Goal: Communication & Community: Share content

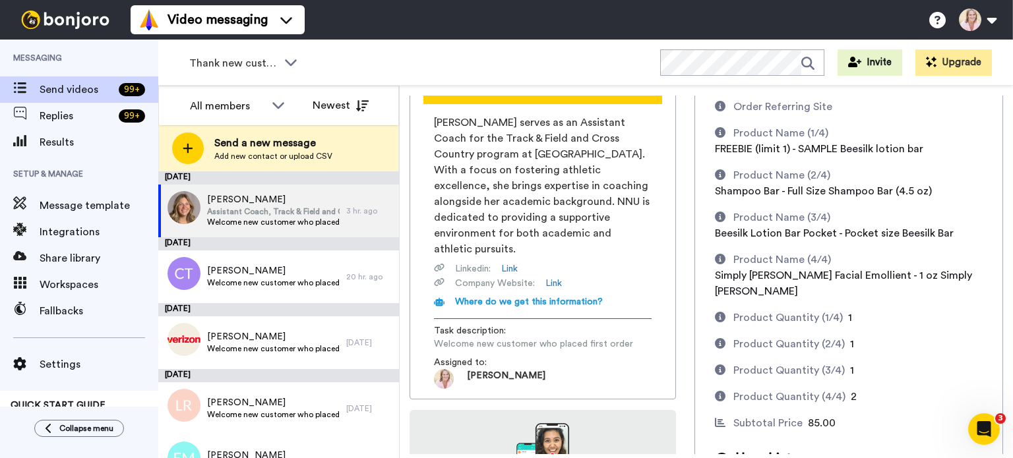
scroll to position [102, 0]
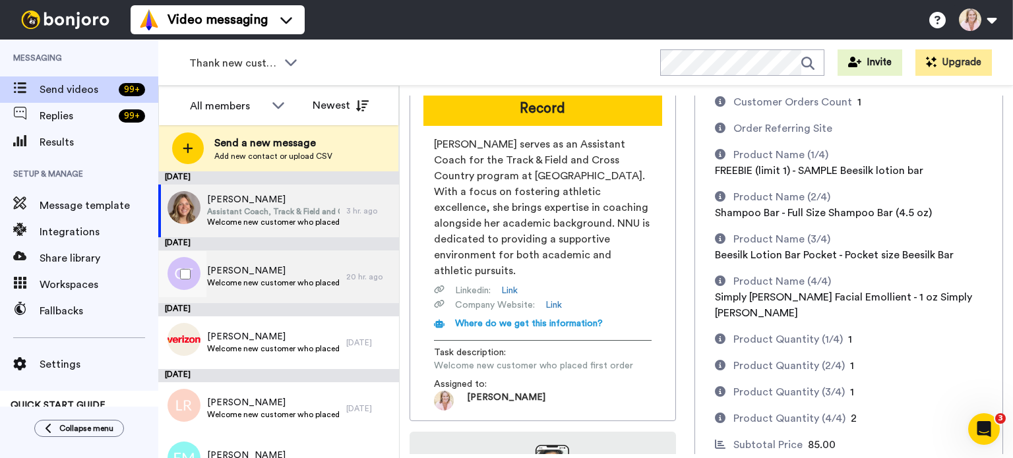
click at [252, 280] on span "Welcome new customer who placed first order" at bounding box center [273, 283] width 133 height 11
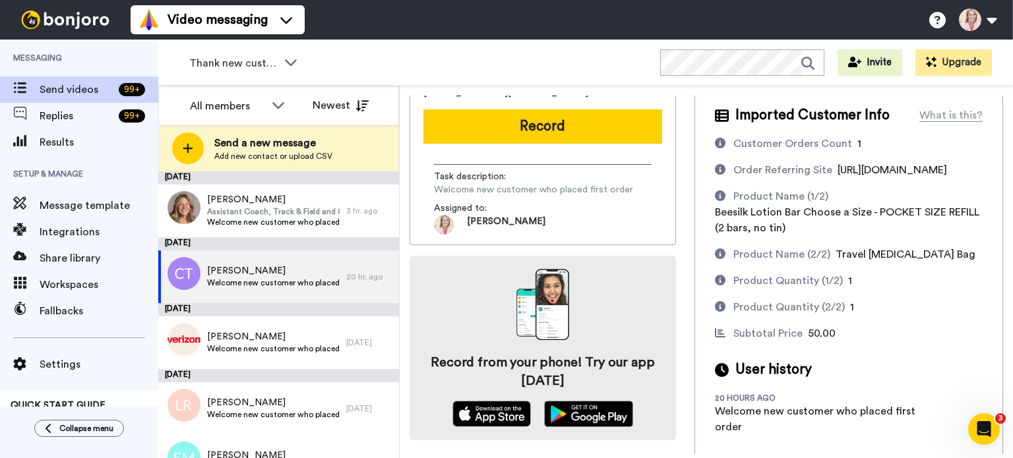
scroll to position [61, 0]
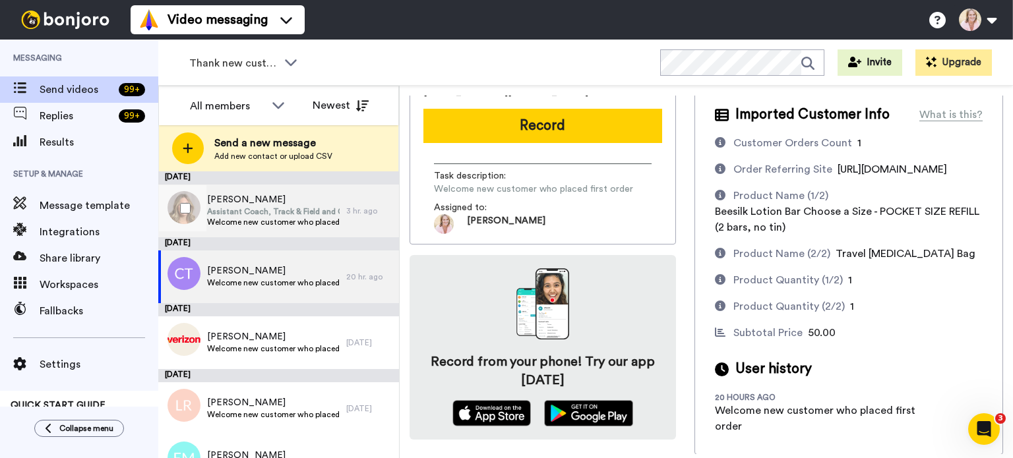
click at [237, 207] on span "Assistant Coach, Track & Field and Cross Country" at bounding box center [273, 211] width 133 height 11
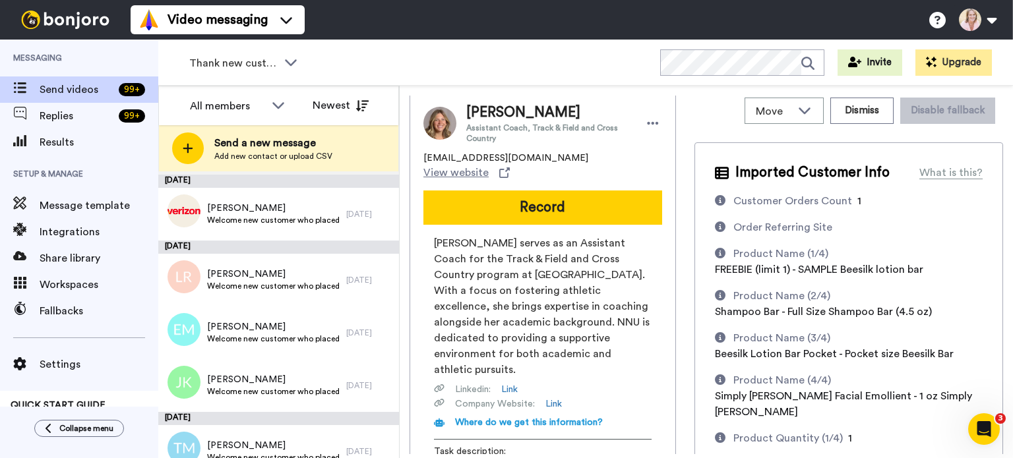
scroll to position [132, 0]
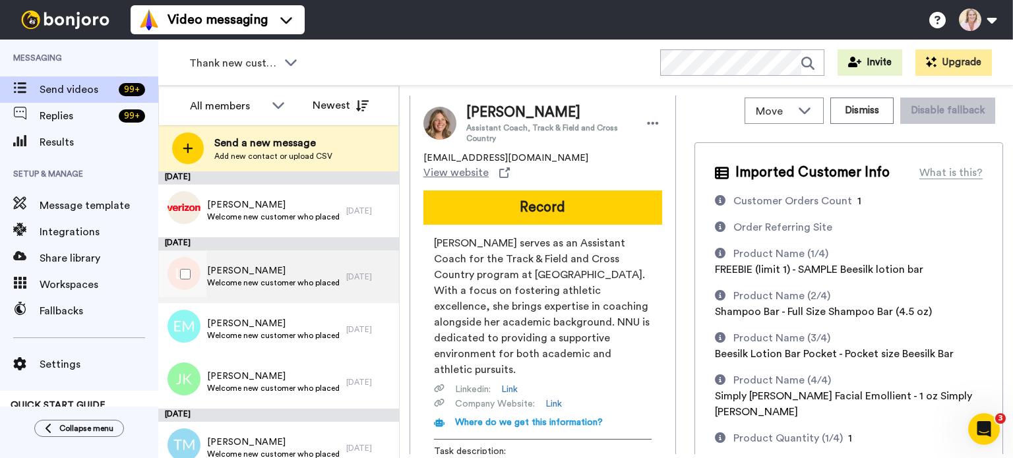
click at [264, 284] on span "Welcome new customer who placed first order" at bounding box center [273, 283] width 133 height 11
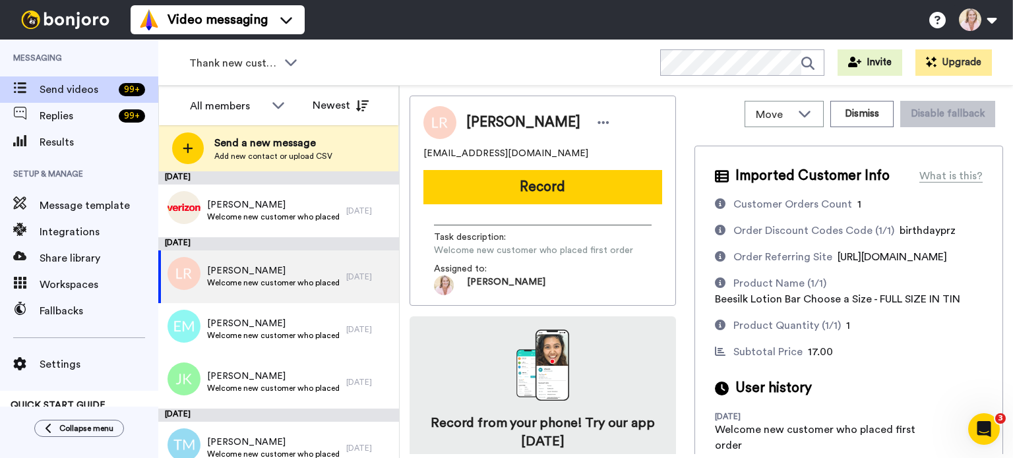
scroll to position [45, 0]
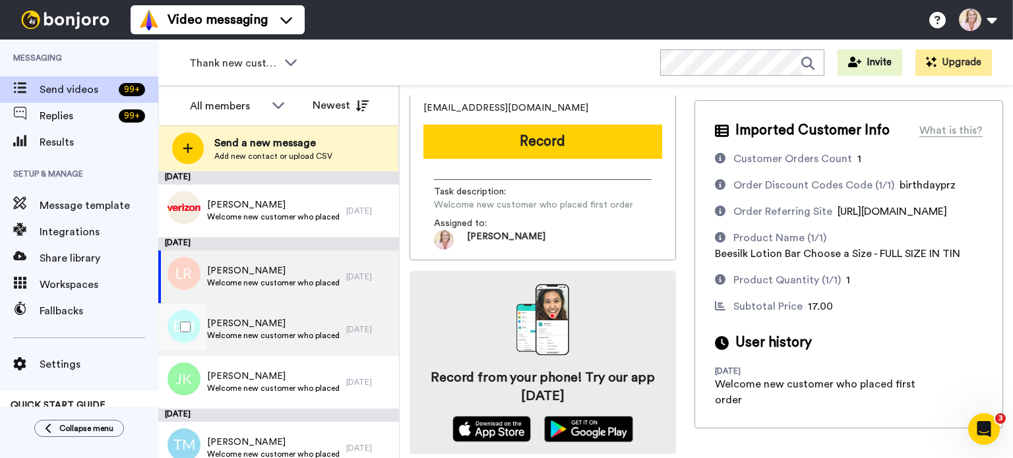
click at [227, 332] on span "Welcome new customer who placed first order" at bounding box center [273, 335] width 133 height 11
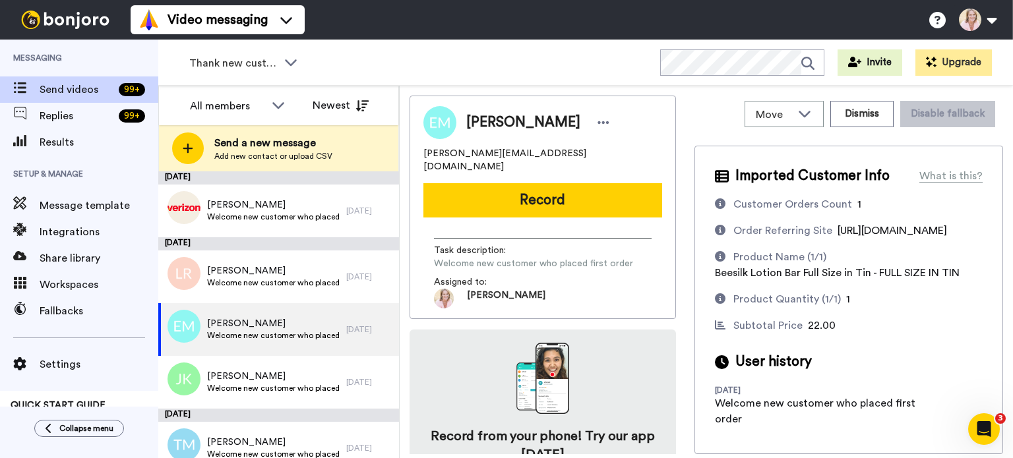
scroll to position [45, 0]
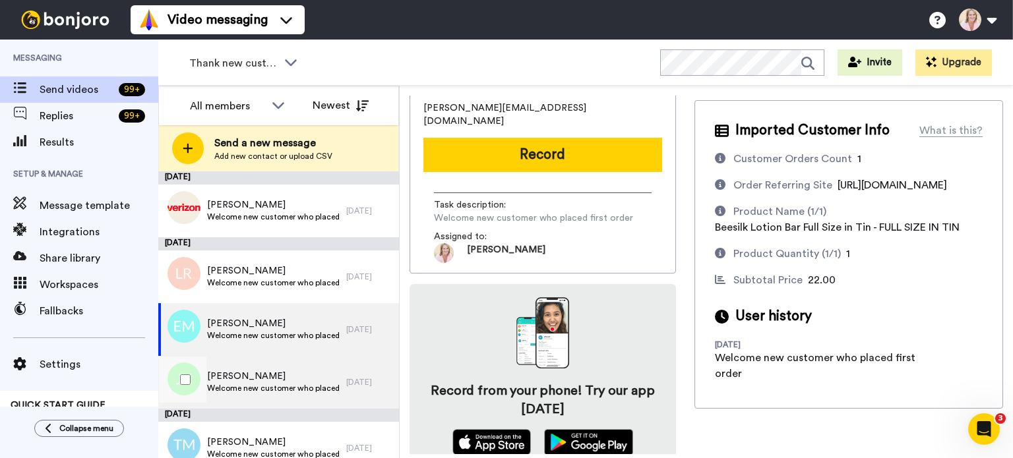
click at [237, 383] on span "Welcome new customer who placed first order" at bounding box center [273, 388] width 133 height 11
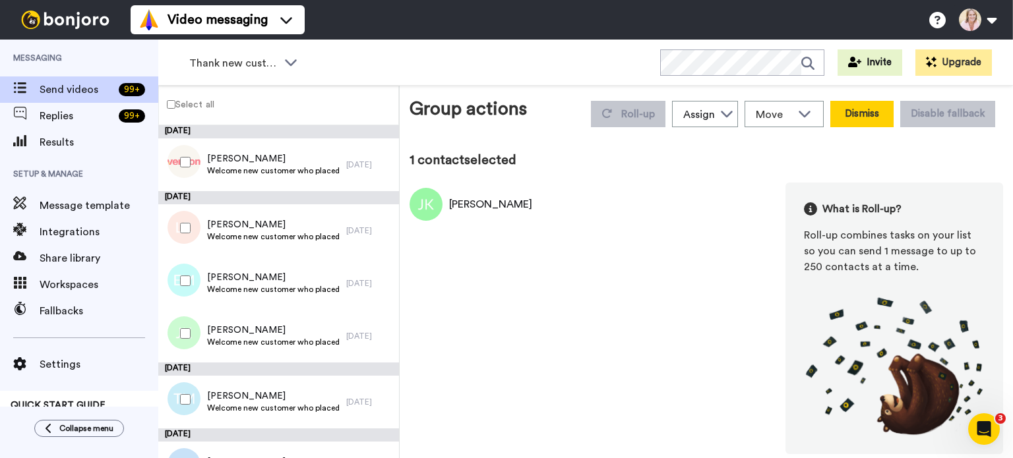
click at [851, 117] on button "Dismiss" at bounding box center [861, 114] width 63 height 26
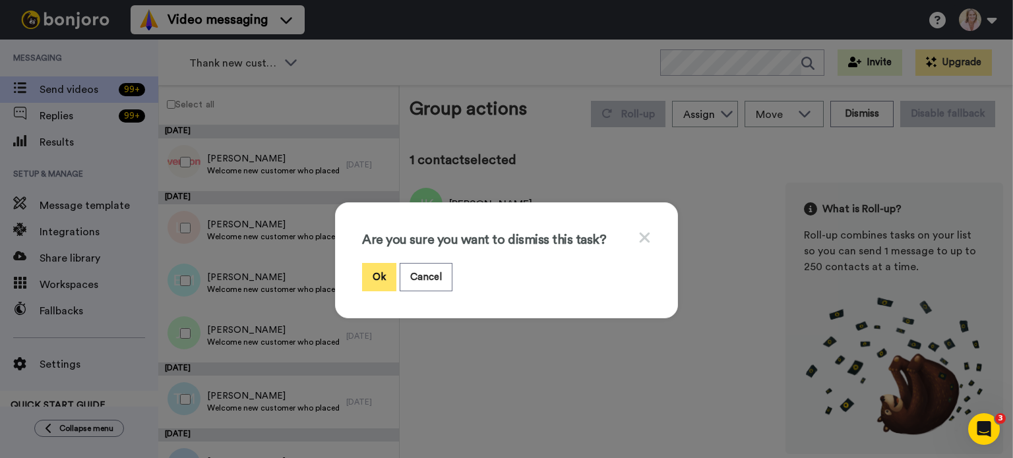
click at [373, 272] on button "Ok" at bounding box center [379, 277] width 34 height 28
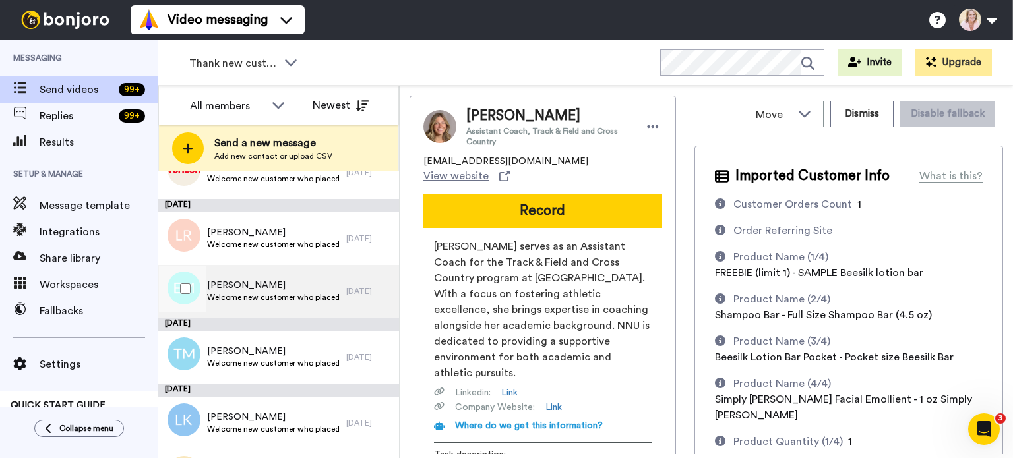
scroll to position [264, 0]
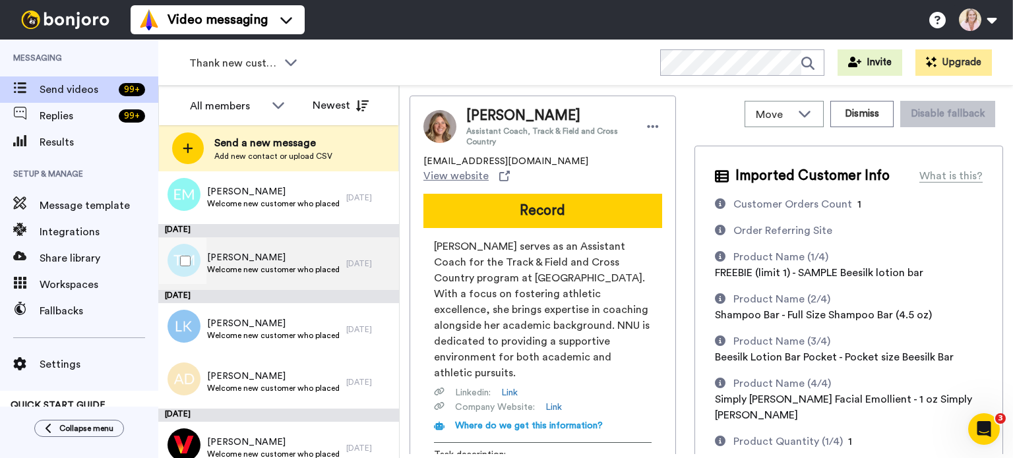
click at [249, 265] on span "Welcome new customer who placed first order" at bounding box center [273, 269] width 133 height 11
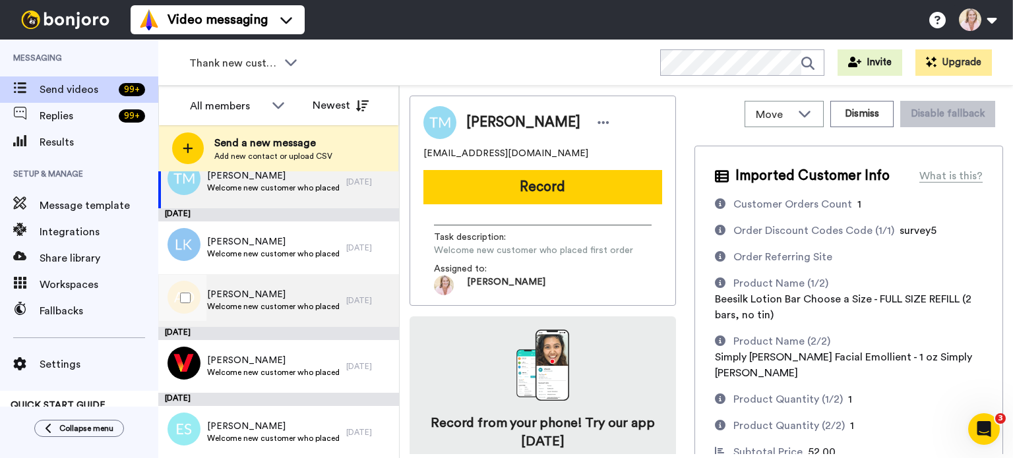
scroll to position [345, 0]
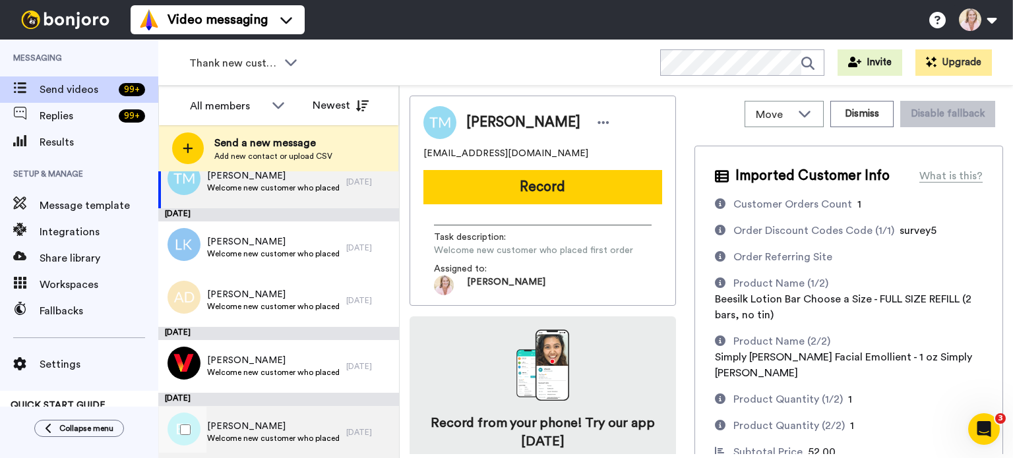
click at [248, 429] on span "Elizabeth Stenzel" at bounding box center [273, 426] width 133 height 13
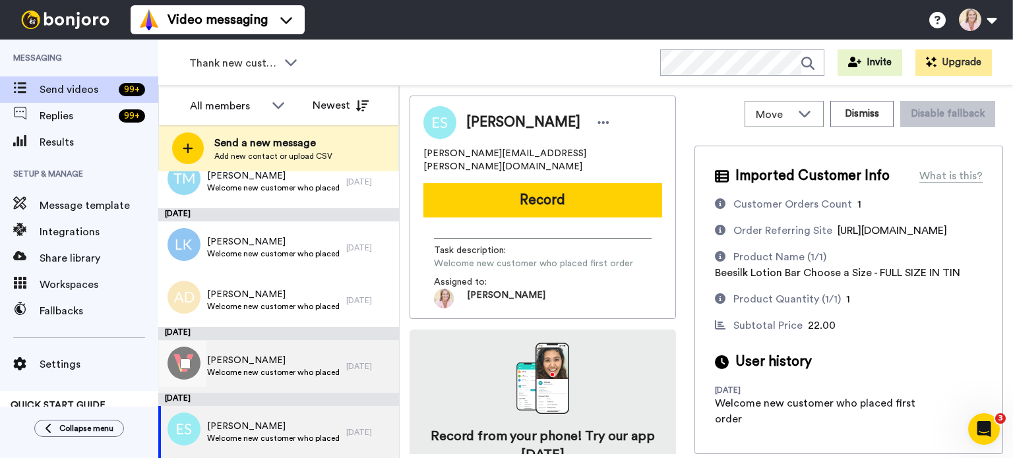
click at [280, 366] on span "Marcia Pfefferle" at bounding box center [273, 360] width 133 height 13
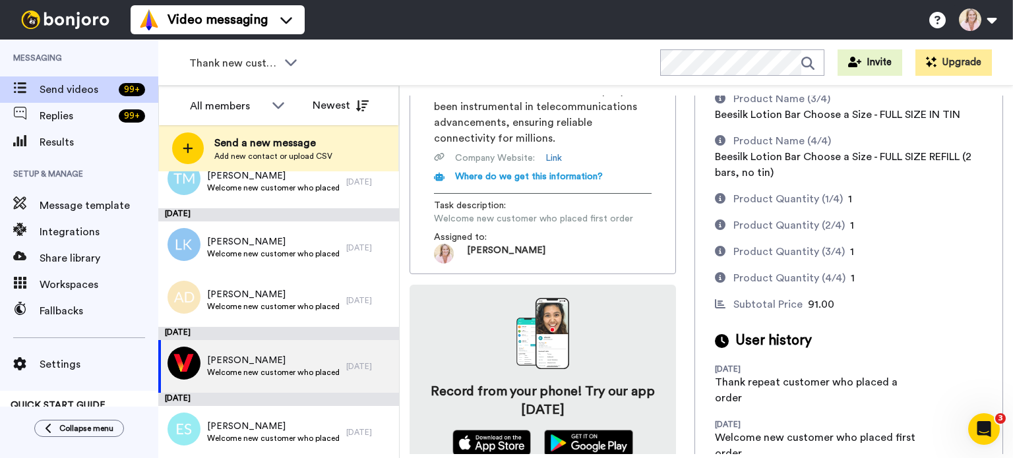
scroll to position [270, 0]
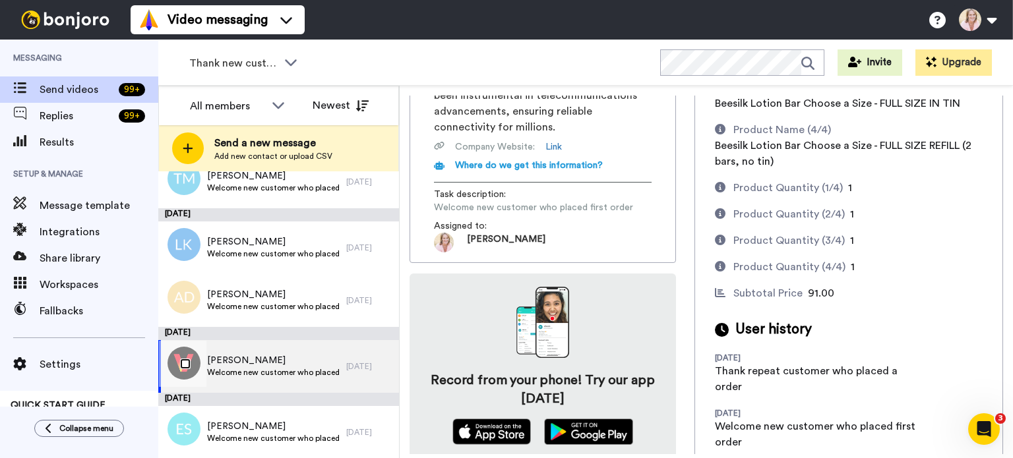
scroll to position [300, 0]
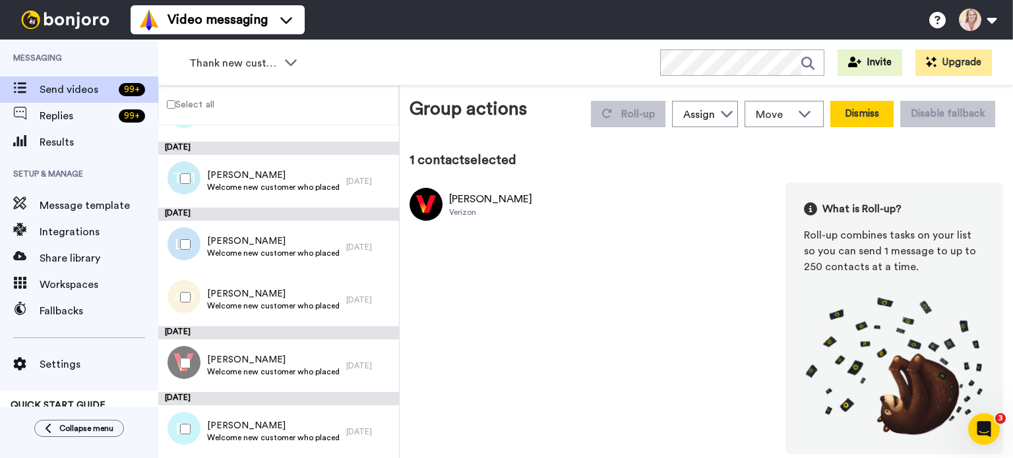
click at [880, 115] on button "Dismiss" at bounding box center [861, 114] width 63 height 26
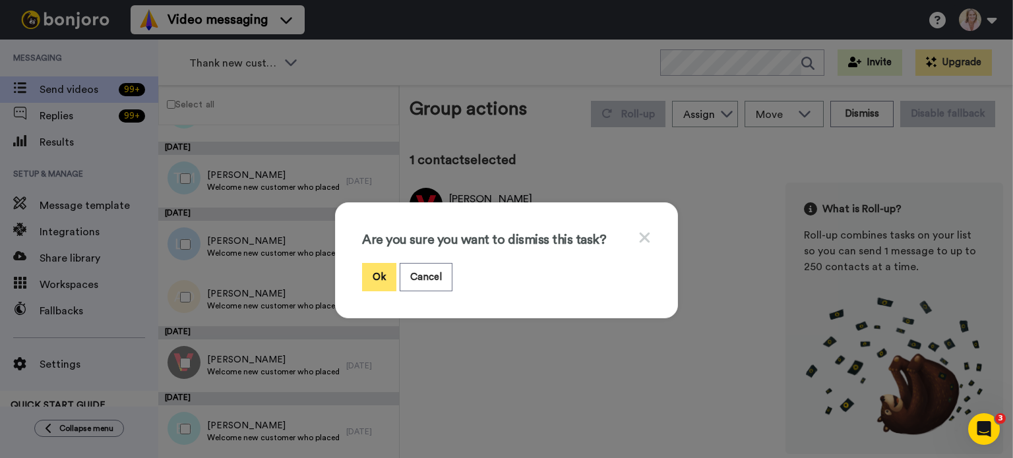
click at [366, 281] on button "Ok" at bounding box center [379, 277] width 34 height 28
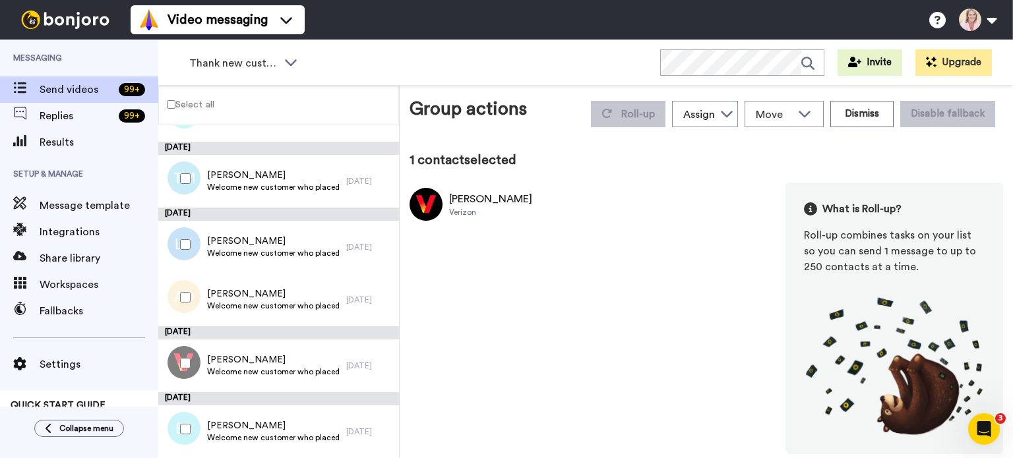
scroll to position [280, 0]
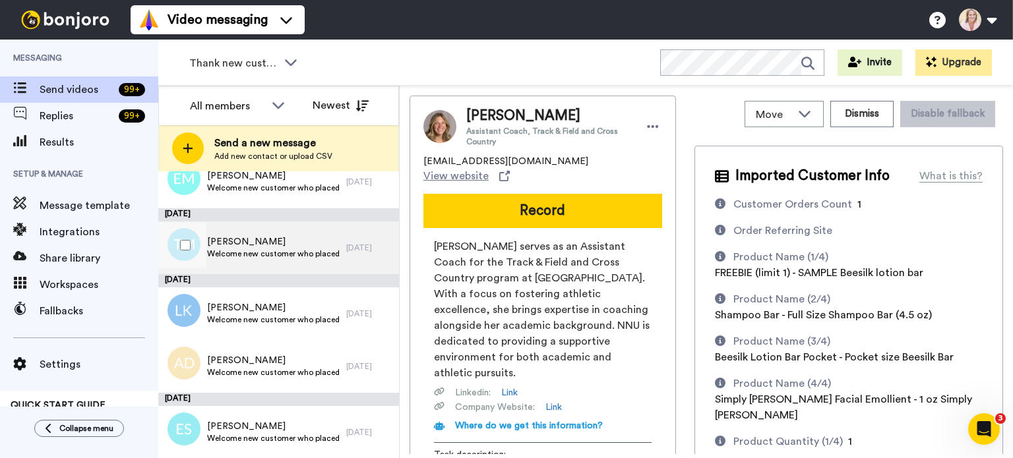
click at [278, 260] on div "Trina Miller Welcome new customer who placed first order" at bounding box center [252, 248] width 188 height 53
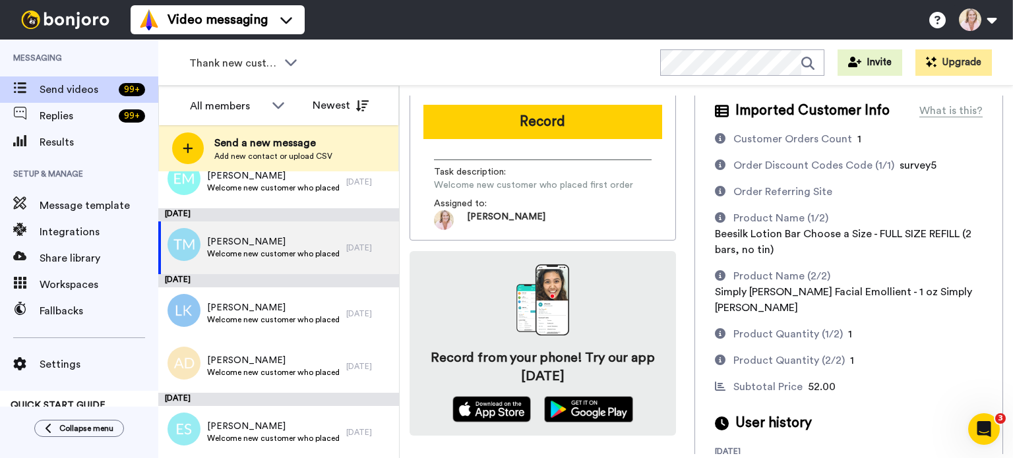
scroll to position [103, 0]
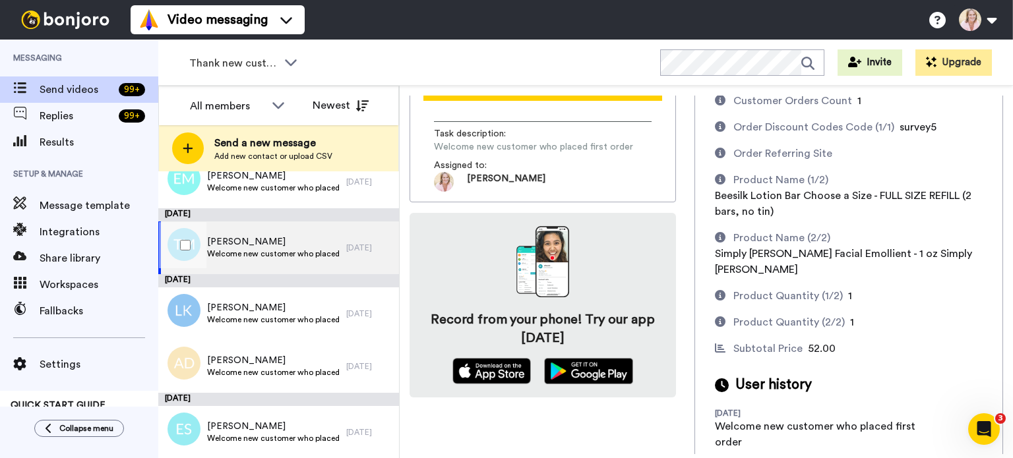
click at [280, 252] on span "Welcome new customer who placed first order" at bounding box center [273, 254] width 133 height 11
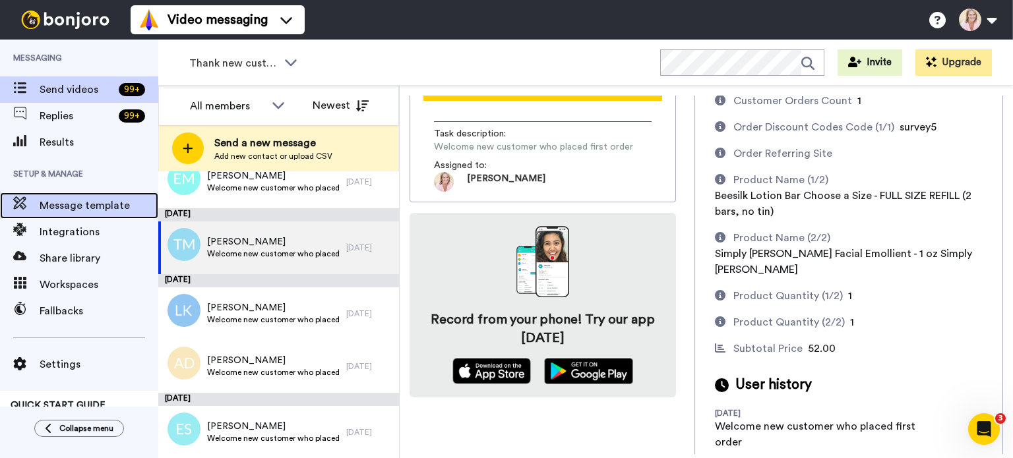
click at [58, 213] on span "Message template" at bounding box center [99, 206] width 119 height 16
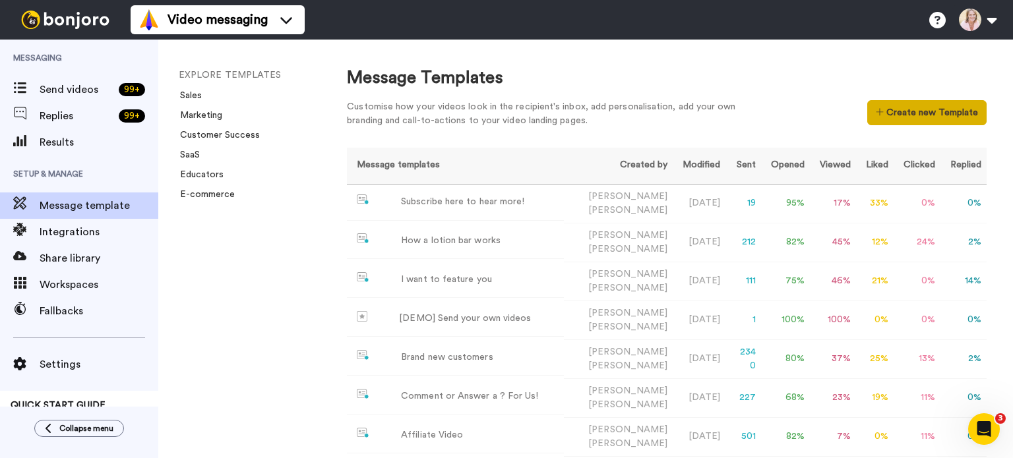
click at [938, 113] on button "Create new Template" at bounding box center [926, 112] width 119 height 25
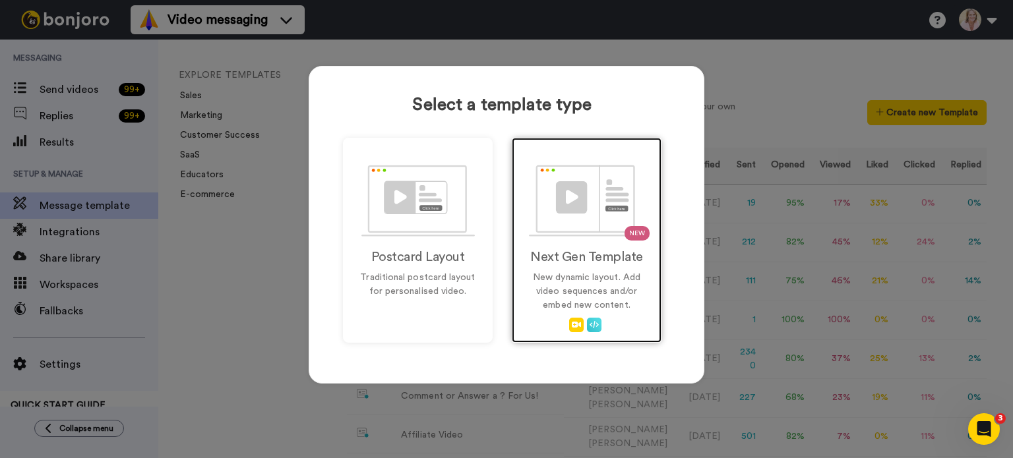
click at [591, 235] on img at bounding box center [587, 201] width 116 height 72
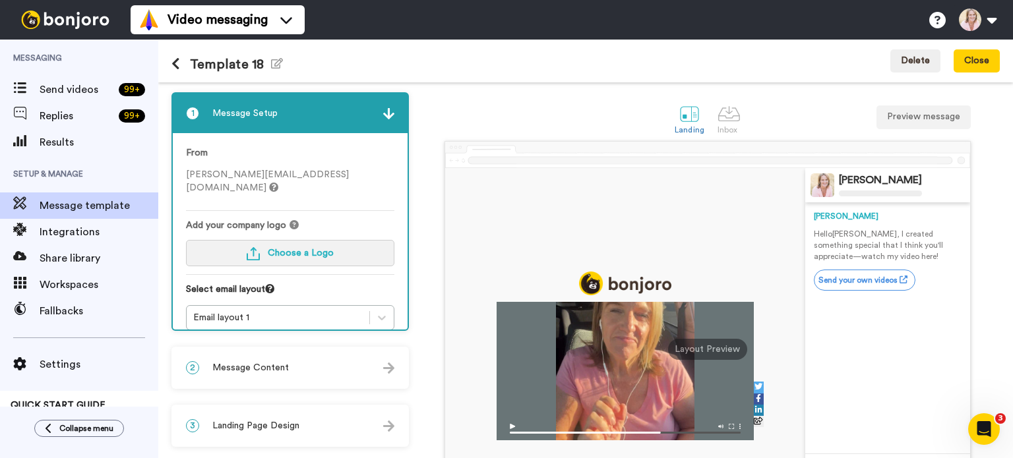
click at [296, 249] on span "Choose a Logo" at bounding box center [301, 253] width 66 height 9
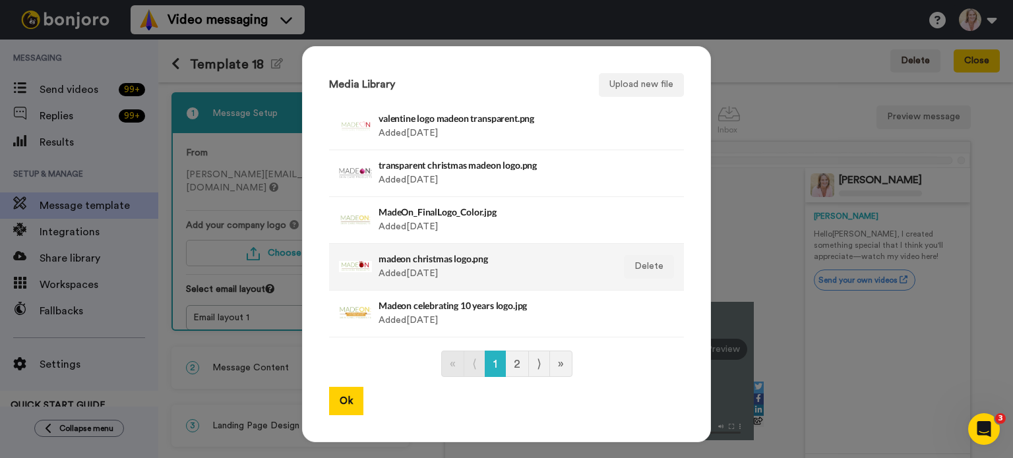
click at [452, 270] on div "madeon christmas logo.png Added 3 yr. ago" at bounding box center [491, 267] width 227 height 33
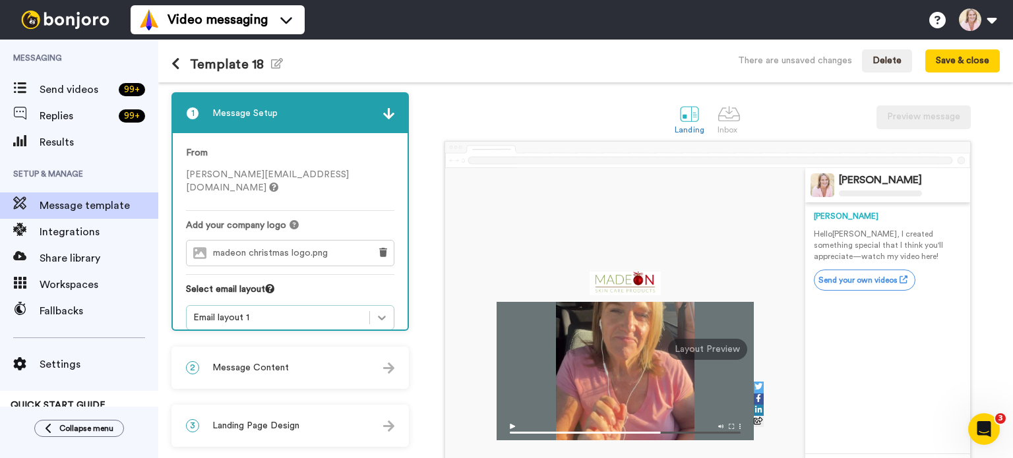
click at [377, 311] on icon at bounding box center [381, 317] width 13 height 13
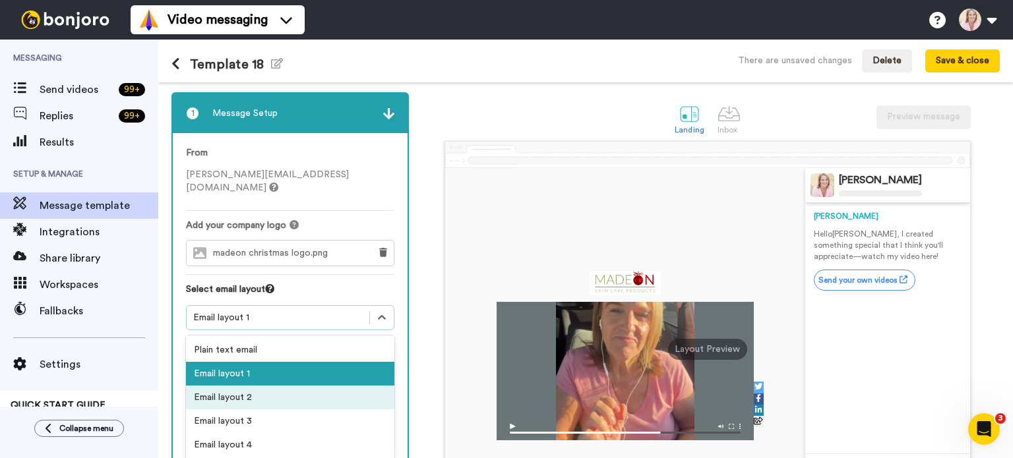
click at [303, 386] on div "Email layout 2" at bounding box center [290, 398] width 208 height 24
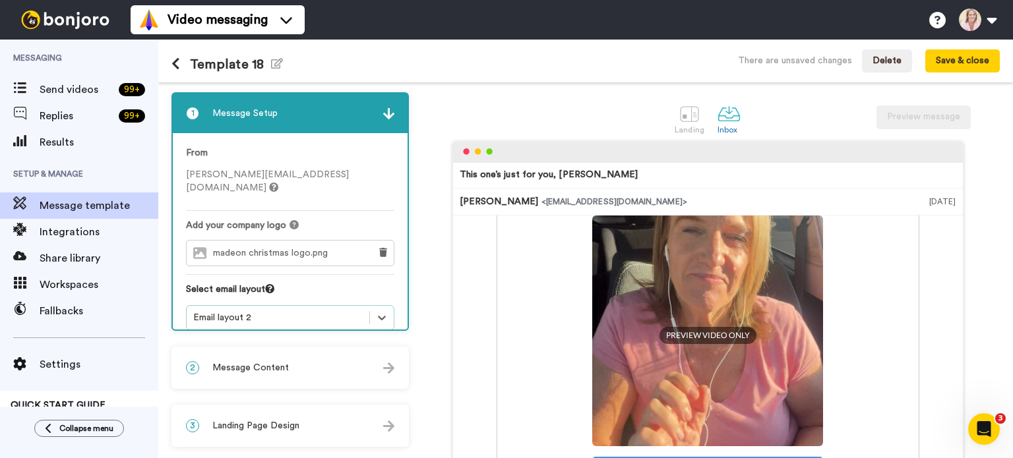
scroll to position [70, 0]
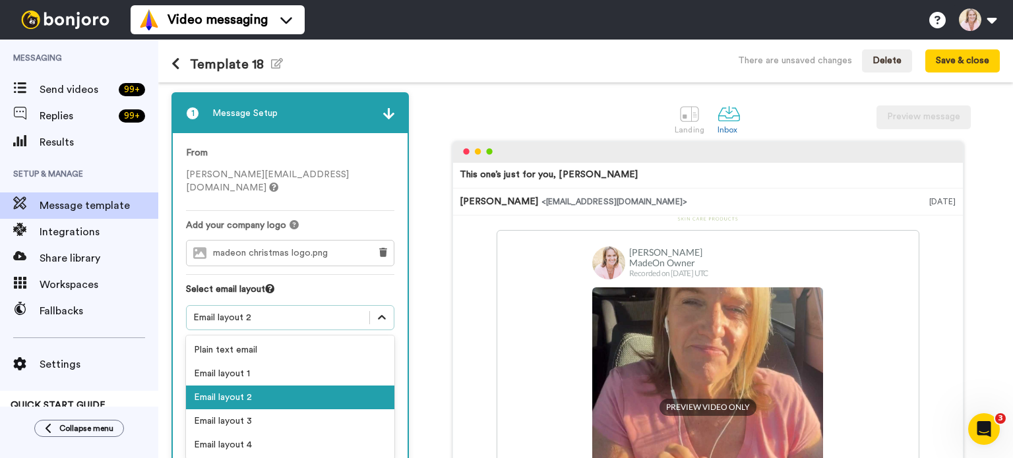
click at [386, 310] on div at bounding box center [382, 318] width 24 height 24
click at [312, 366] on div "Email layout 1" at bounding box center [290, 374] width 208 height 24
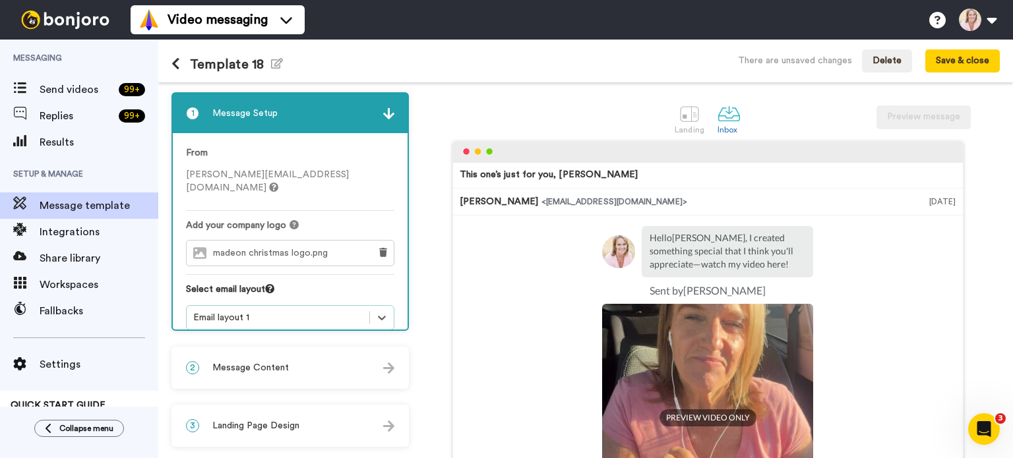
scroll to position [0, 0]
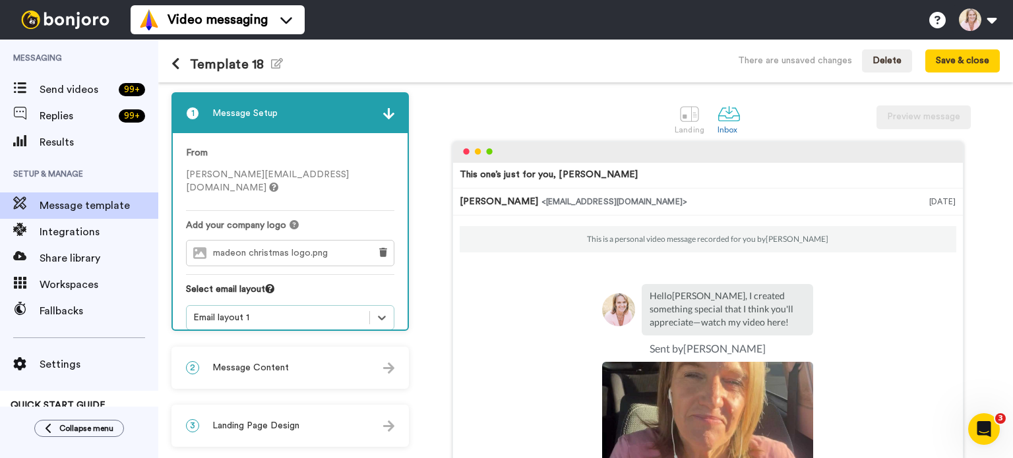
click at [391, 370] on img at bounding box center [388, 368] width 11 height 11
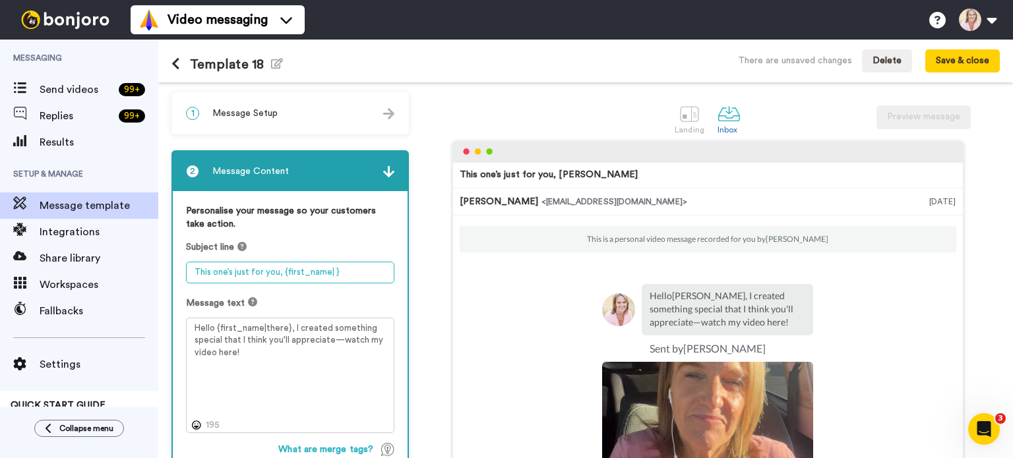
click at [276, 274] on textarea "This one’s just for you, {first_name| }" at bounding box center [290, 273] width 208 height 22
drag, startPoint x: 277, startPoint y: 272, endPoint x: 192, endPoint y: 272, distance: 85.0
click at [192, 272] on textarea "This one’s just for you, {first_name| }" at bounding box center [290, 273] width 208 height 22
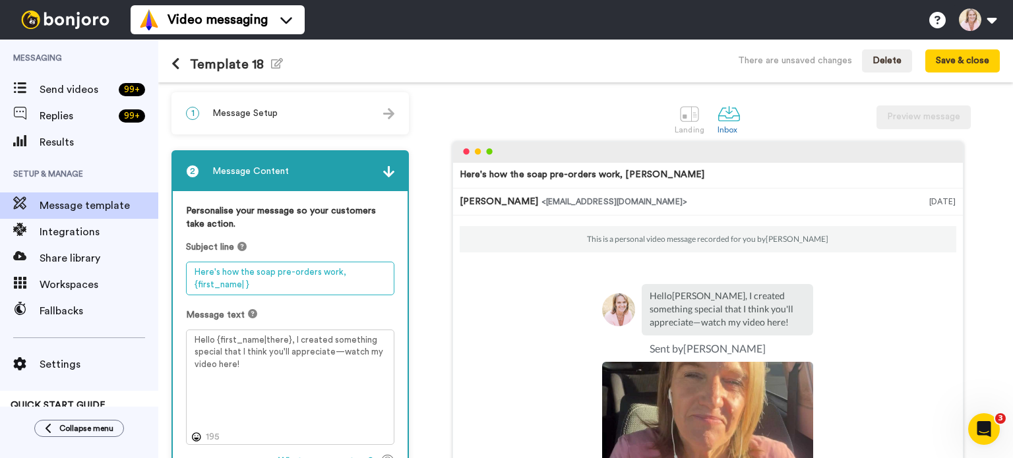
type textarea "Here's how the soap pre-orders work, {first_name| }"
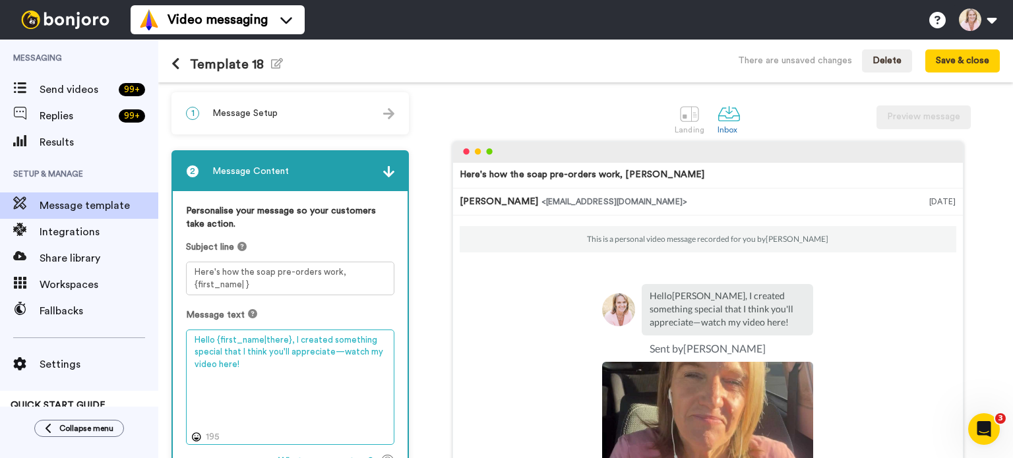
click at [283, 337] on textarea "Hello {first_name|there}, I created something special that I think you'll appre…" at bounding box center [290, 388] width 208 height 116
click at [282, 337] on textarea "Hello {first_name|there}, I created something special that I think you'll appre…" at bounding box center [290, 388] width 208 height 116
drag, startPoint x: 295, startPoint y: 340, endPoint x: 287, endPoint y: 379, distance: 39.7
click at [287, 379] on textarea "Hello {first_name|friend}, I created something special that I think you'll appr…" at bounding box center [290, 388] width 208 height 116
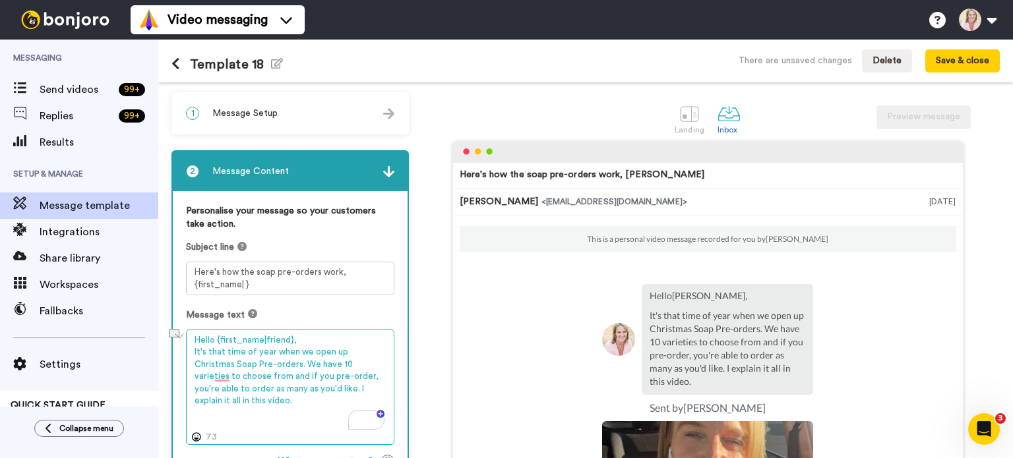
drag, startPoint x: 268, startPoint y: 388, endPoint x: 370, endPoint y: 388, distance: 102.8
click at [370, 388] on textarea "Hello {first_name|friend}, It's that time of year when we open up Christmas Soa…" at bounding box center [290, 388] width 208 height 116
click at [264, 399] on textarea "Hello {first_name|friend}, It's that time of year when we open up Christmas Soa…" at bounding box center [290, 388] width 208 height 116
click at [278, 399] on textarea "Hello {first_name|friend}, It's that time of year when we open up Christmas Soa…" at bounding box center [290, 388] width 208 height 116
paste textarea "https://store.hardlotion.com/products/soap-pre-orders"
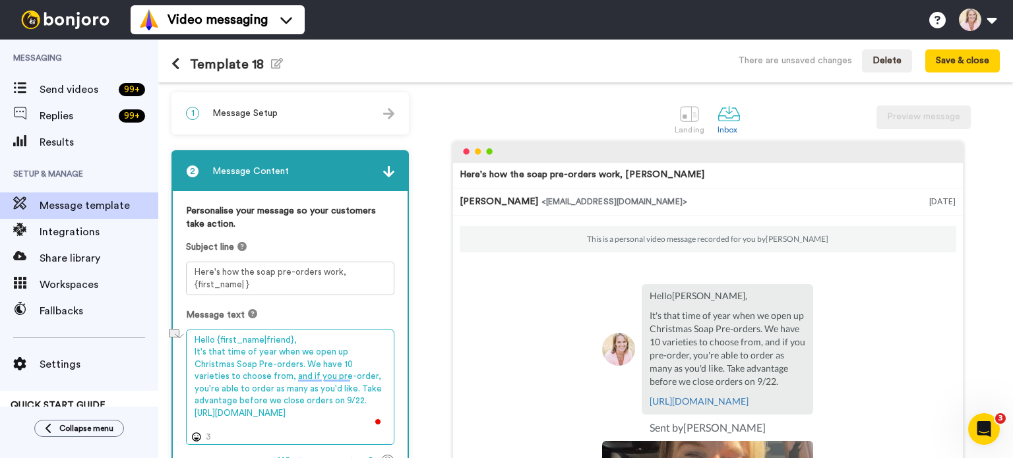
drag, startPoint x: 338, startPoint y: 351, endPoint x: 206, endPoint y: 349, distance: 131.9
click at [206, 349] on textarea "Hello {first_name|friend}, It's that time of year when we open up Christmas Soa…" at bounding box center [290, 388] width 208 height 116
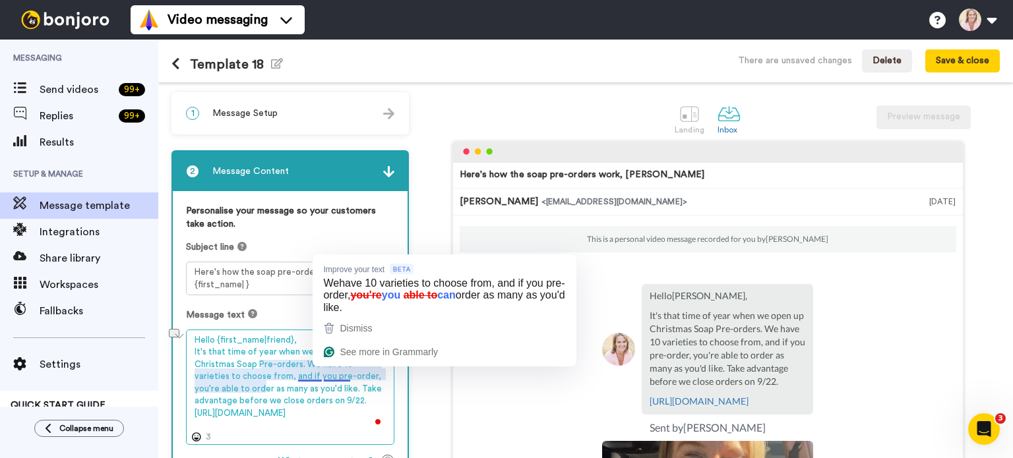
click at [349, 374] on textarea "Hello {first_name|friend}, It's that time of year when we open up Christmas Soa…" at bounding box center [290, 388] width 208 height 116
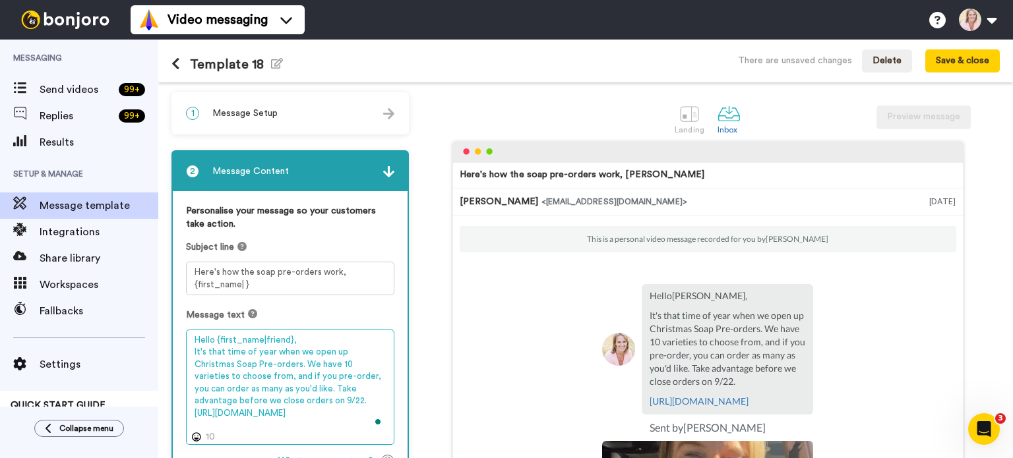
click at [233, 425] on textarea "Hello {first_name|friend}, It's that time of year when we open up Christmas Soa…" at bounding box center [290, 388] width 208 height 116
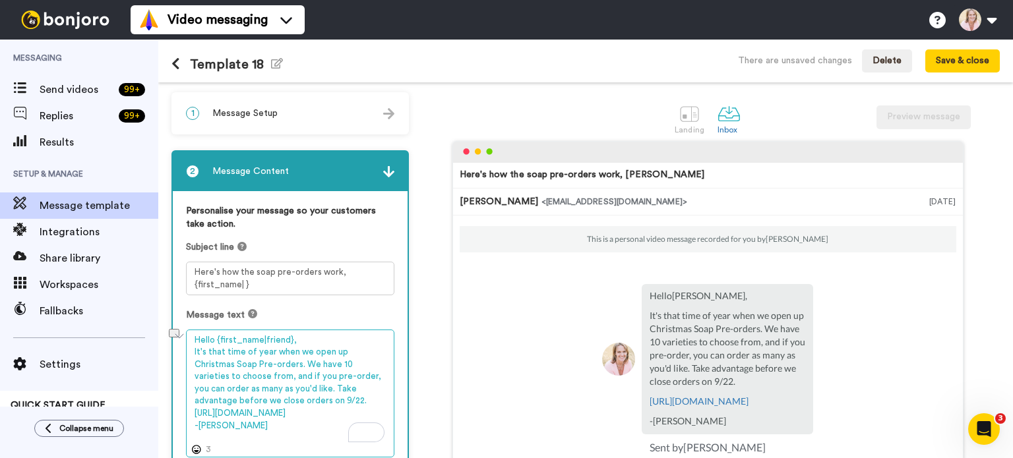
drag, startPoint x: 295, startPoint y: 376, endPoint x: 212, endPoint y: 379, distance: 83.8
click at [212, 379] on textarea "Hello {first_name|friend}, It's that time of year when we open up Christmas Soa…" at bounding box center [290, 394] width 208 height 129
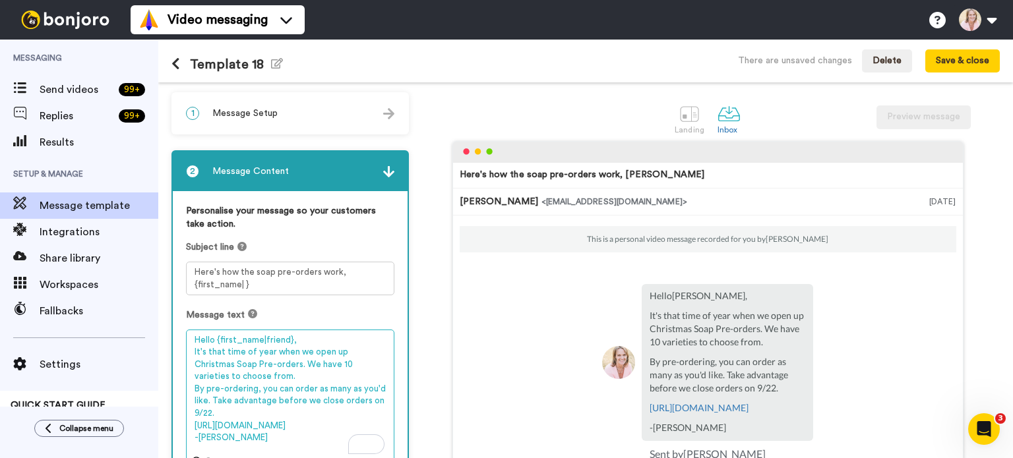
scroll to position [132, 0]
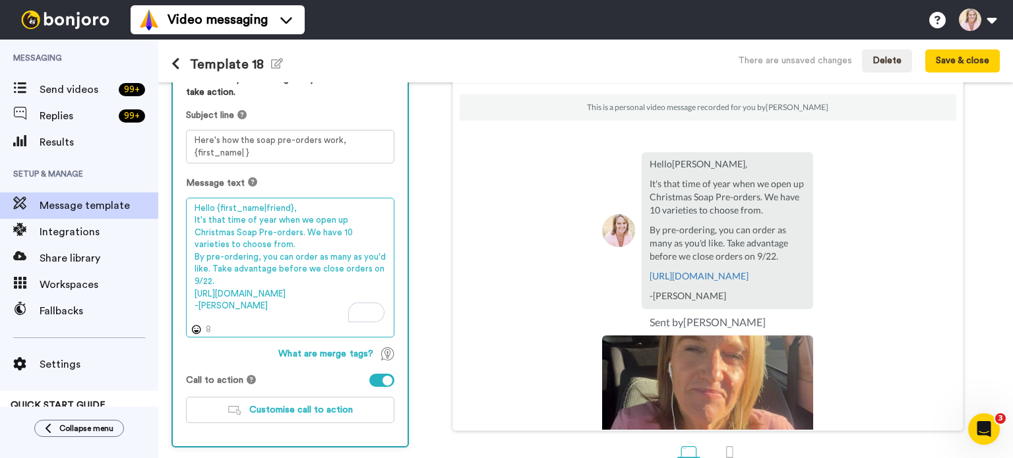
click at [214, 281] on textarea "Hello {first_name|friend}, It's that time of year when we open up Christmas Soa…" at bounding box center [290, 268] width 208 height 140
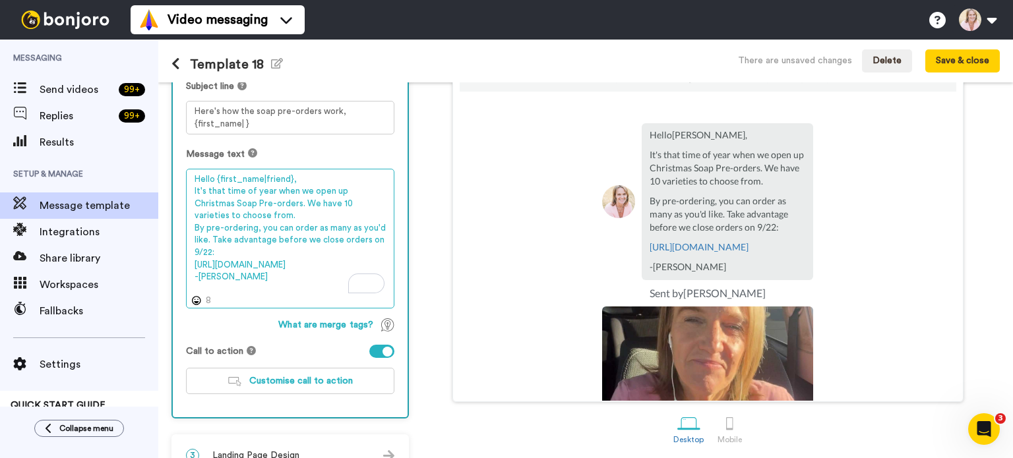
scroll to position [187, 0]
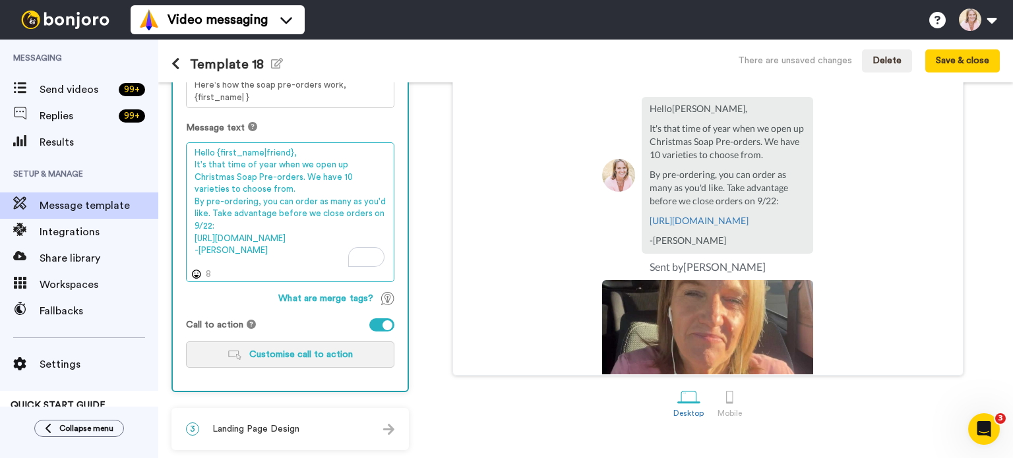
type textarea "Hello {first_name|friend}, It's that time of year when we open up Christmas Soa…"
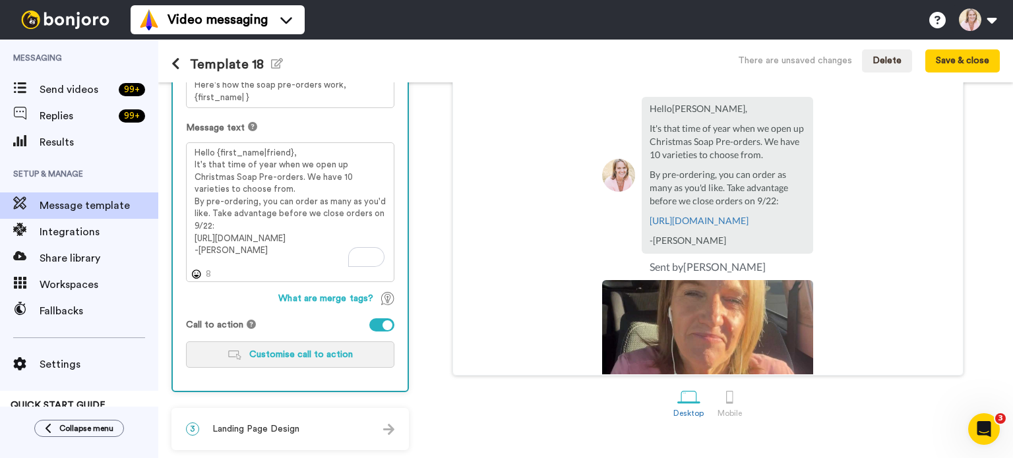
click at [293, 358] on span "Customise call to action" at bounding box center [300, 354] width 103 height 9
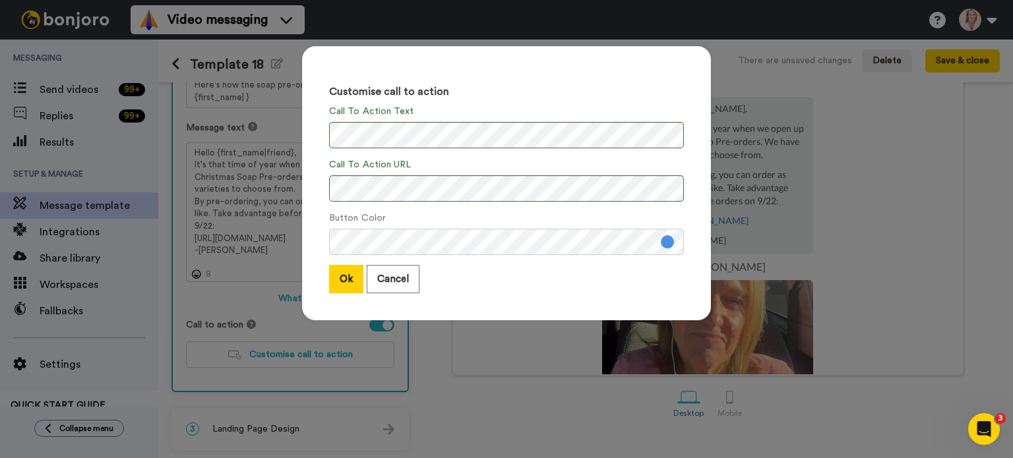
click at [662, 241] on button at bounding box center [667, 241] width 13 height 13
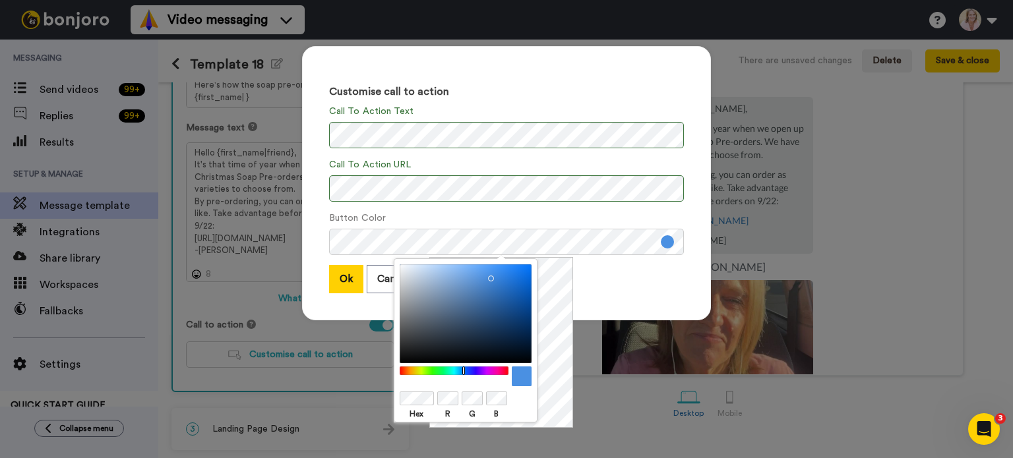
click at [429, 373] on div at bounding box center [454, 371] width 113 height 9
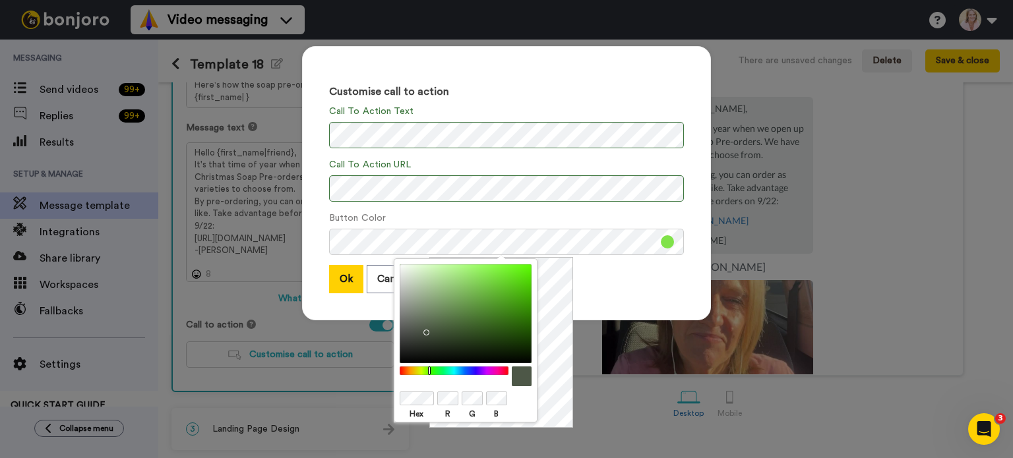
click at [423, 330] on div at bounding box center [465, 313] width 132 height 99
click at [449, 334] on div at bounding box center [465, 313] width 132 height 99
click at [467, 340] on div at bounding box center [465, 313] width 132 height 99
click at [465, 328] on div at bounding box center [465, 313] width 132 height 99
click at [472, 316] on div at bounding box center [465, 313] width 132 height 99
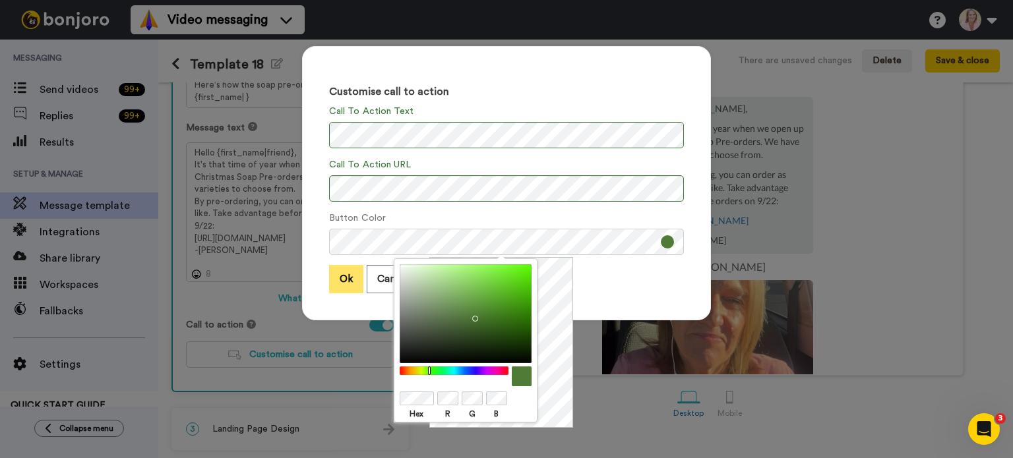
click at [340, 288] on button "Ok" at bounding box center [346, 279] width 34 height 28
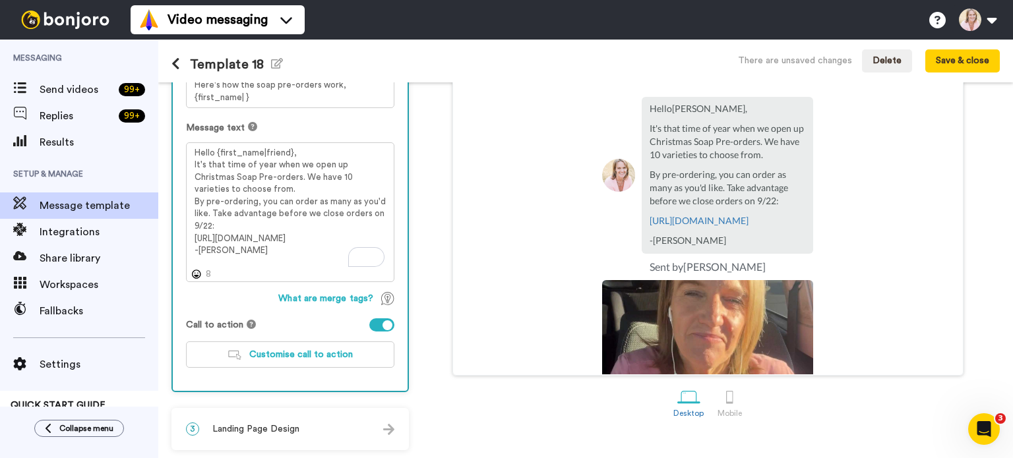
click at [270, 427] on span "Landing Page Design" at bounding box center [255, 429] width 87 height 13
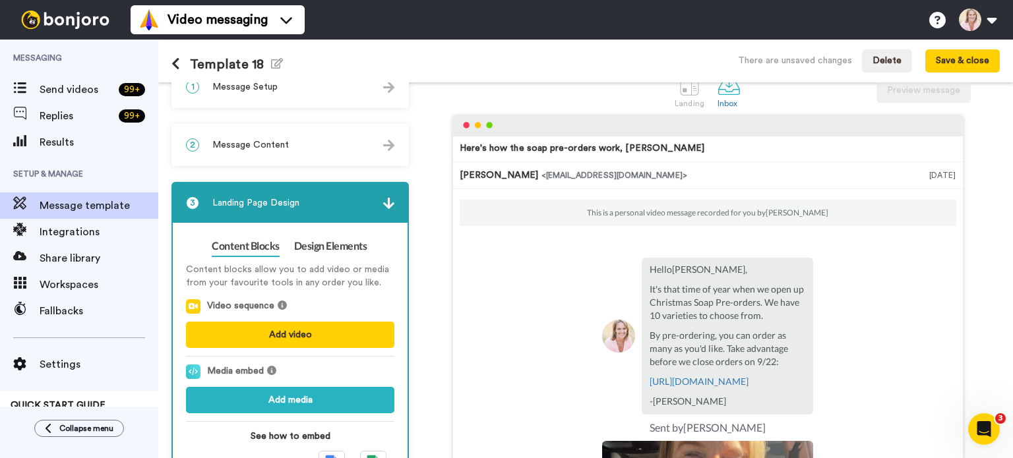
scroll to position [0, 0]
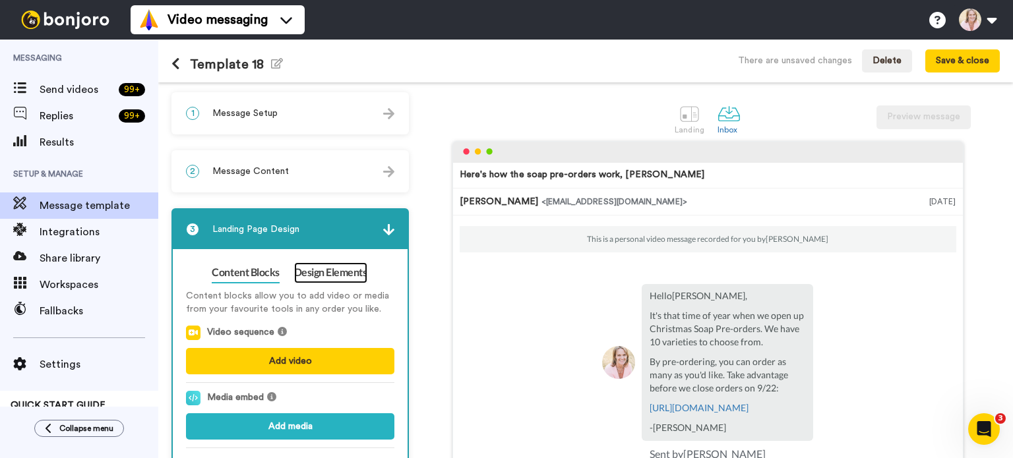
click at [323, 275] on link "Design Elements" at bounding box center [330, 272] width 73 height 21
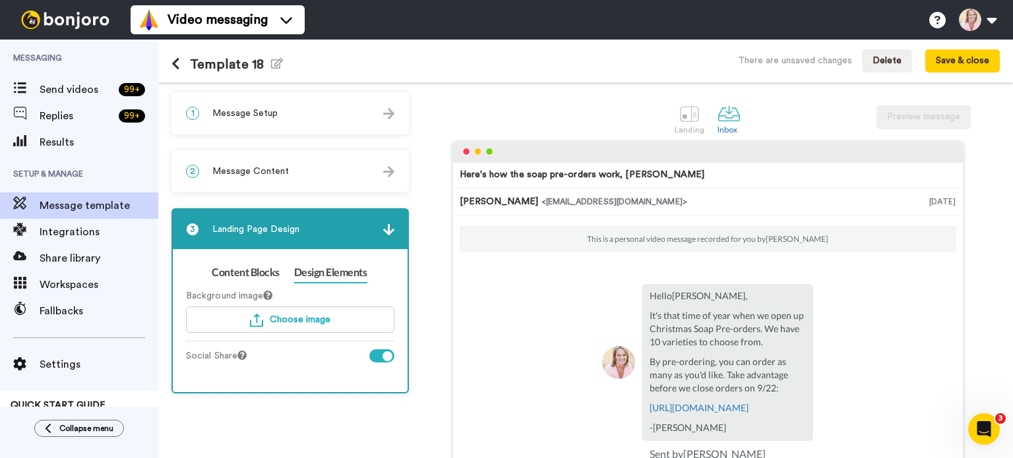
click at [374, 354] on div at bounding box center [381, 355] width 25 height 13
click at [222, 168] on span "Message Content" at bounding box center [250, 171] width 76 height 13
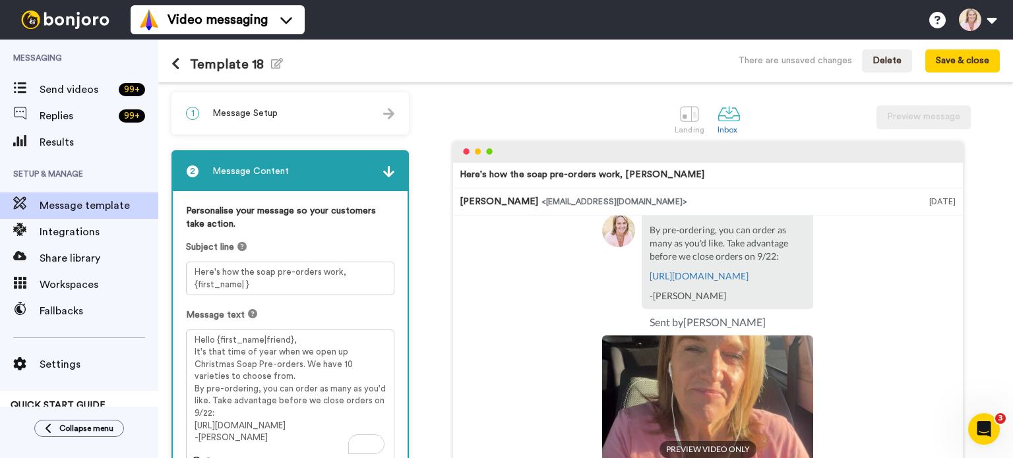
scroll to position [132, 0]
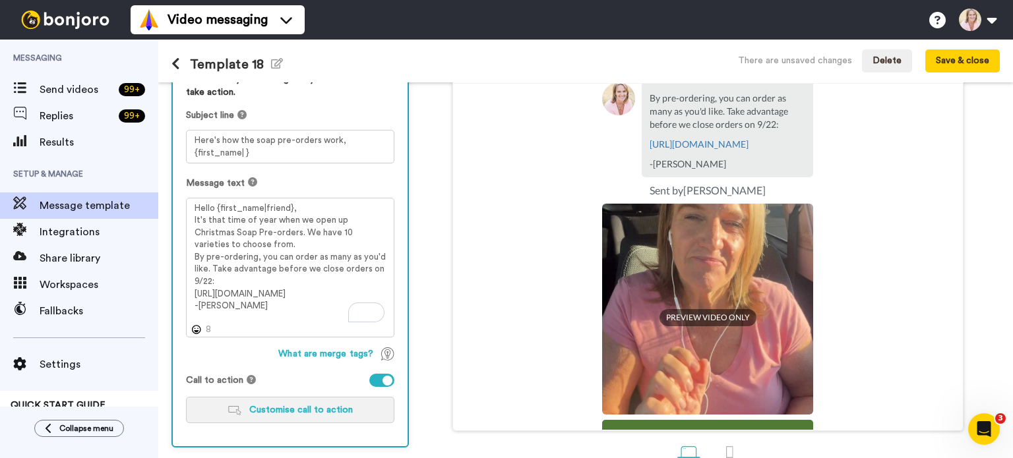
click at [306, 413] on span "Customise call to action" at bounding box center [300, 409] width 103 height 9
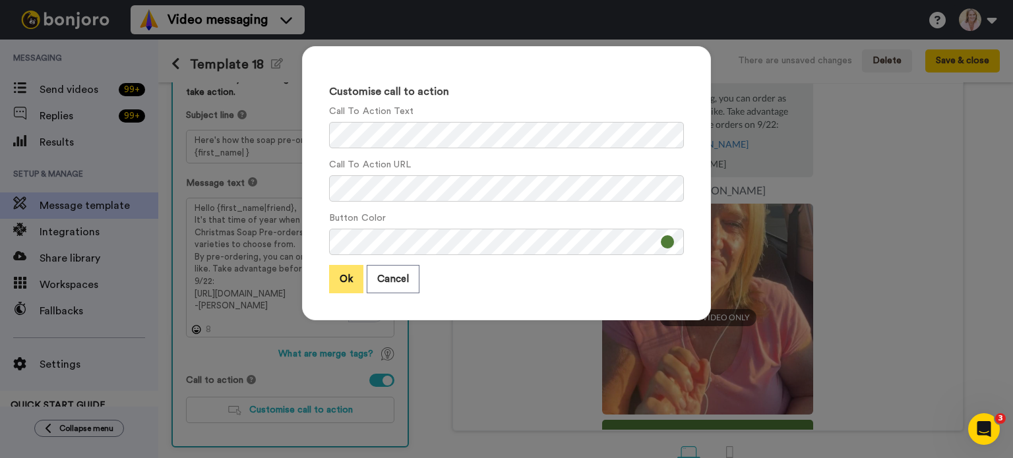
click at [329, 279] on button "Ok" at bounding box center [346, 279] width 34 height 28
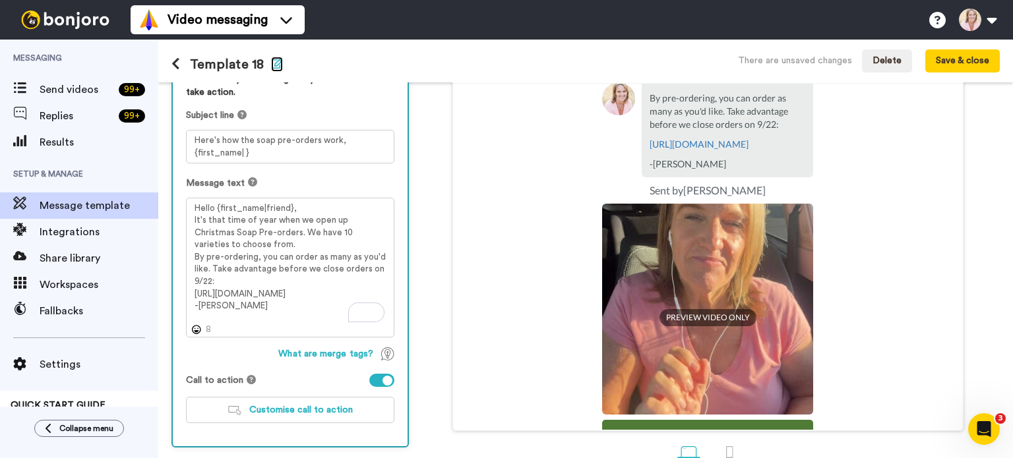
click at [272, 65] on icon "button" at bounding box center [277, 63] width 12 height 11
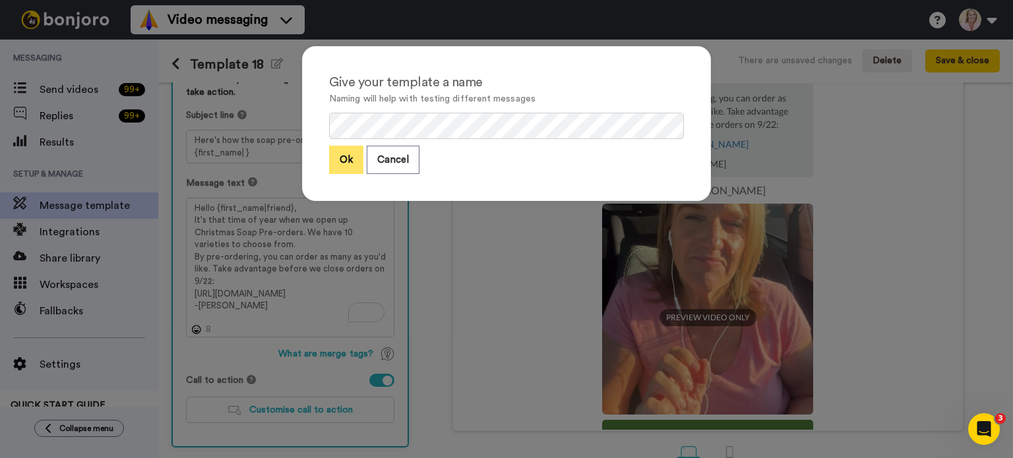
click at [337, 156] on button "Ok" at bounding box center [346, 160] width 34 height 28
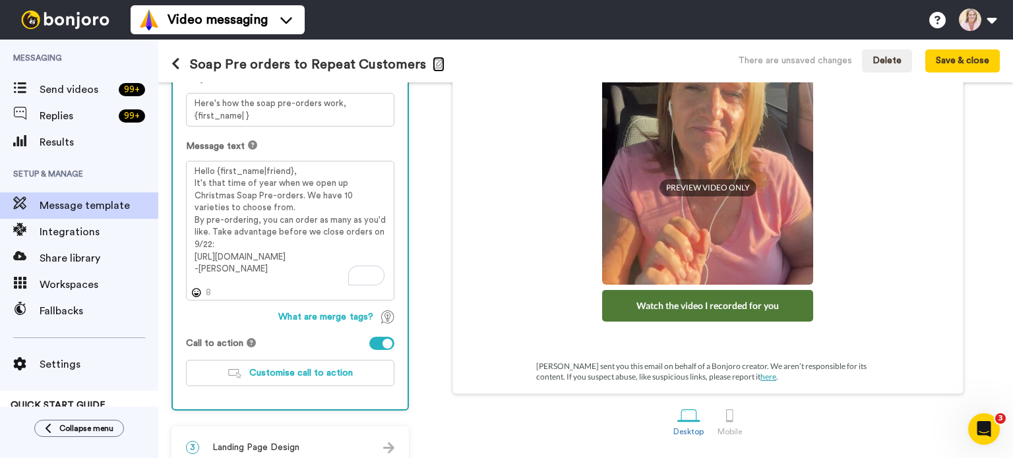
scroll to position [187, 0]
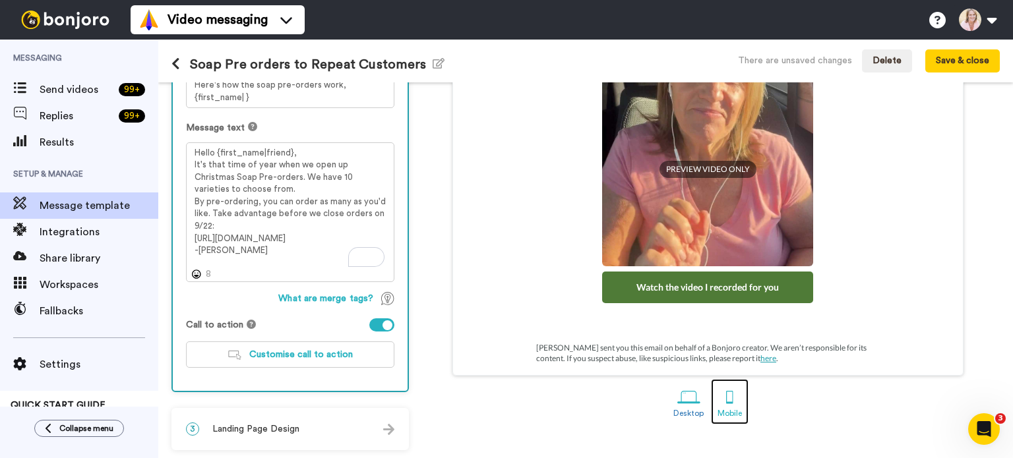
click at [725, 392] on div at bounding box center [729, 397] width 23 height 23
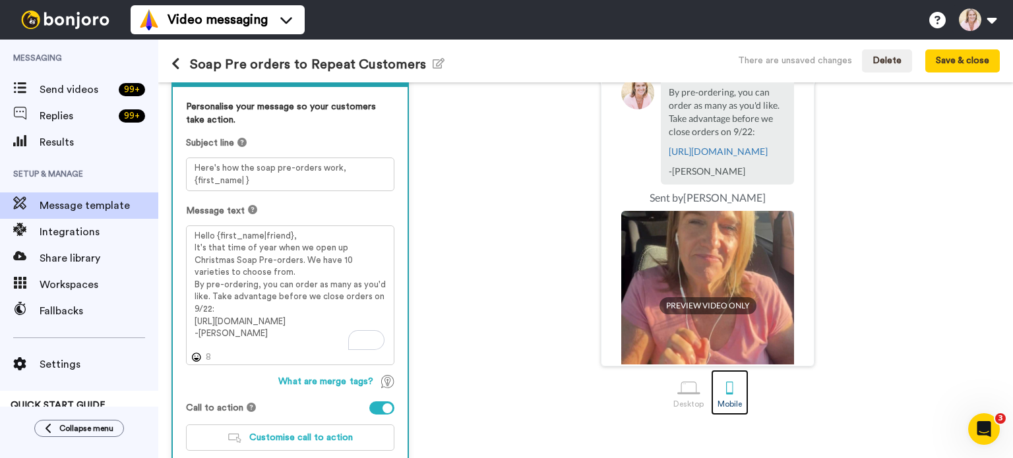
scroll to position [187, 0]
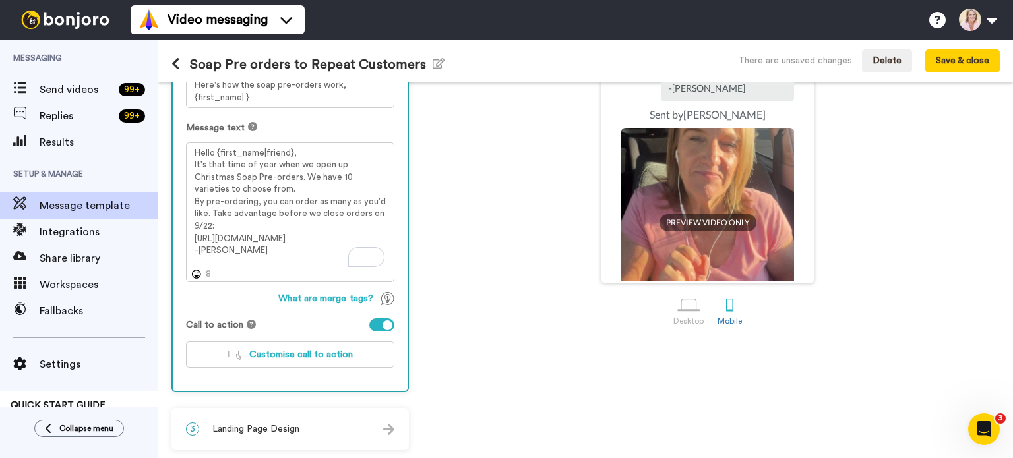
click at [295, 427] on span "Landing Page Design" at bounding box center [255, 429] width 87 height 13
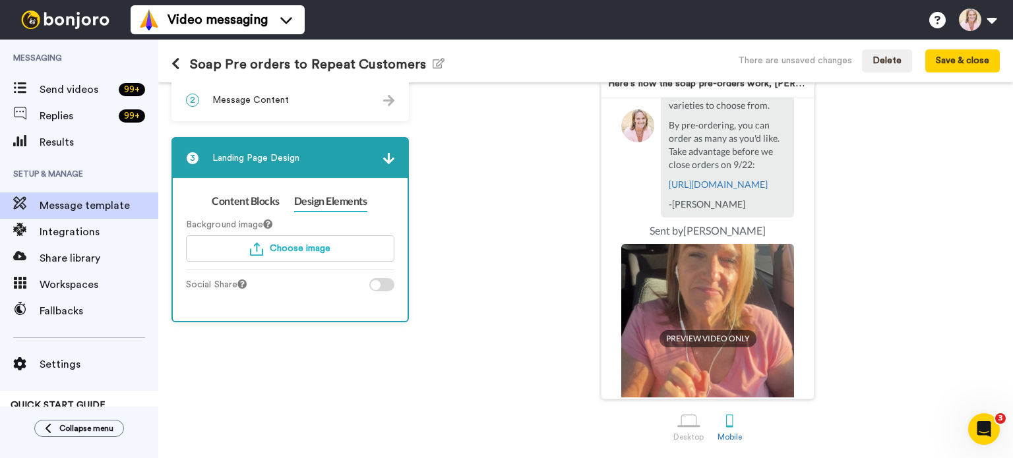
scroll to position [71, 0]
click at [942, 67] on button "Save & close" at bounding box center [962, 61] width 74 height 24
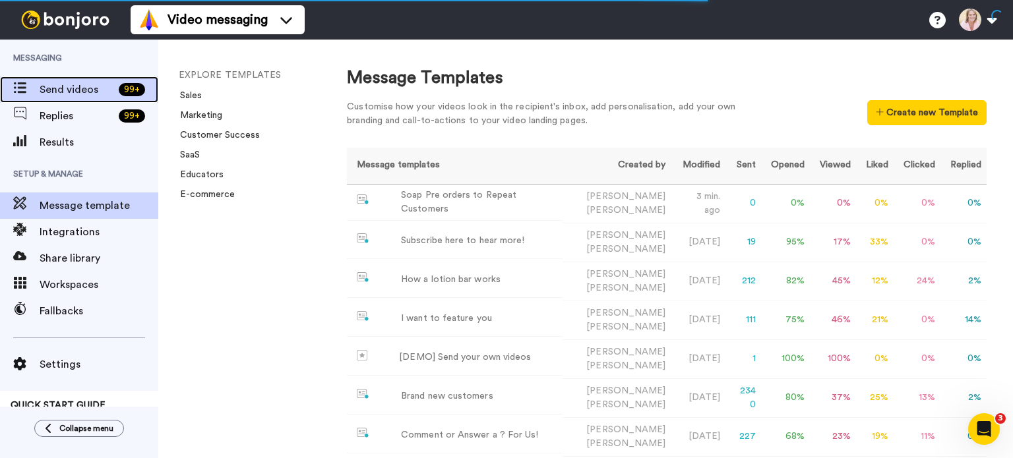
click at [55, 89] on span "Send videos" at bounding box center [77, 90] width 74 height 16
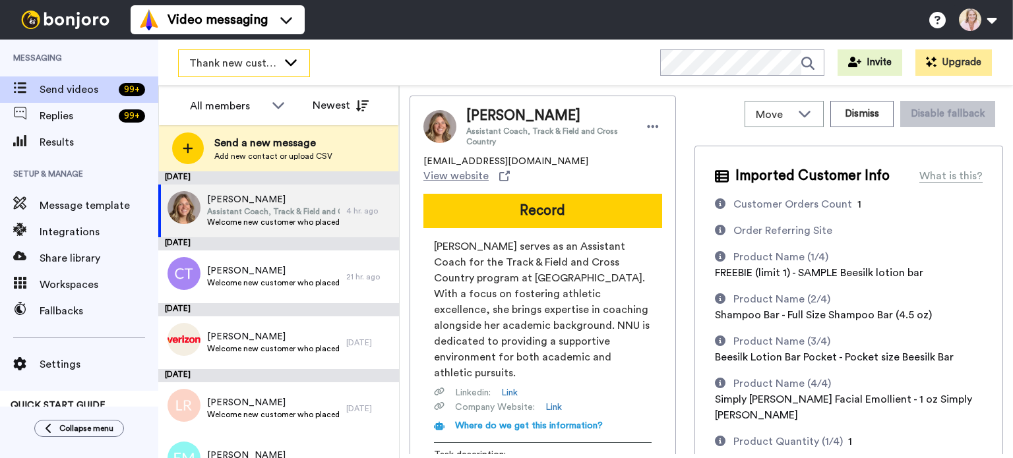
click at [295, 65] on icon at bounding box center [291, 61] width 16 height 13
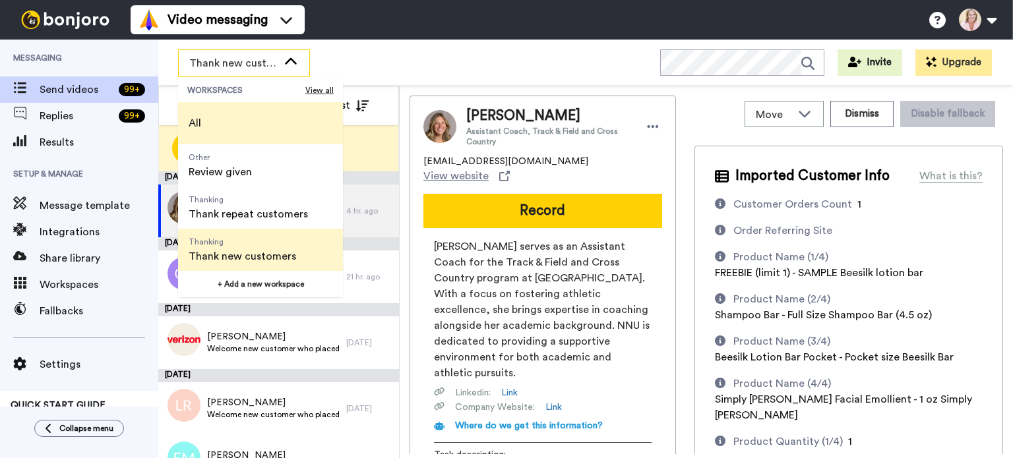
click at [230, 123] on li "All" at bounding box center [260, 123] width 165 height 42
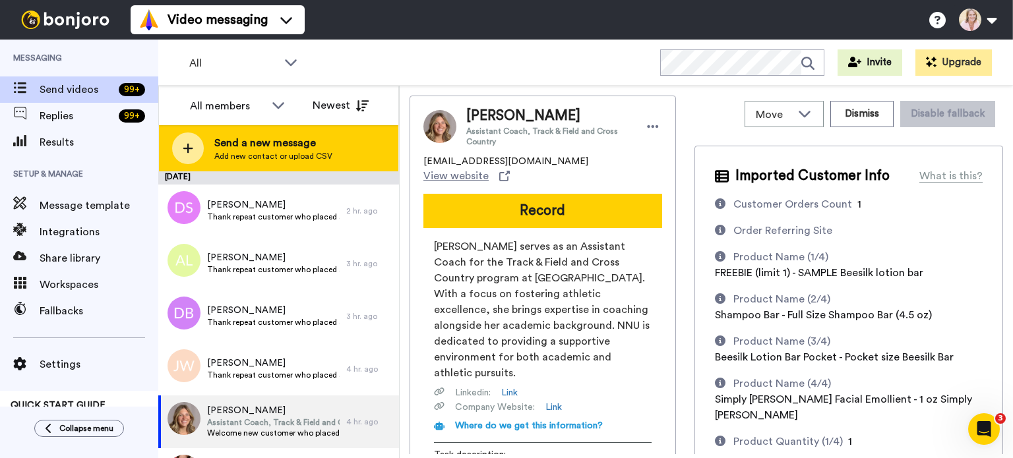
click at [276, 160] on span "Add new contact or upload CSV" at bounding box center [273, 156] width 118 height 11
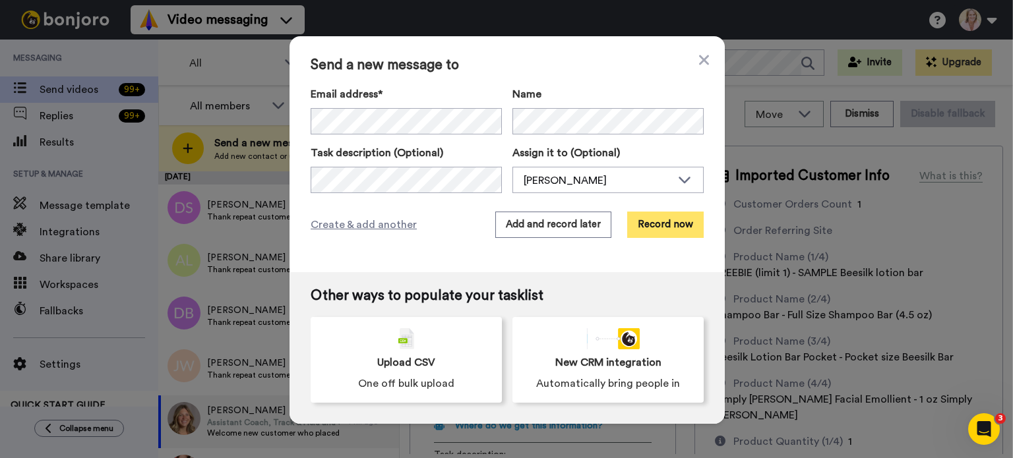
click at [656, 226] on button "Record now" at bounding box center [665, 225] width 76 height 26
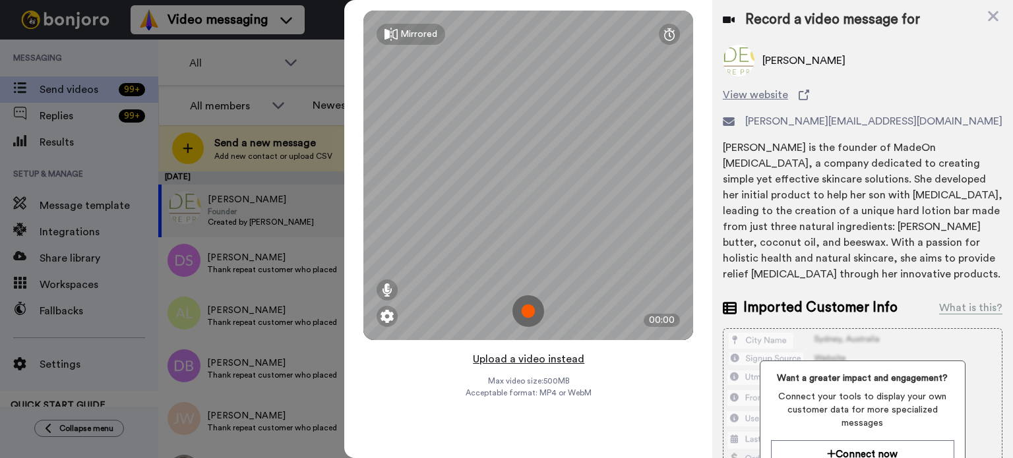
click at [534, 363] on button "Upload a video instead" at bounding box center [528, 359] width 119 height 17
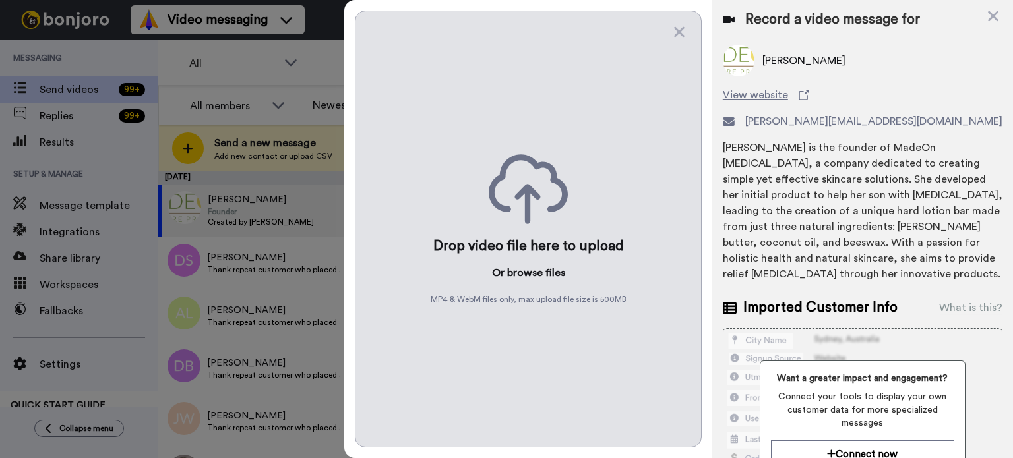
click at [517, 275] on button "browse" at bounding box center [525, 273] width 36 height 16
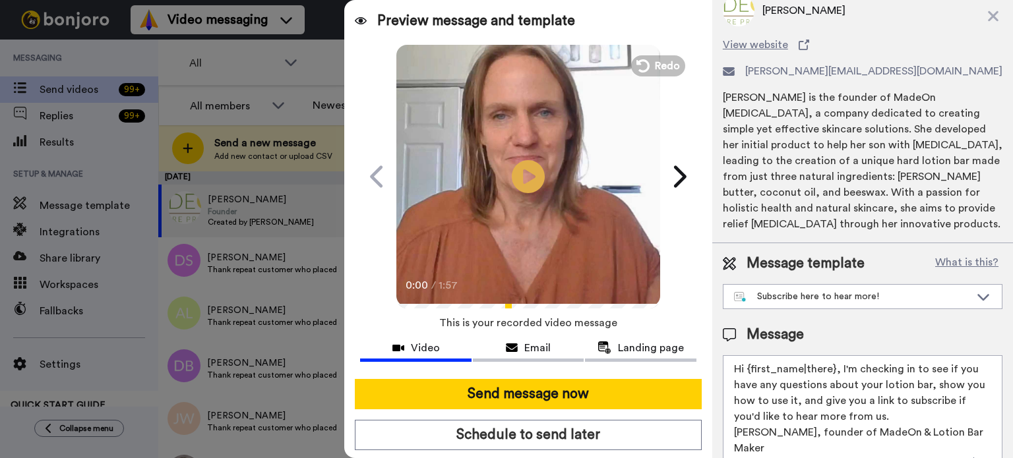
scroll to position [76, 0]
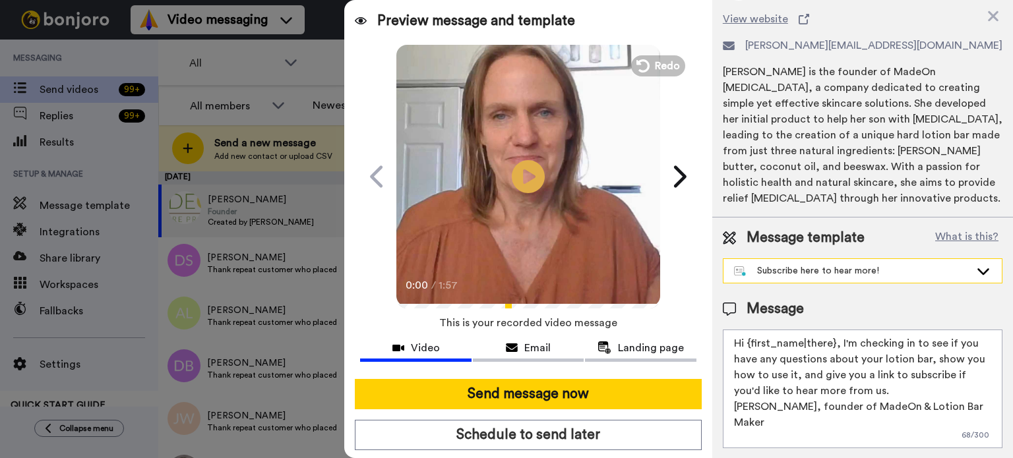
click at [975, 271] on icon at bounding box center [983, 270] width 16 height 13
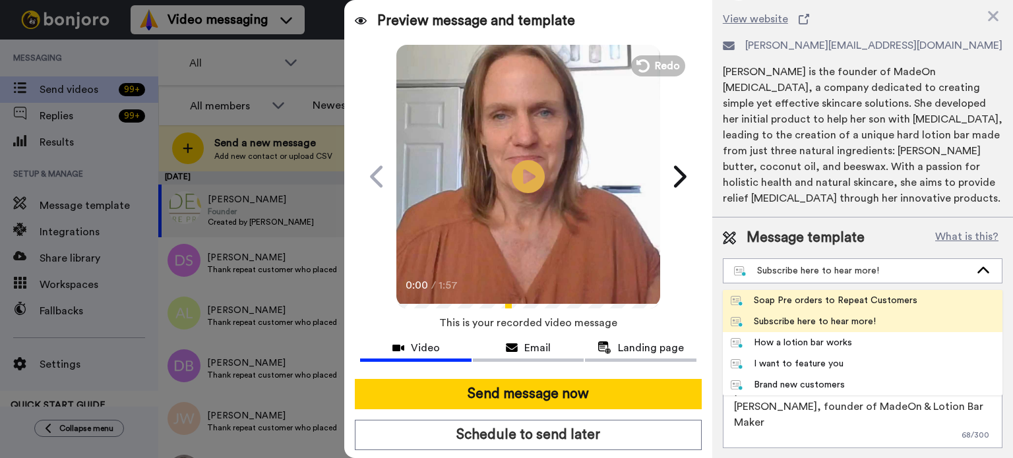
click at [849, 299] on div "Soap Pre orders to Repeat Customers" at bounding box center [823, 300] width 187 height 13
type textarea "Hello {first_name|friend}, It's that time of year when we open up Christmas Soa…"
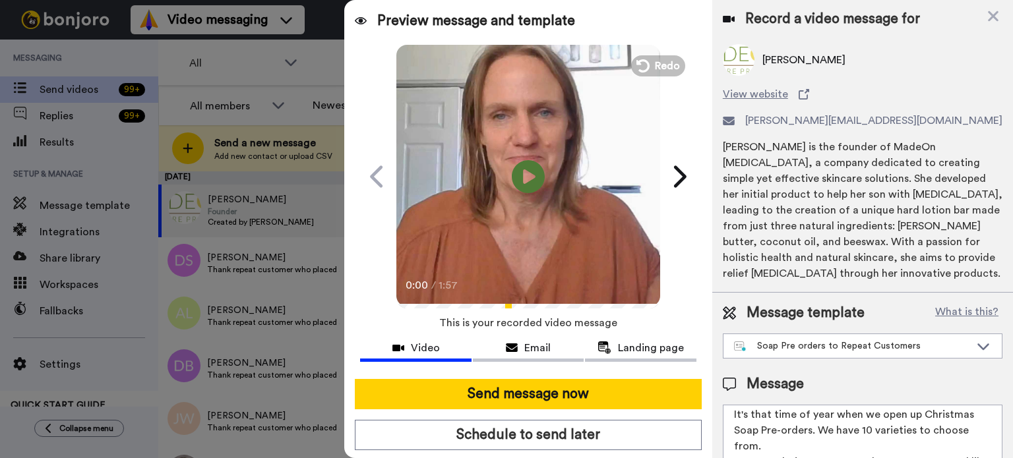
scroll to position [0, 0]
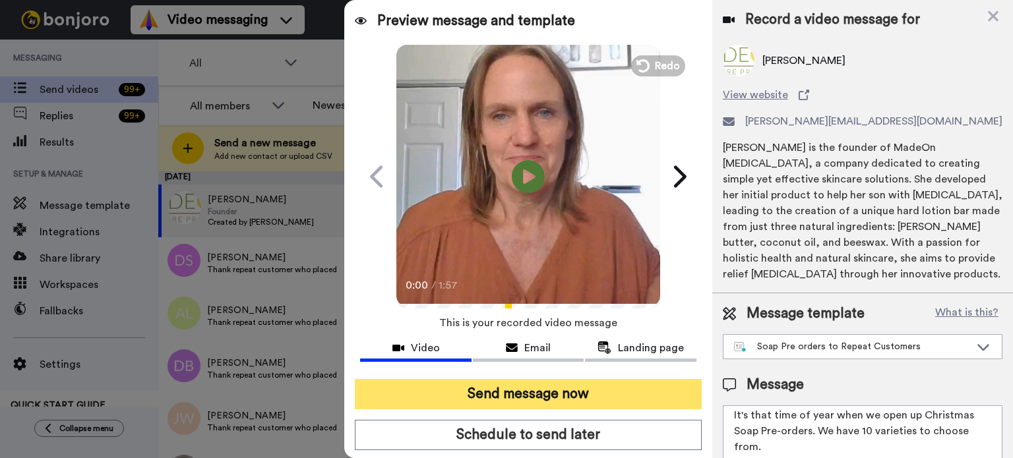
click at [568, 395] on button "Send message now" at bounding box center [528, 394] width 347 height 30
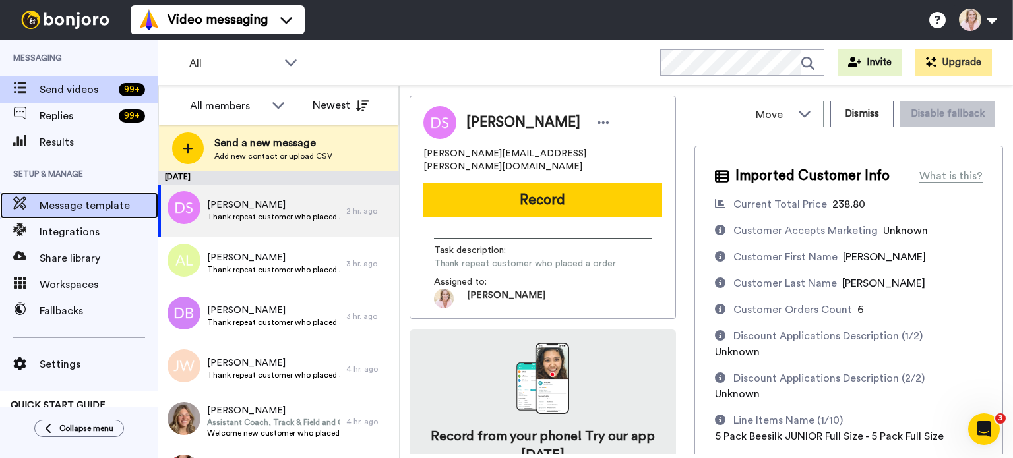
click at [50, 212] on span "Message template" at bounding box center [99, 206] width 119 height 16
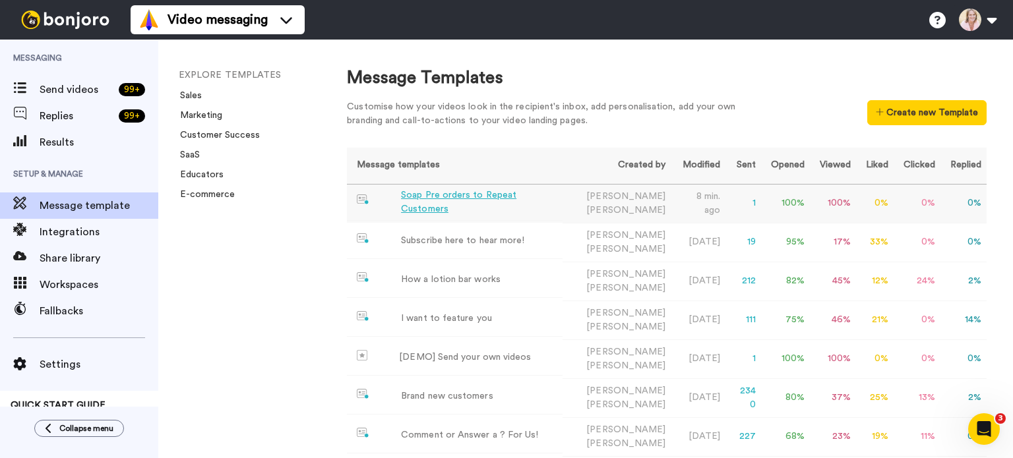
click at [448, 204] on div "Soap Pre orders to Repeat Customers" at bounding box center [479, 203] width 156 height 28
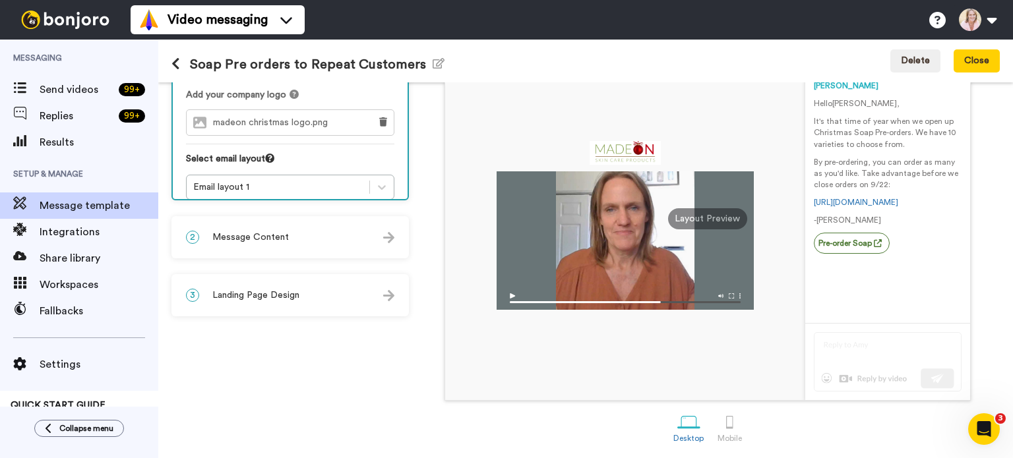
scroll to position [132, 0]
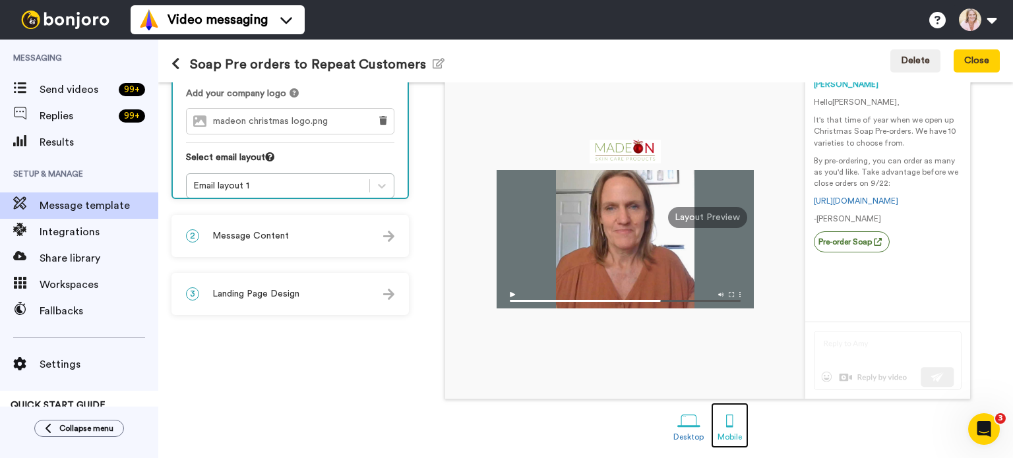
click at [721, 425] on div at bounding box center [729, 420] width 23 height 23
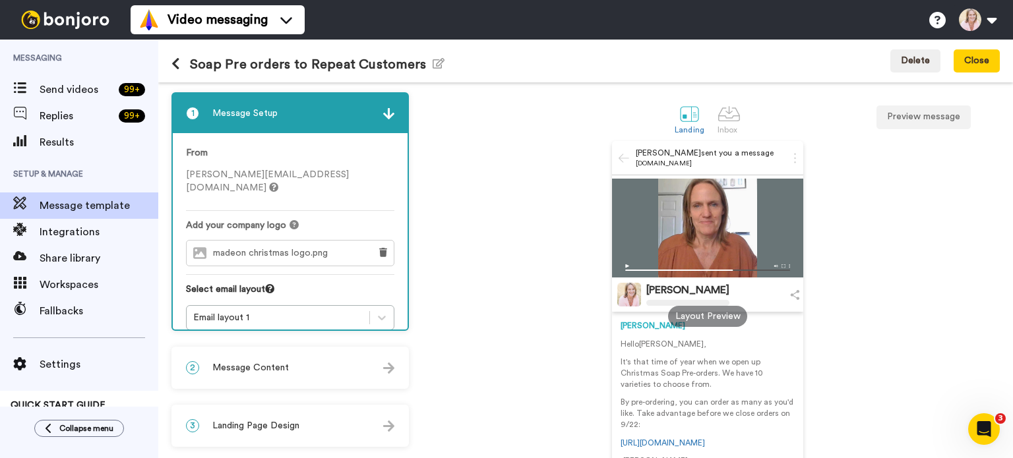
click at [384, 112] on img at bounding box center [388, 113] width 11 height 11
click at [378, 311] on icon at bounding box center [381, 317] width 13 height 13
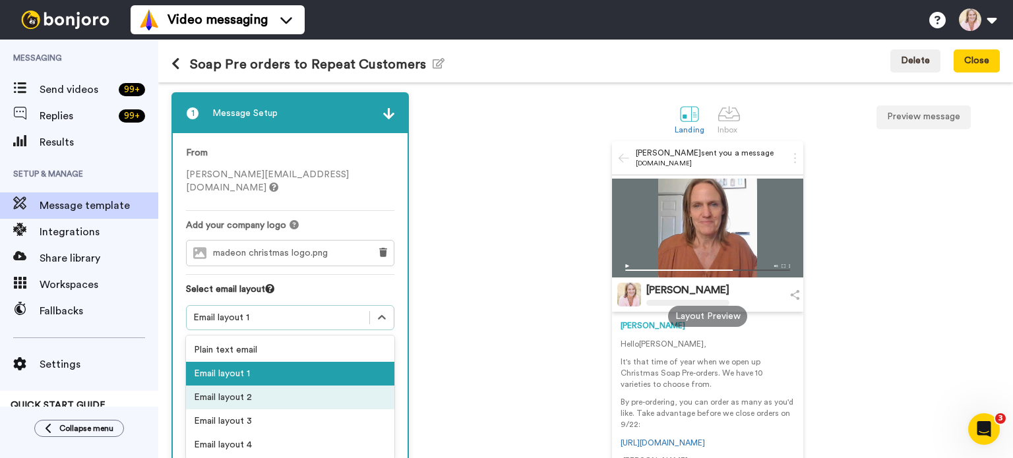
click at [256, 386] on div "Email layout 2" at bounding box center [290, 398] width 208 height 24
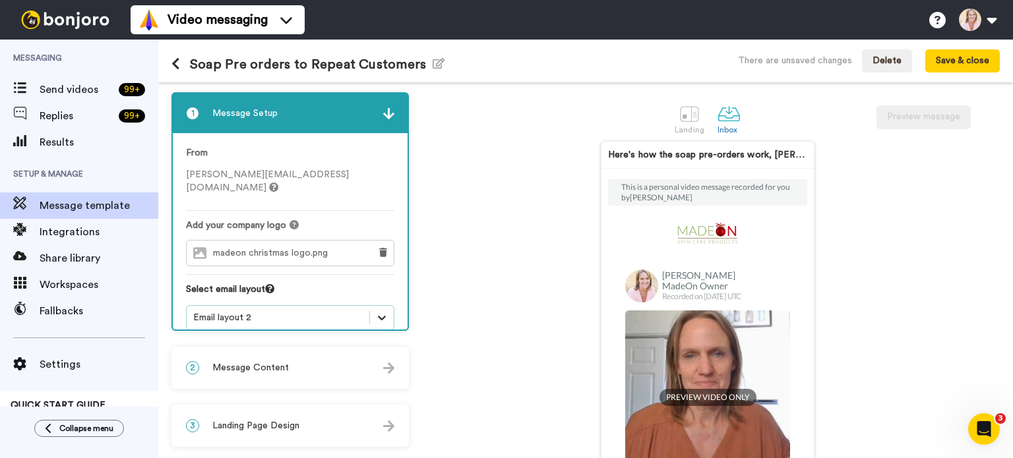
click at [384, 311] on icon at bounding box center [381, 317] width 13 height 13
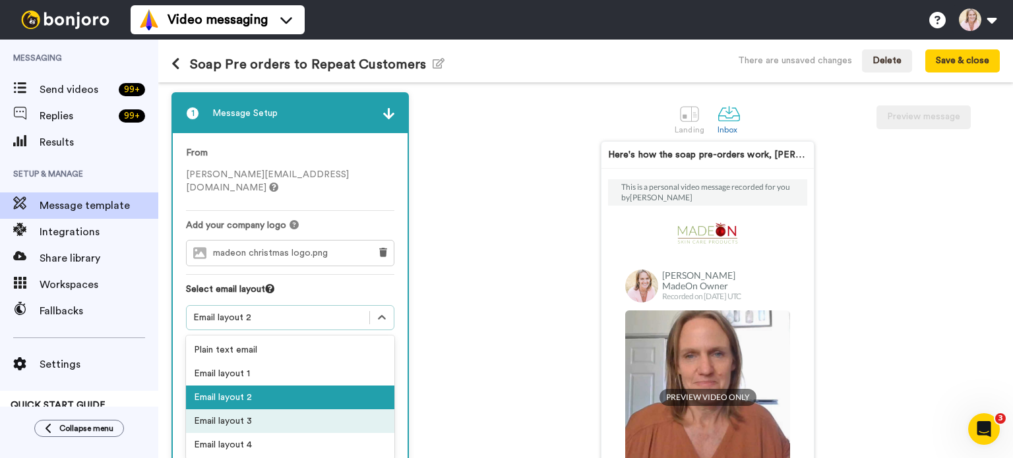
click at [258, 409] on div "Email layout 3" at bounding box center [290, 421] width 208 height 24
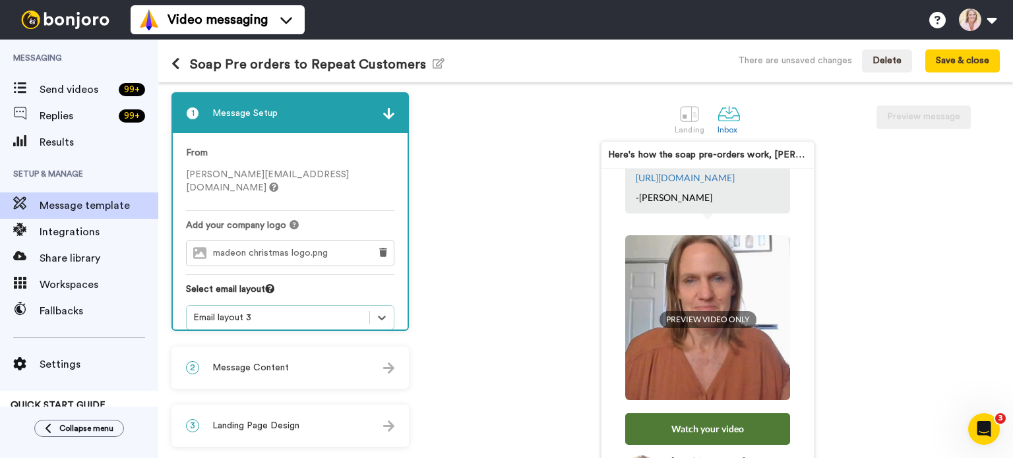
scroll to position [198, 0]
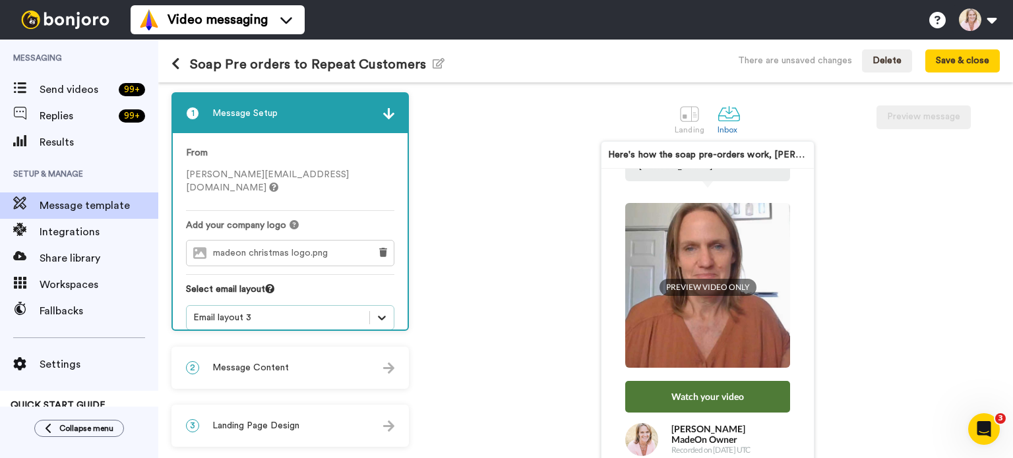
click at [384, 311] on icon at bounding box center [381, 317] width 13 height 13
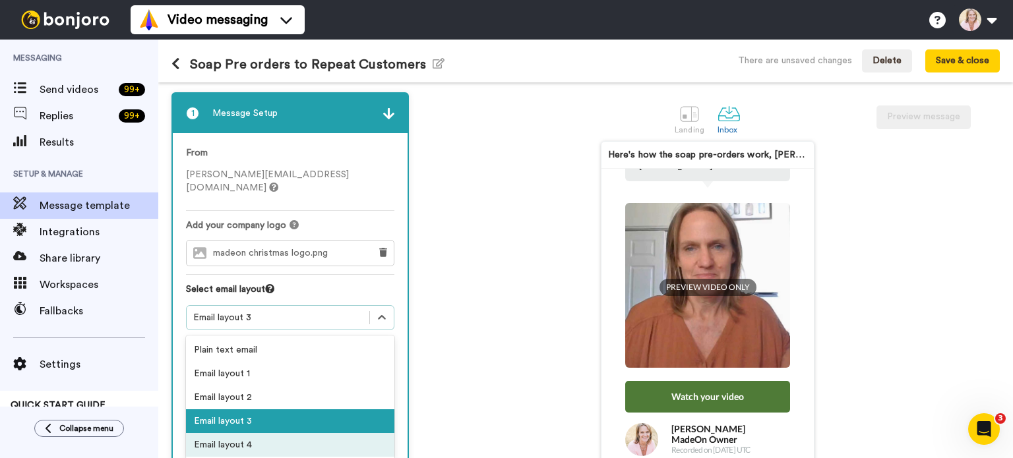
click at [252, 433] on div "Email layout 4" at bounding box center [290, 445] width 208 height 24
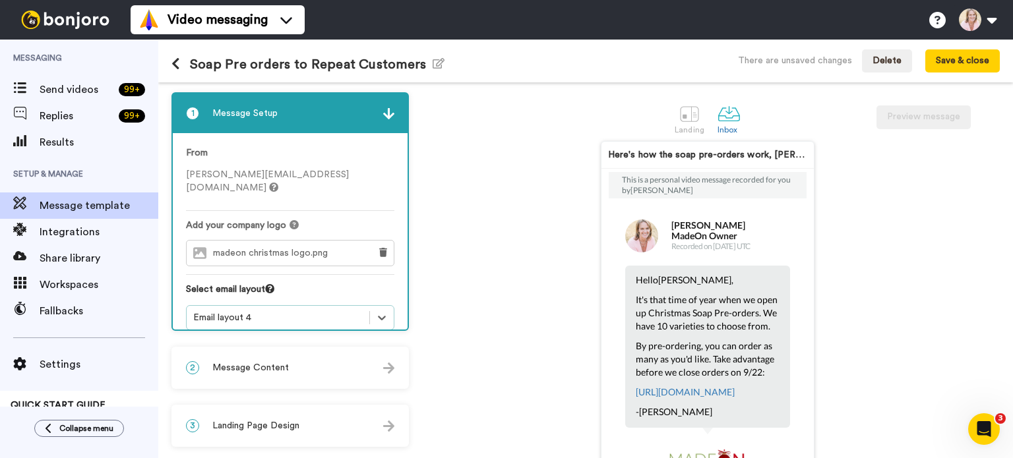
scroll to position [0, 0]
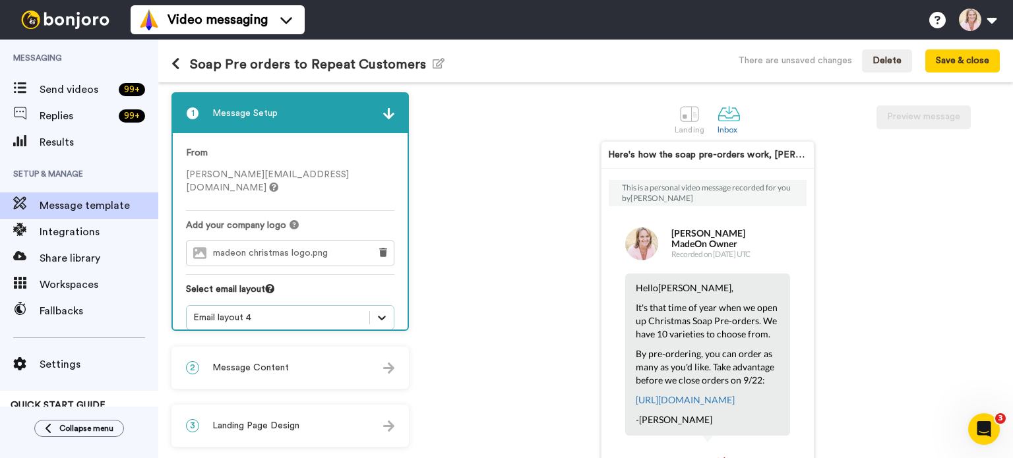
click at [382, 311] on icon at bounding box center [381, 317] width 13 height 13
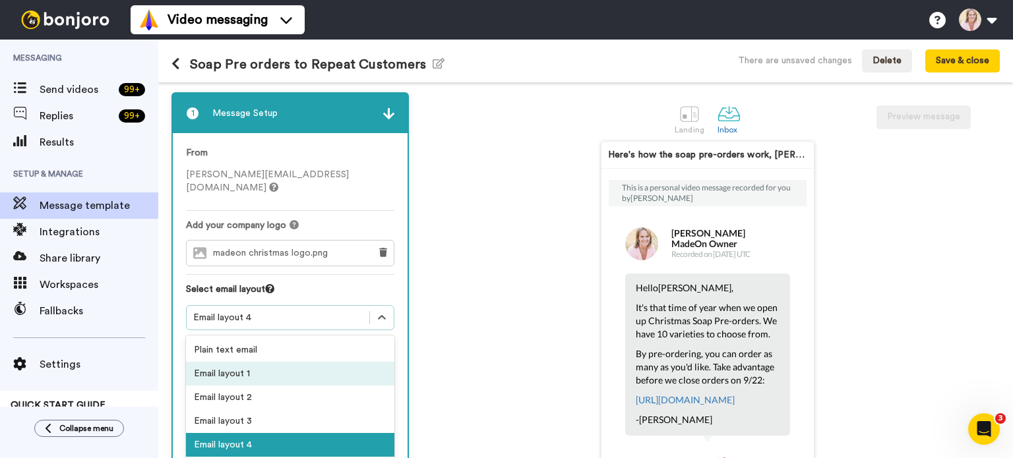
click at [254, 366] on div "Email layout 1" at bounding box center [290, 374] width 208 height 24
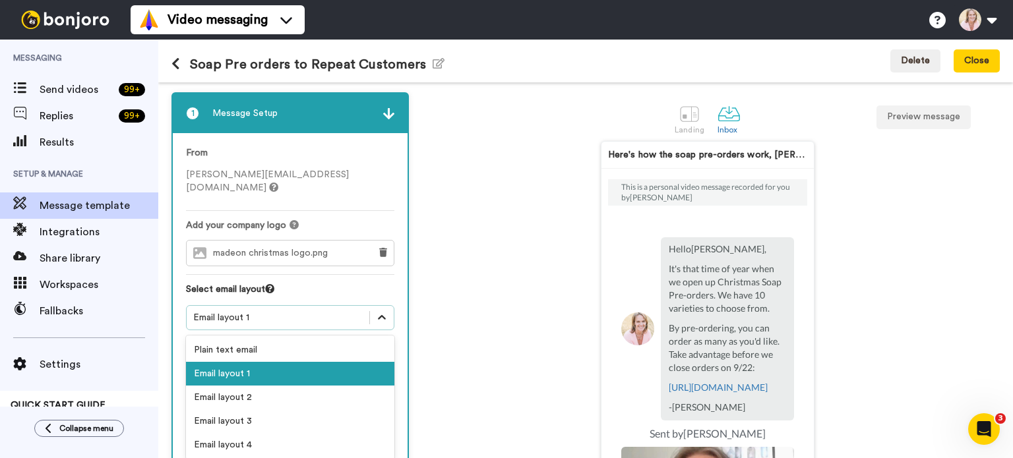
click at [384, 315] on icon at bounding box center [382, 317] width 8 height 5
click at [274, 386] on div "Email layout 2" at bounding box center [290, 398] width 208 height 24
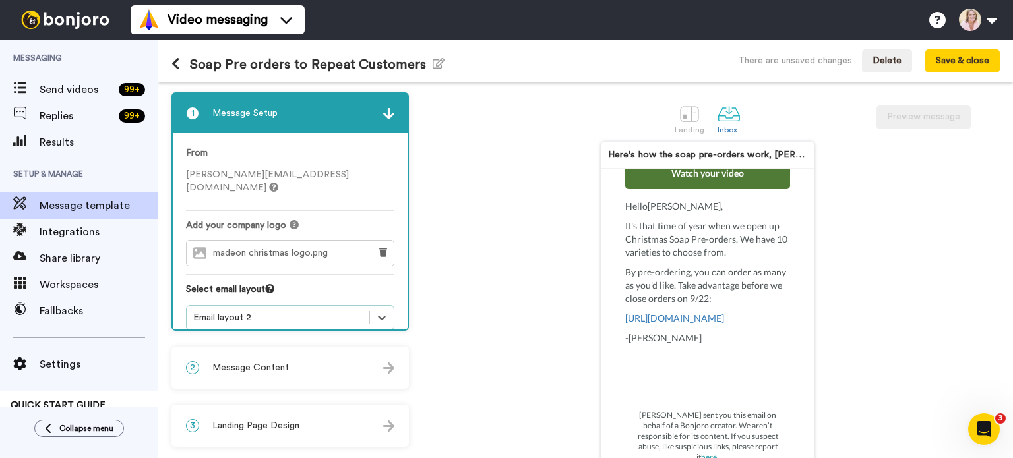
scroll to position [330, 0]
click at [255, 369] on span "Message Content" at bounding box center [250, 367] width 76 height 13
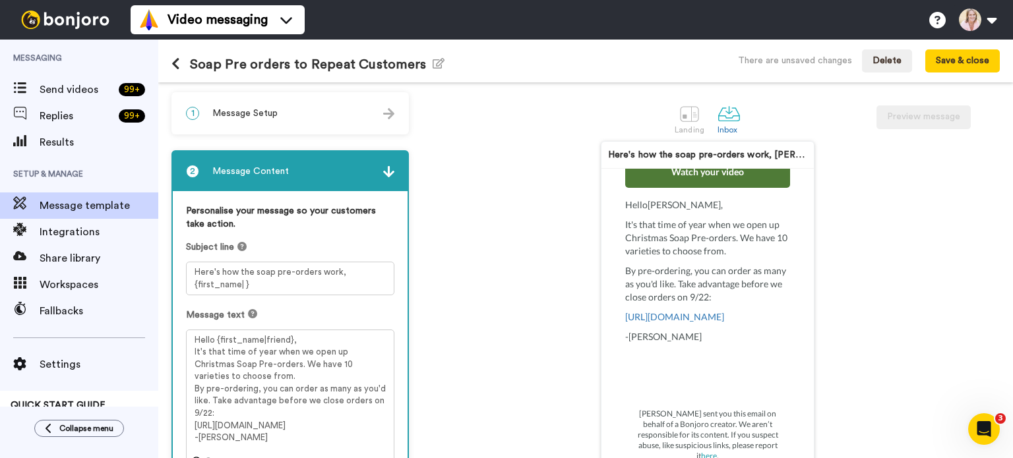
scroll to position [66, 0]
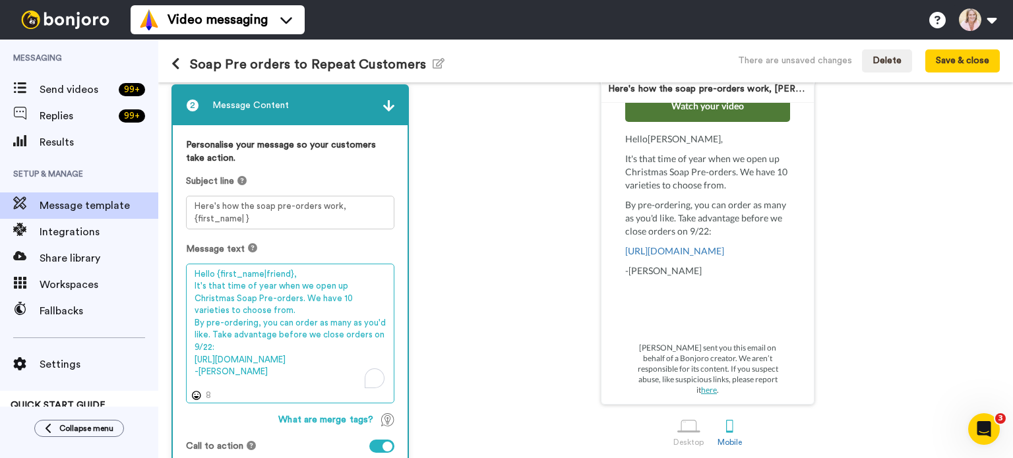
drag, startPoint x: 340, startPoint y: 285, endPoint x: 191, endPoint y: 281, distance: 149.7
click at [191, 281] on textarea "Hello {first_name|friend}, It's that time of year when we open up Christmas Soa…" at bounding box center [290, 334] width 208 height 140
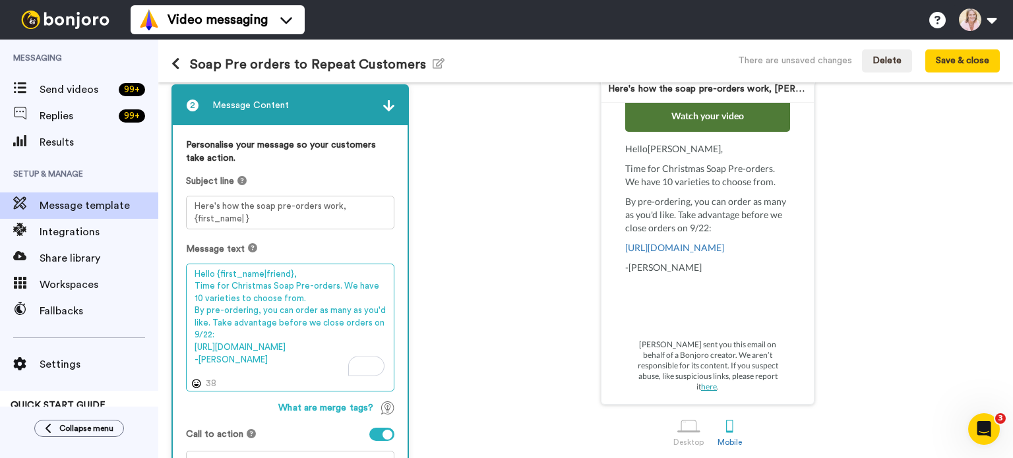
click at [332, 285] on textarea "Hello {first_name|friend}, Time for Christmas Soap Pre-orders. We have 10 varie…" at bounding box center [290, 328] width 208 height 129
click at [319, 297] on textarea "Hello {first_name|friend}, Time for Christmas Soap Pre-orders! We have 10 varie…" at bounding box center [290, 328] width 208 height 129
click at [242, 358] on textarea "Hello {first_name|friend}, Time for Christmas Soap Pre-orders! We have 10 varie…" at bounding box center [290, 328] width 208 height 129
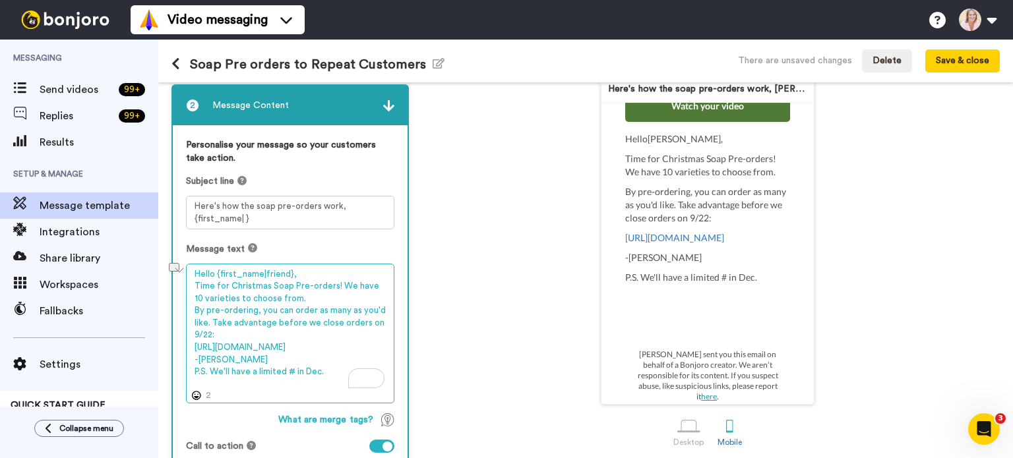
drag, startPoint x: 287, startPoint y: 297, endPoint x: 194, endPoint y: 300, distance: 93.0
click at [194, 300] on textarea "Hello {first_name|friend}, Time for Christmas Soap Pre-orders! We have 10 varie…" at bounding box center [290, 334] width 208 height 140
click at [210, 321] on textarea "Hello {first_name|friend}, Time for Christmas Soap Pre-orders! We have 10 soap …" at bounding box center [290, 334] width 208 height 140
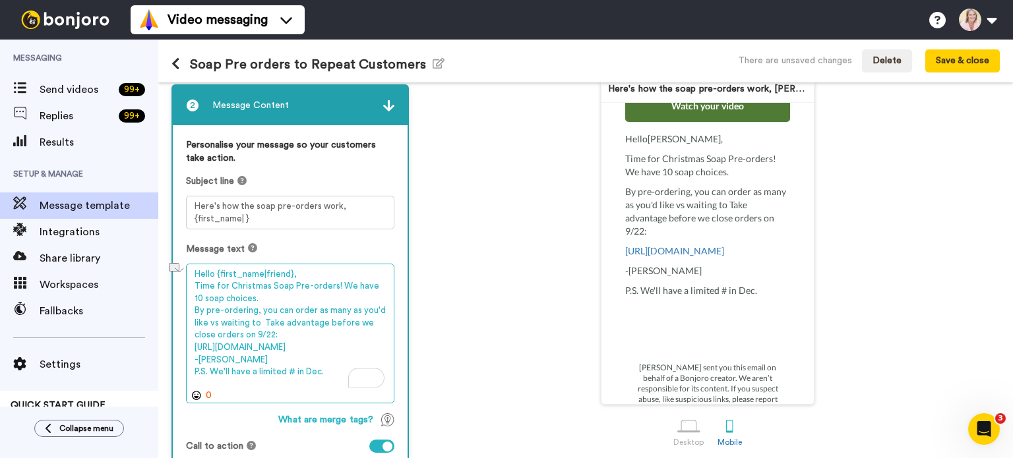
drag, startPoint x: 325, startPoint y: 383, endPoint x: 194, endPoint y: 384, distance: 130.5
click at [194, 384] on textarea "Hello {first_name|friend}, Time for Christmas Soap Pre-orders! We have 10 soap …" at bounding box center [290, 334] width 208 height 140
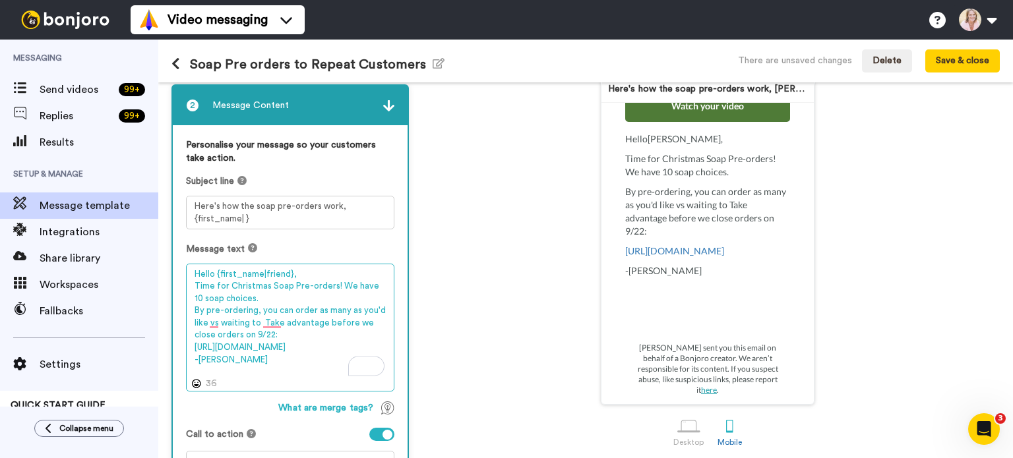
click at [260, 323] on textarea "Hello {first_name|friend}, Time for Christmas Soap Pre-orders! We have 10 soap …" at bounding box center [290, 328] width 208 height 129
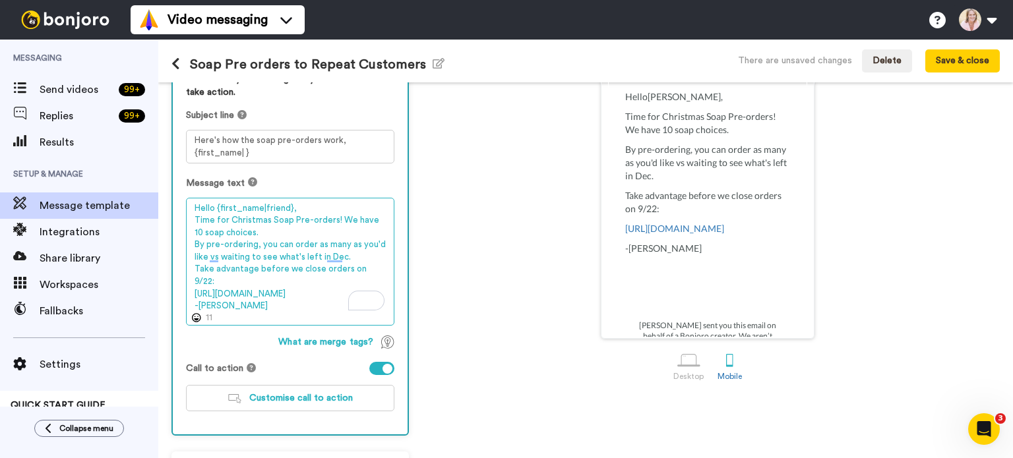
scroll to position [330, 0]
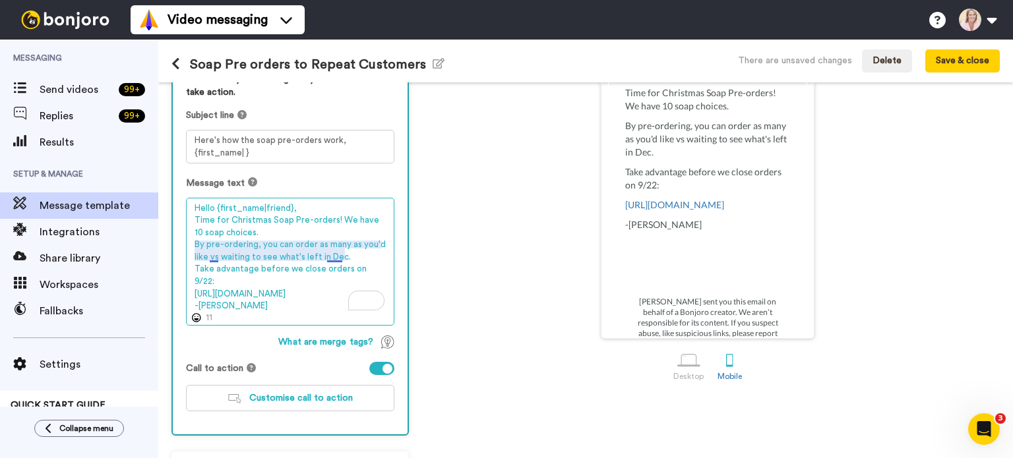
click at [218, 256] on textarea "Hello {first_name|friend}, Time for Christmas Soap Pre-orders! We have 10 soap …" at bounding box center [290, 262] width 208 height 129
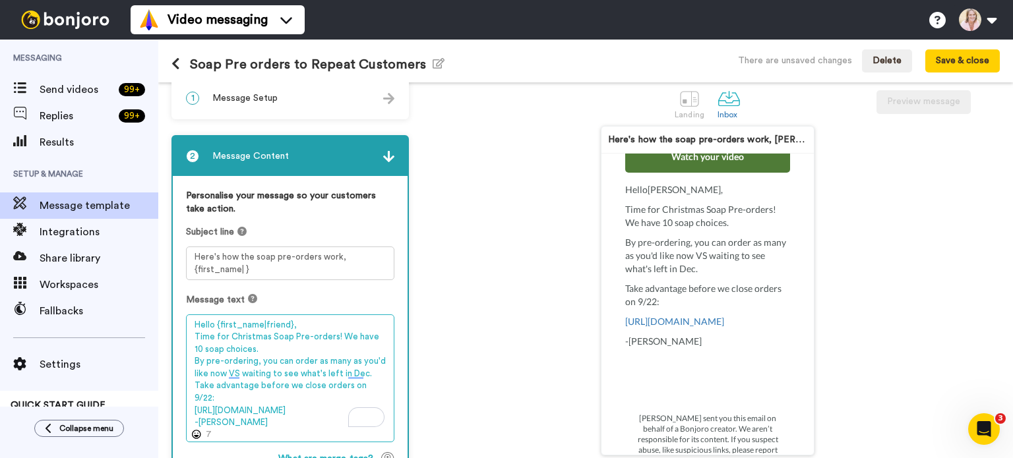
scroll to position [0, 0]
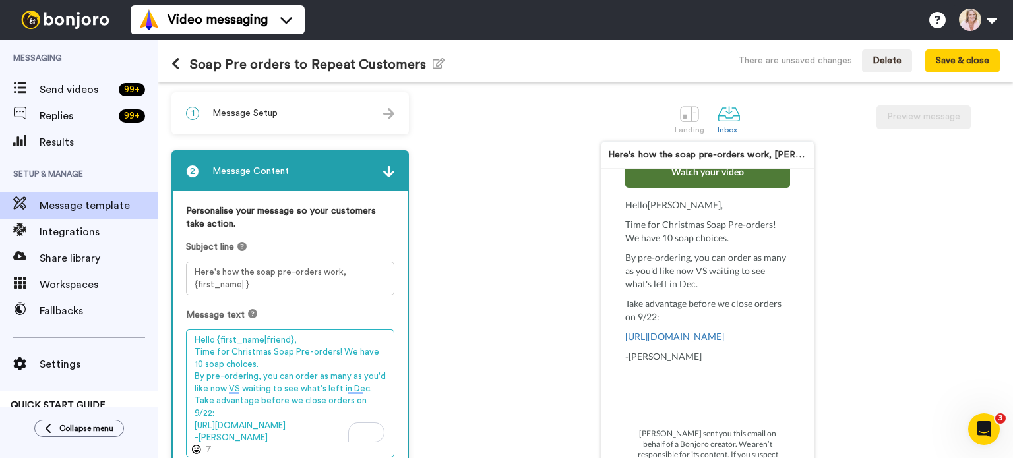
type textarea "Hello {first_name|friend}, Time for Christmas Soap Pre-orders! We have 10 soap …"
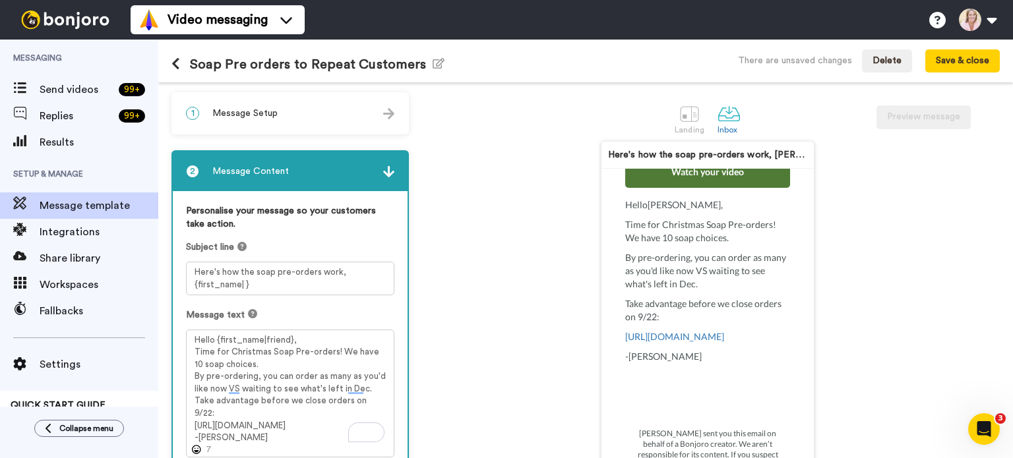
click at [336, 115] on div "1 Message Setup" at bounding box center [290, 114] width 235 height 40
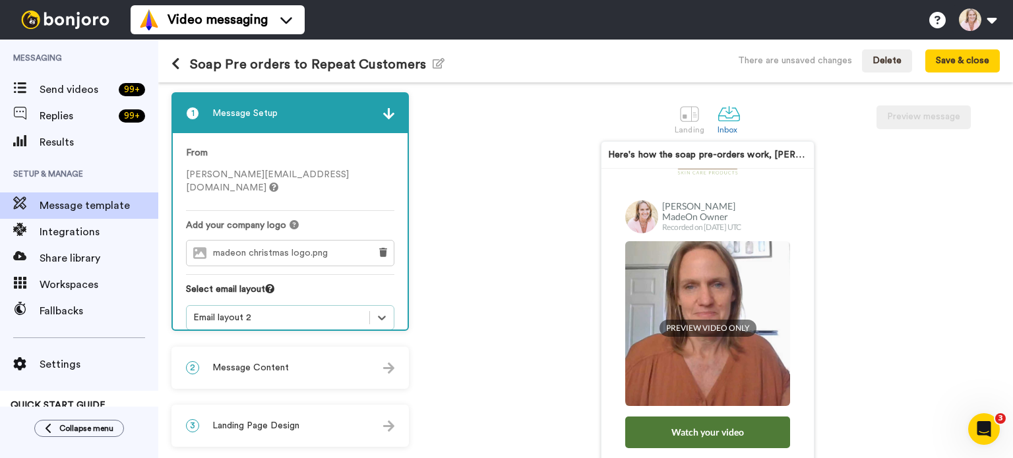
scroll to position [66, 0]
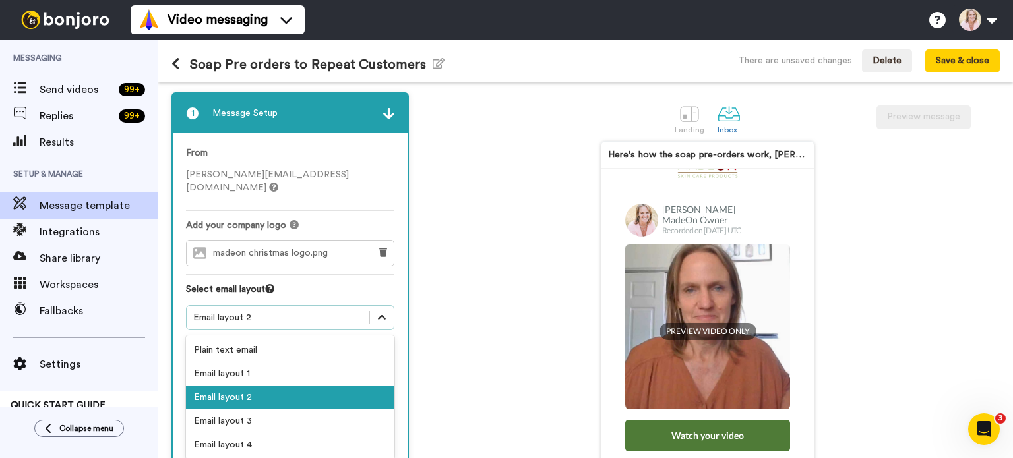
click at [382, 311] on icon at bounding box center [381, 317] width 13 height 13
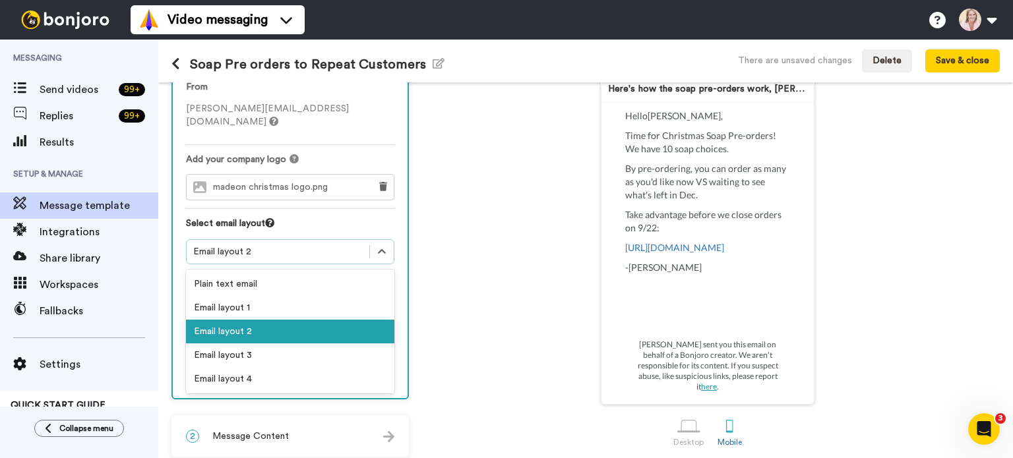
scroll to position [132, 0]
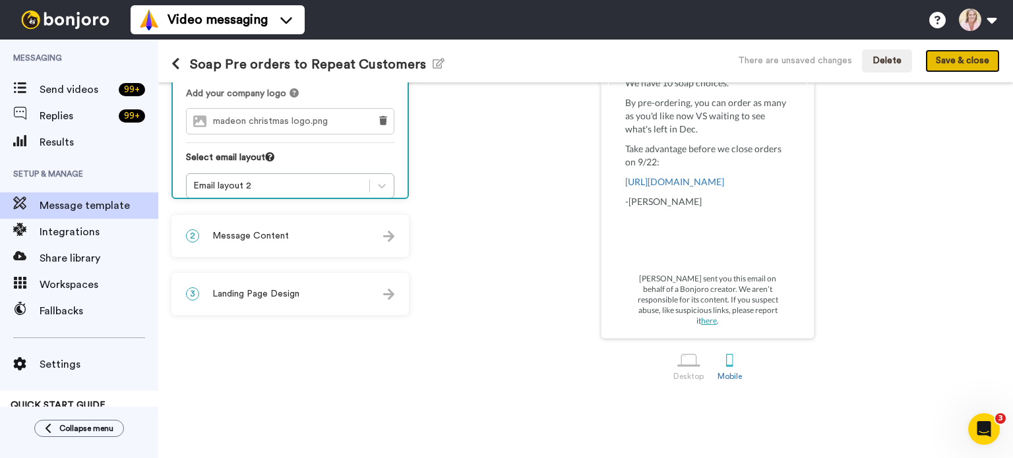
click at [947, 68] on button "Save & close" at bounding box center [962, 61] width 74 height 24
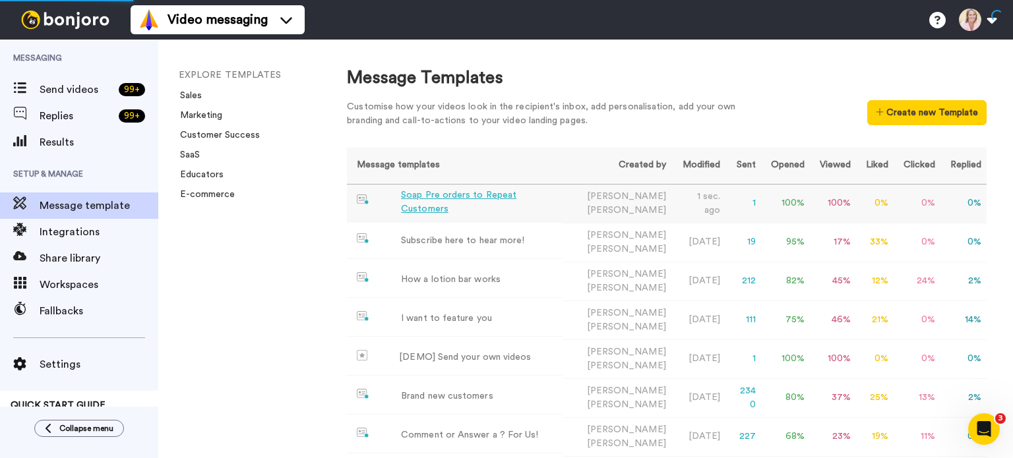
click at [483, 202] on div "Soap Pre orders to Repeat Customers" at bounding box center [479, 203] width 156 height 28
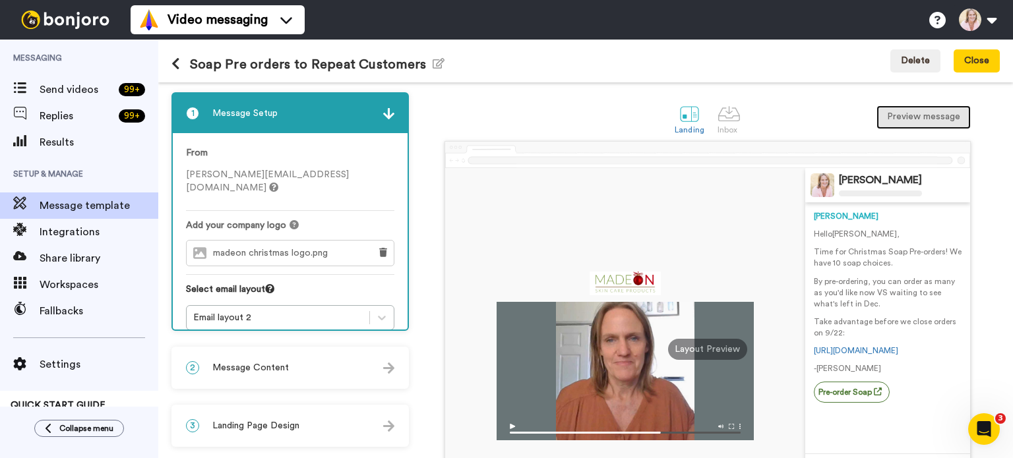
click at [908, 118] on button "Preview message" at bounding box center [923, 117] width 94 height 24
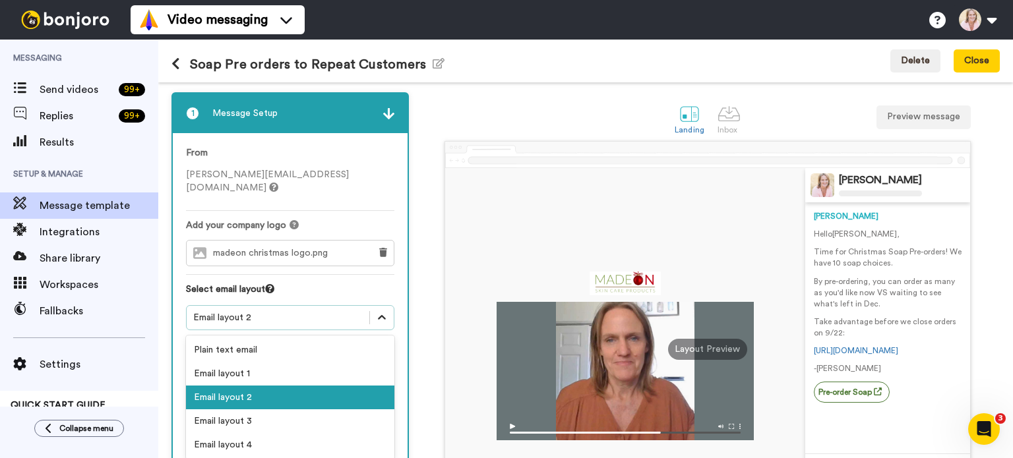
click at [385, 311] on icon at bounding box center [381, 317] width 13 height 13
click at [320, 340] on div "Plain text email" at bounding box center [290, 350] width 208 height 24
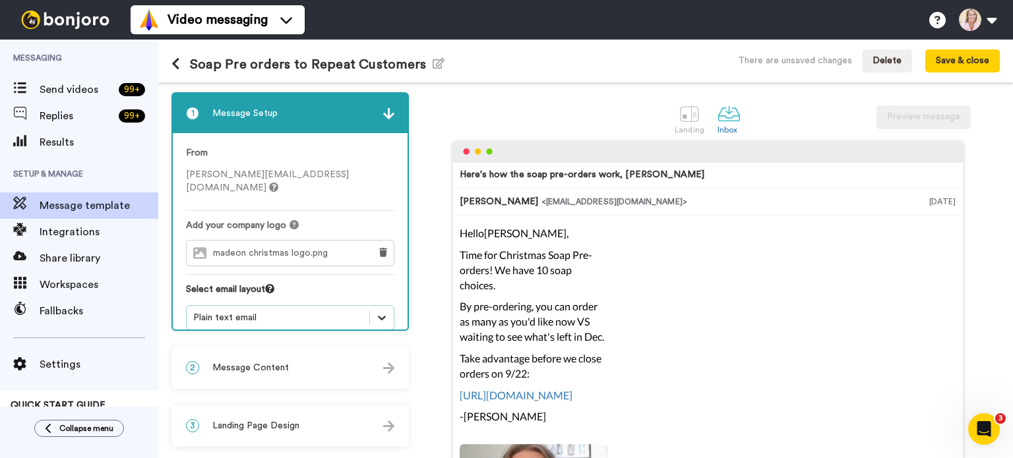
click at [376, 311] on icon at bounding box center [381, 317] width 13 height 13
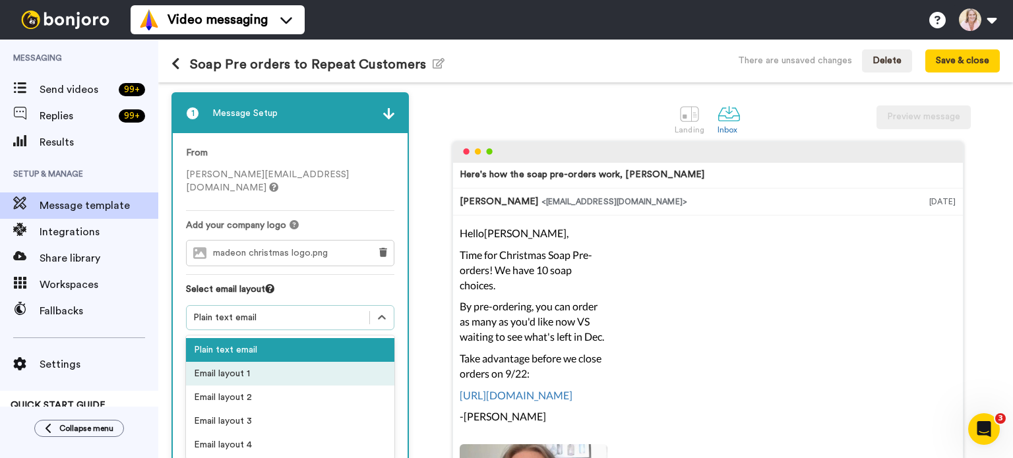
click at [282, 362] on div "Email layout 1" at bounding box center [290, 374] width 208 height 24
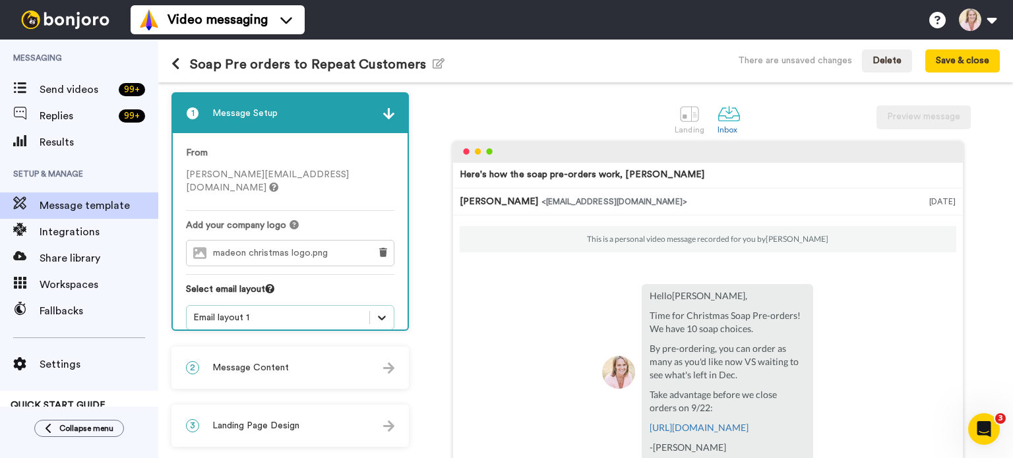
click at [385, 311] on icon at bounding box center [381, 317] width 13 height 13
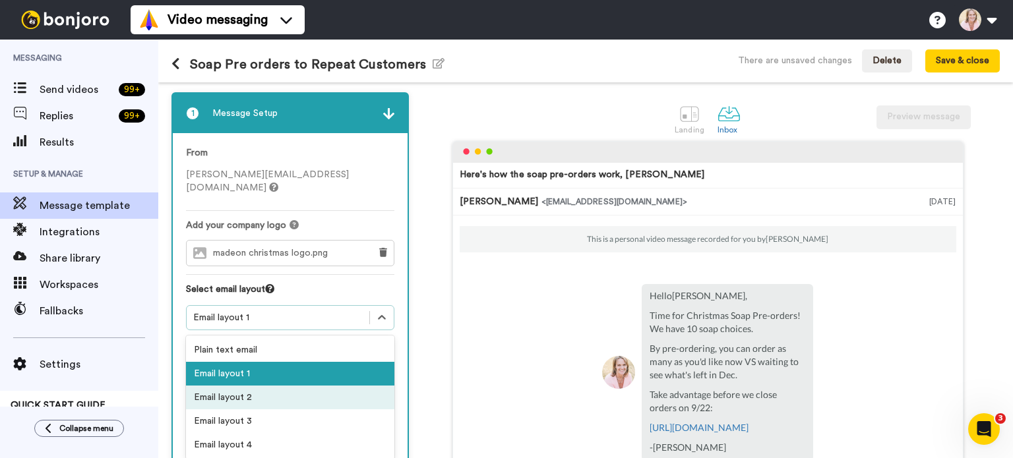
click at [299, 386] on div "Email layout 2" at bounding box center [290, 398] width 208 height 24
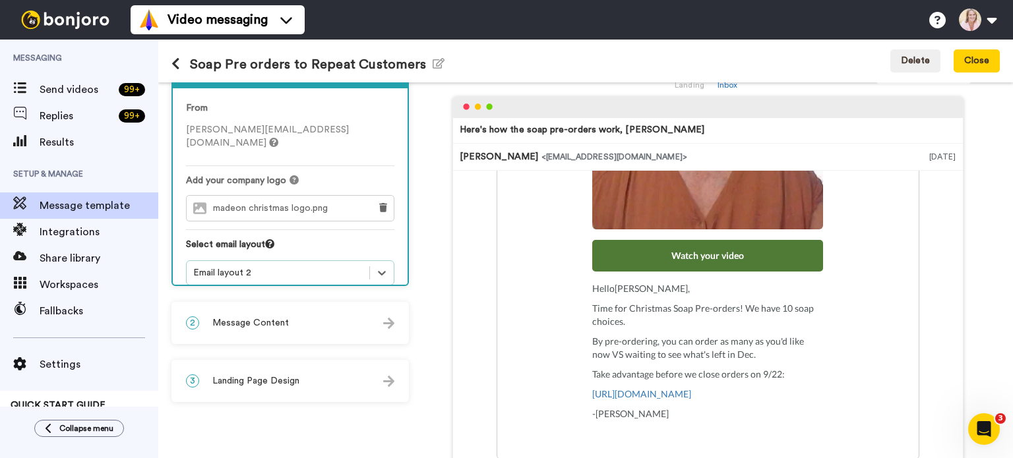
scroll to position [132, 0]
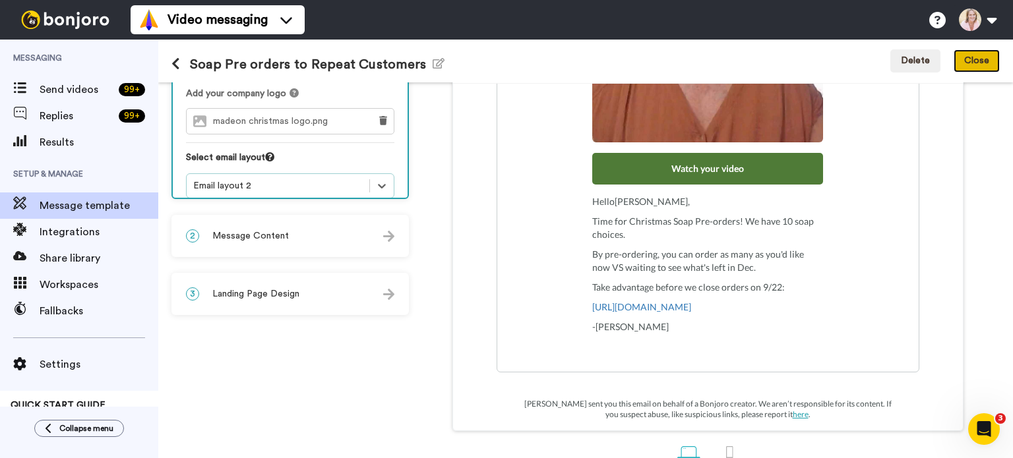
click at [966, 68] on button "Close" at bounding box center [976, 61] width 46 height 24
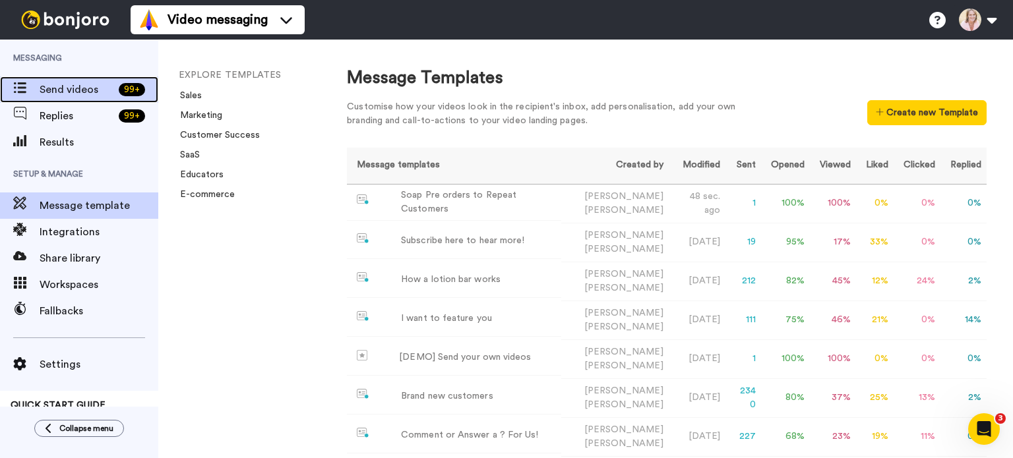
click at [55, 98] on div "Send videos 99 +" at bounding box center [79, 89] width 158 height 26
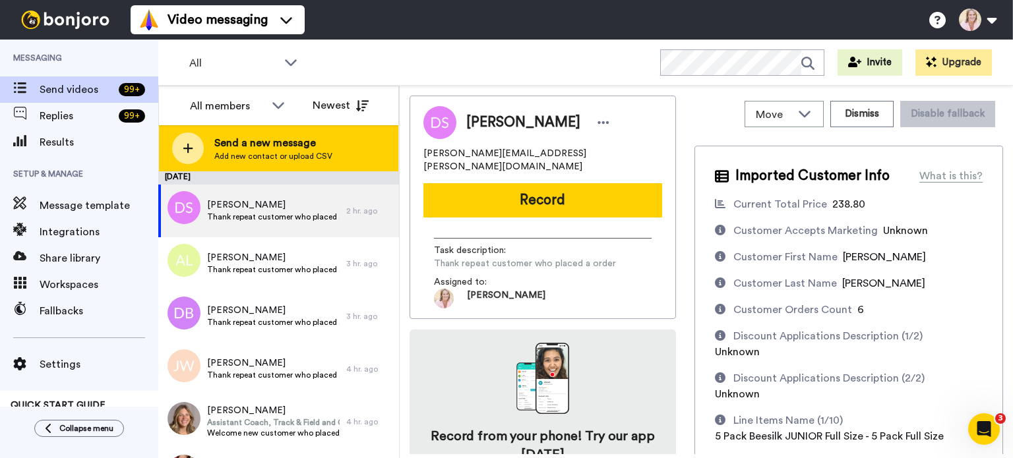
click at [245, 148] on span "Send a new message" at bounding box center [273, 143] width 118 height 16
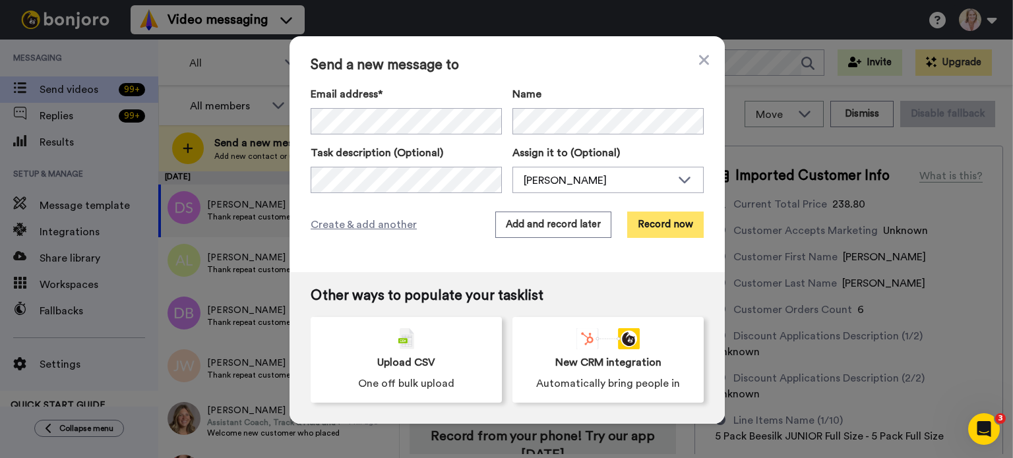
click at [649, 228] on button "Record now" at bounding box center [665, 225] width 76 height 26
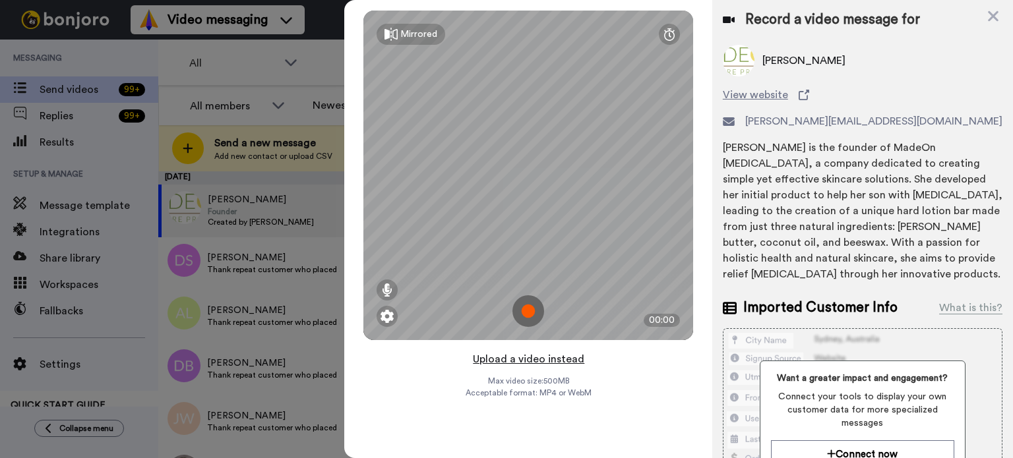
click at [516, 361] on button "Upload a video instead" at bounding box center [528, 359] width 119 height 17
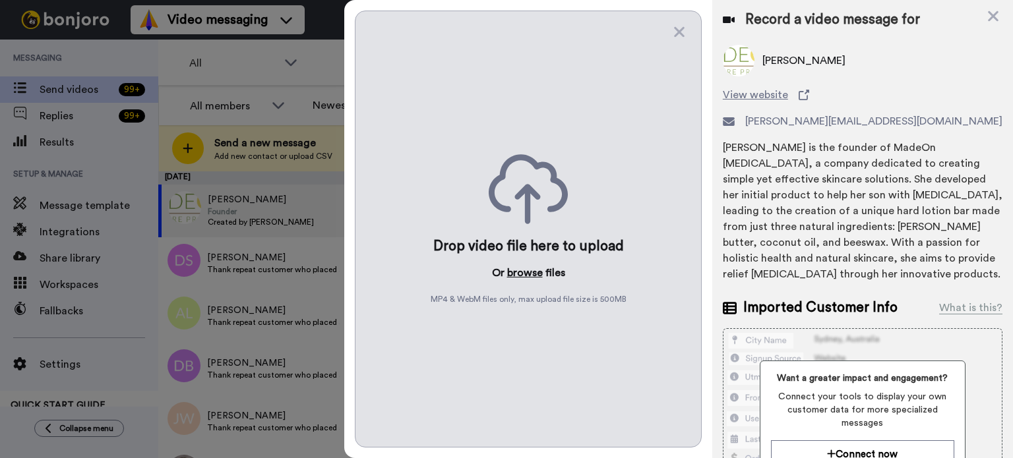
click at [525, 276] on button "browse" at bounding box center [525, 273] width 36 height 16
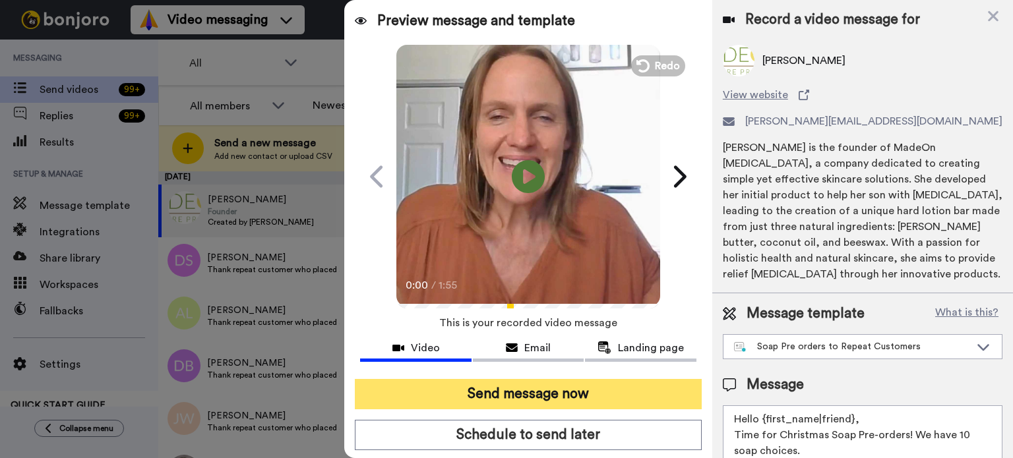
click at [549, 398] on button "Send message now" at bounding box center [528, 394] width 347 height 30
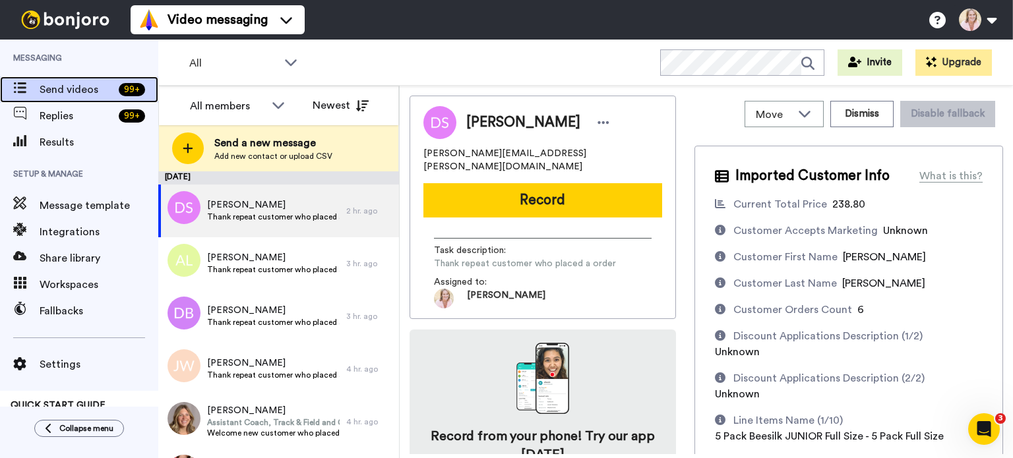
click at [63, 89] on span "Send videos" at bounding box center [77, 90] width 74 height 16
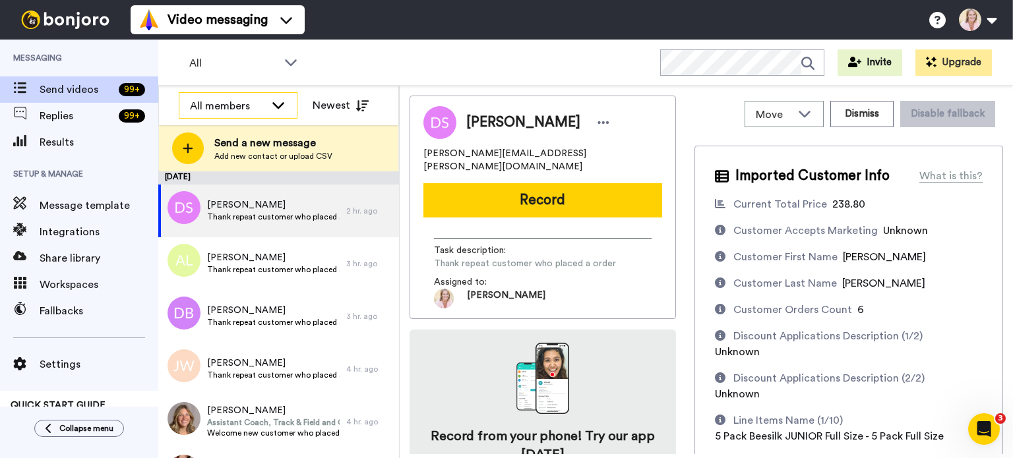
click at [276, 104] on icon at bounding box center [278, 104] width 16 height 13
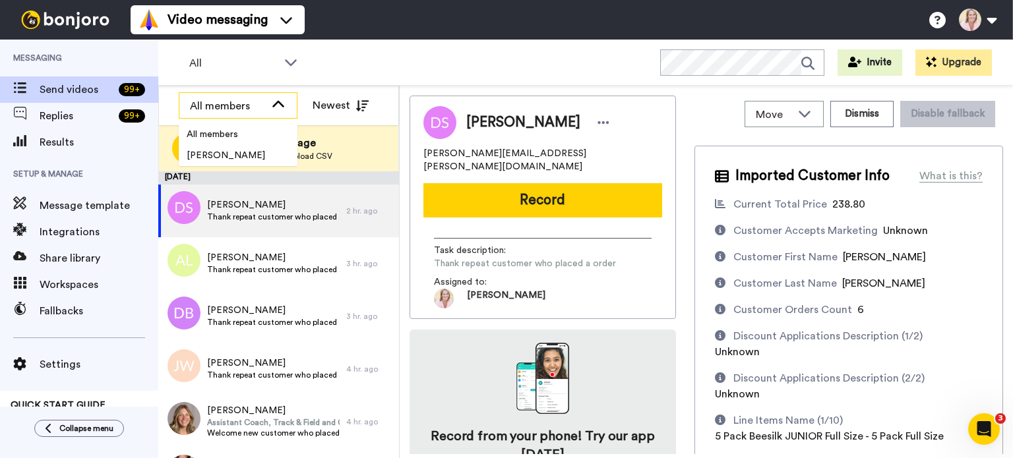
click at [239, 104] on div "All members" at bounding box center [227, 106] width 75 height 16
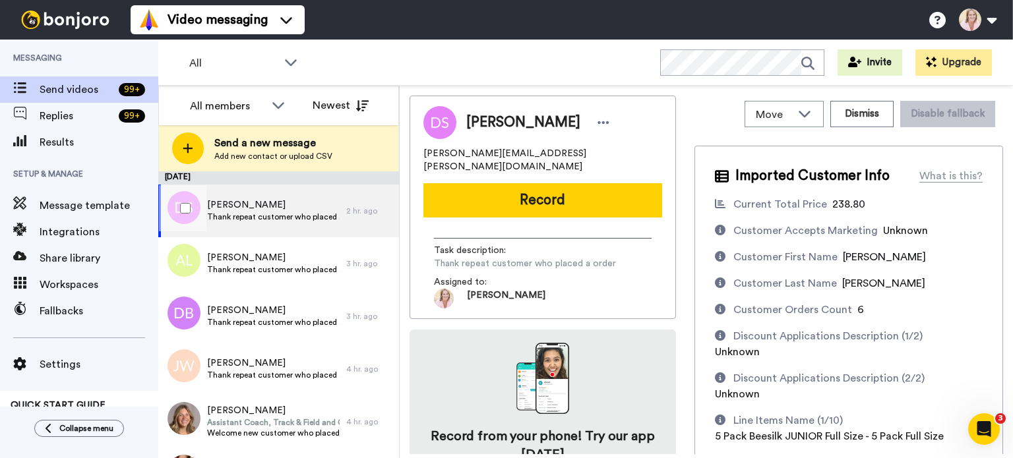
click at [250, 215] on span "Thank repeat customer who placed a order" at bounding box center [273, 217] width 133 height 11
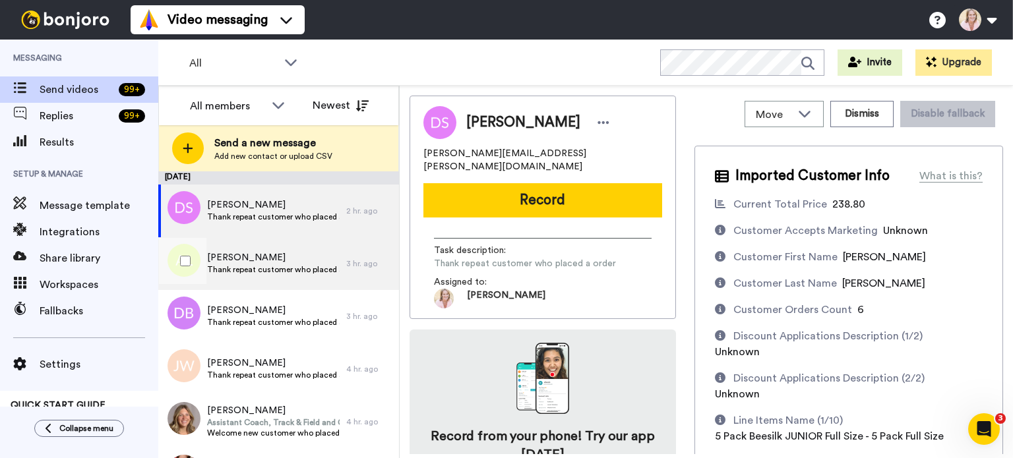
click at [230, 271] on span "Thank repeat customer who placed a order" at bounding box center [273, 269] width 133 height 11
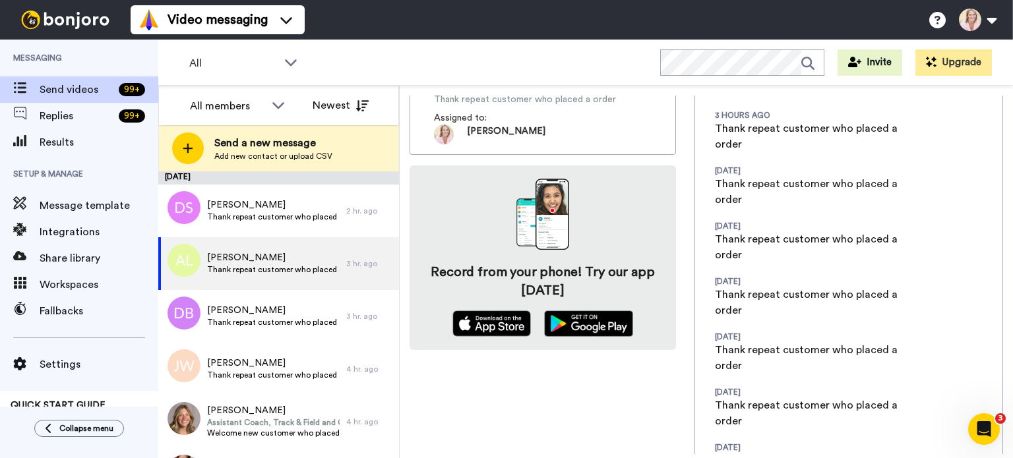
scroll to position [264, 0]
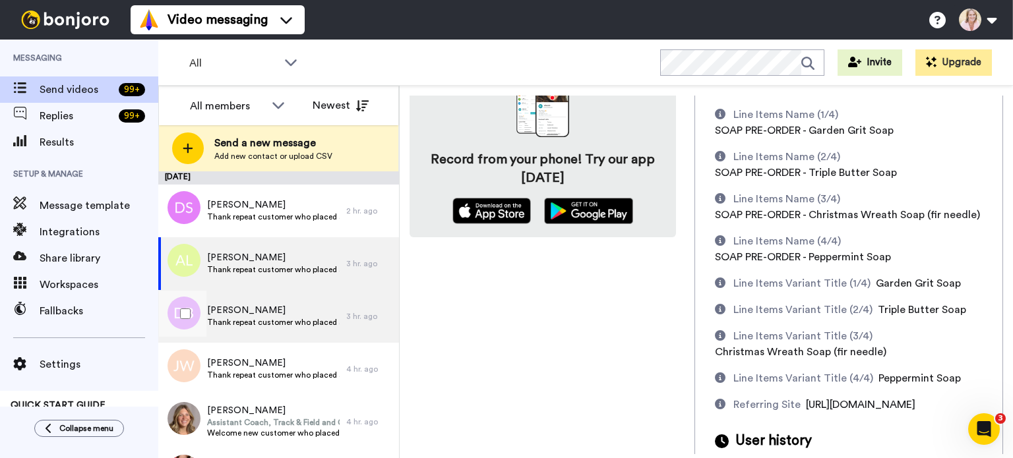
click at [231, 324] on span "Thank repeat customer who placed a order" at bounding box center [273, 322] width 133 height 11
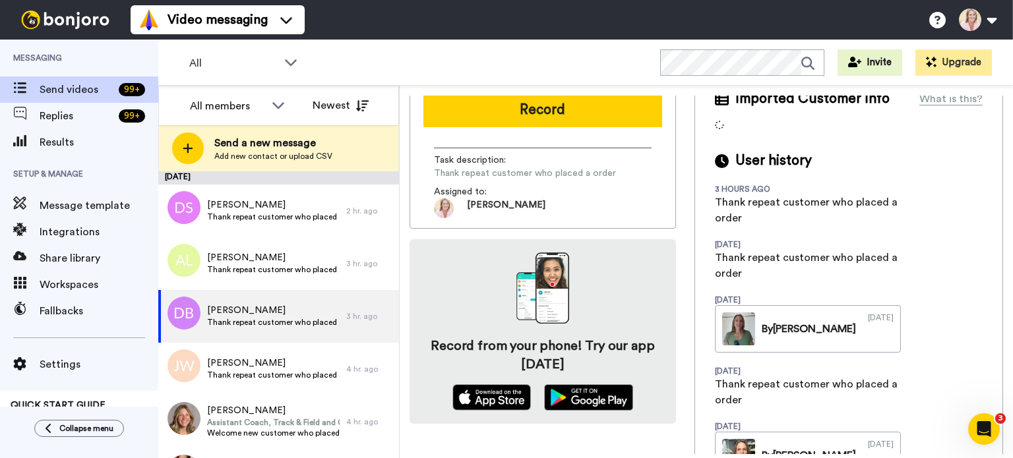
scroll to position [198, 0]
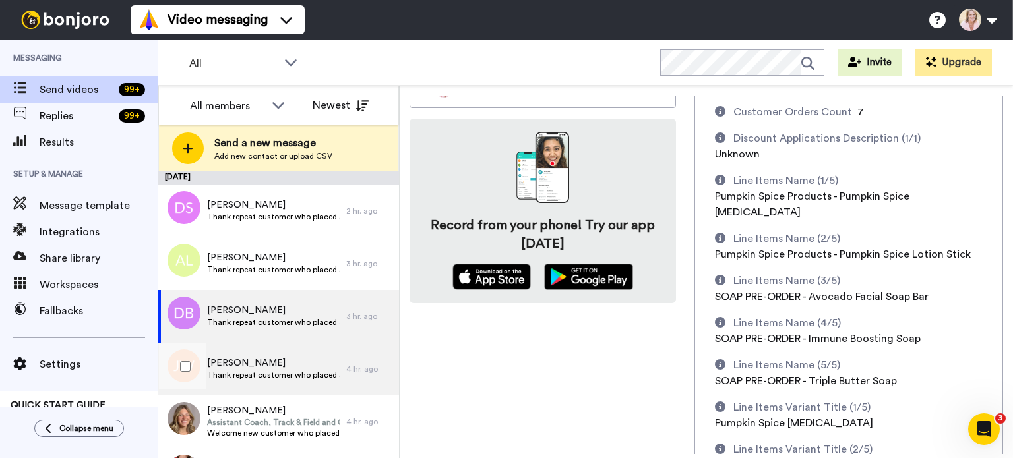
click at [255, 375] on span "Thank repeat customer who placed a order" at bounding box center [273, 375] width 133 height 11
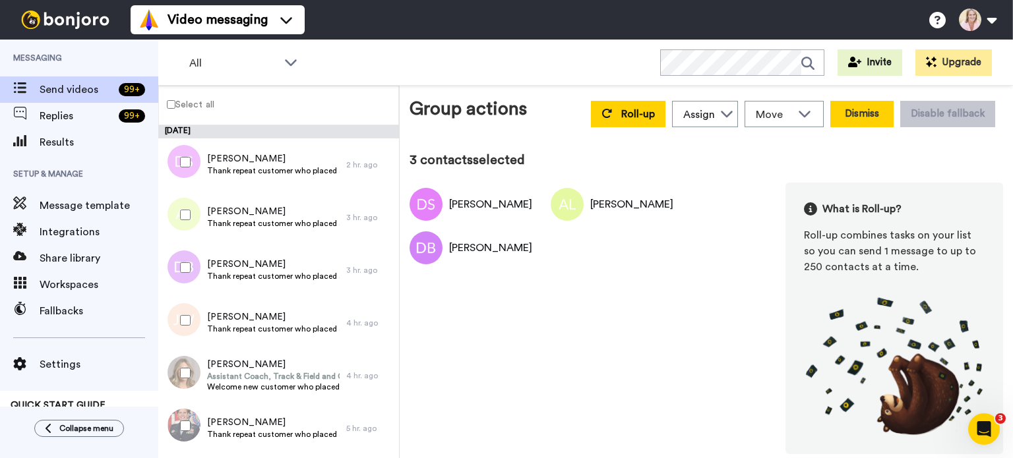
click at [862, 111] on button "Dismiss" at bounding box center [861, 114] width 63 height 26
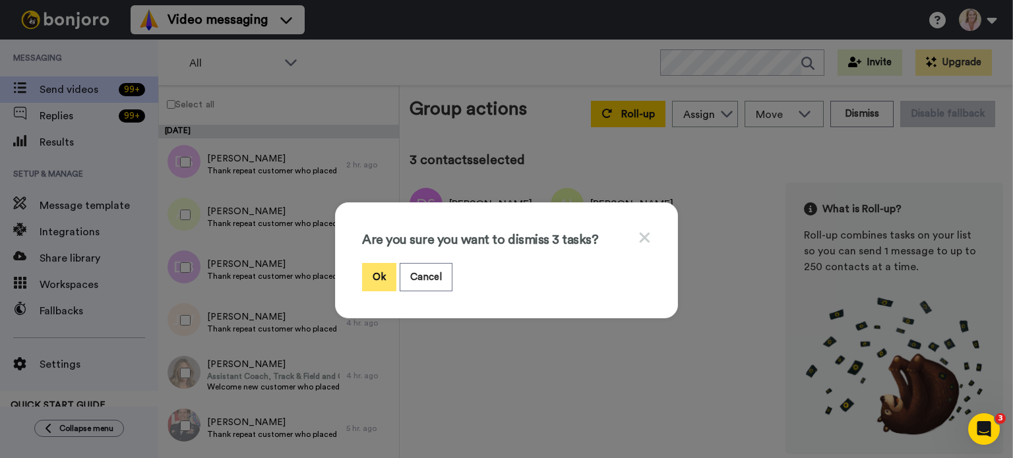
click at [374, 276] on button "Ok" at bounding box center [379, 277] width 34 height 28
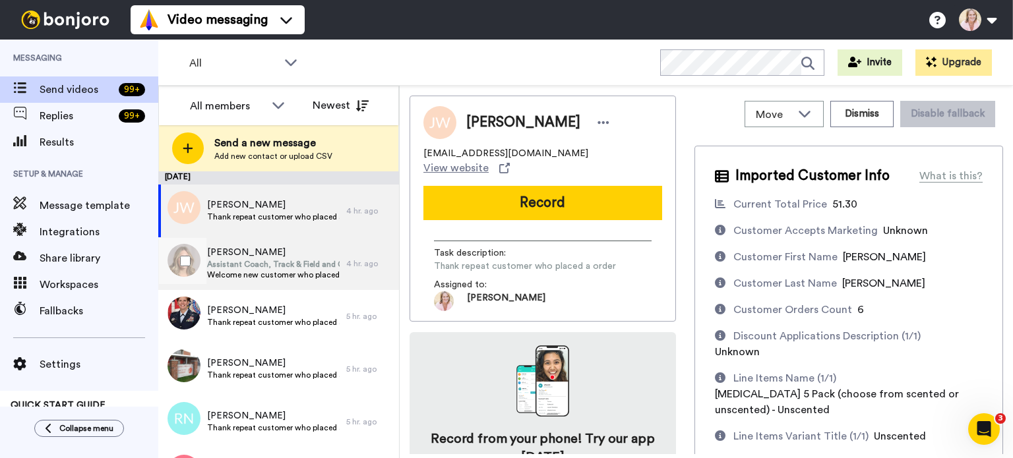
click at [249, 264] on span "Assistant Coach, Track & Field and Cross Country" at bounding box center [273, 264] width 133 height 11
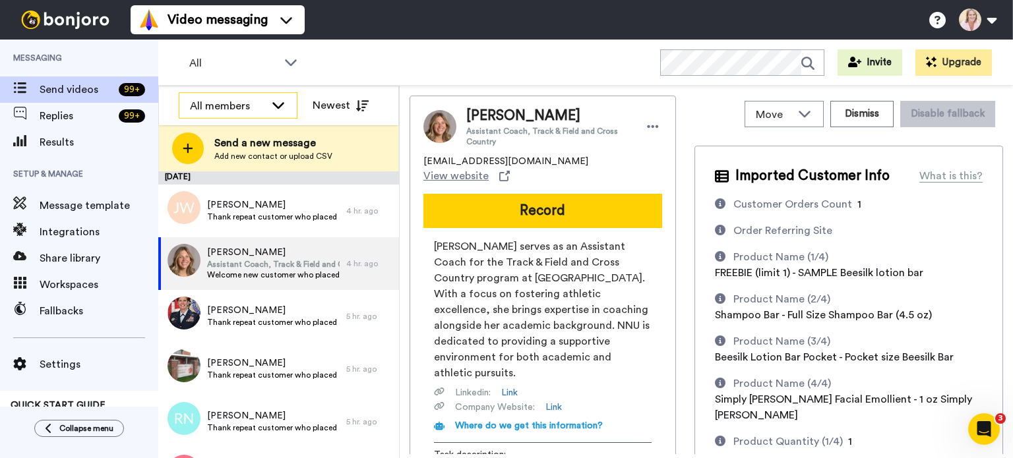
click at [278, 107] on icon at bounding box center [278, 105] width 12 height 7
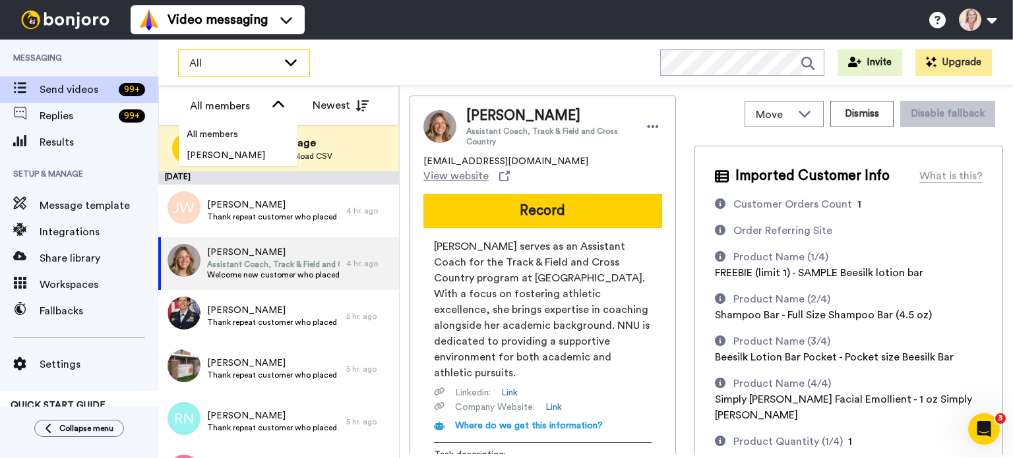
click at [229, 62] on span "All" at bounding box center [233, 63] width 88 height 16
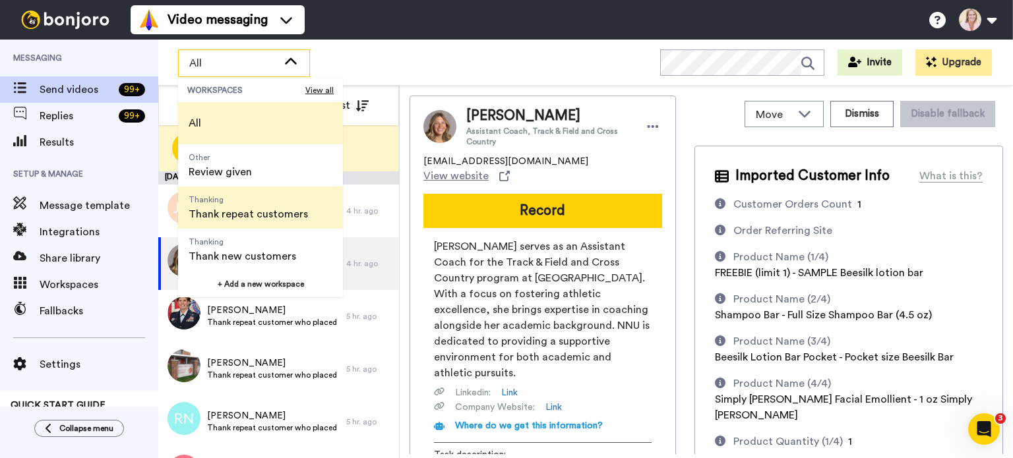
click at [215, 214] on span "Thank repeat customers" at bounding box center [248, 214] width 119 height 16
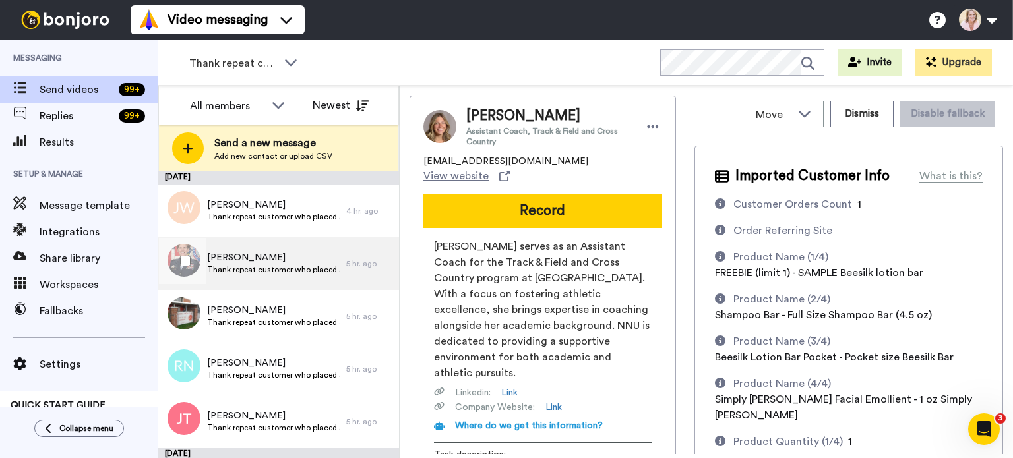
click at [254, 264] on span "Thank repeat customer who placed a order" at bounding box center [273, 269] width 133 height 11
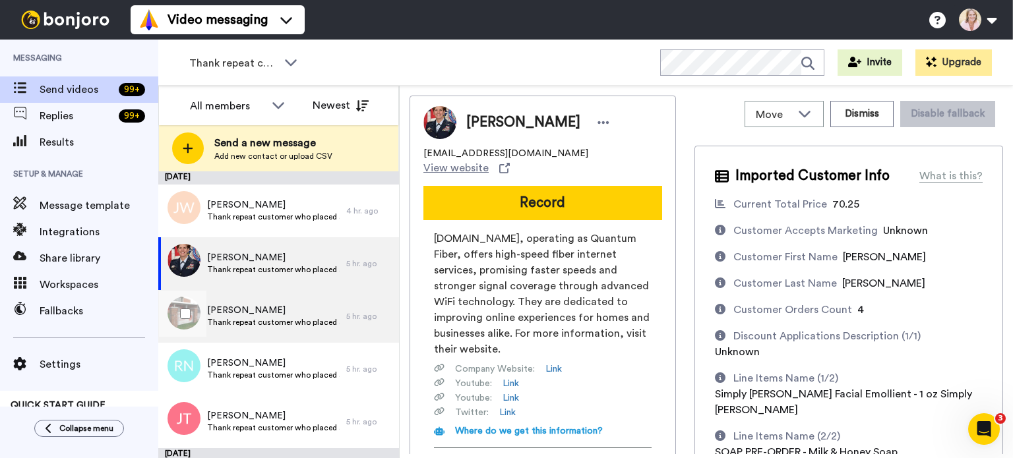
click at [267, 318] on span "Thank repeat customer who placed a order" at bounding box center [273, 322] width 133 height 11
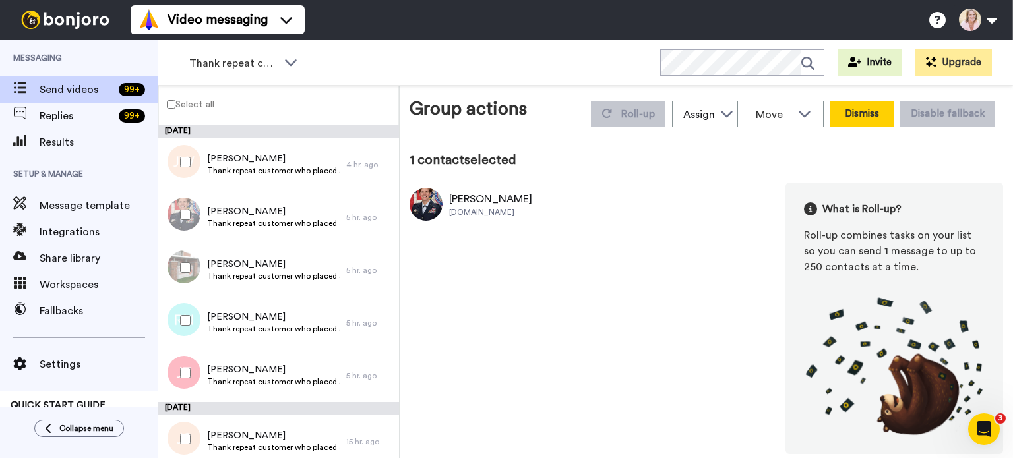
click at [860, 119] on button "Dismiss" at bounding box center [861, 114] width 63 height 26
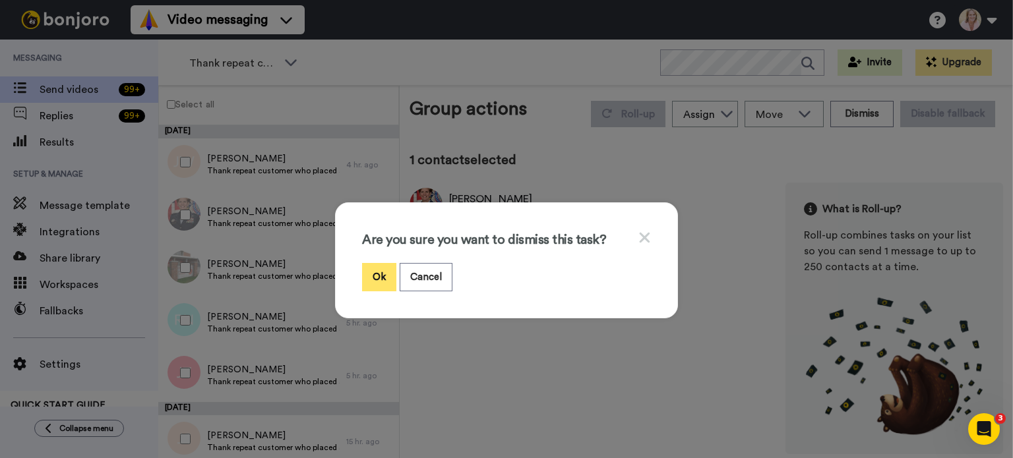
click at [372, 268] on button "Ok" at bounding box center [379, 277] width 34 height 28
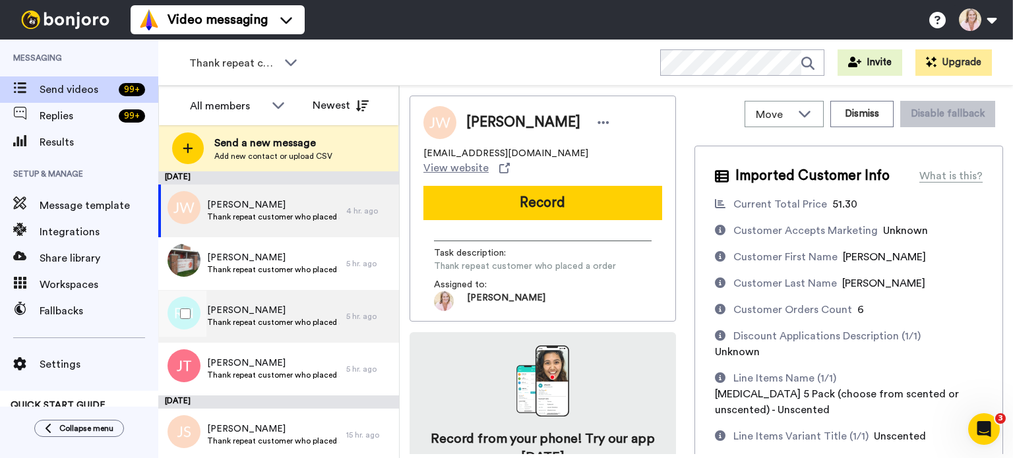
click at [283, 320] on span "Thank repeat customer who placed a order" at bounding box center [273, 322] width 133 height 11
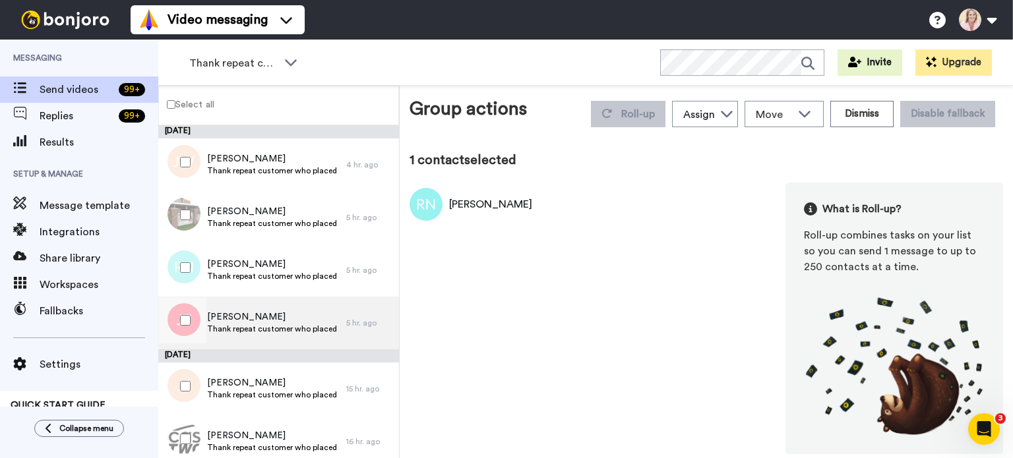
click at [233, 318] on span "Julie Tubby" at bounding box center [273, 316] width 133 height 13
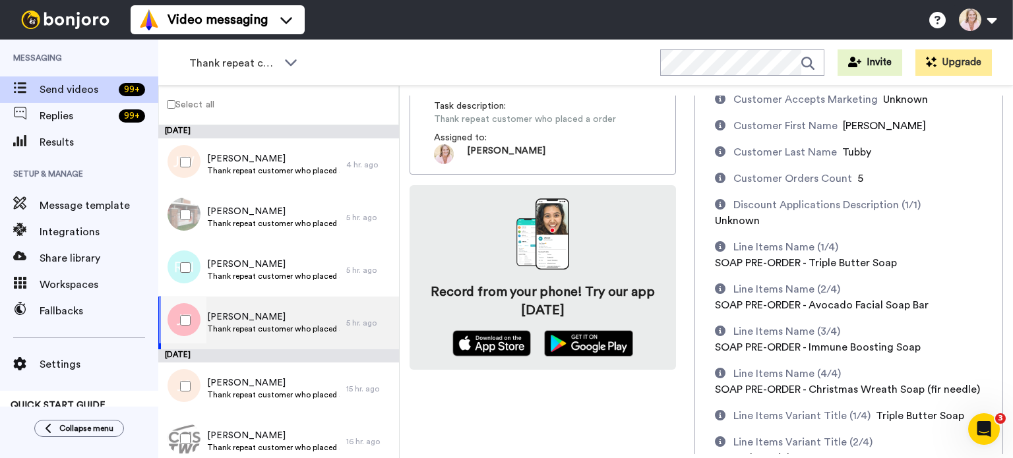
scroll to position [132, 0]
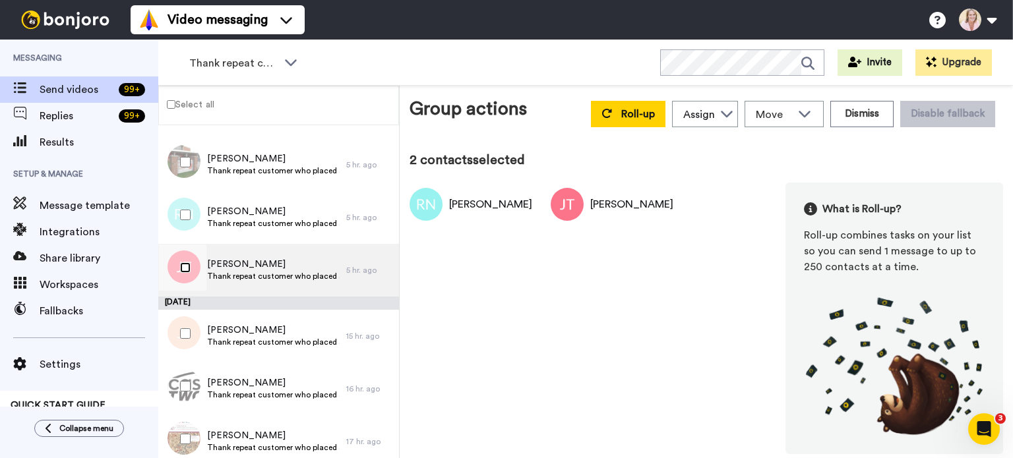
scroll to position [132, 0]
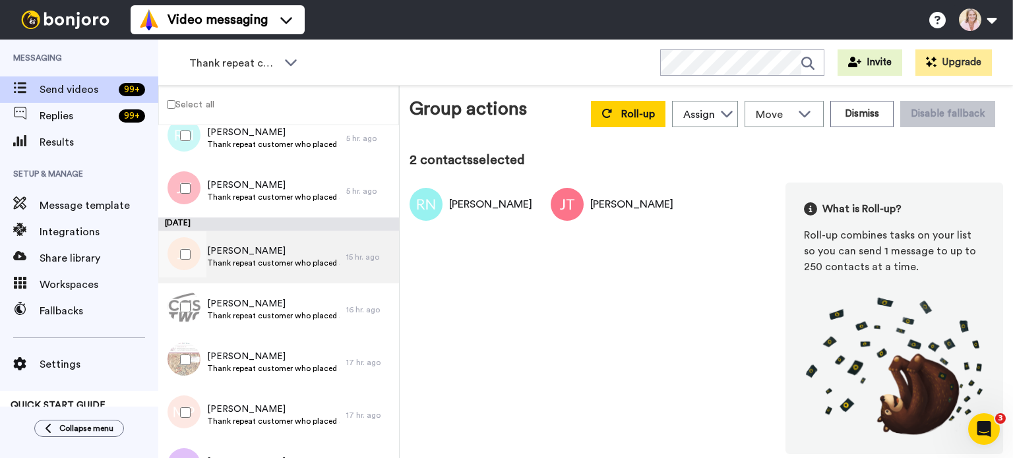
click at [255, 256] on span "Jessica Spero" at bounding box center [273, 251] width 133 height 13
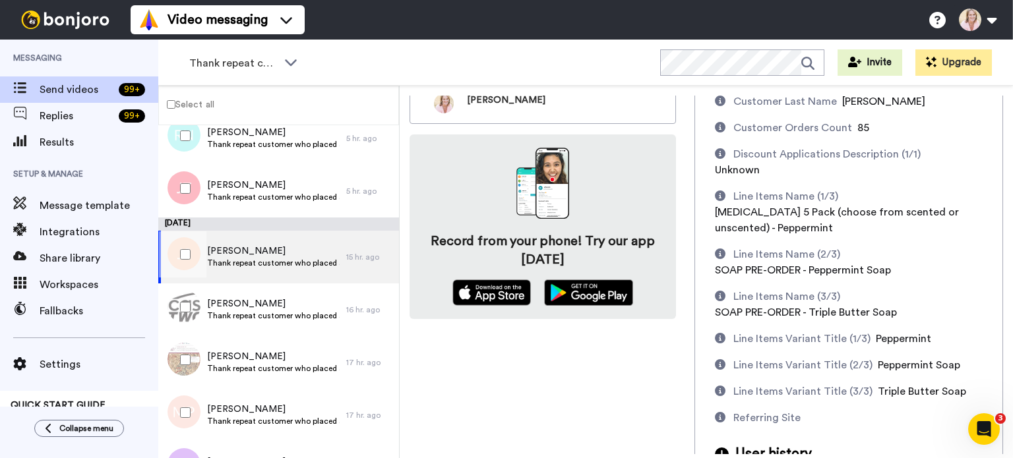
scroll to position [198, 0]
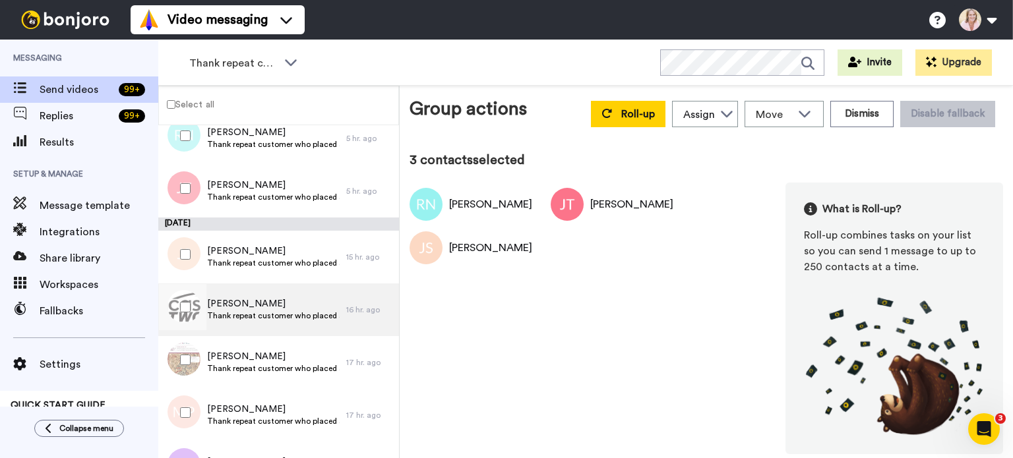
click at [235, 305] on span "Susan Chapman" at bounding box center [273, 303] width 133 height 13
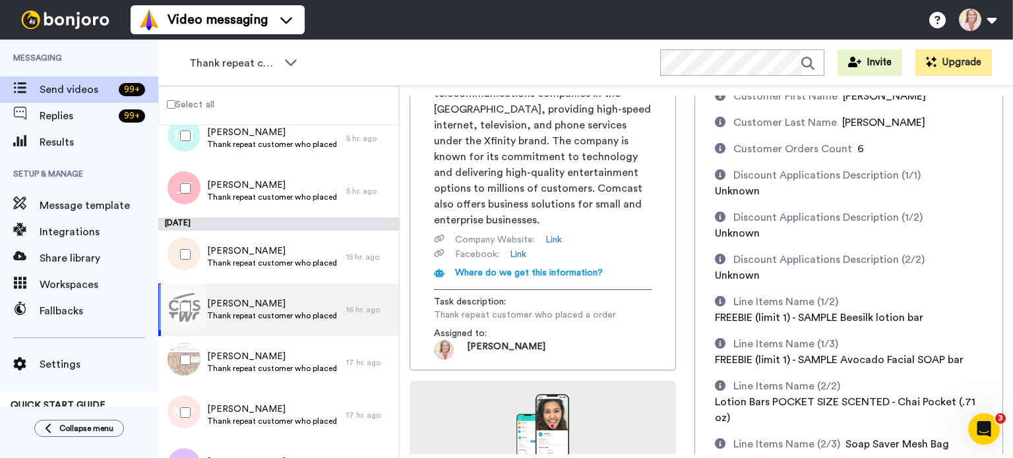
scroll to position [146, 0]
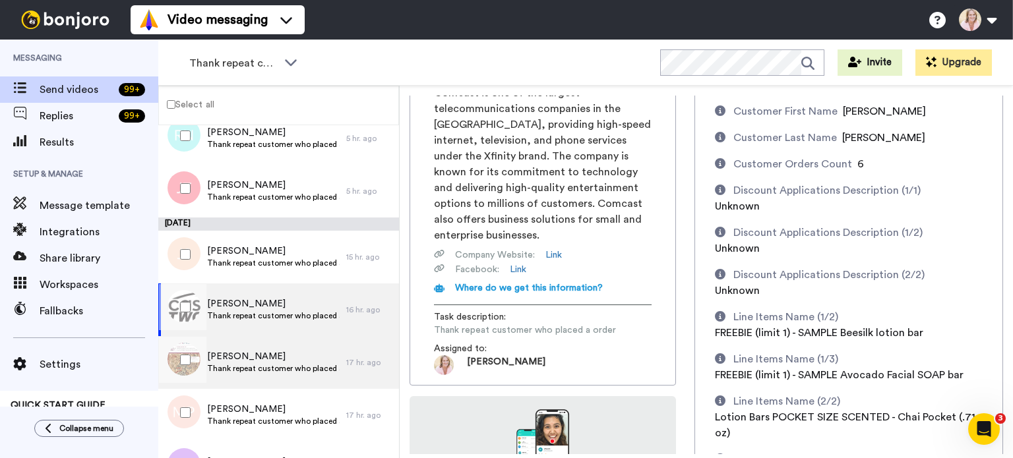
click at [239, 359] on span "Judy Von Dobschutz" at bounding box center [273, 356] width 133 height 13
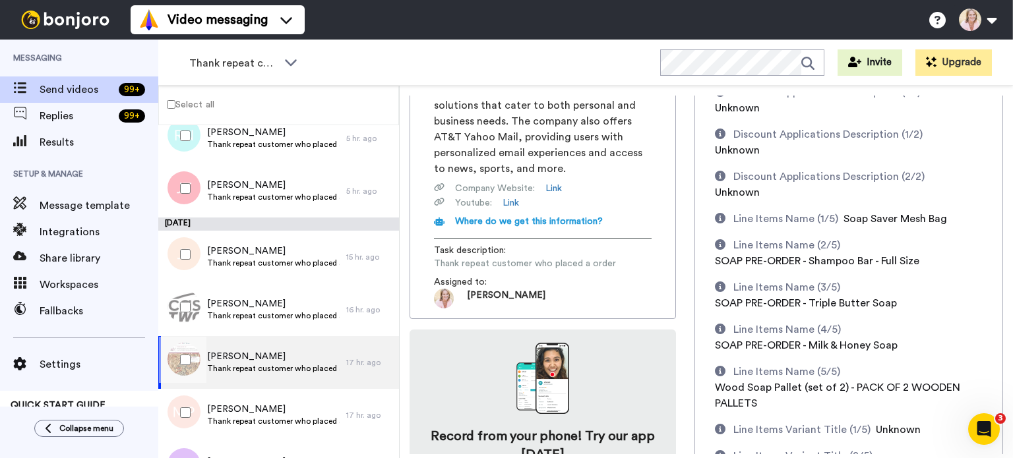
scroll to position [264, 0]
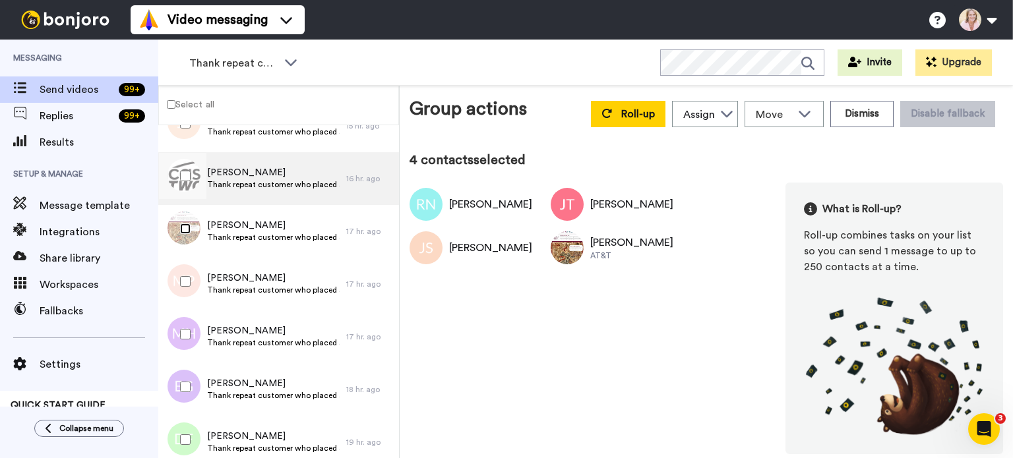
scroll to position [264, 0]
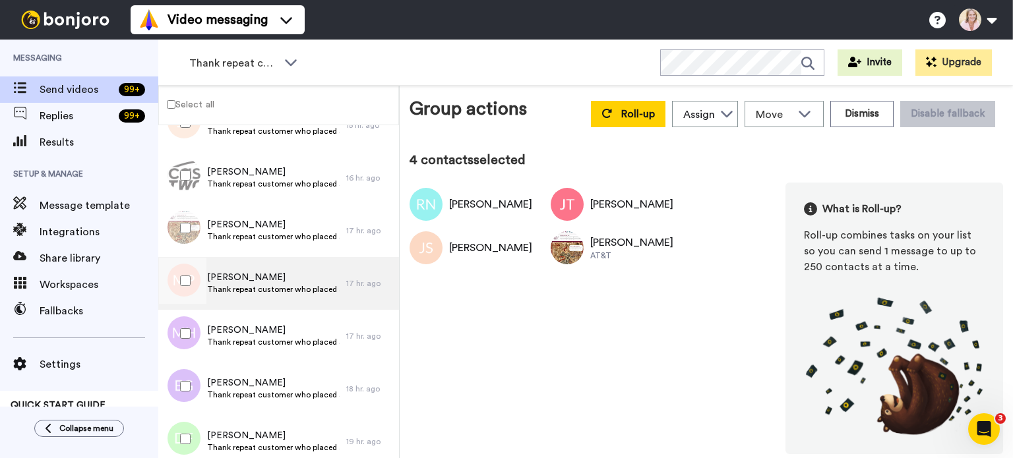
click at [264, 287] on span "Thank repeat customer who placed a order" at bounding box center [273, 289] width 133 height 11
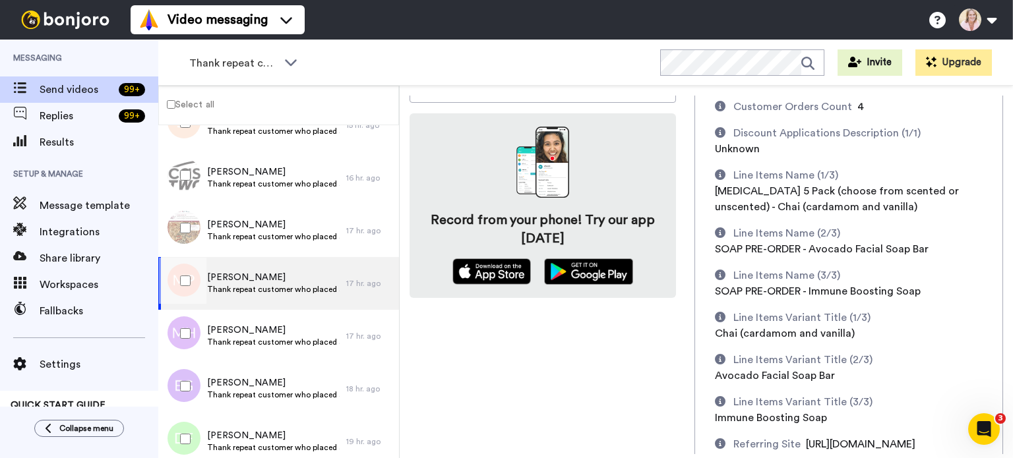
scroll to position [243, 0]
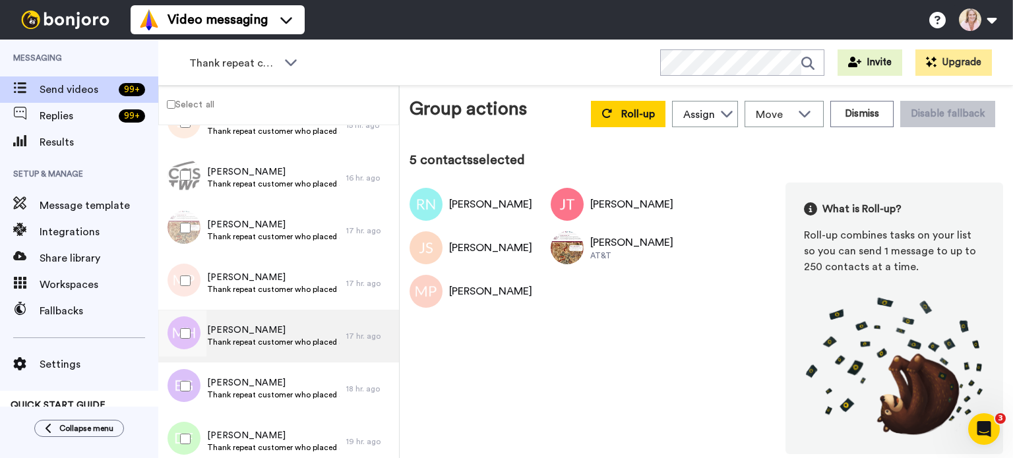
click at [234, 335] on span "Megan" at bounding box center [273, 330] width 133 height 13
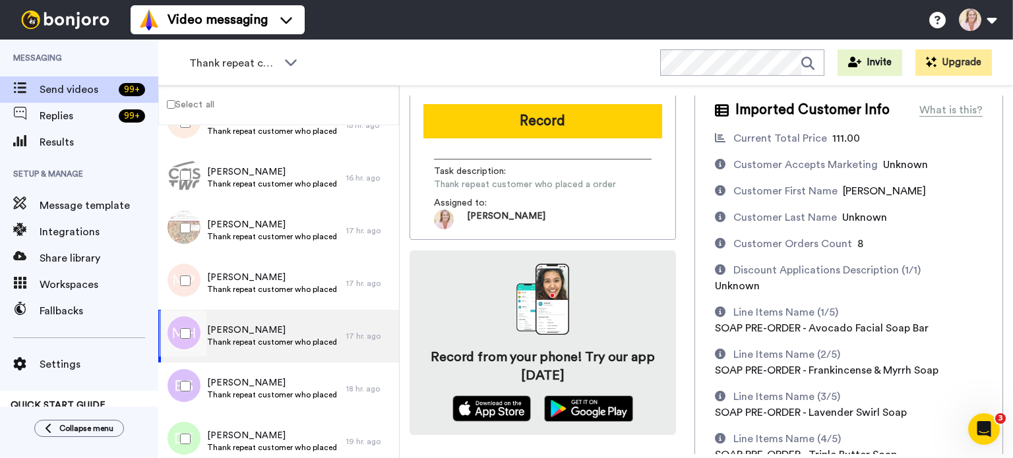
scroll to position [198, 0]
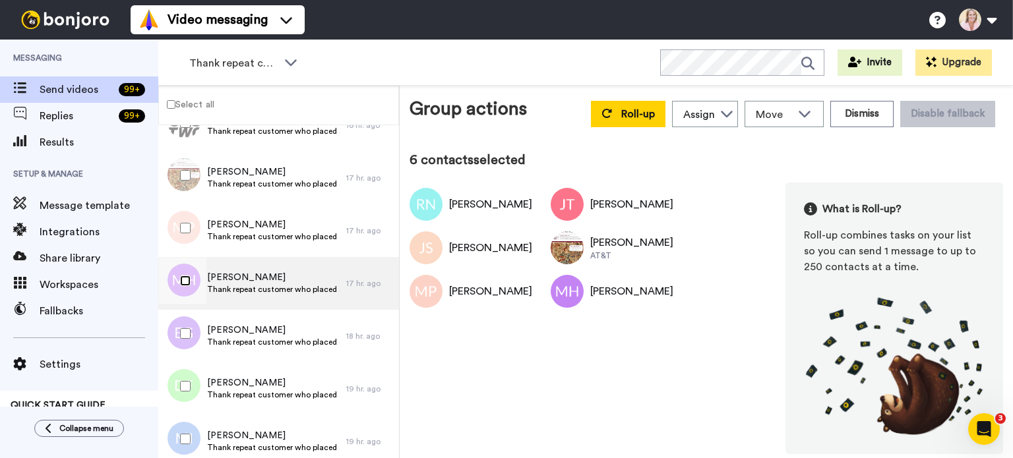
scroll to position [396, 0]
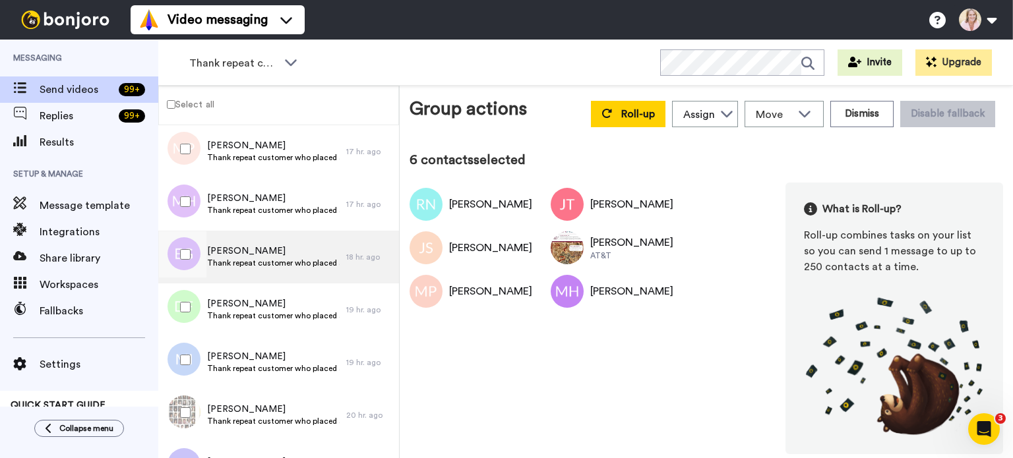
click at [245, 260] on span "Thank repeat customer who placed a order" at bounding box center [273, 263] width 133 height 11
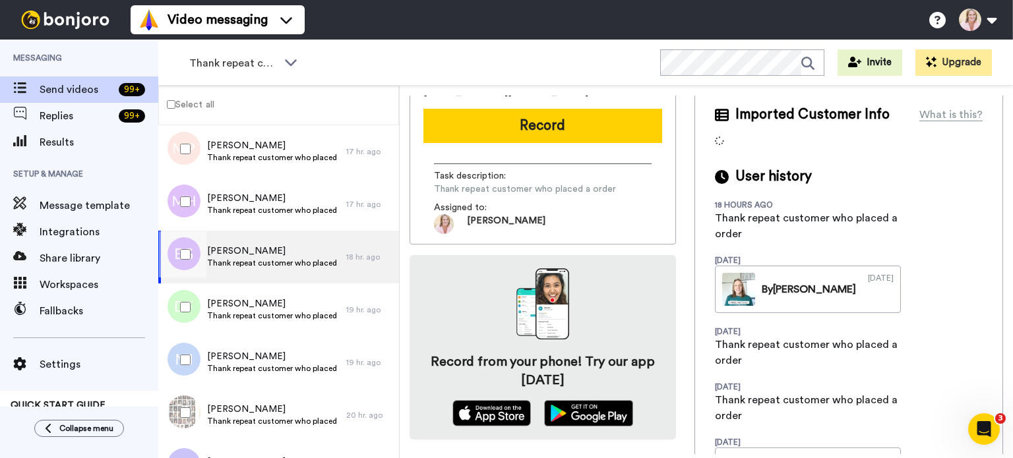
scroll to position [198, 0]
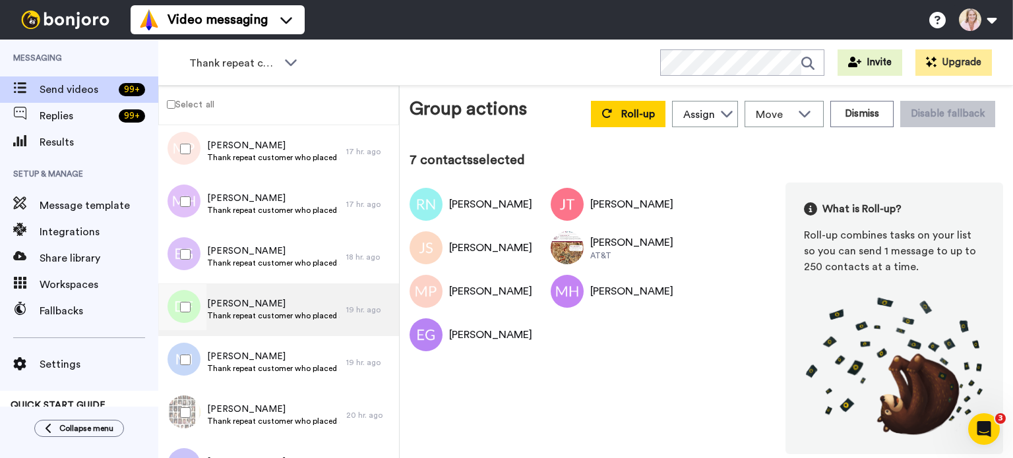
click at [241, 314] on span "Thank repeat customer who placed a order" at bounding box center [273, 315] width 133 height 11
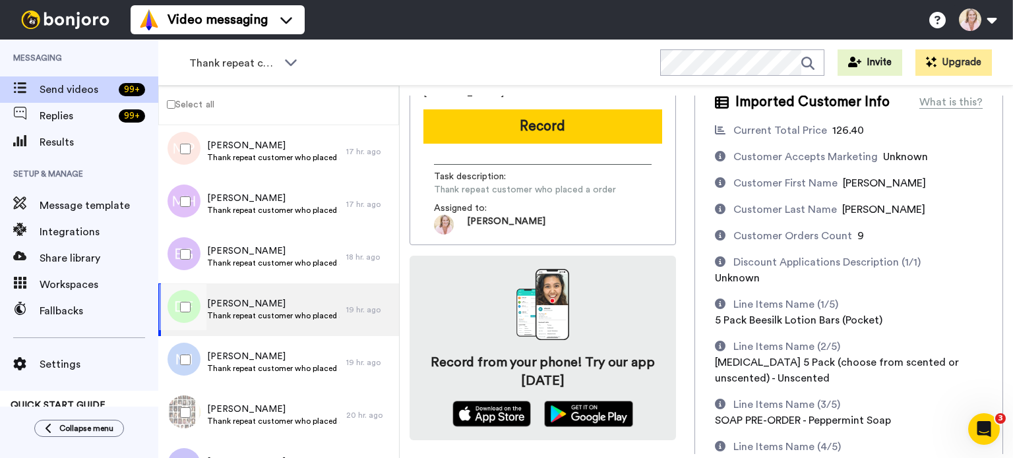
scroll to position [206, 0]
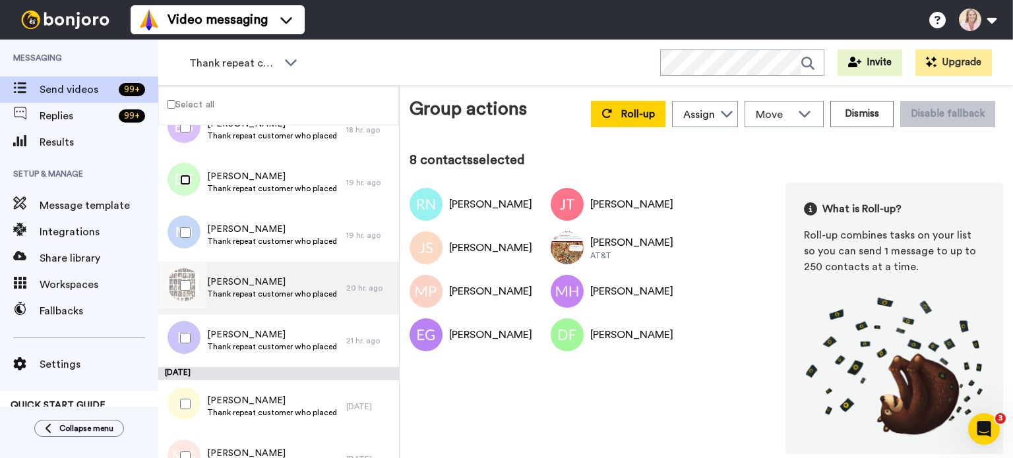
scroll to position [527, 0]
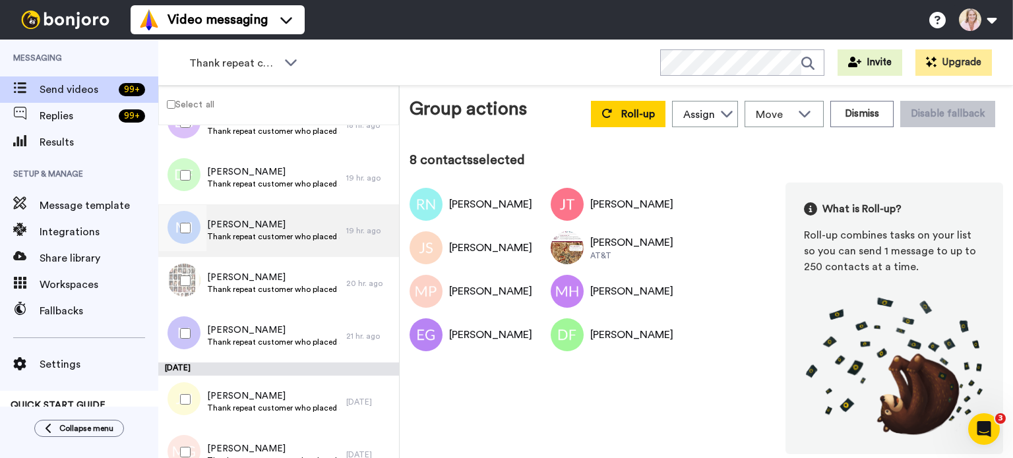
click at [234, 247] on div "Marlene Ingham Thank repeat customer who placed a order" at bounding box center [252, 230] width 188 height 53
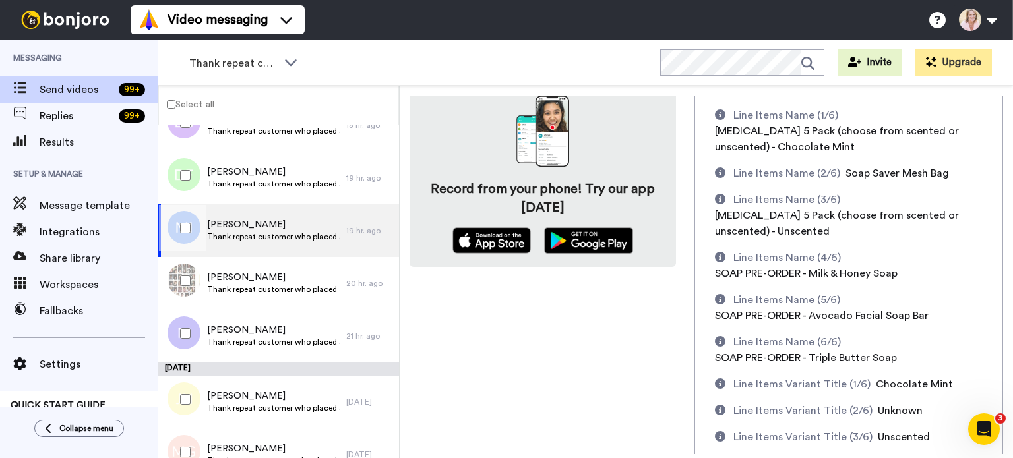
scroll to position [264, 0]
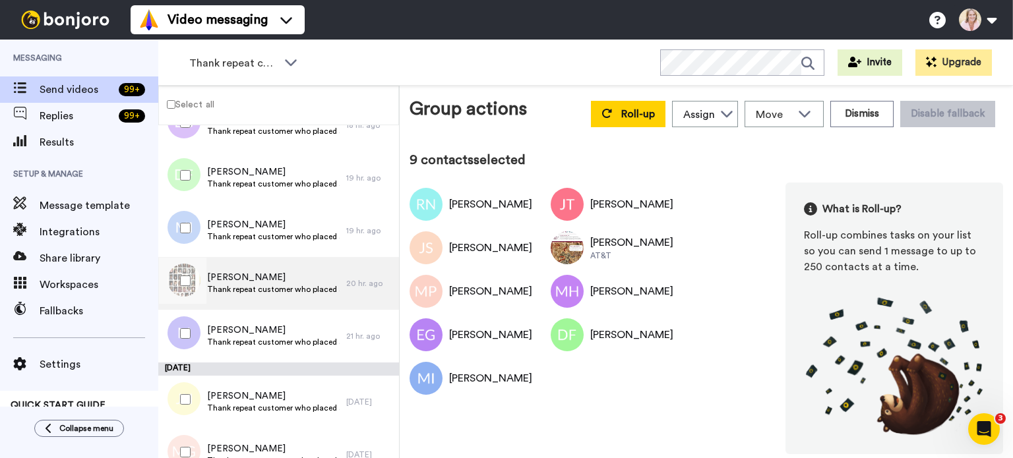
click at [231, 279] on span "Lucy Cumston" at bounding box center [273, 277] width 133 height 13
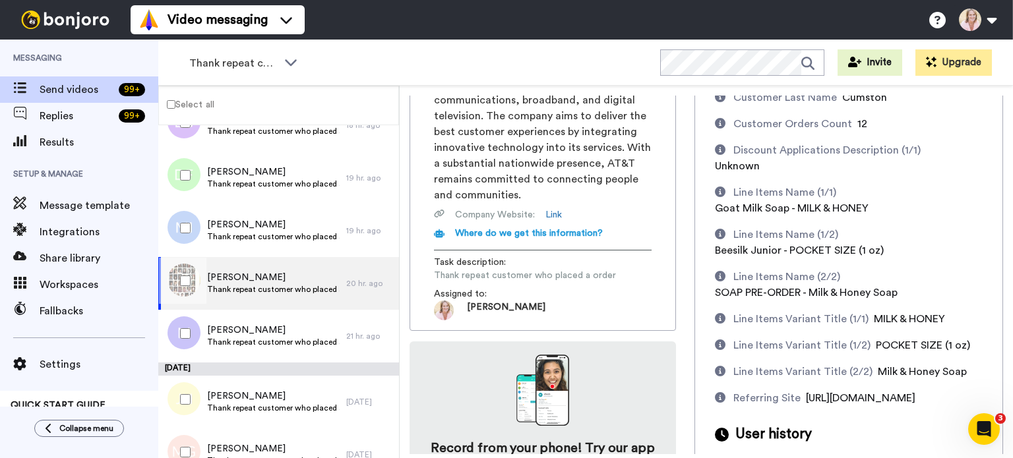
scroll to position [198, 0]
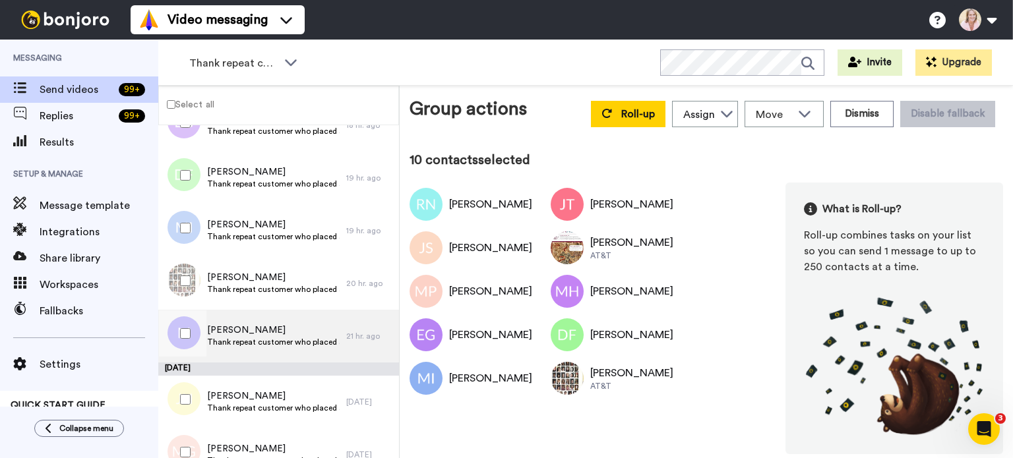
click at [231, 336] on span "Mary Hinkle" at bounding box center [273, 330] width 133 height 13
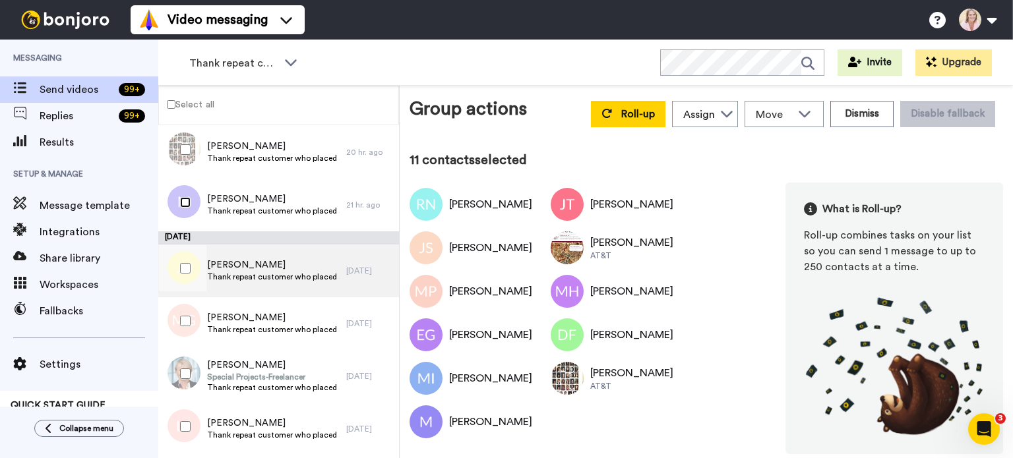
scroll to position [659, 0]
click at [254, 274] on span "Thank repeat customer who placed a order" at bounding box center [273, 276] width 133 height 11
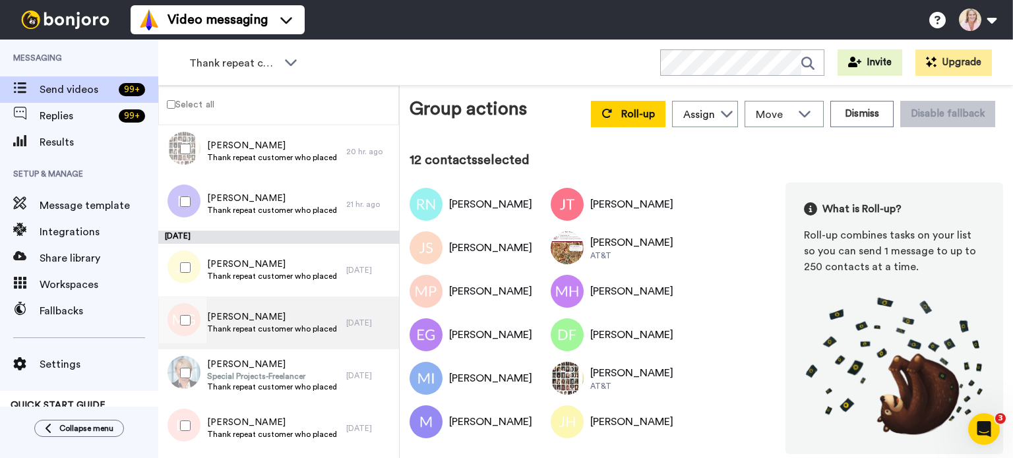
click at [238, 321] on span "Mardi Guthrie" at bounding box center [273, 316] width 133 height 13
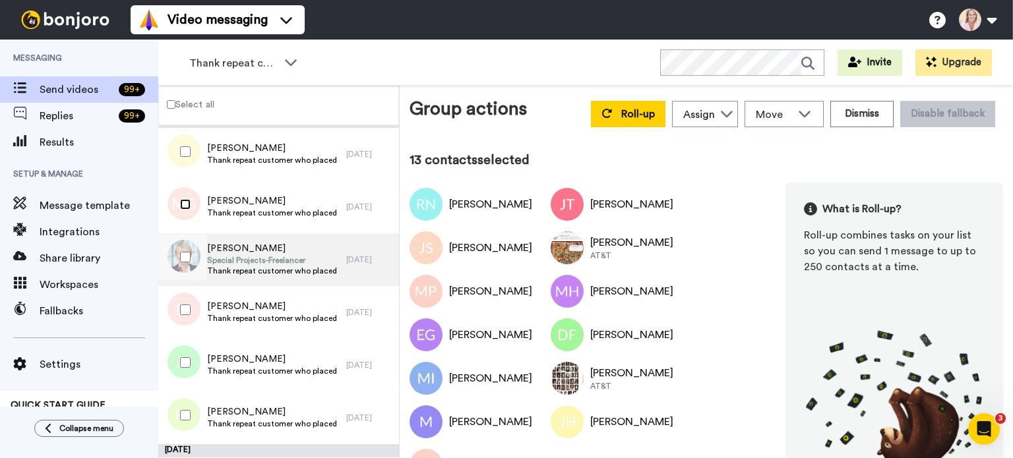
scroll to position [791, 0]
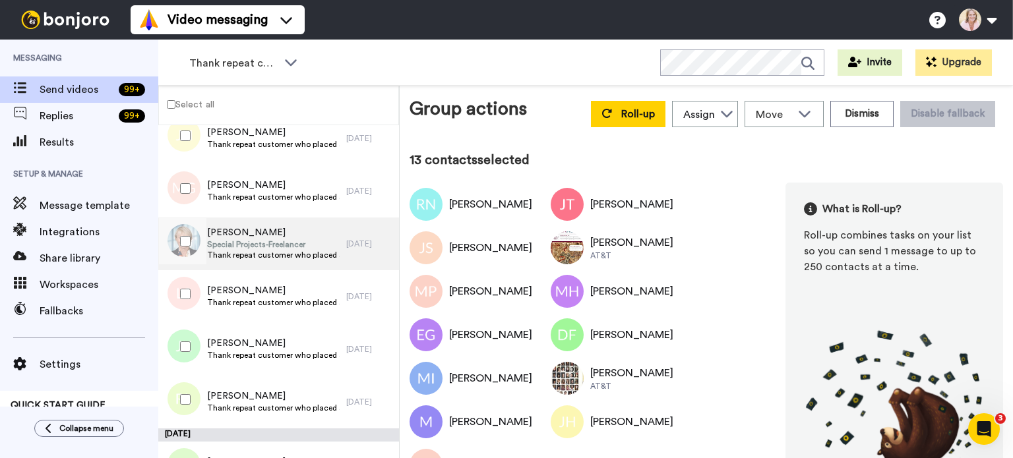
click at [243, 250] on span "Thank repeat customer who placed a order" at bounding box center [273, 255] width 133 height 11
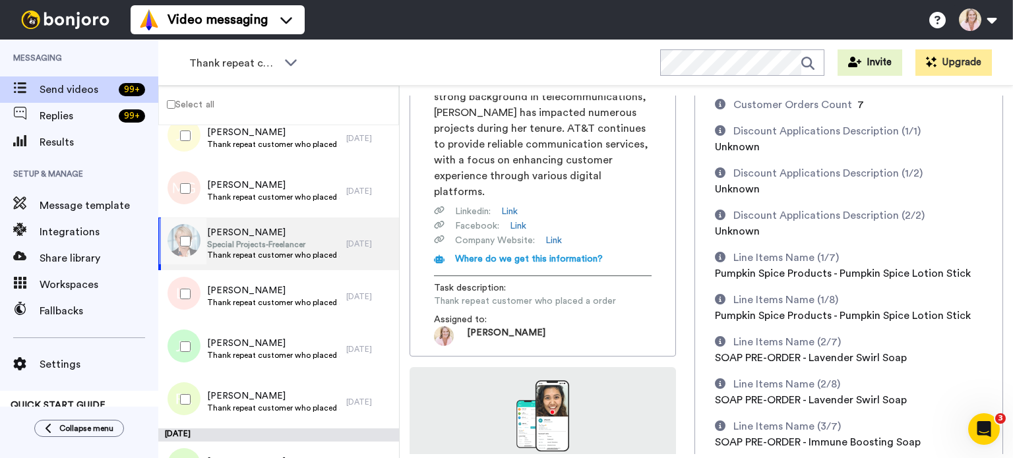
scroll to position [396, 0]
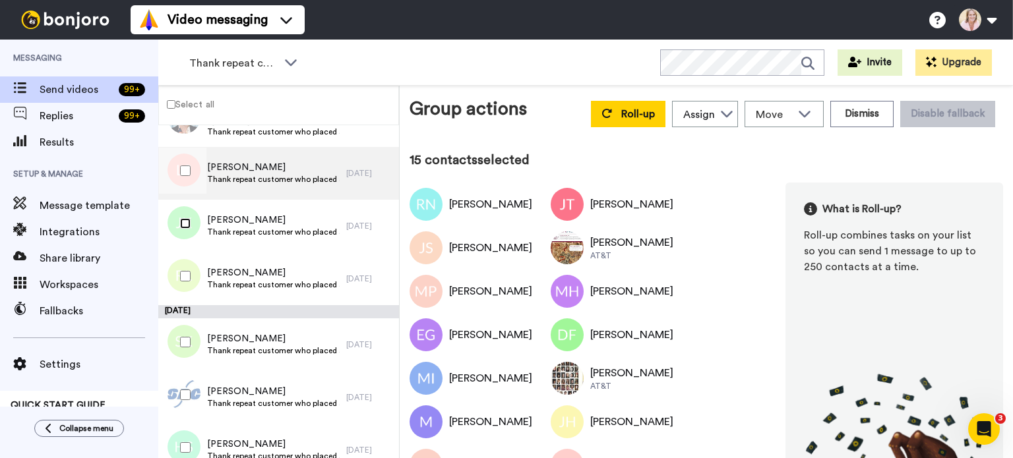
scroll to position [923, 0]
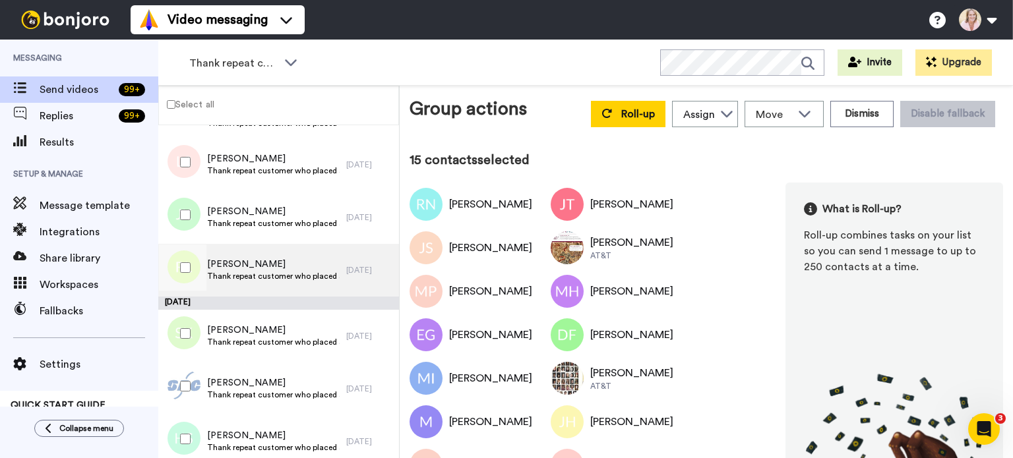
click at [269, 277] on span "Thank repeat customer who placed a order" at bounding box center [273, 276] width 133 height 11
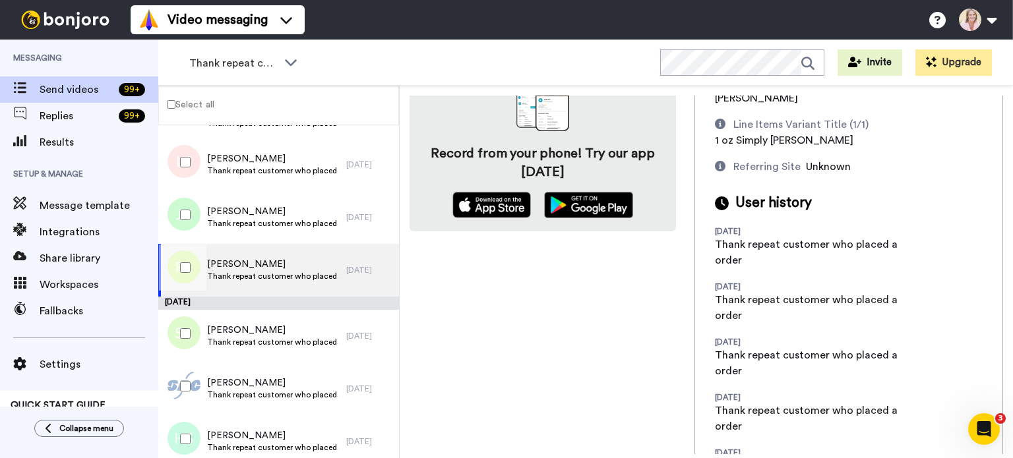
scroll to position [272, 0]
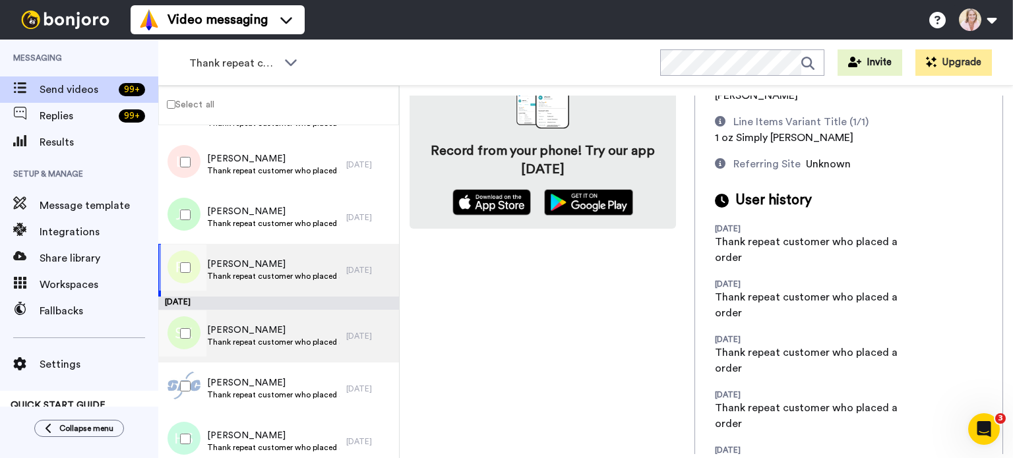
click at [264, 338] on span "Thank repeat customer who placed a order" at bounding box center [273, 342] width 133 height 11
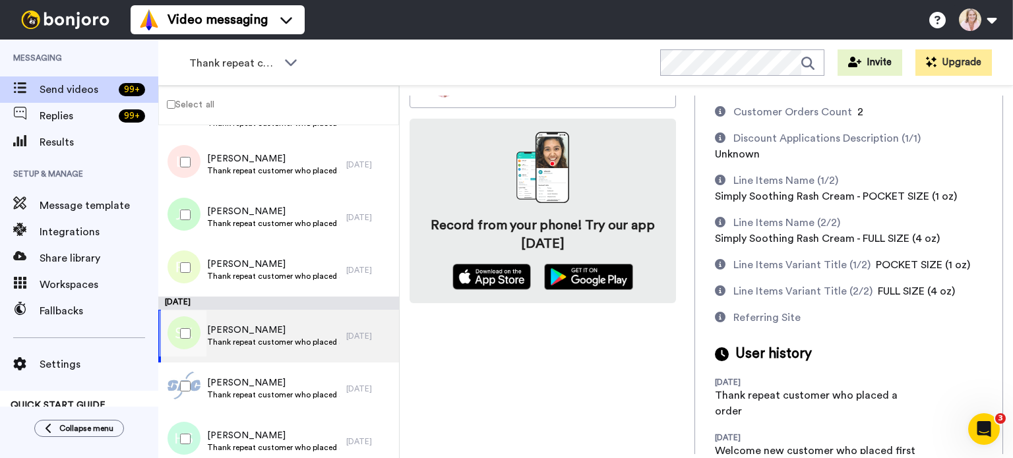
scroll to position [222, 0]
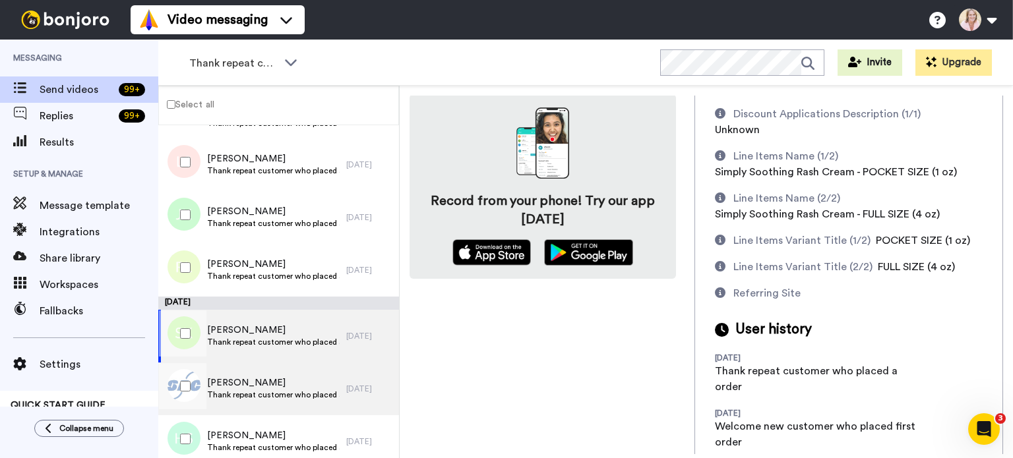
click at [243, 387] on span "Joyce Peden" at bounding box center [273, 382] width 133 height 13
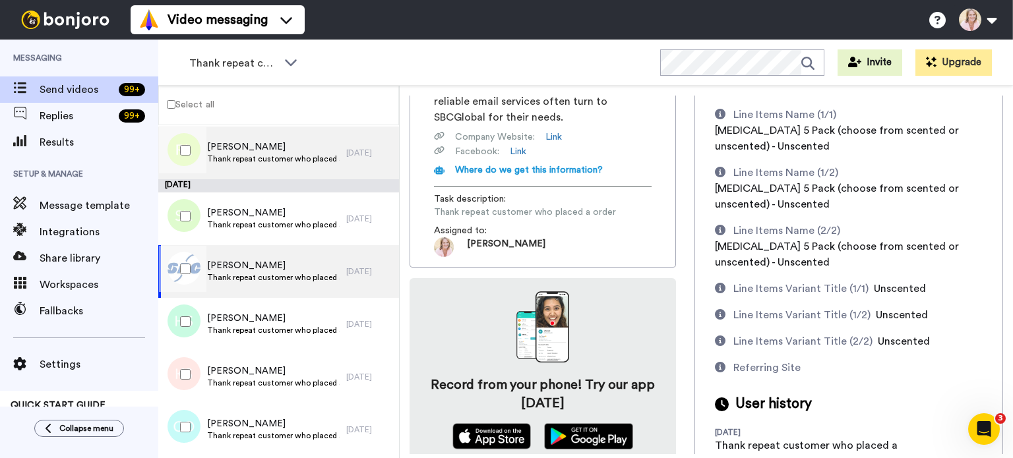
scroll to position [1055, 0]
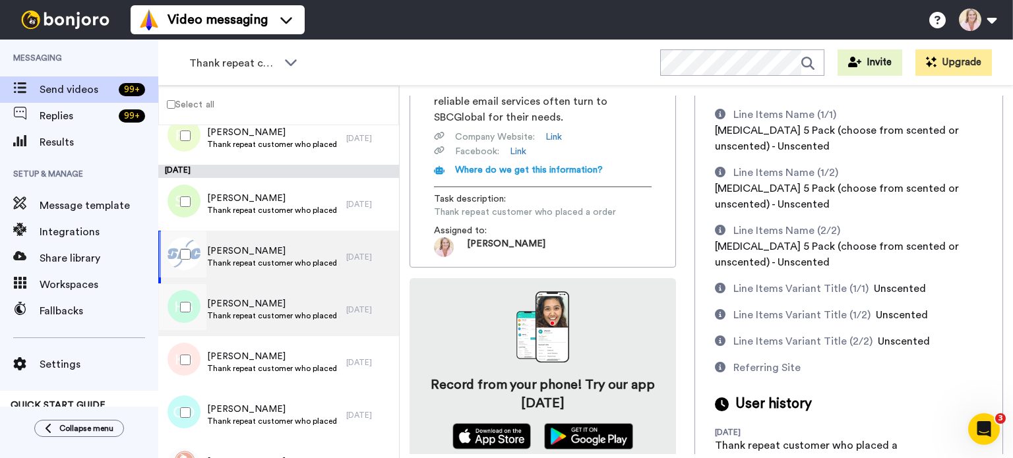
click at [264, 308] on span "Heather Shotts" at bounding box center [273, 303] width 133 height 13
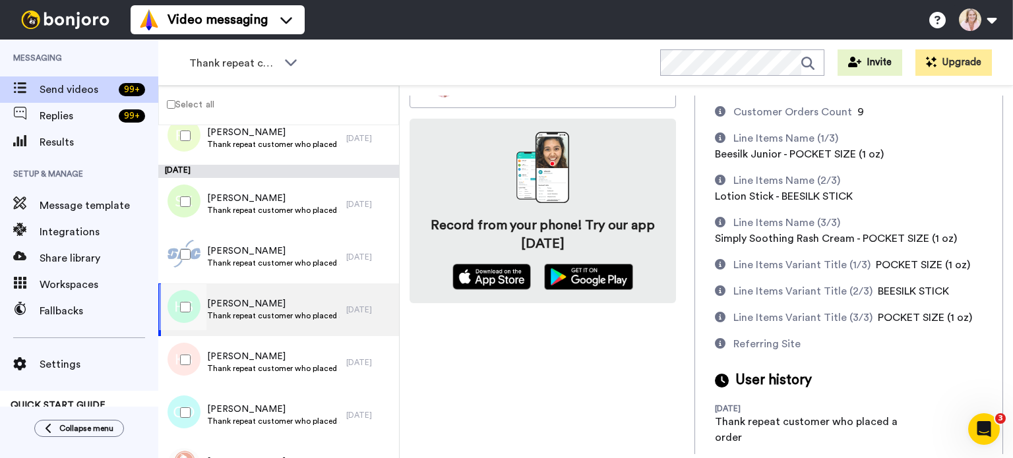
scroll to position [330, 0]
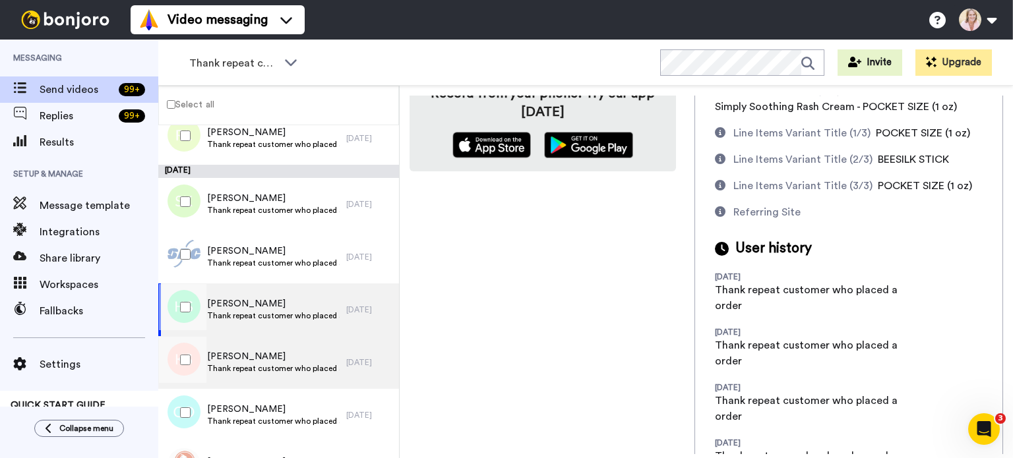
click at [264, 363] on span "Thank repeat customer who placed a order" at bounding box center [273, 368] width 133 height 11
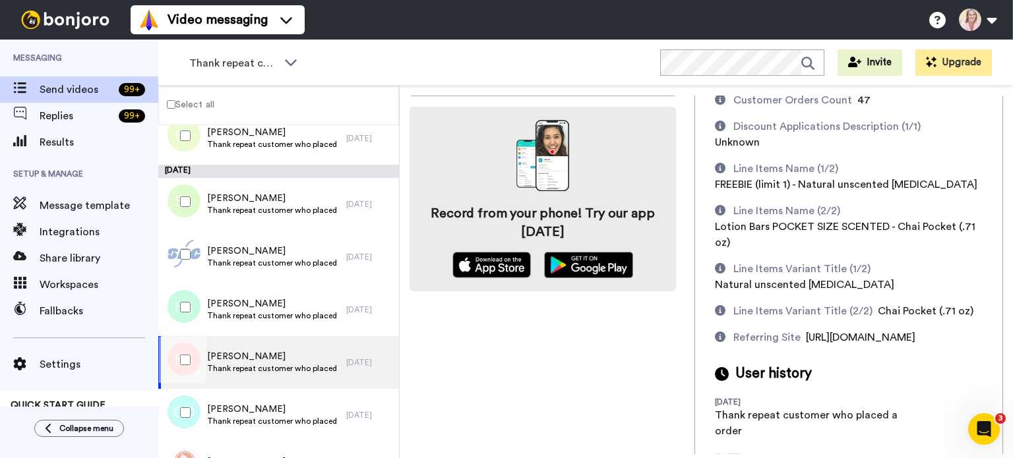
scroll to position [330, 0]
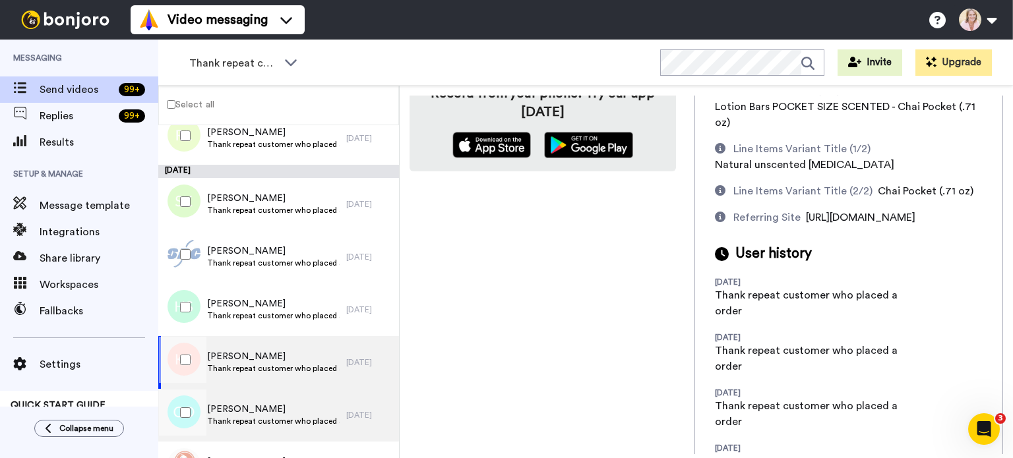
click at [226, 415] on span "Carol Olmsted" at bounding box center [273, 409] width 133 height 13
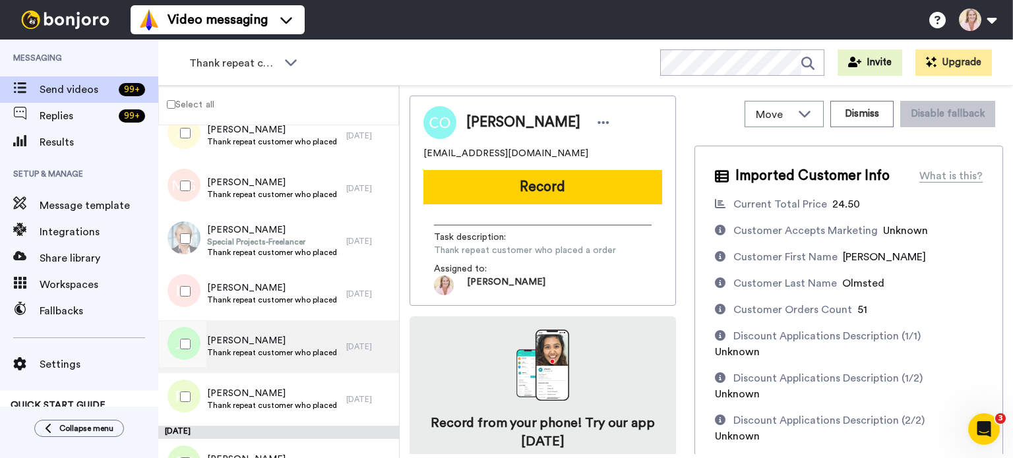
scroll to position [857, 0]
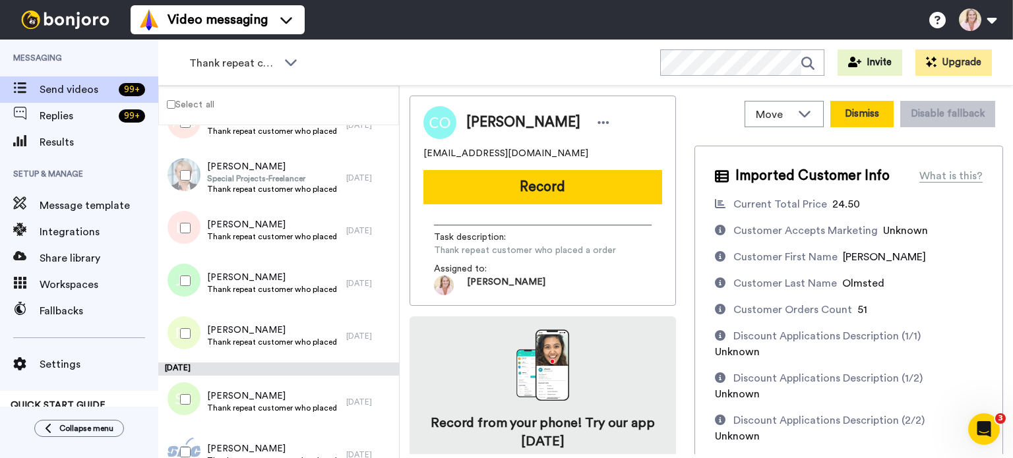
click at [848, 121] on button "Dismiss" at bounding box center [861, 114] width 63 height 26
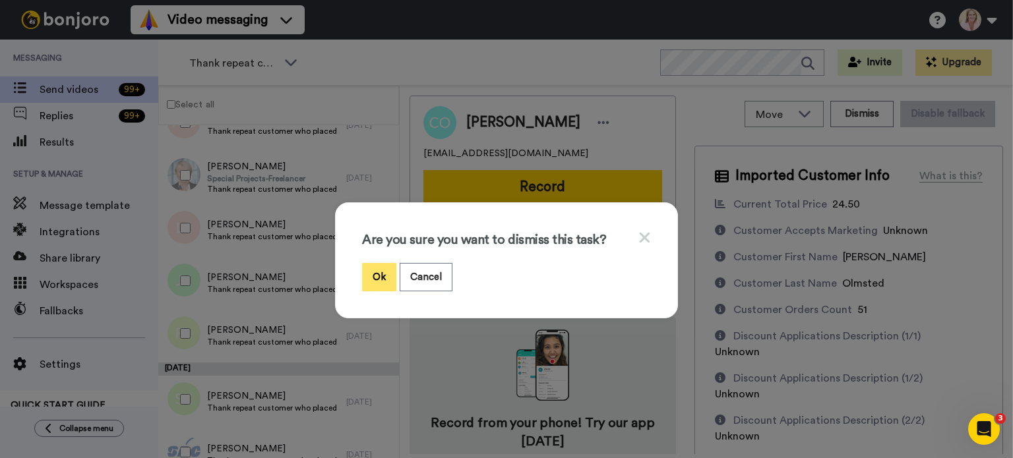
click at [375, 276] on button "Ok" at bounding box center [379, 277] width 34 height 28
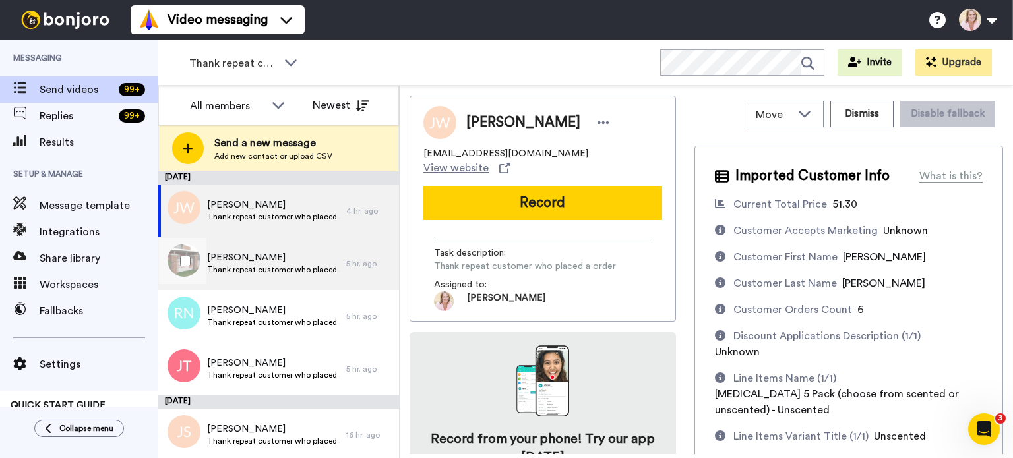
click at [253, 278] on div "Margaret B Hynes Thank repeat customer who placed a order" at bounding box center [252, 263] width 188 height 53
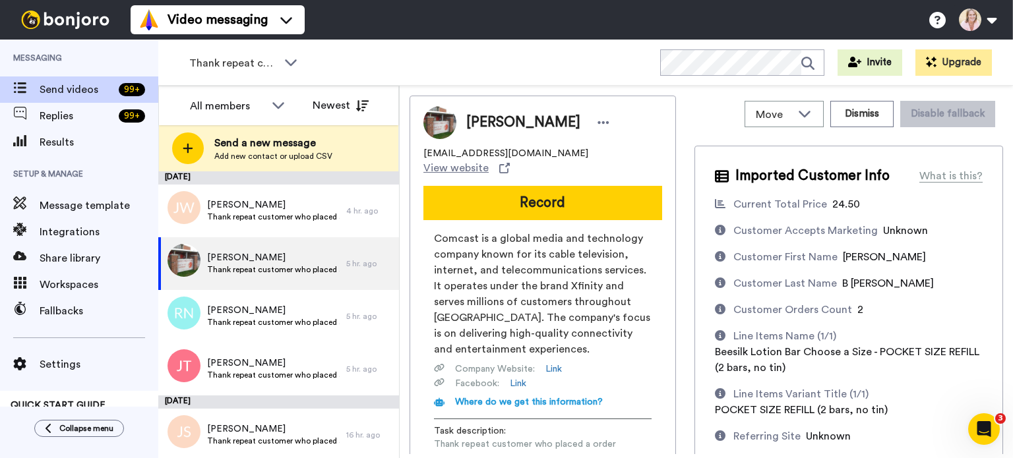
scroll to position [132, 0]
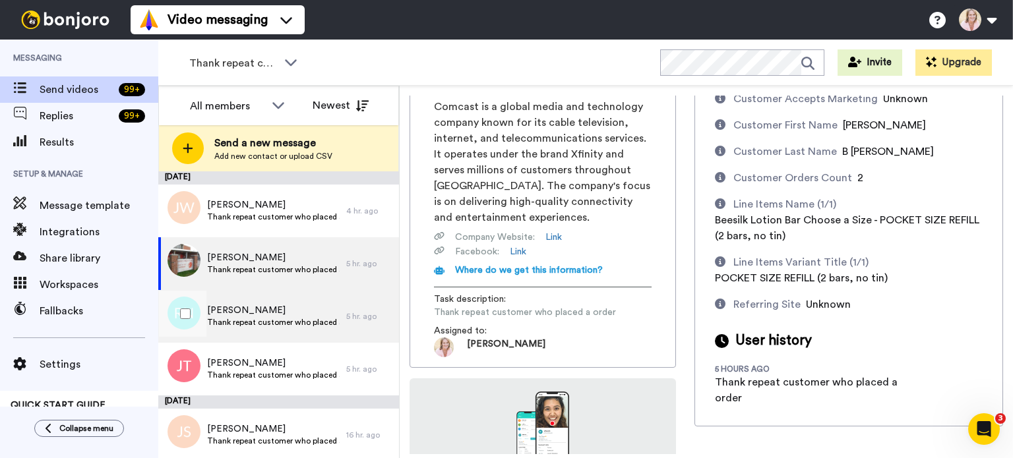
click at [240, 313] on span "Rebecca Norcutt" at bounding box center [273, 310] width 133 height 13
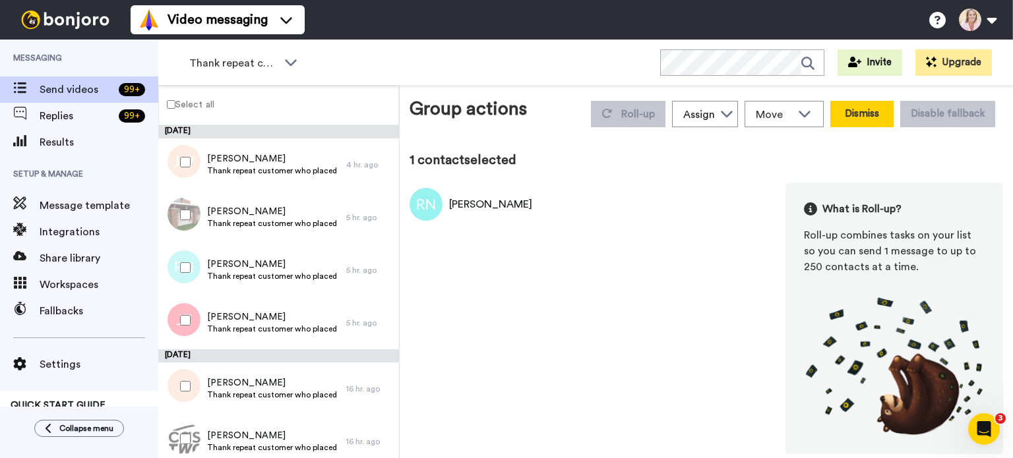
click at [858, 113] on button "Dismiss" at bounding box center [861, 114] width 63 height 26
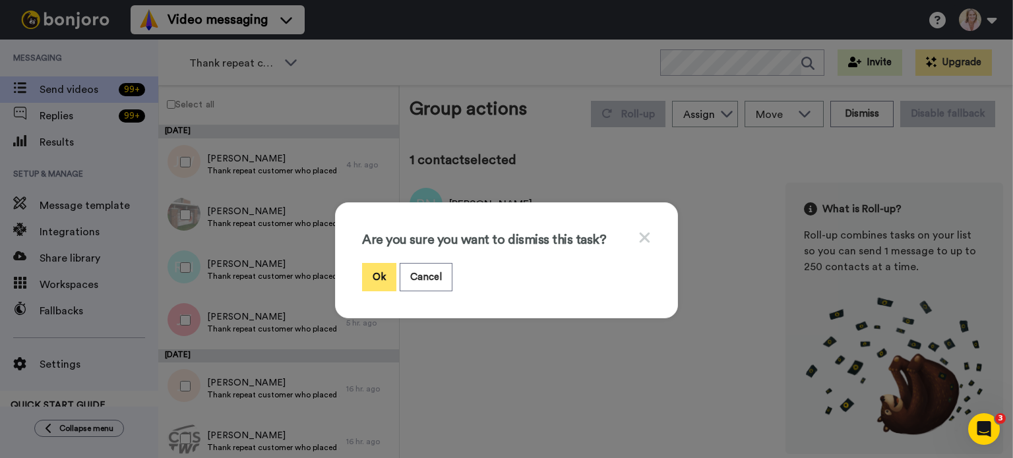
click at [378, 282] on button "Ok" at bounding box center [379, 277] width 34 height 28
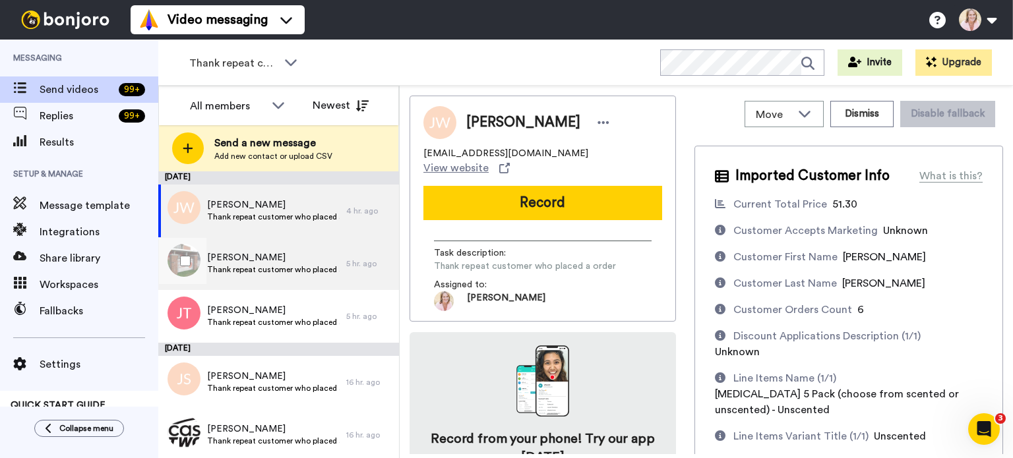
click at [260, 268] on span "Thank repeat customer who placed a order" at bounding box center [273, 269] width 133 height 11
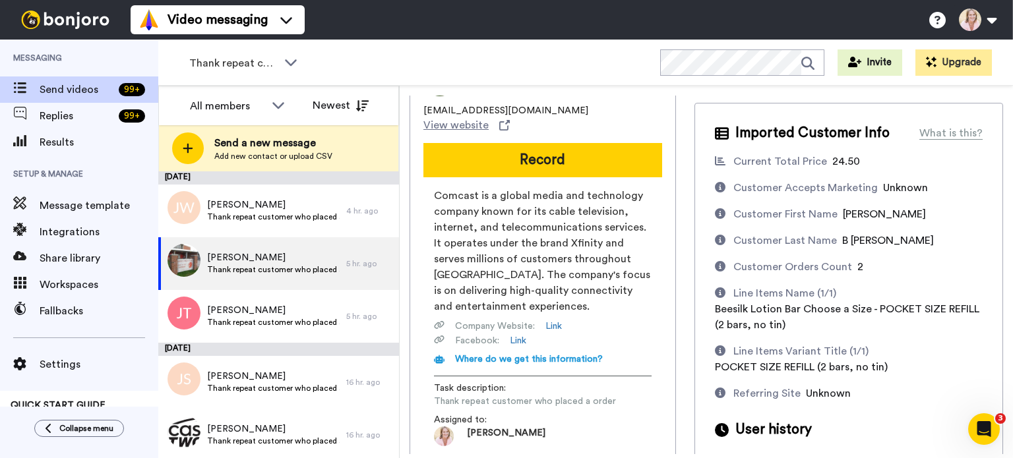
scroll to position [66, 0]
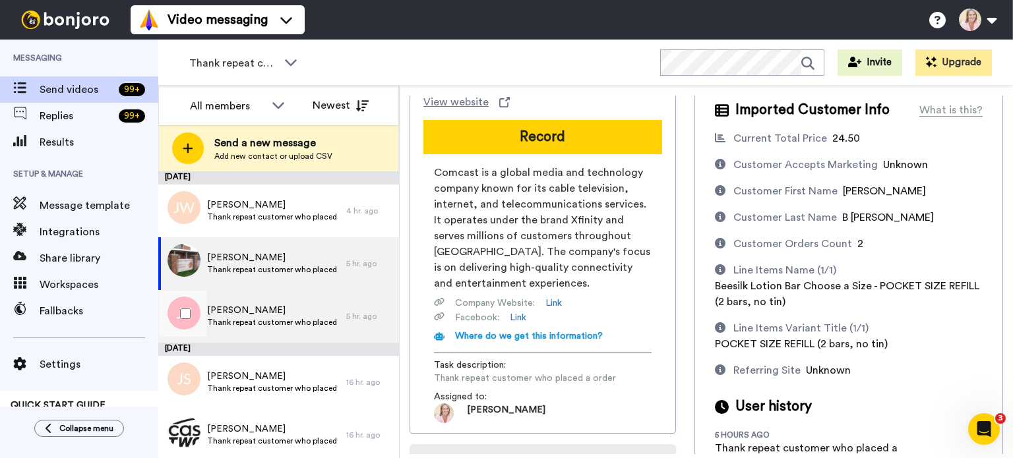
click at [251, 320] on span "Thank repeat customer who placed a order" at bounding box center [273, 322] width 133 height 11
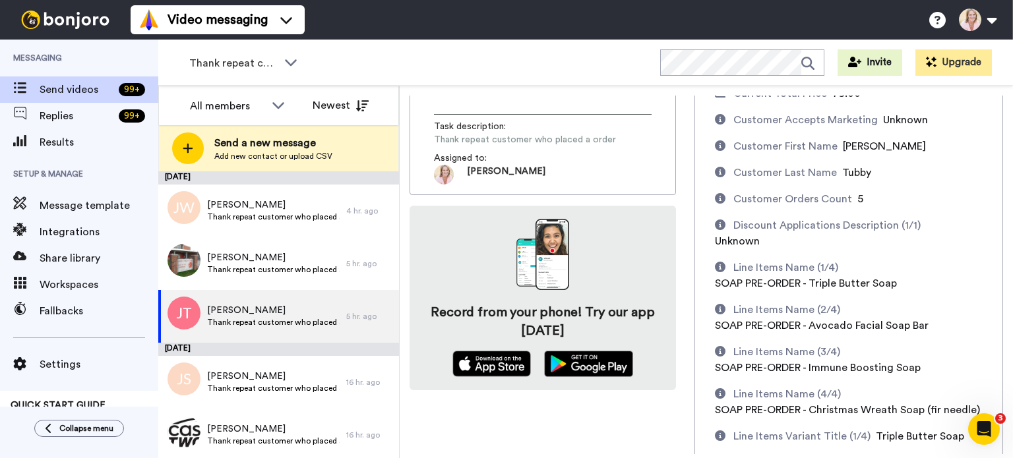
scroll to position [198, 0]
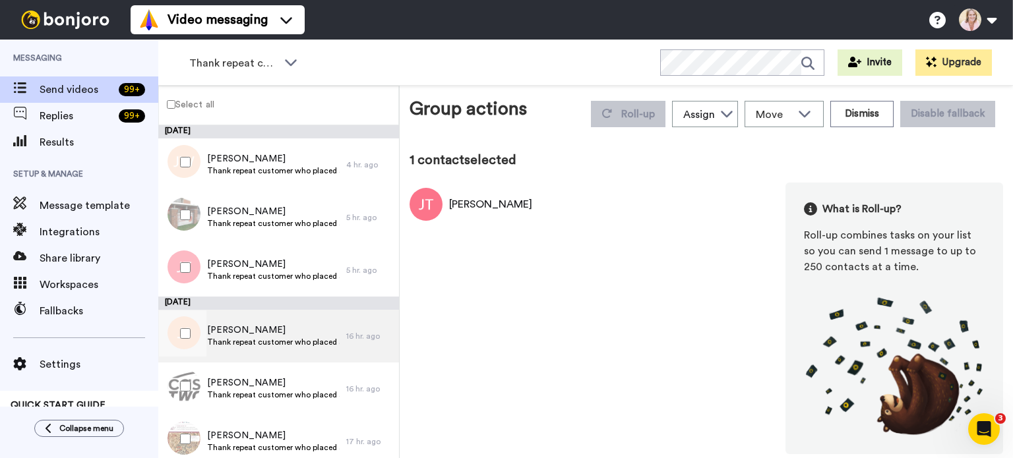
click at [237, 330] on span "Jessica Spero" at bounding box center [273, 330] width 133 height 13
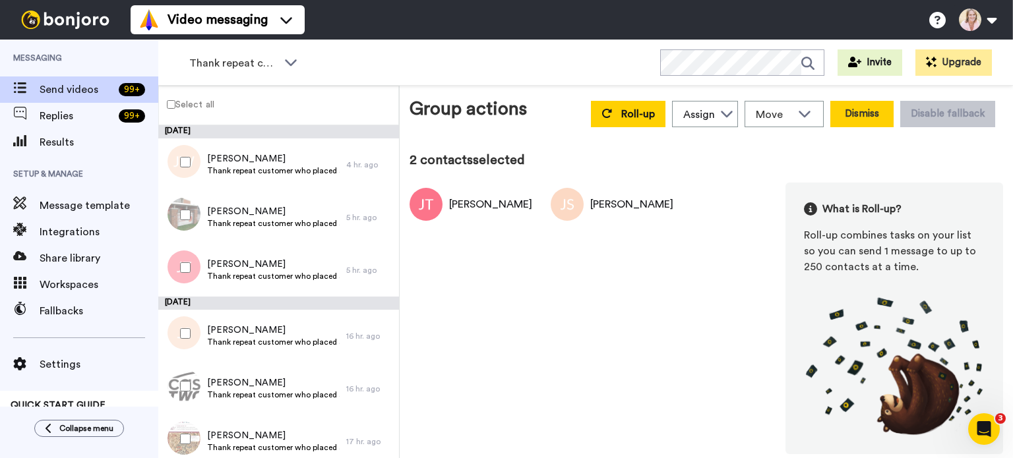
click at [867, 117] on button "Dismiss" at bounding box center [861, 114] width 63 height 26
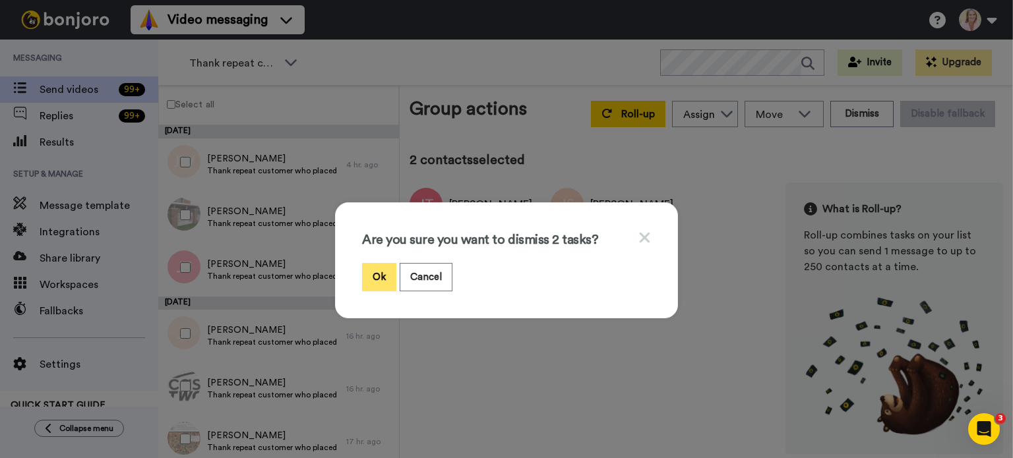
click at [371, 282] on button "Ok" at bounding box center [379, 277] width 34 height 28
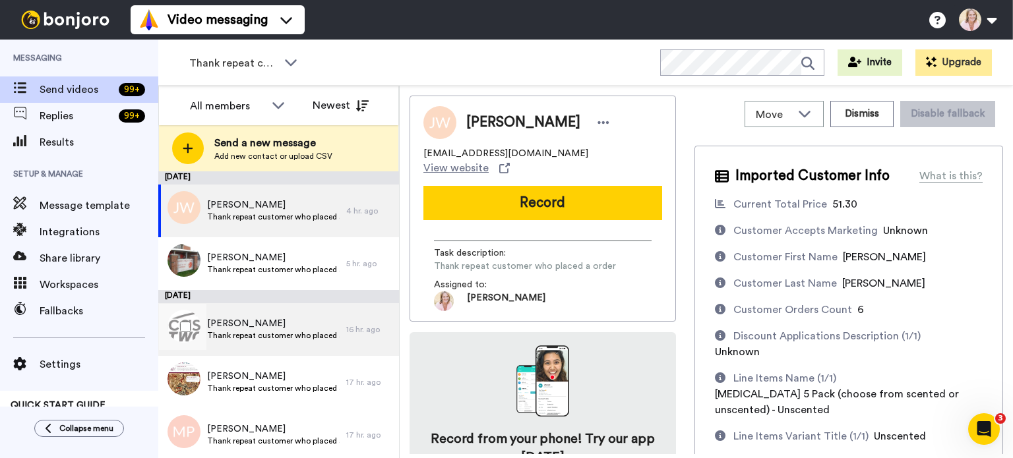
click at [238, 332] on span "Thank repeat customer who placed a order" at bounding box center [273, 335] width 133 height 11
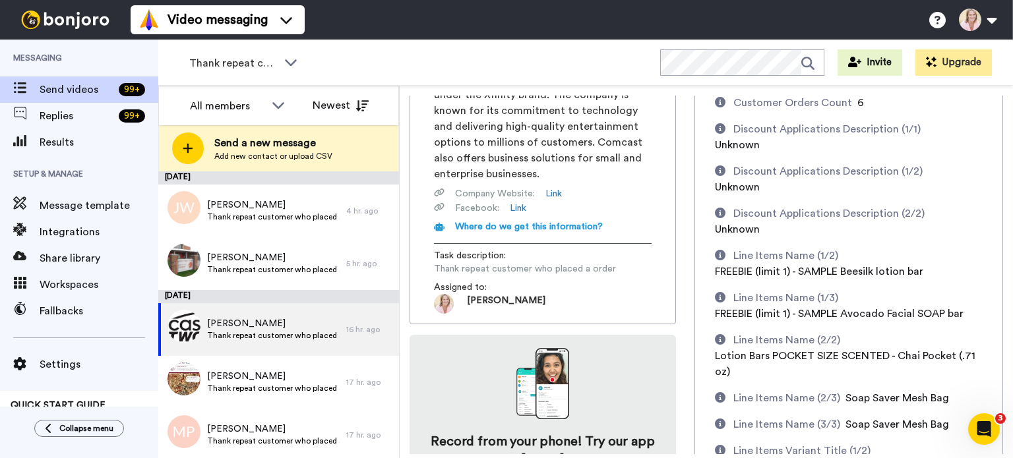
scroll to position [198, 0]
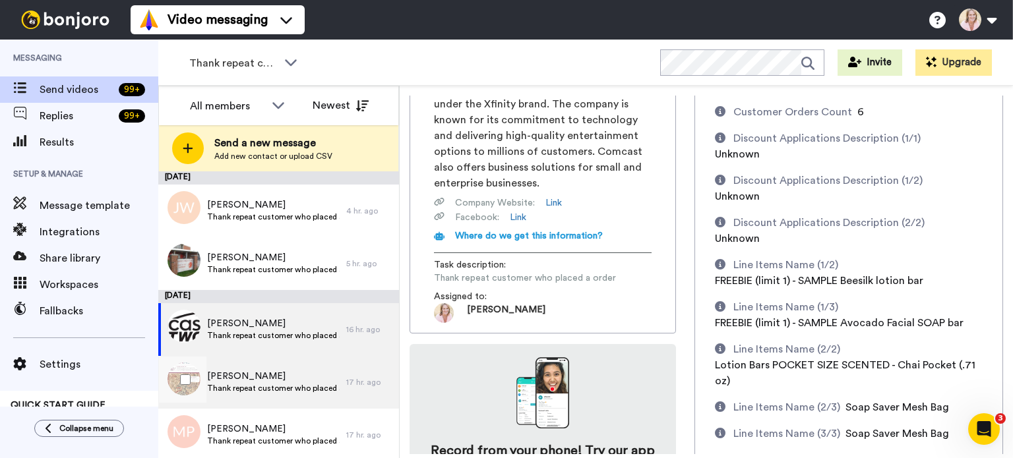
click at [232, 384] on span "Thank repeat customer who placed a order" at bounding box center [273, 388] width 133 height 11
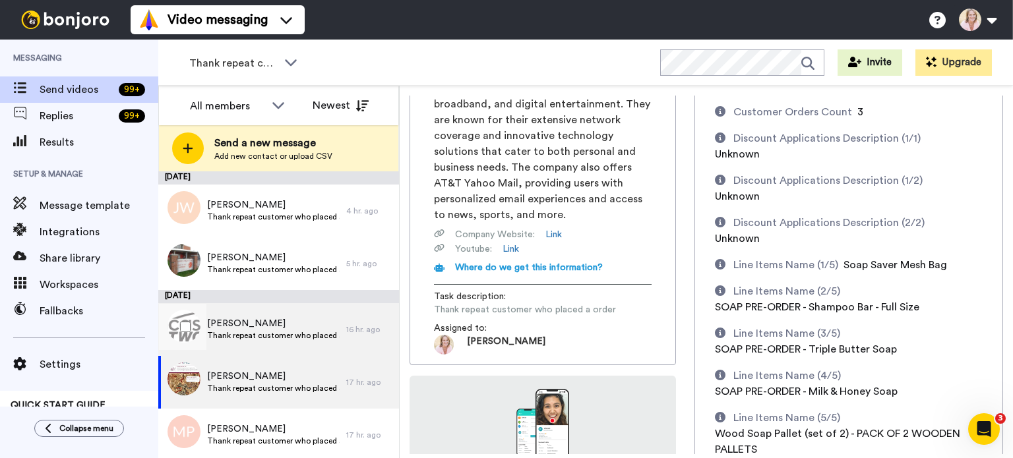
scroll to position [132, 0]
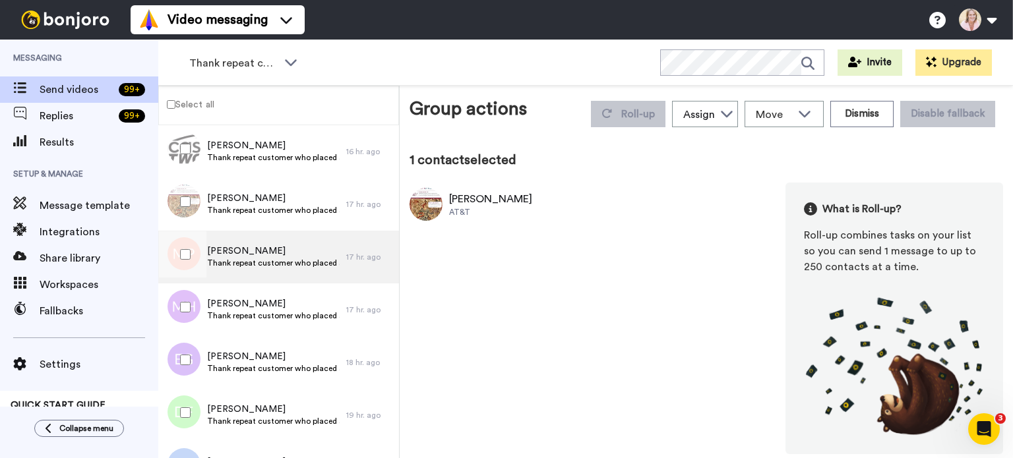
click at [225, 263] on span "Thank repeat customer who placed a order" at bounding box center [273, 263] width 133 height 11
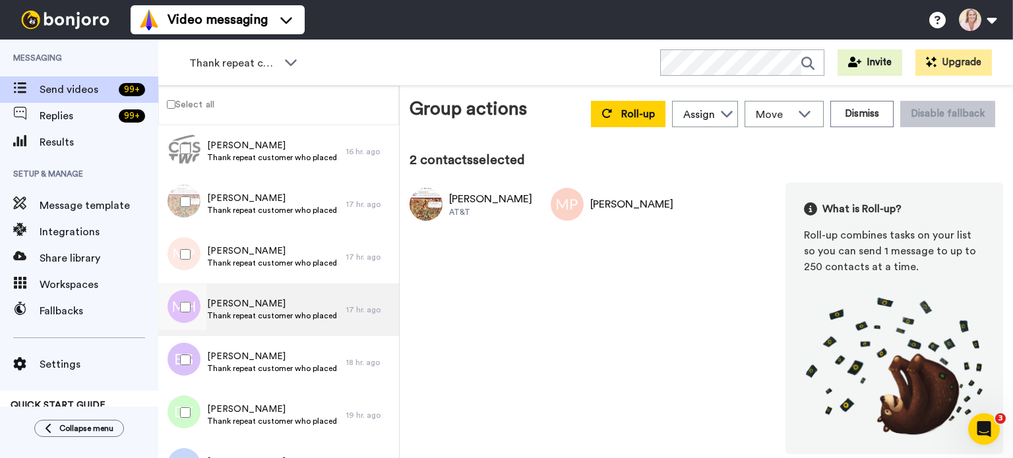
click at [229, 303] on span "Megan" at bounding box center [273, 303] width 133 height 13
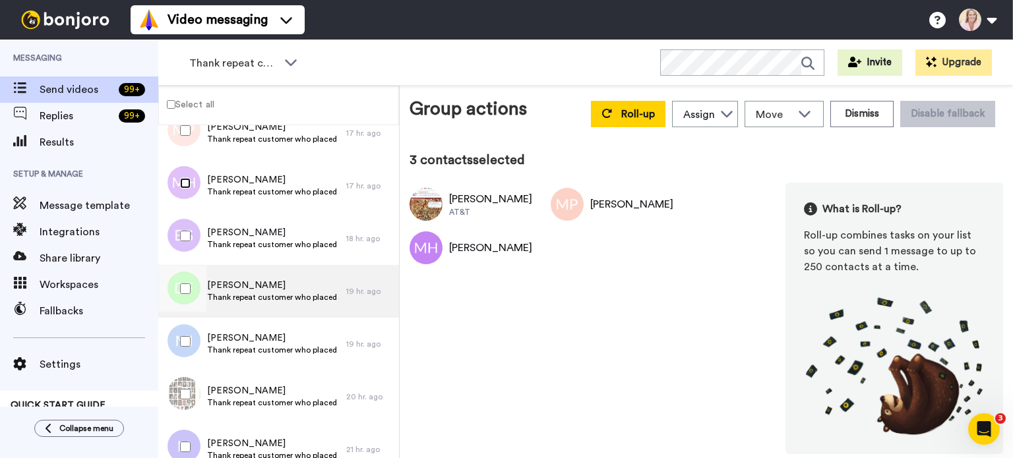
scroll to position [264, 0]
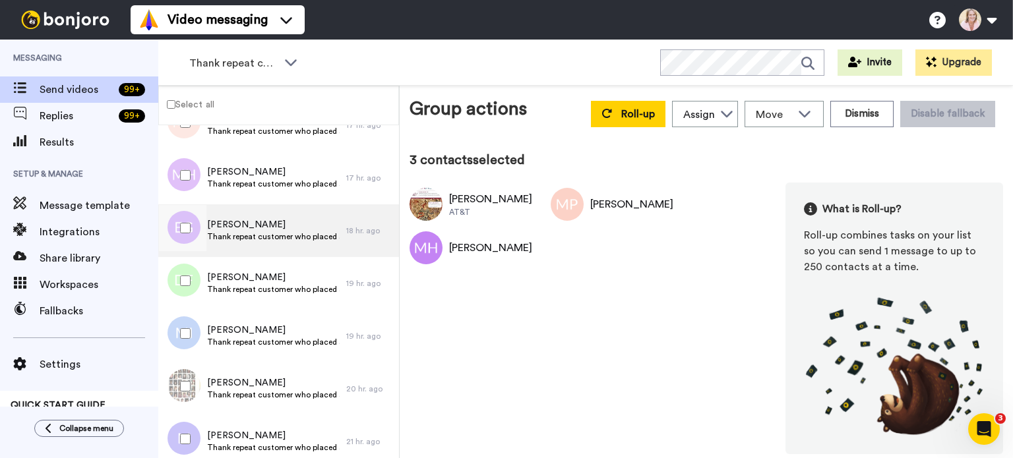
click at [251, 239] on span "Thank repeat customer who placed a order" at bounding box center [273, 236] width 133 height 11
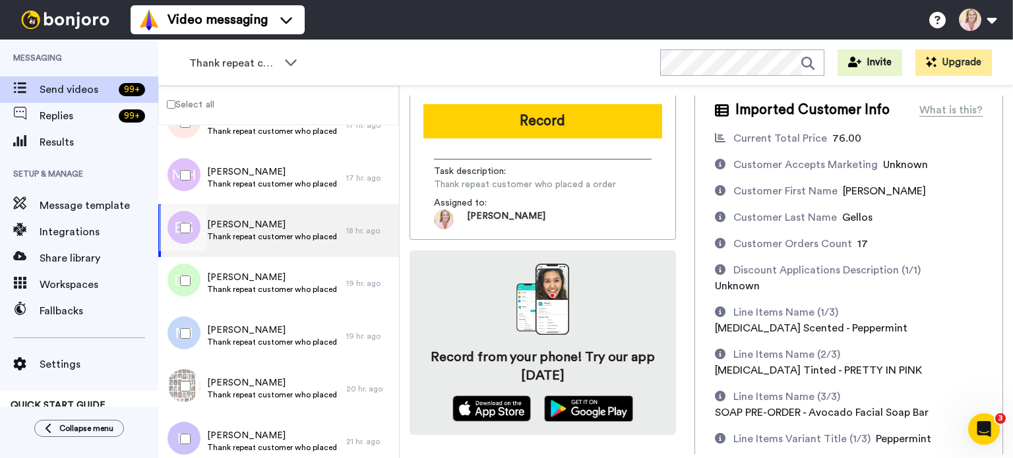
scroll to position [198, 0]
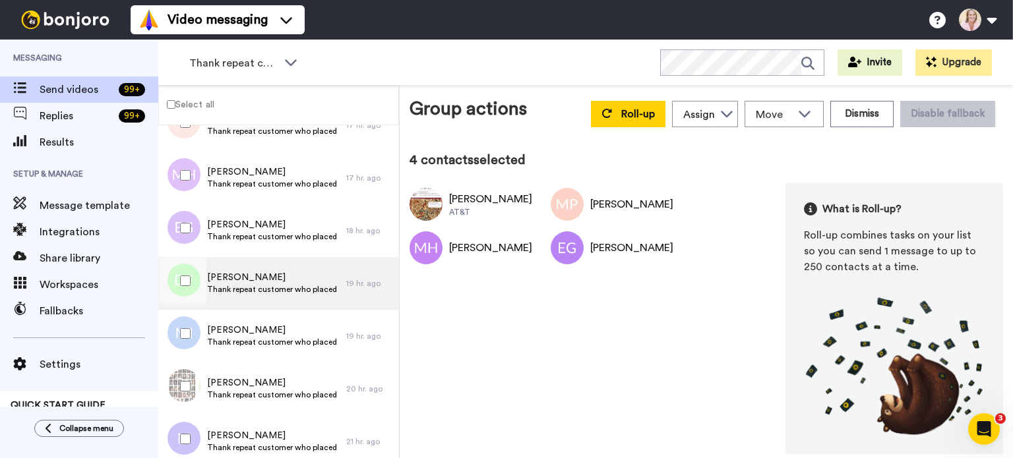
click at [233, 280] on span "Denise Ferrell" at bounding box center [273, 277] width 133 height 13
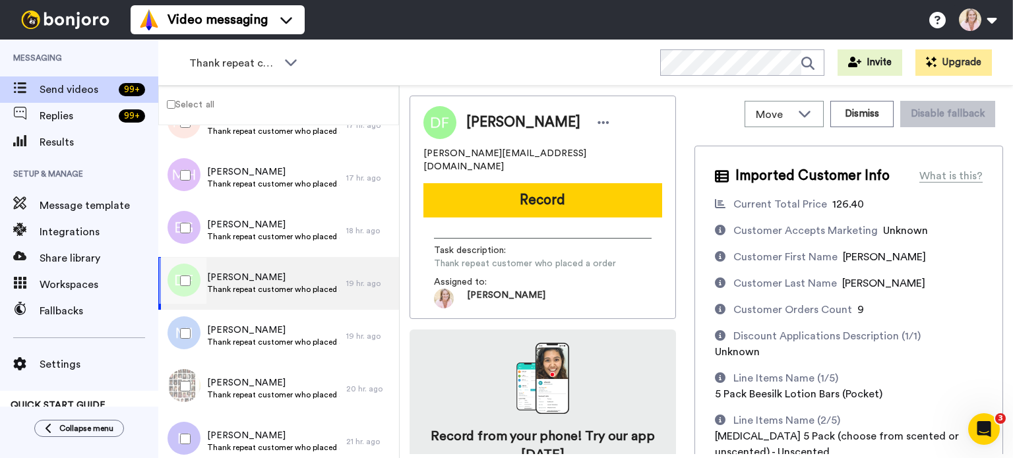
scroll to position [198, 0]
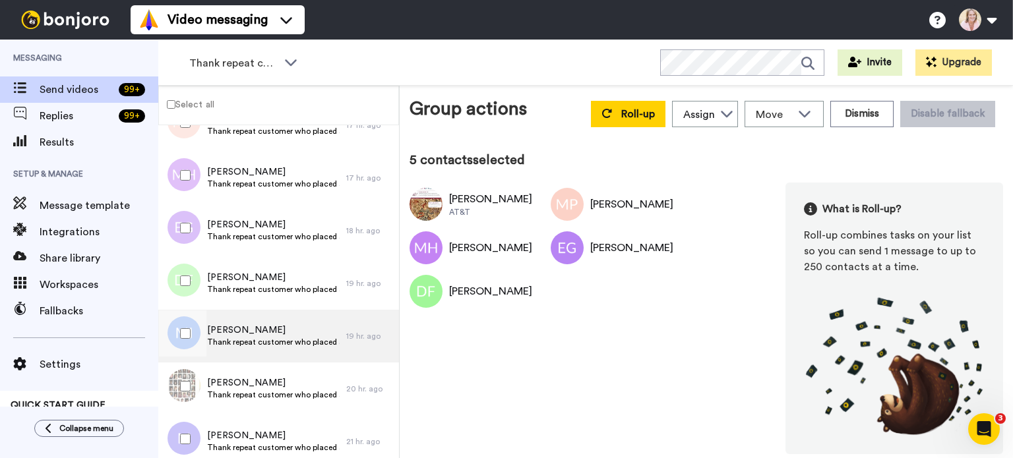
click at [227, 332] on span "Marlene Ingham" at bounding box center [273, 330] width 133 height 13
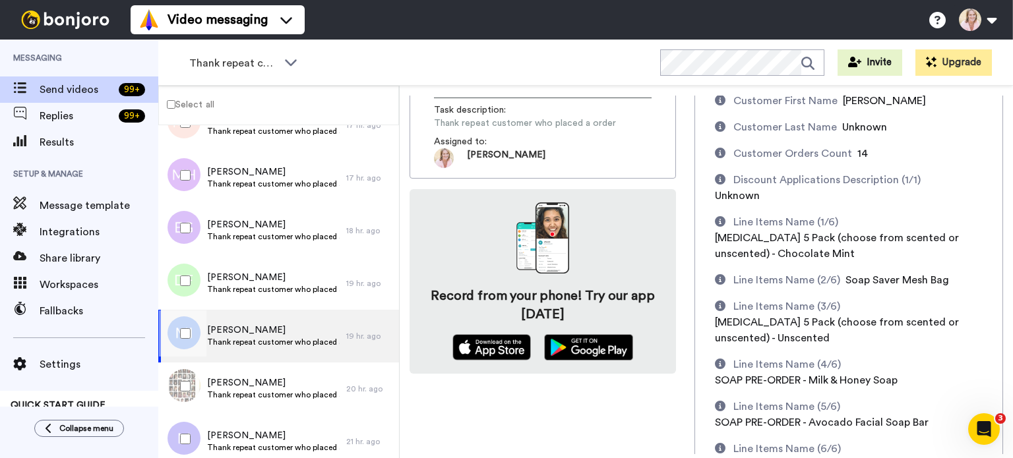
scroll to position [264, 0]
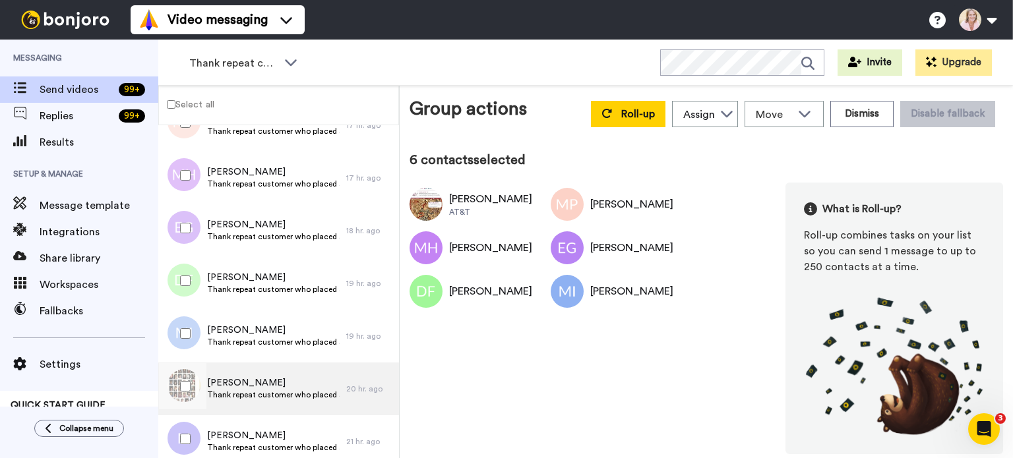
click at [229, 385] on span "Lucy Cumston" at bounding box center [273, 382] width 133 height 13
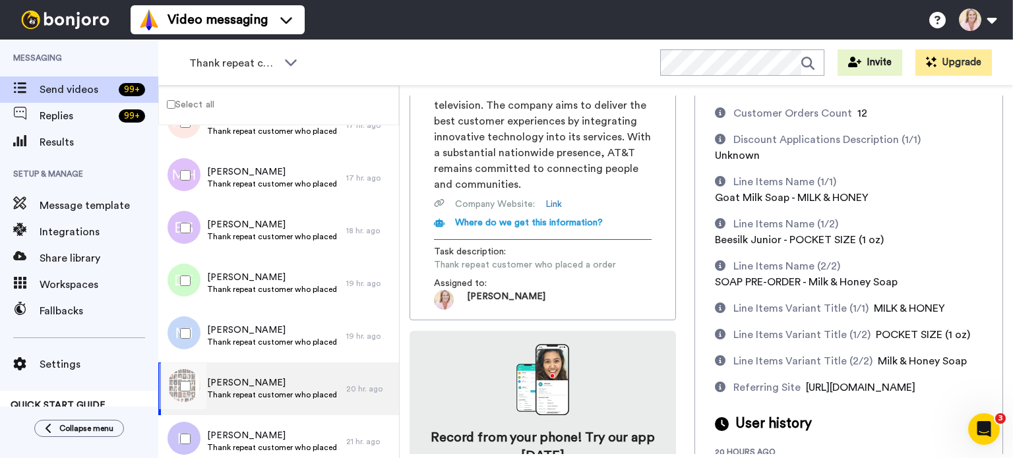
scroll to position [198, 0]
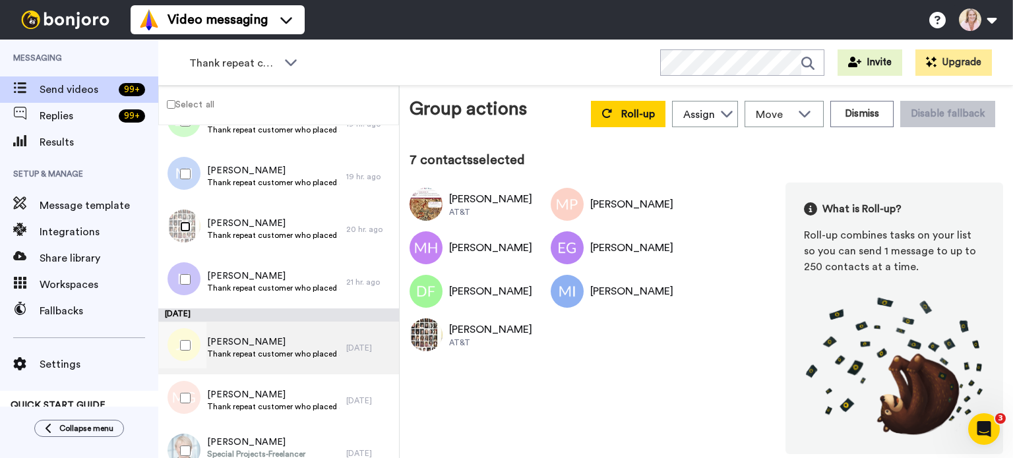
scroll to position [461, 0]
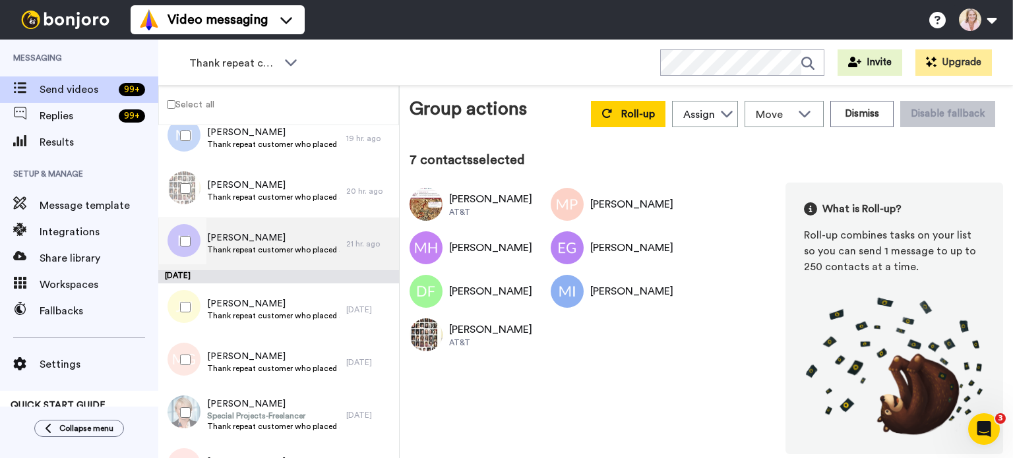
click at [244, 245] on span "Thank repeat customer who placed a order" at bounding box center [273, 250] width 133 height 11
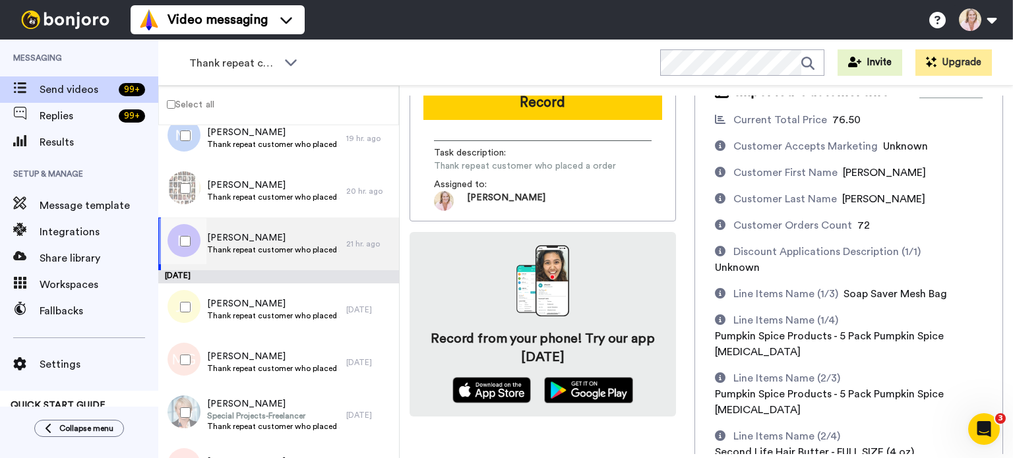
scroll to position [198, 0]
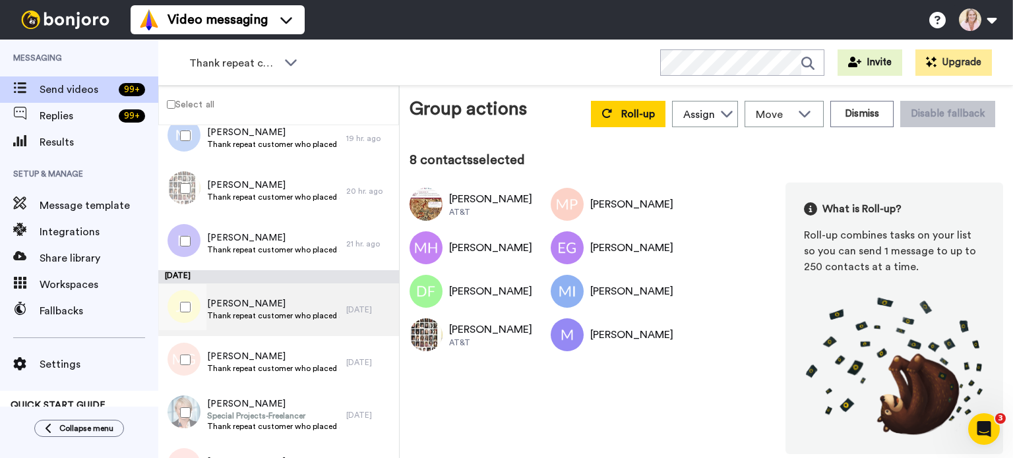
click at [235, 303] on span "Josie Haertel" at bounding box center [273, 303] width 133 height 13
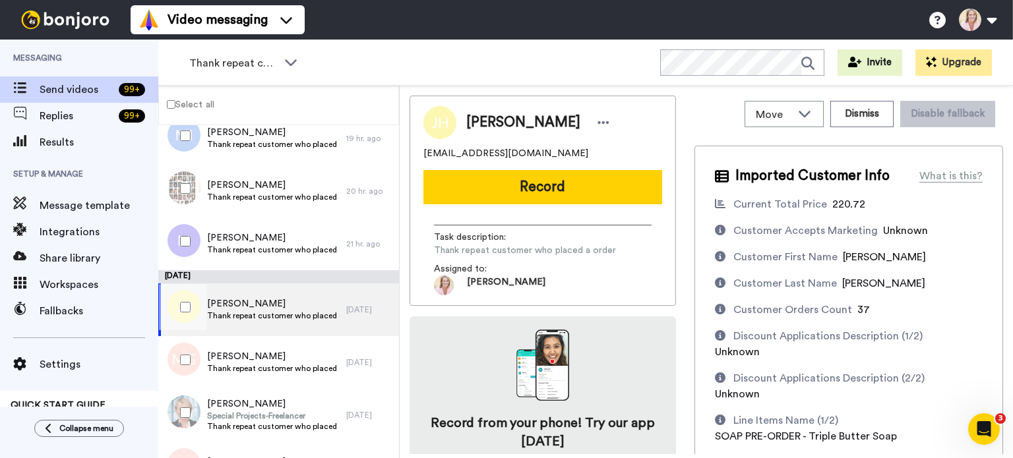
scroll to position [198, 0]
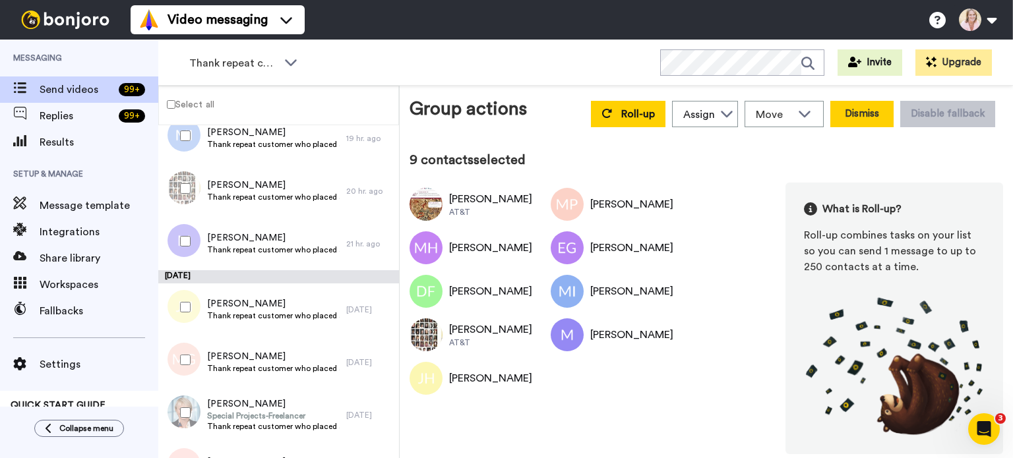
click at [866, 120] on button "Dismiss" at bounding box center [861, 114] width 63 height 26
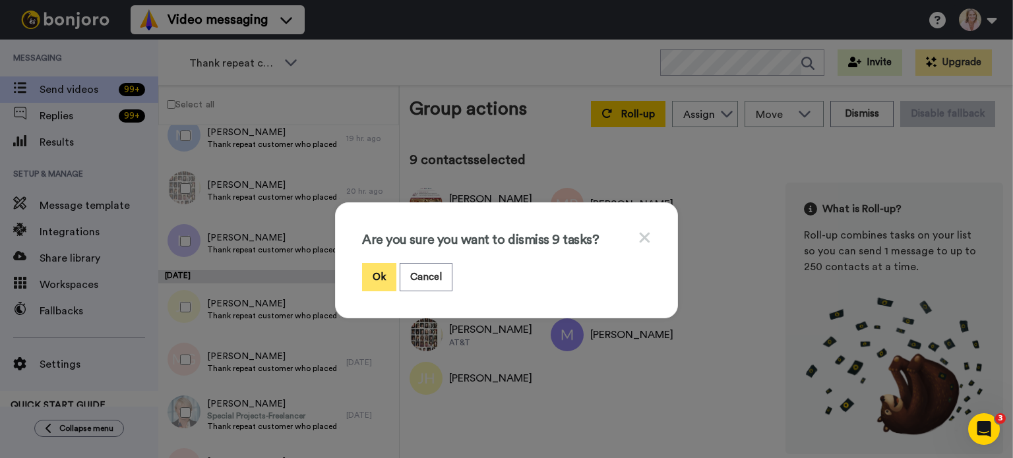
click at [368, 275] on button "Ok" at bounding box center [379, 277] width 34 height 28
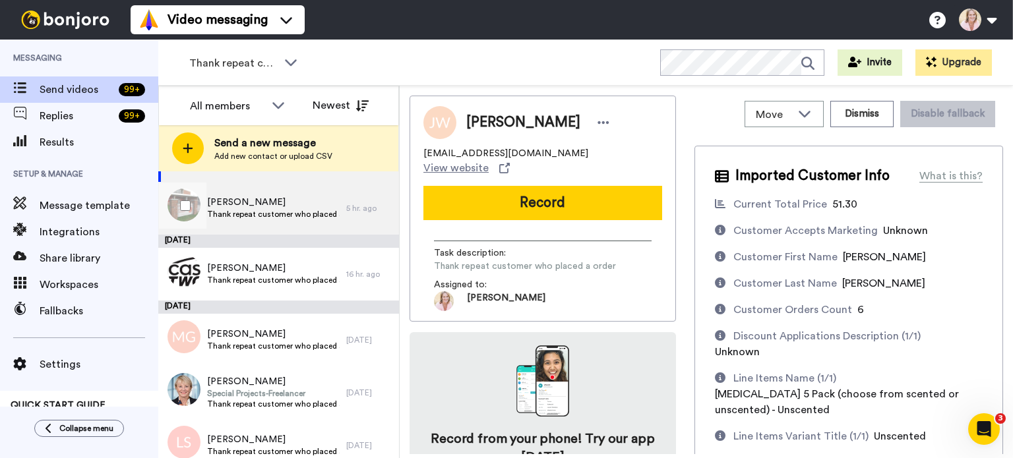
scroll to position [132, 0]
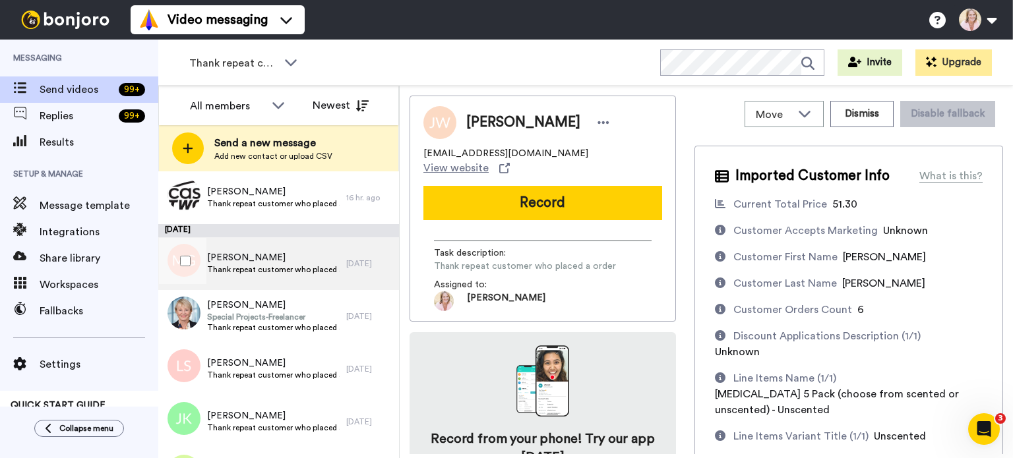
click at [264, 266] on span "Thank repeat customer who placed a order" at bounding box center [273, 269] width 133 height 11
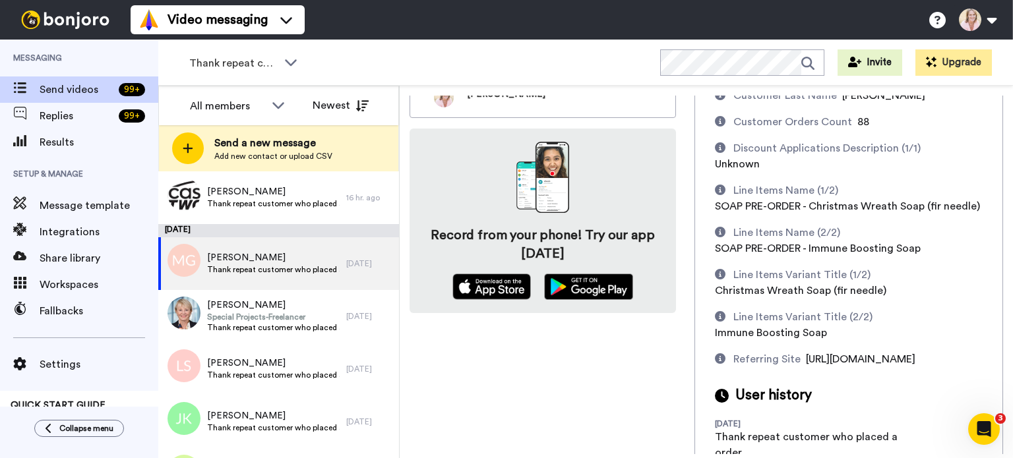
scroll to position [198, 0]
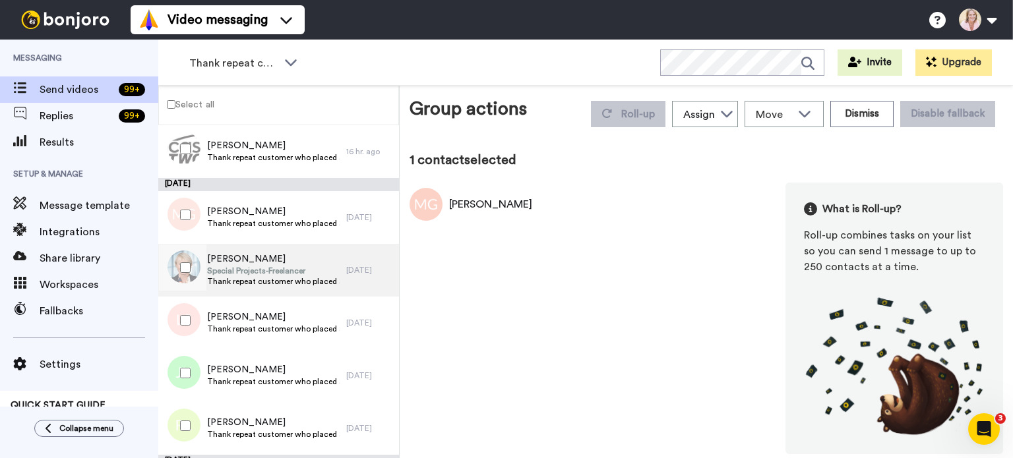
click at [240, 272] on span "Special Projects-Freelancer" at bounding box center [273, 271] width 133 height 11
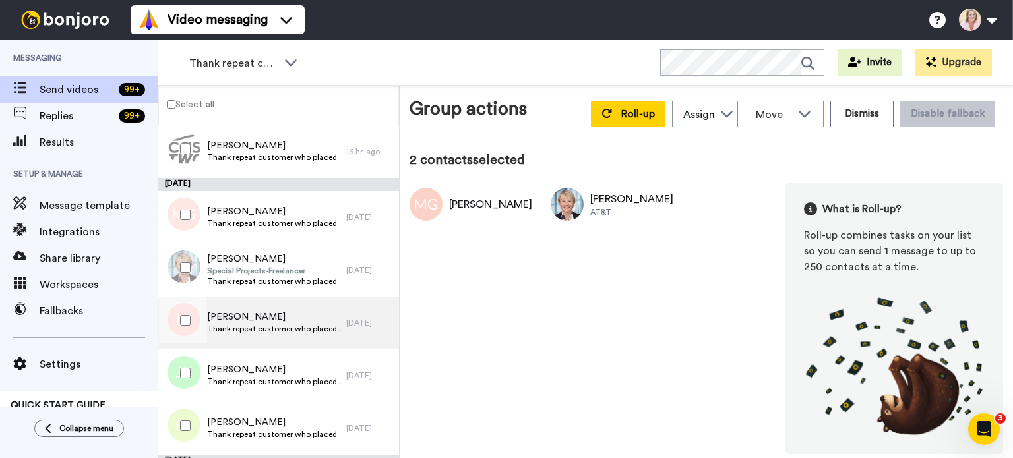
click at [224, 324] on span "Thank repeat customer who placed a order" at bounding box center [273, 329] width 133 height 11
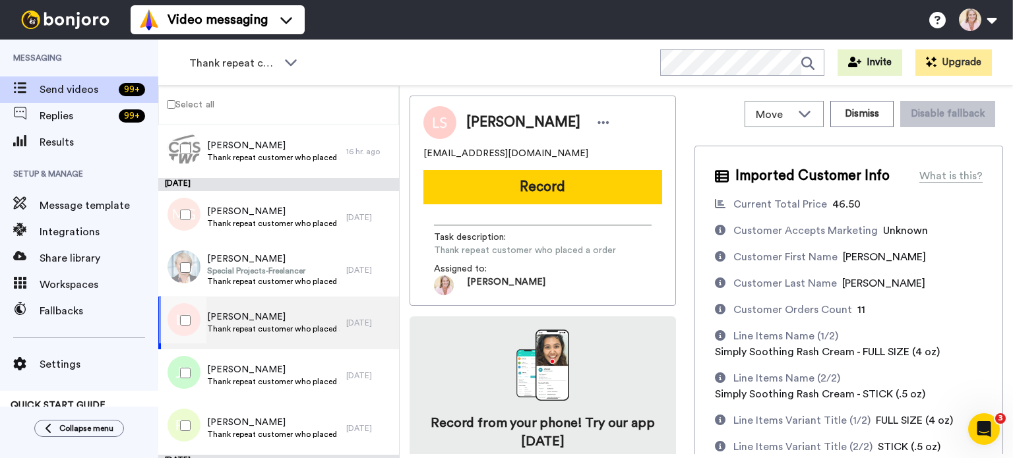
scroll to position [132, 0]
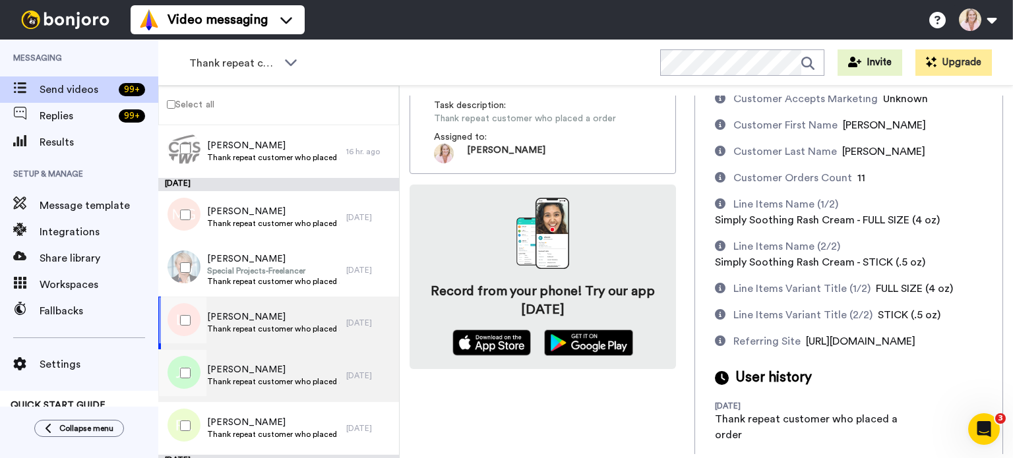
click at [245, 375] on span "Joni Kruse" at bounding box center [273, 369] width 133 height 13
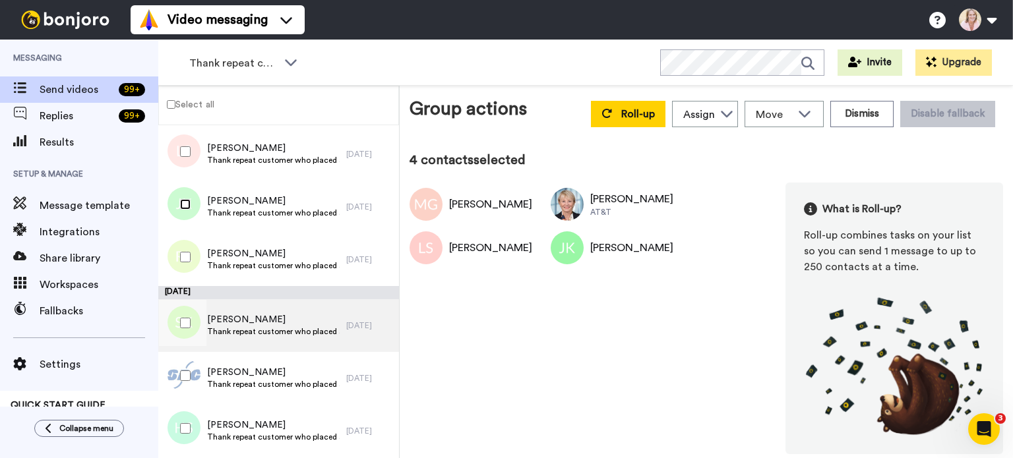
scroll to position [330, 0]
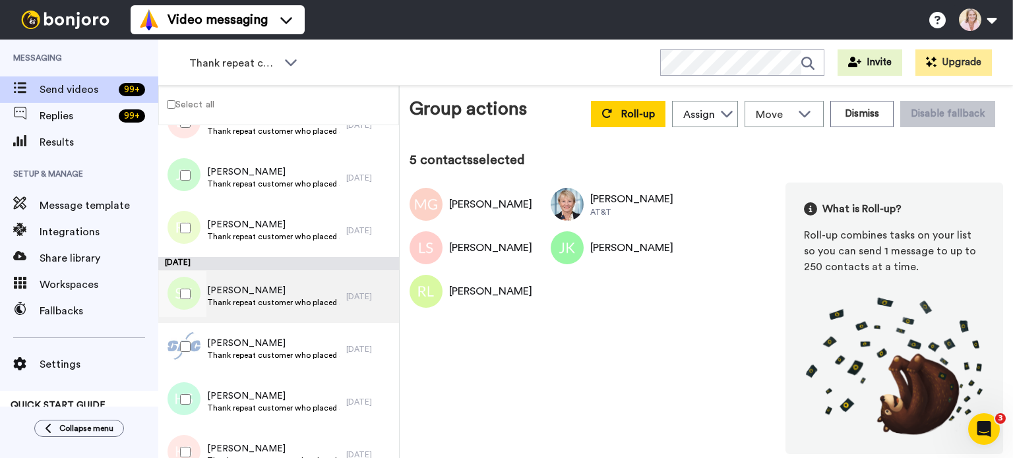
click at [233, 295] on span "Stephanie Midori Komashin" at bounding box center [273, 290] width 133 height 13
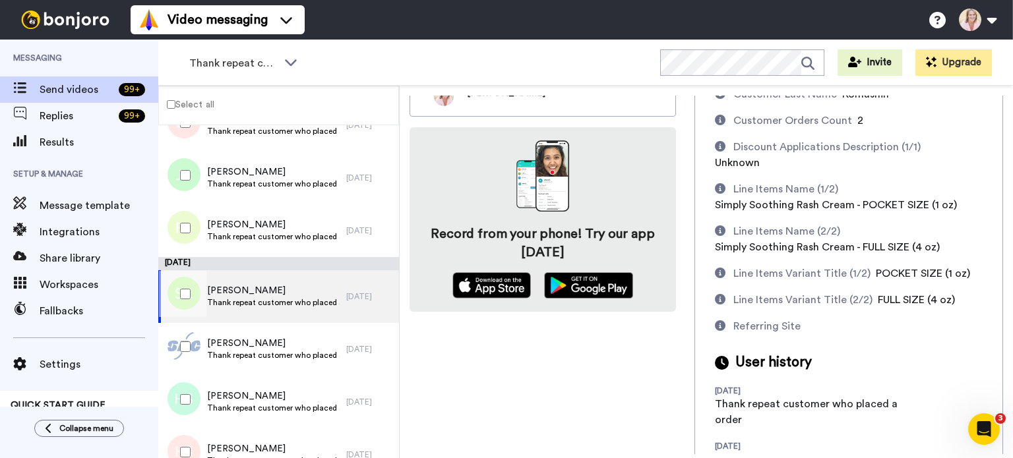
scroll to position [198, 0]
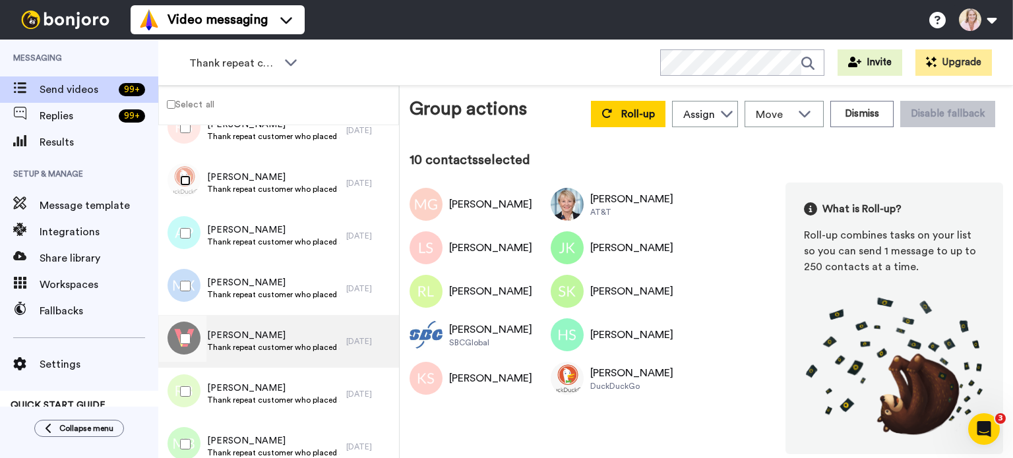
scroll to position [659, 0]
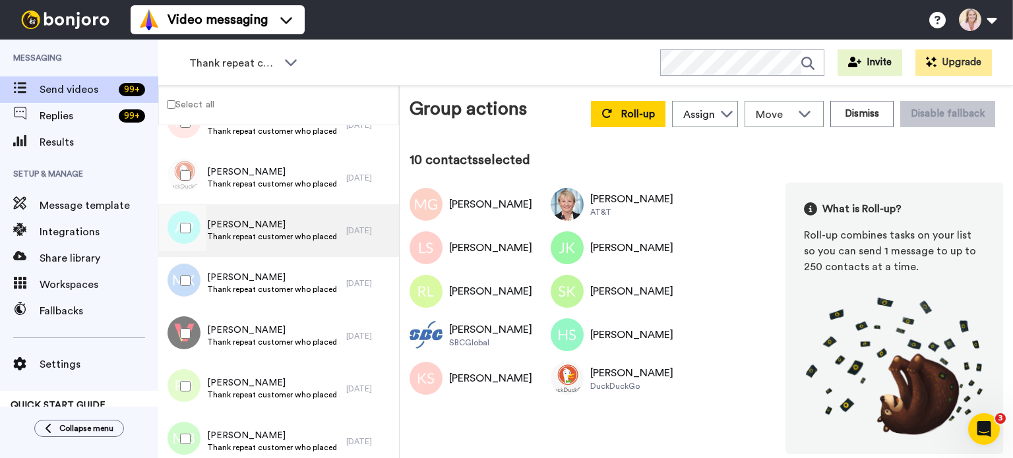
click at [259, 235] on span "Thank repeat customer who placed a order" at bounding box center [273, 236] width 133 height 11
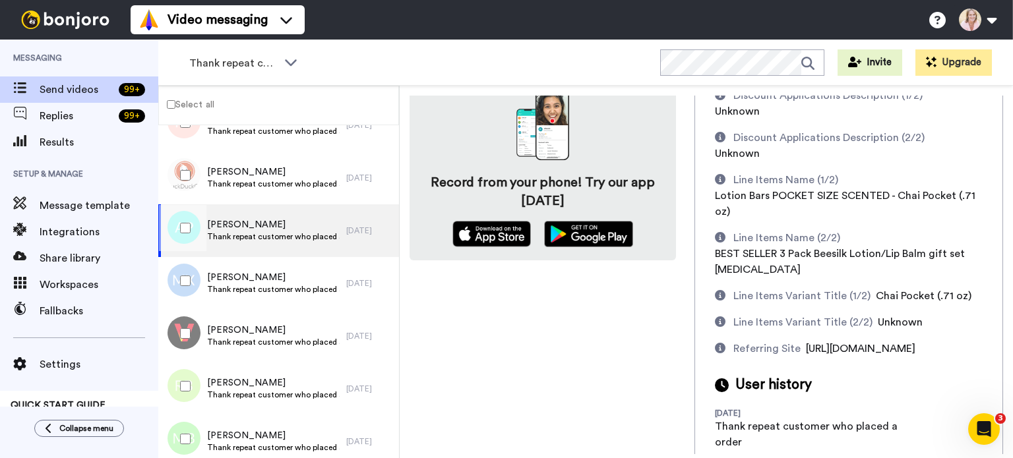
scroll to position [243, 0]
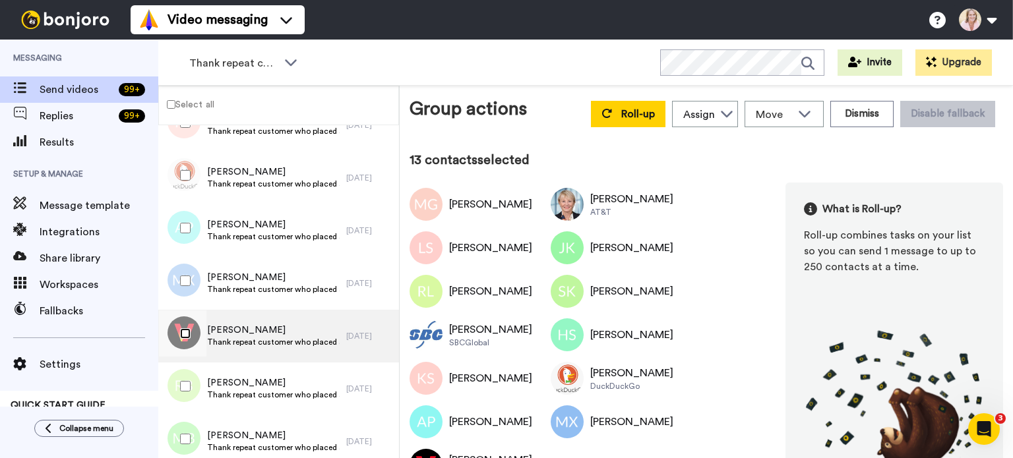
scroll to position [791, 0]
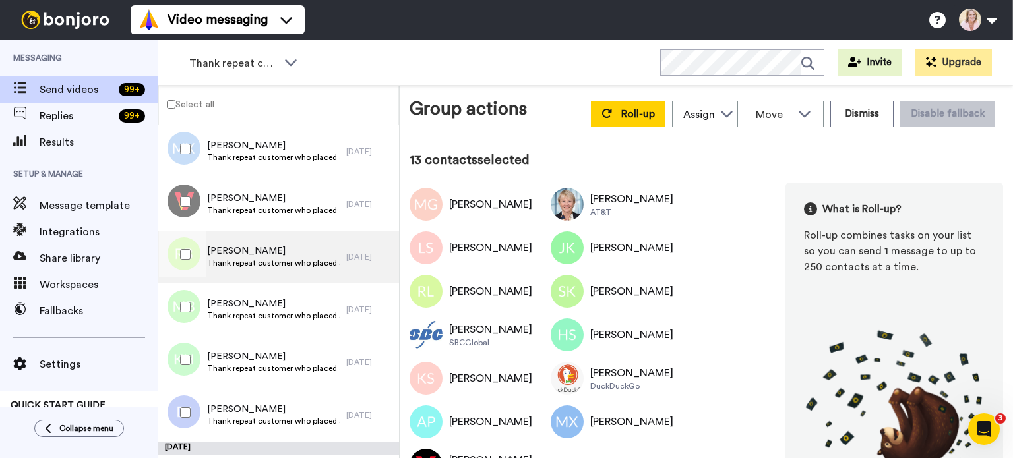
click at [245, 260] on span "Thank repeat customer who placed a order" at bounding box center [273, 263] width 133 height 11
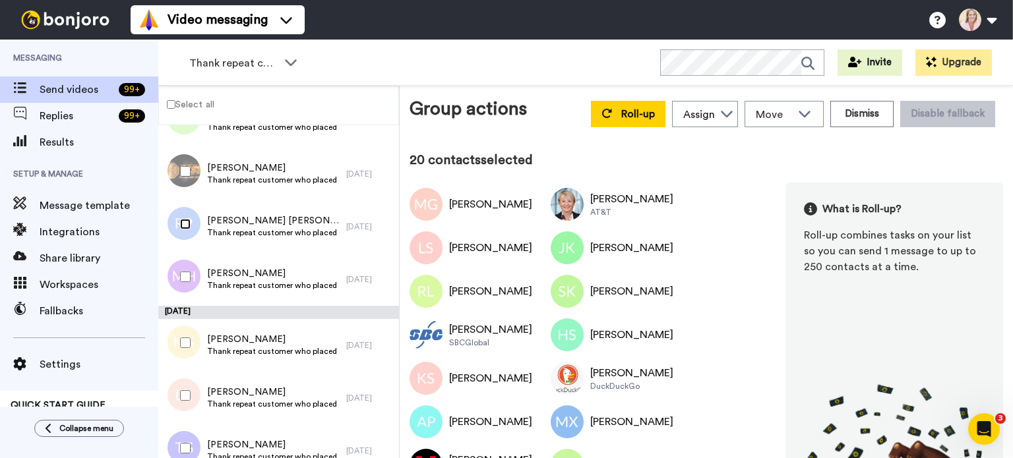
scroll to position [1187, 0]
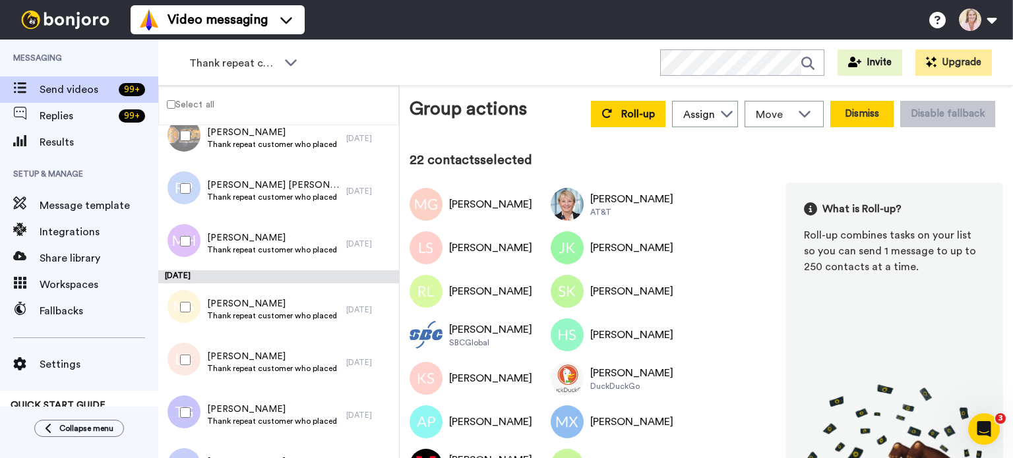
click at [846, 116] on button "Dismiss" at bounding box center [861, 114] width 63 height 26
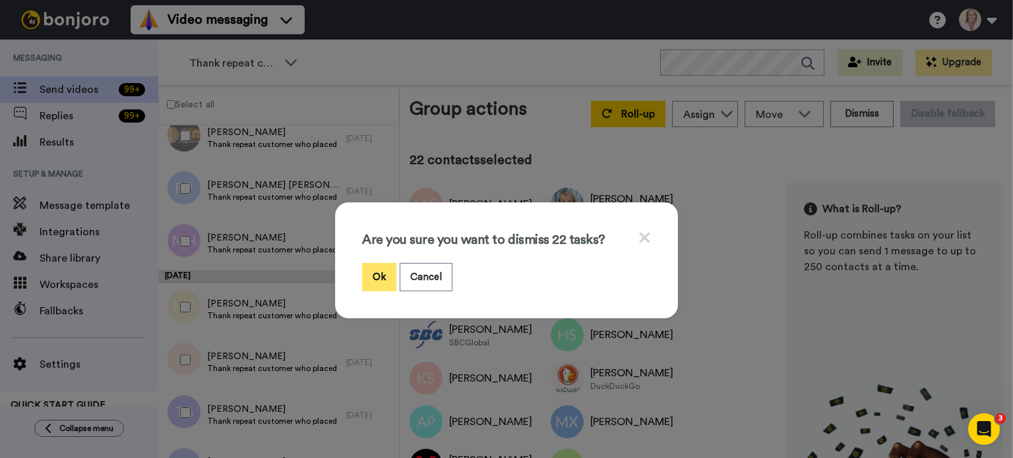
click at [384, 278] on button "Ok" at bounding box center [379, 277] width 34 height 28
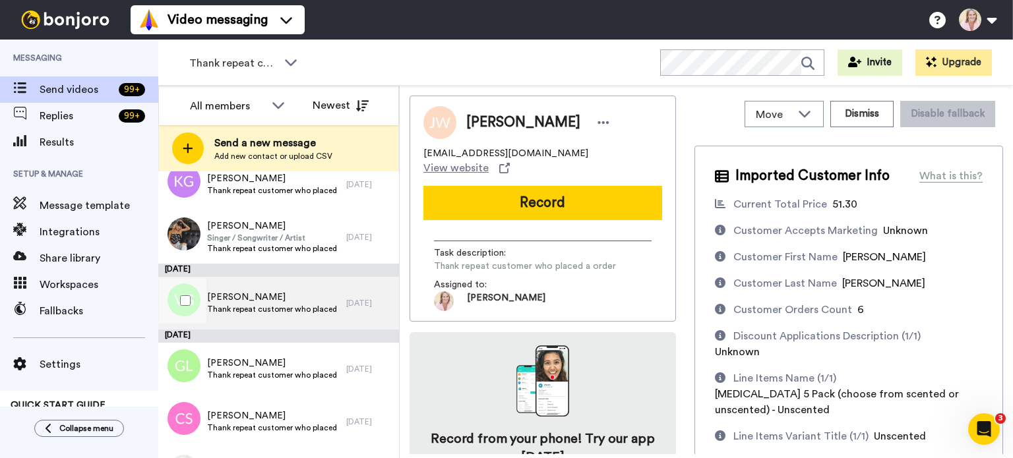
click at [272, 304] on span "Thank repeat customer who placed a order" at bounding box center [273, 309] width 133 height 11
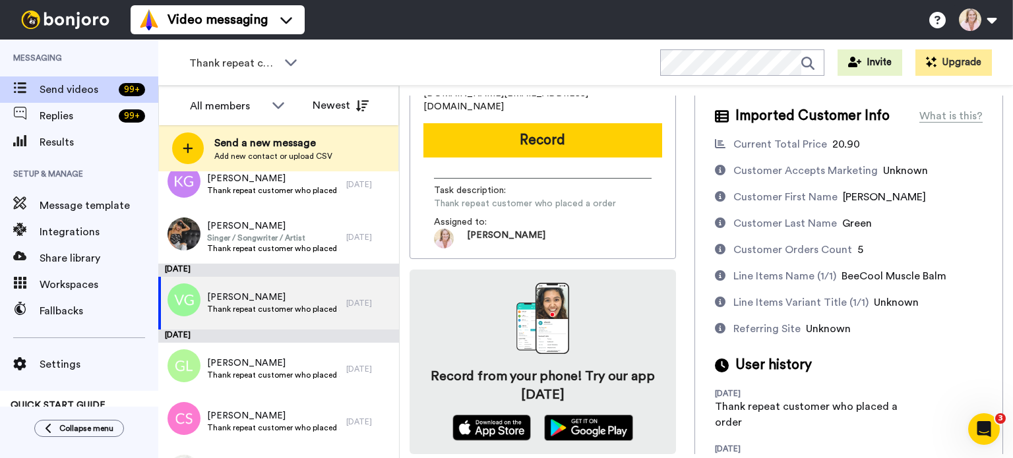
scroll to position [119, 0]
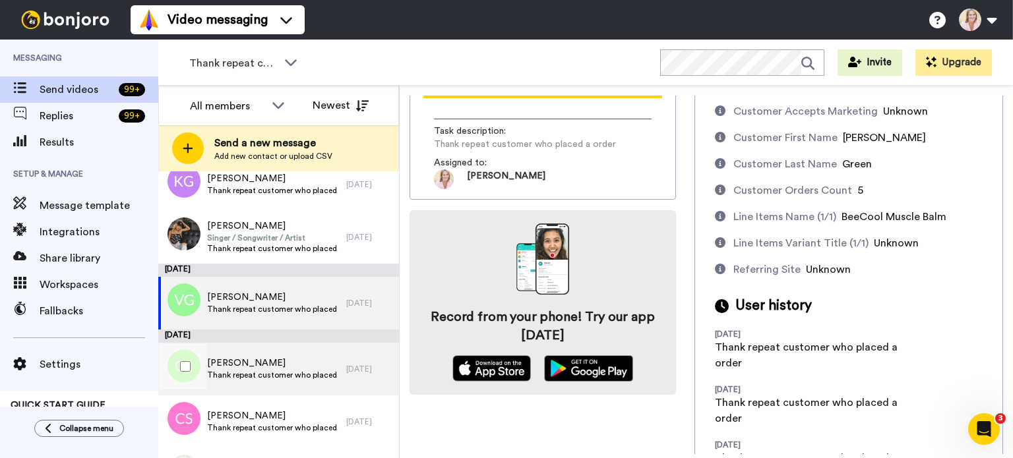
click at [244, 369] on span "Ginger Larson" at bounding box center [273, 363] width 133 height 13
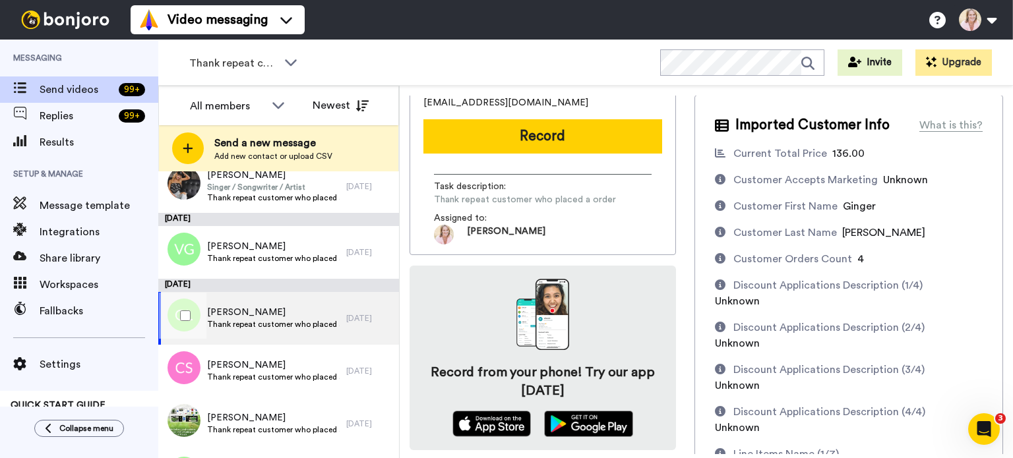
scroll to position [1318, 0]
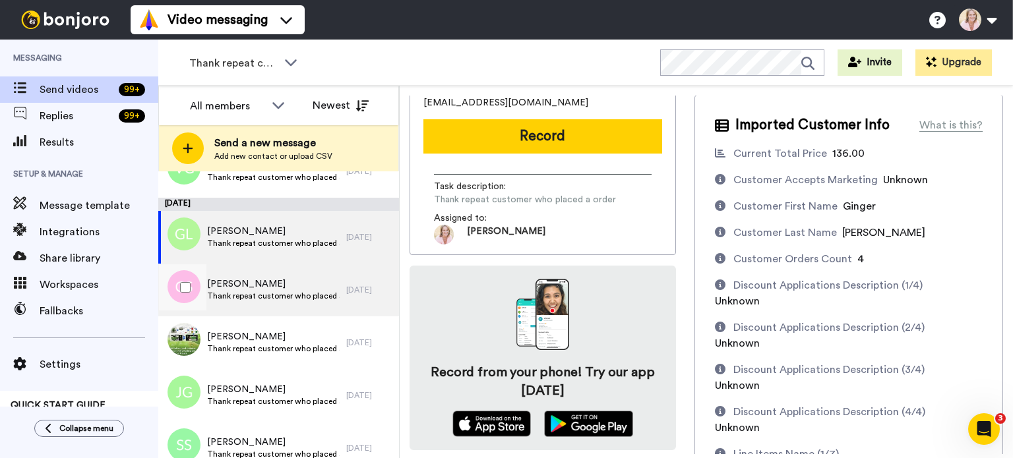
click at [255, 287] on span "Carole Seffrin Seffrin" at bounding box center [273, 284] width 133 height 13
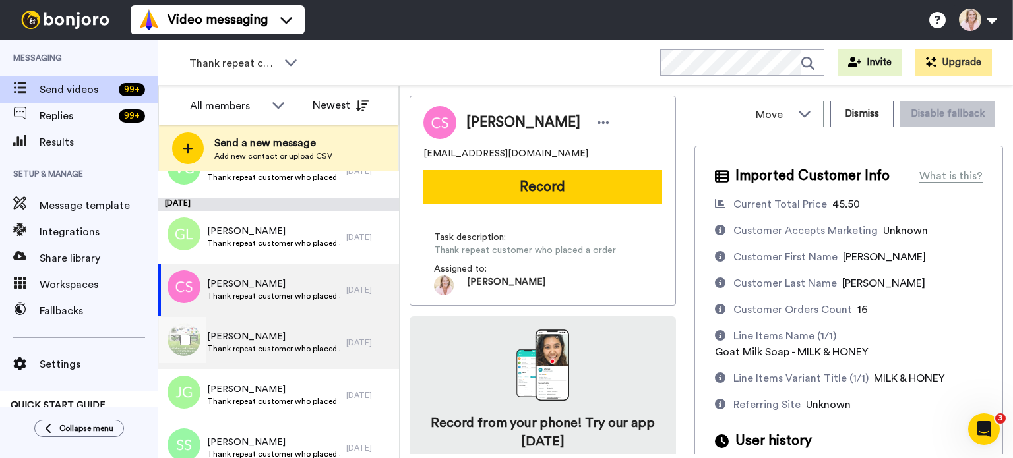
click at [252, 343] on span "Thank repeat customer who placed a order" at bounding box center [273, 348] width 133 height 11
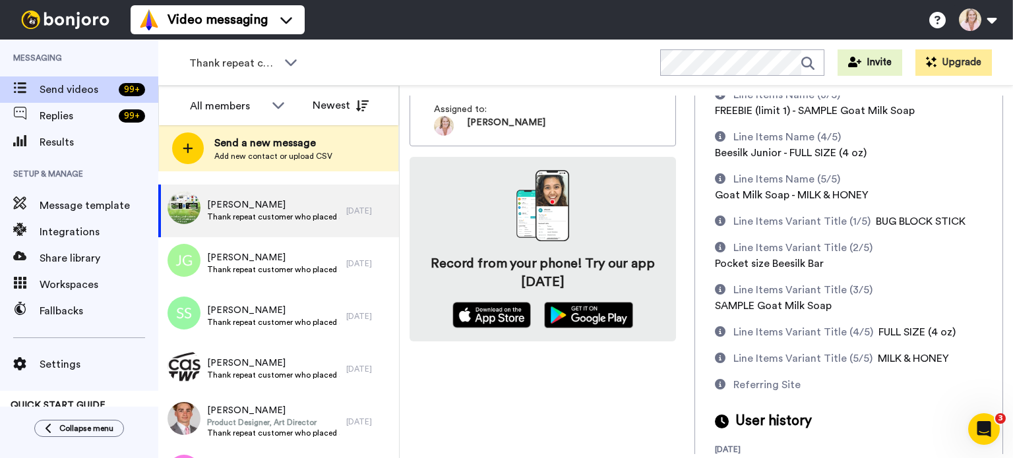
scroll to position [404, 0]
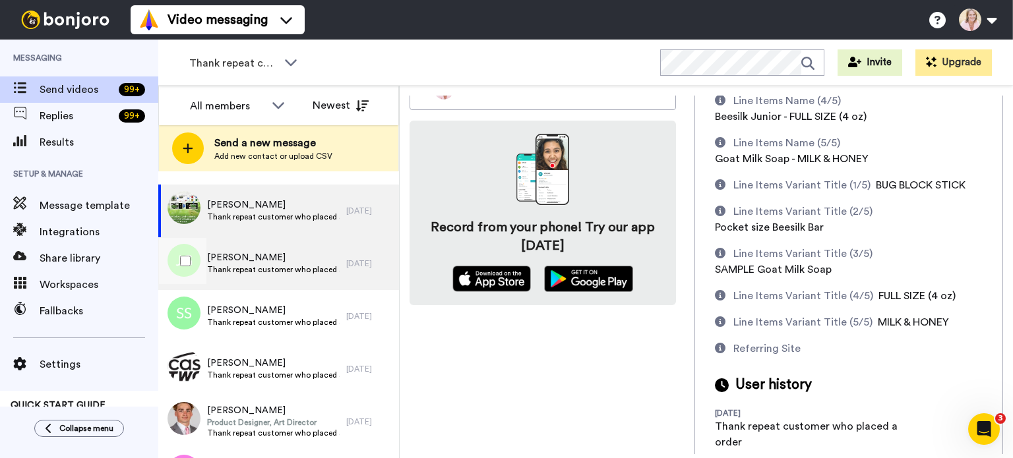
click at [240, 271] on span "Thank repeat customer who placed a order" at bounding box center [273, 269] width 133 height 11
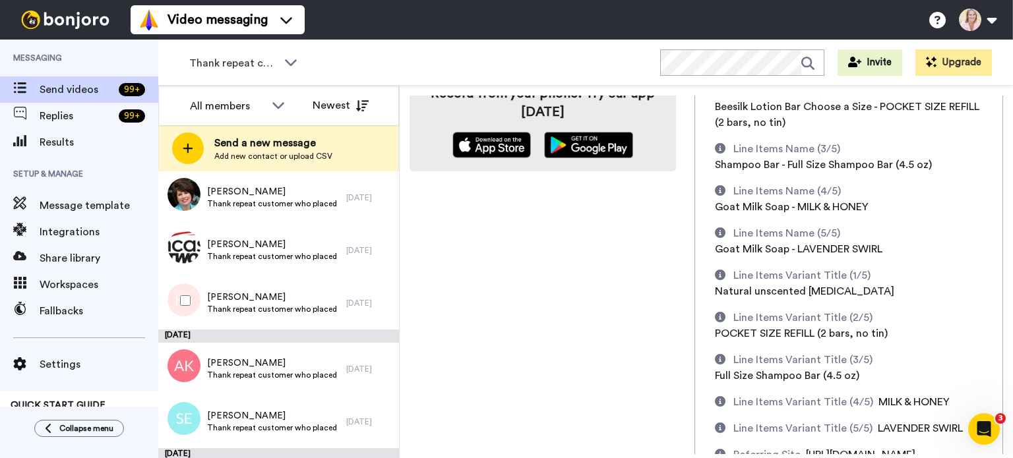
scroll to position [2044, 0]
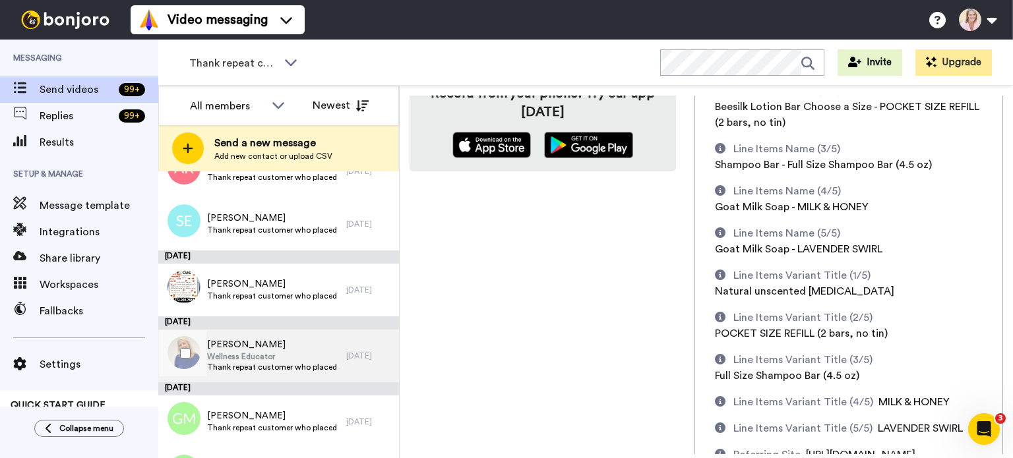
click at [265, 357] on span "Wellness Educator" at bounding box center [273, 356] width 133 height 11
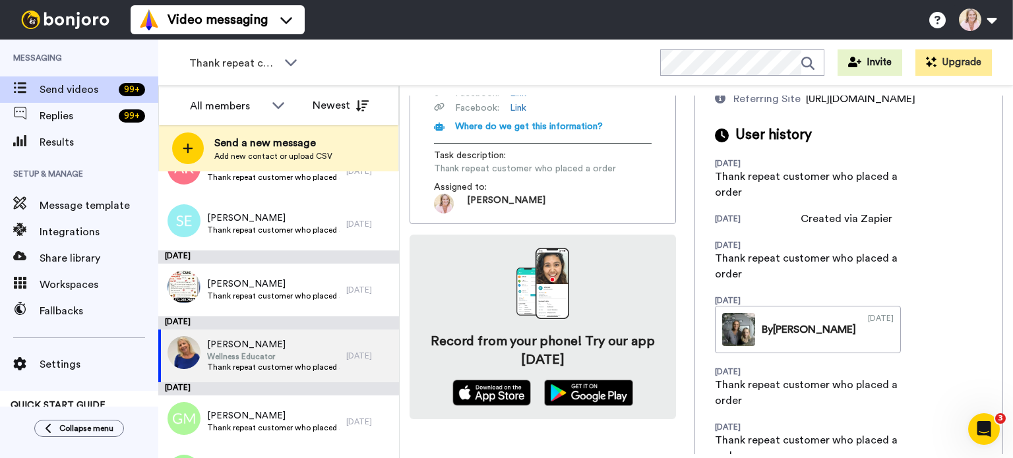
scroll to position [386, 0]
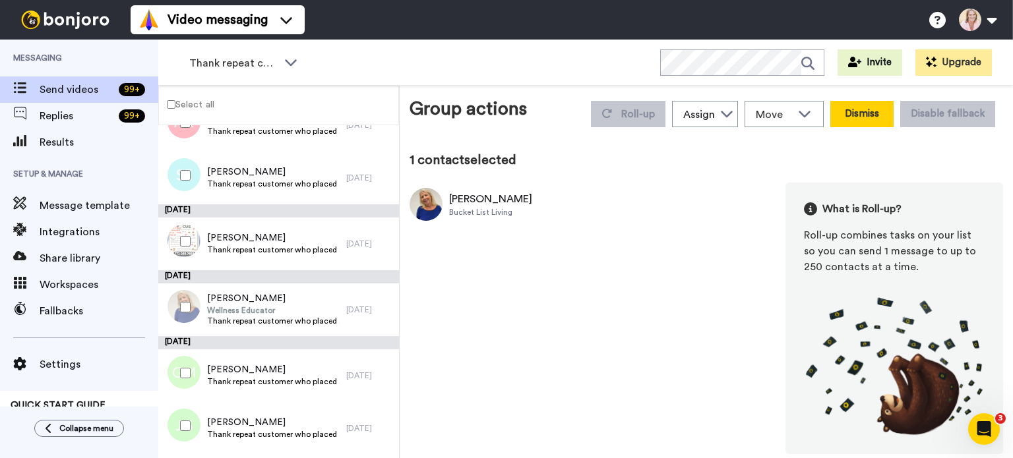
click at [859, 119] on button "Dismiss" at bounding box center [861, 114] width 63 height 26
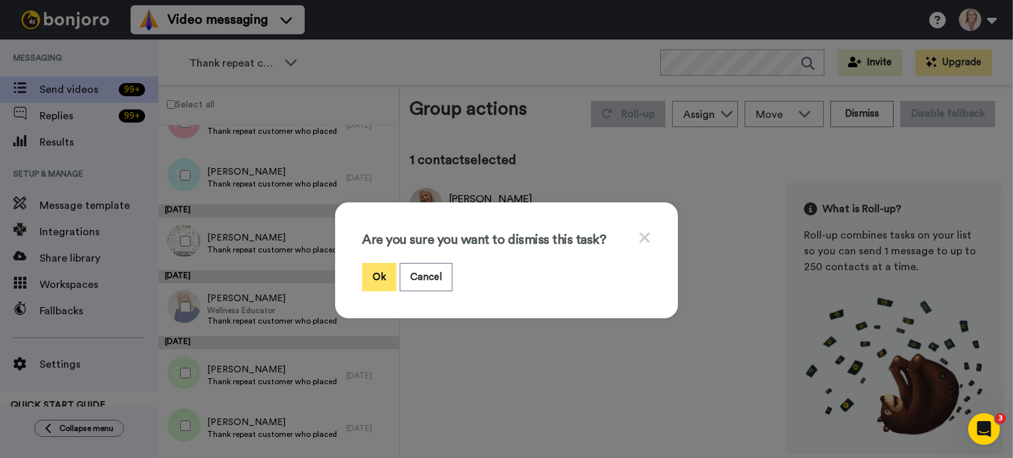
click at [374, 280] on button "Ok" at bounding box center [379, 277] width 34 height 28
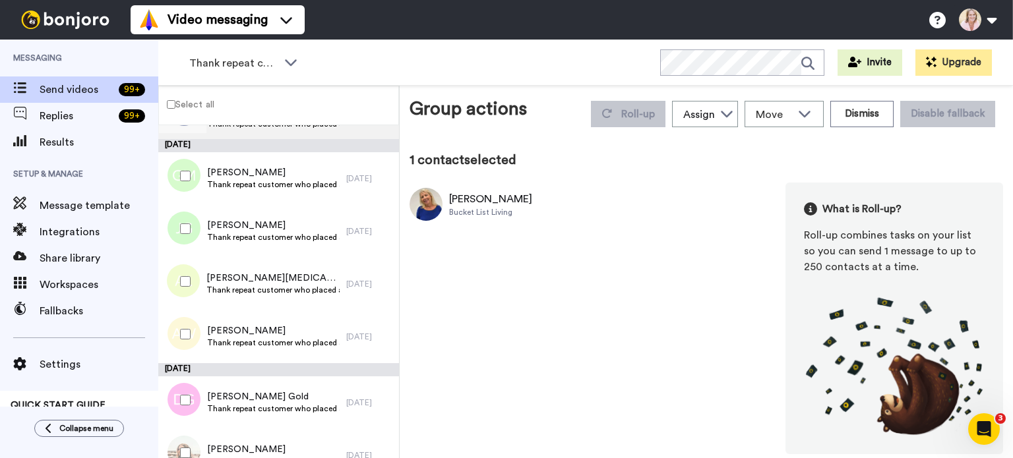
scroll to position [2307, 0]
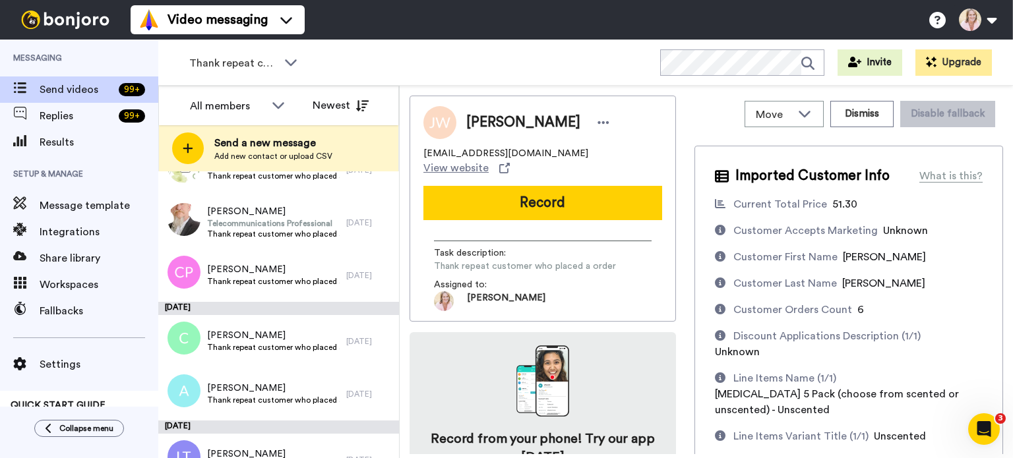
scroll to position [3230, 0]
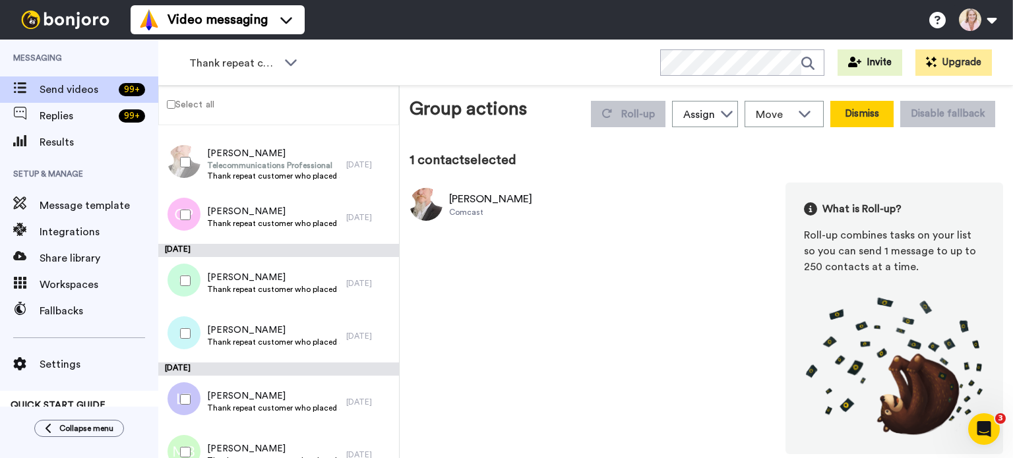
click at [865, 117] on button "Dismiss" at bounding box center [861, 114] width 63 height 26
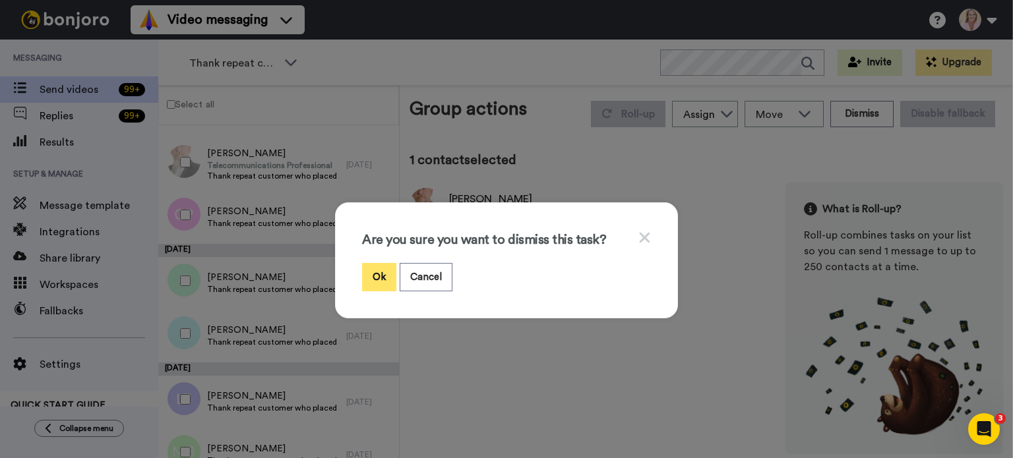
click at [382, 275] on button "Ok" at bounding box center [379, 277] width 34 height 28
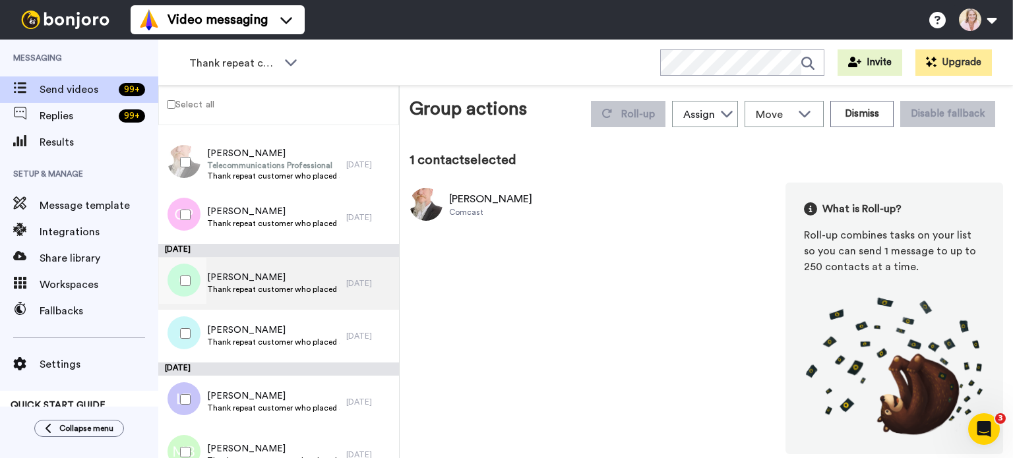
scroll to position [3428, 0]
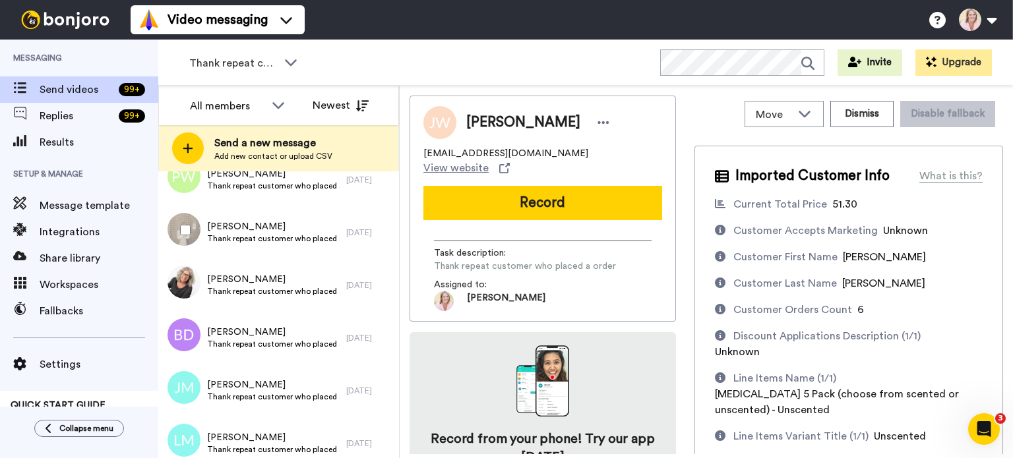
scroll to position [4615, 0]
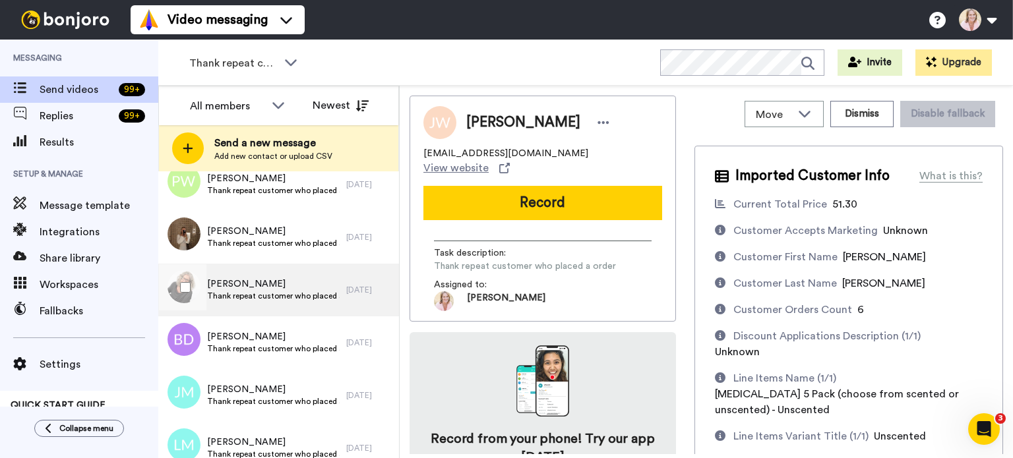
click at [243, 285] on span "Aloma Marker" at bounding box center [273, 284] width 133 height 13
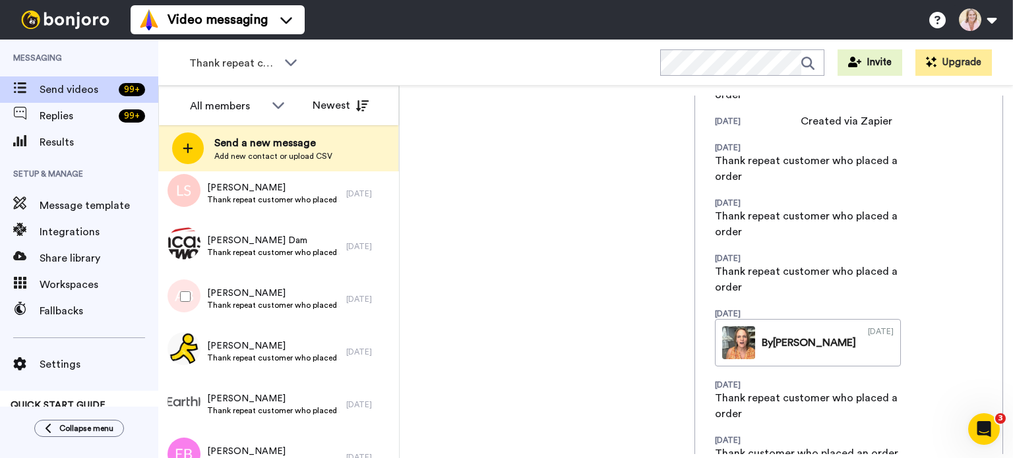
scroll to position [5142, 0]
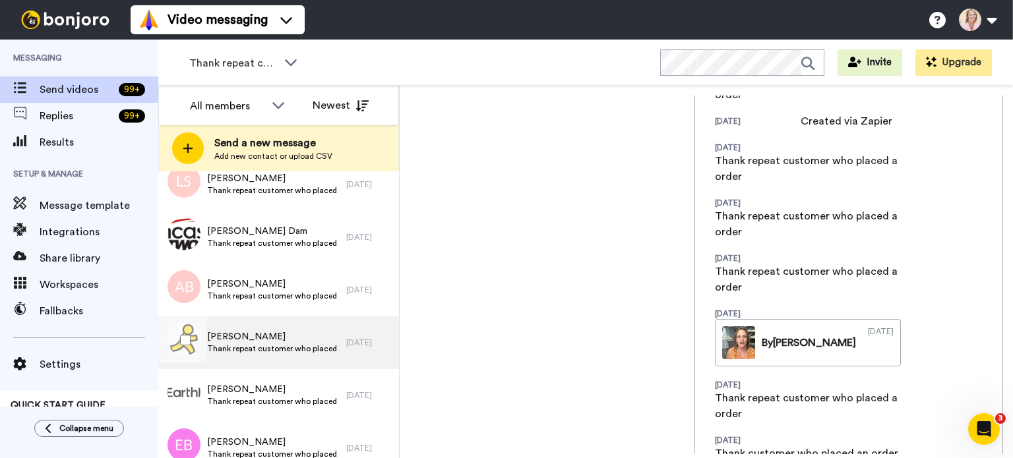
click at [235, 345] on span "Thank repeat customer who placed a order" at bounding box center [273, 348] width 133 height 11
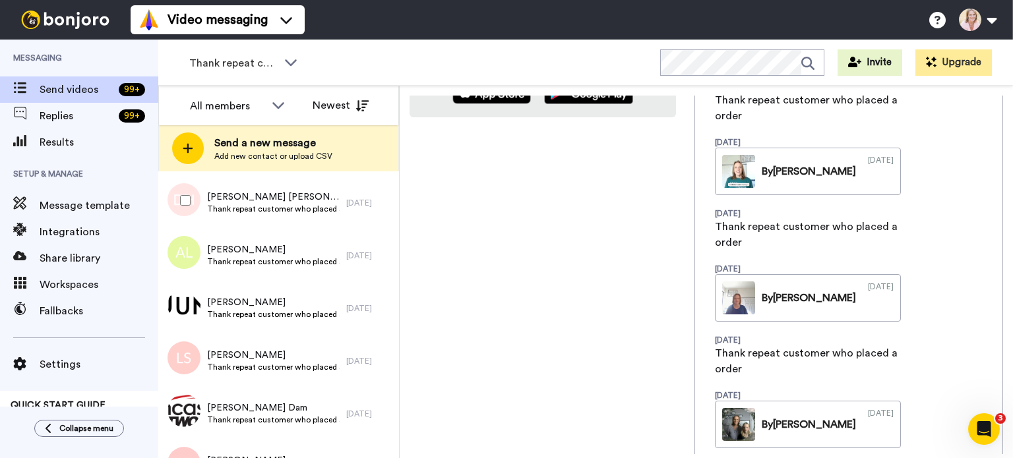
scroll to position [4973, 0]
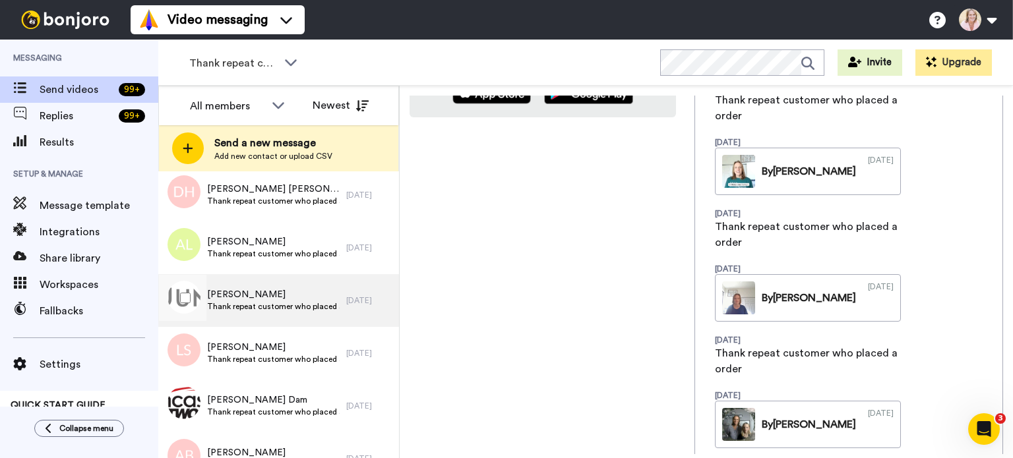
click at [239, 305] on span "Thank repeat customer who placed a order" at bounding box center [273, 306] width 133 height 11
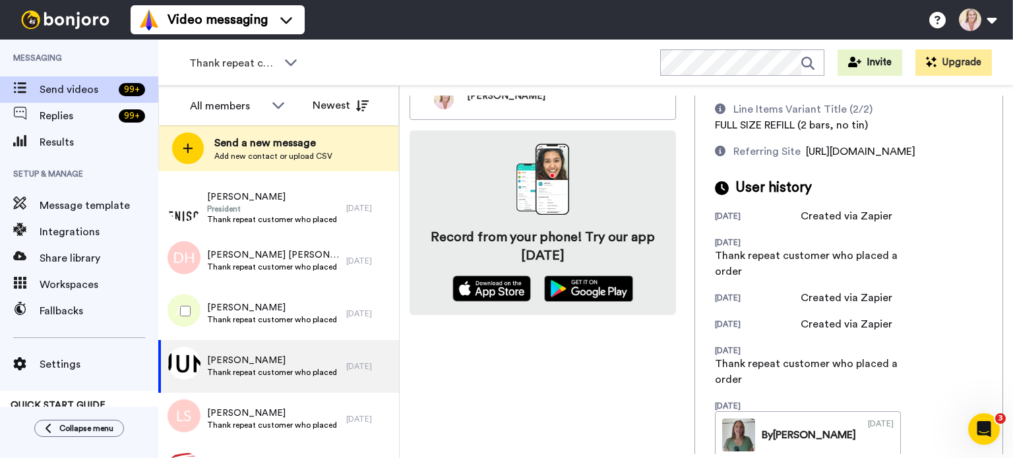
scroll to position [4841, 0]
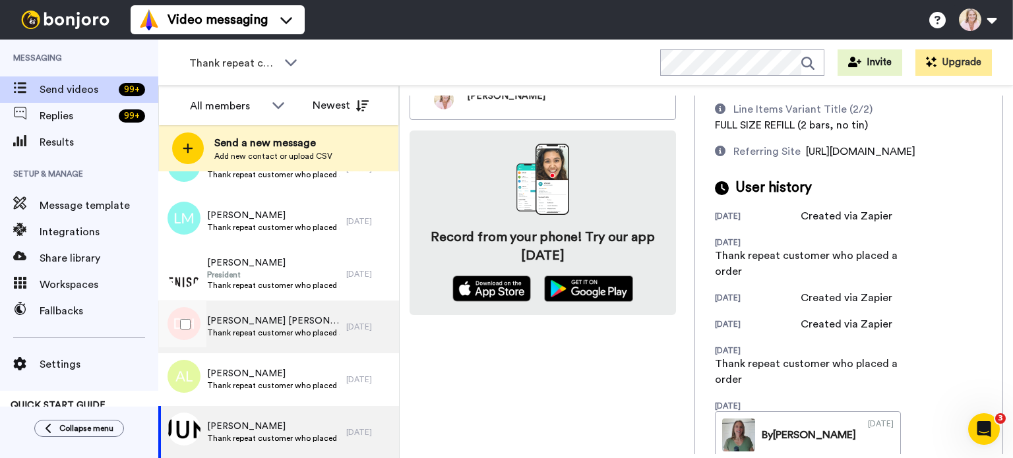
click at [251, 325] on span "DONNA HOWARD HOWARD" at bounding box center [273, 320] width 133 height 13
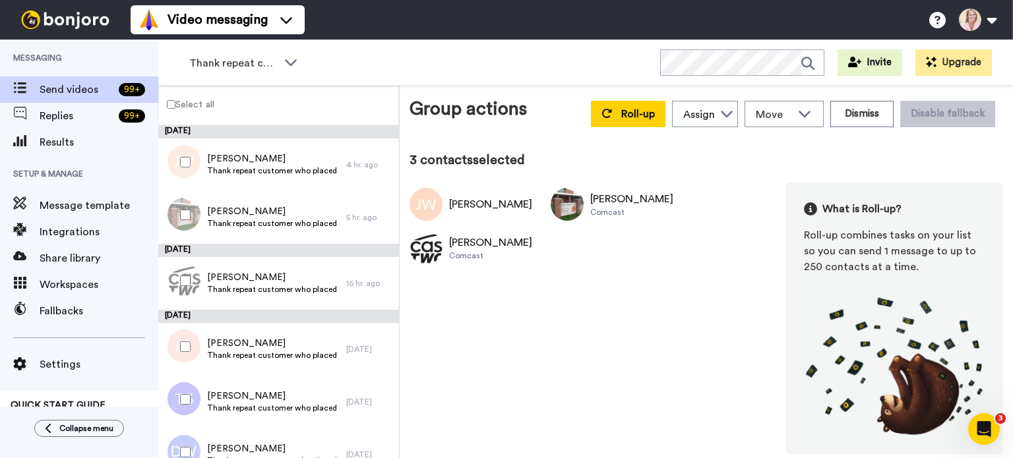
click at [185, 352] on div at bounding box center [182, 347] width 47 height 46
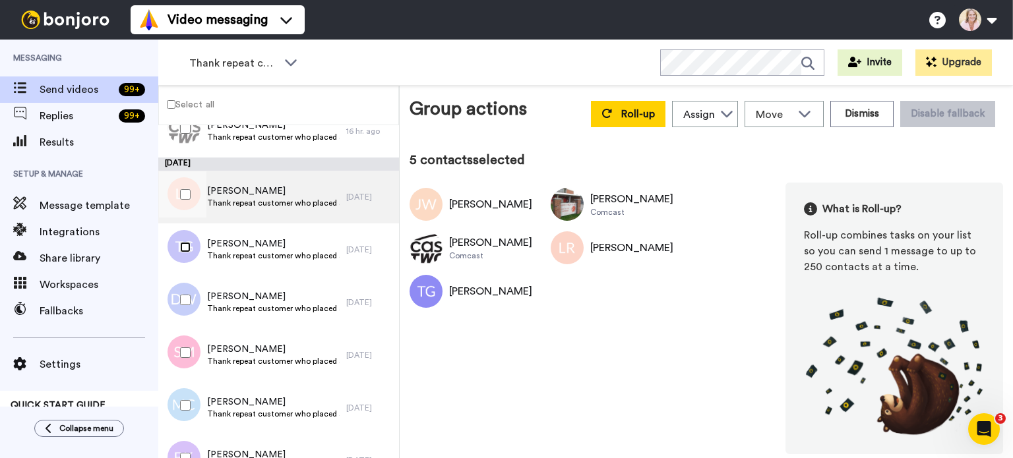
scroll to position [198, 0]
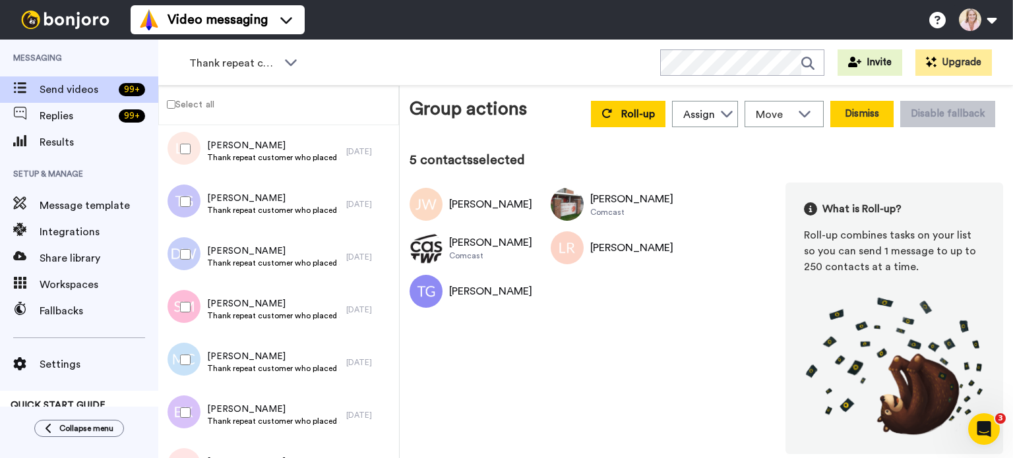
click at [858, 113] on button "Dismiss" at bounding box center [861, 114] width 63 height 26
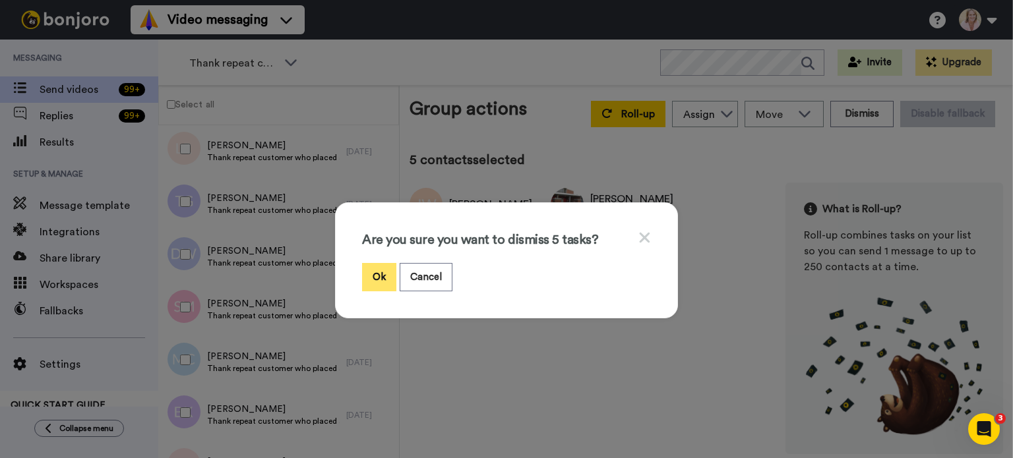
click at [364, 282] on button "Ok" at bounding box center [379, 277] width 34 height 28
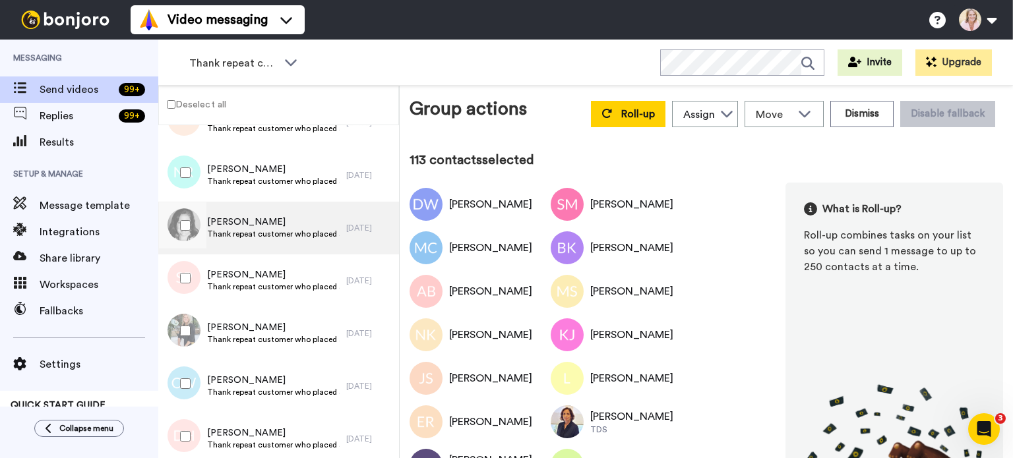
scroll to position [5890, 0]
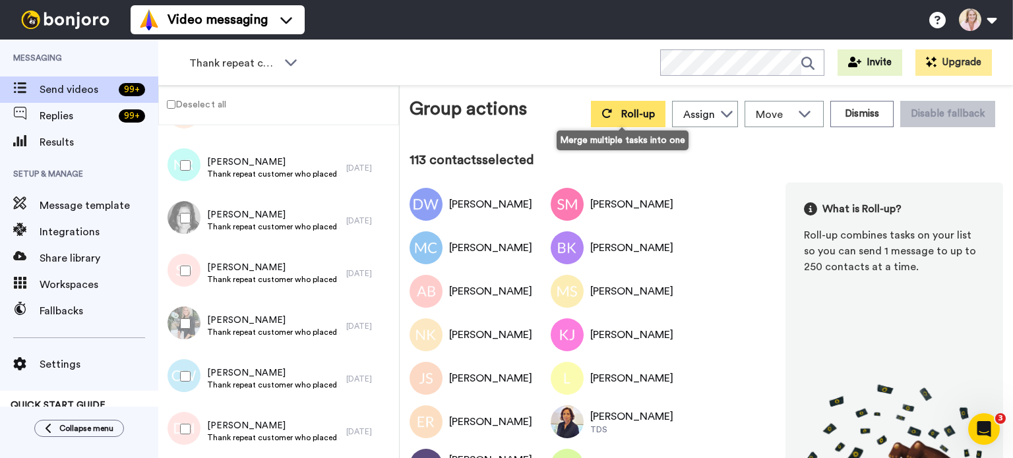
click at [626, 119] on span "Roll-up" at bounding box center [638, 114] width 34 height 11
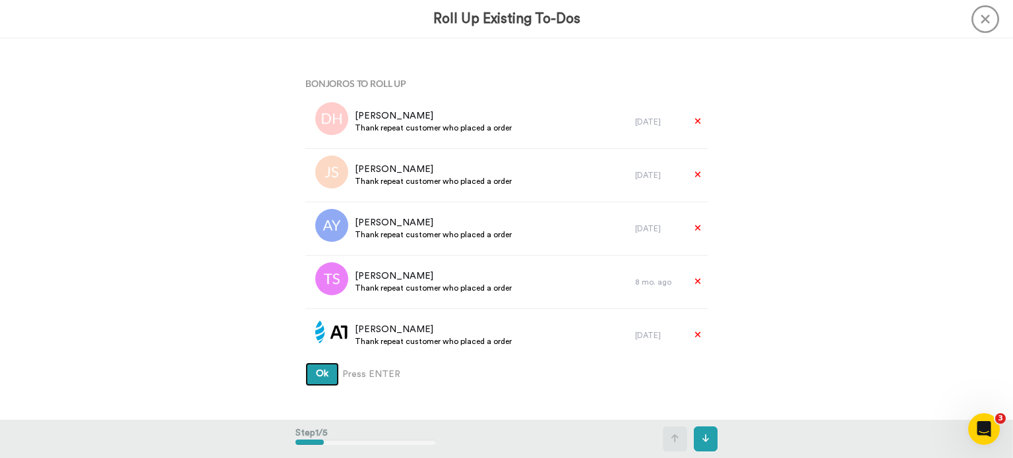
click at [319, 376] on span "Ok" at bounding box center [322, 373] width 13 height 9
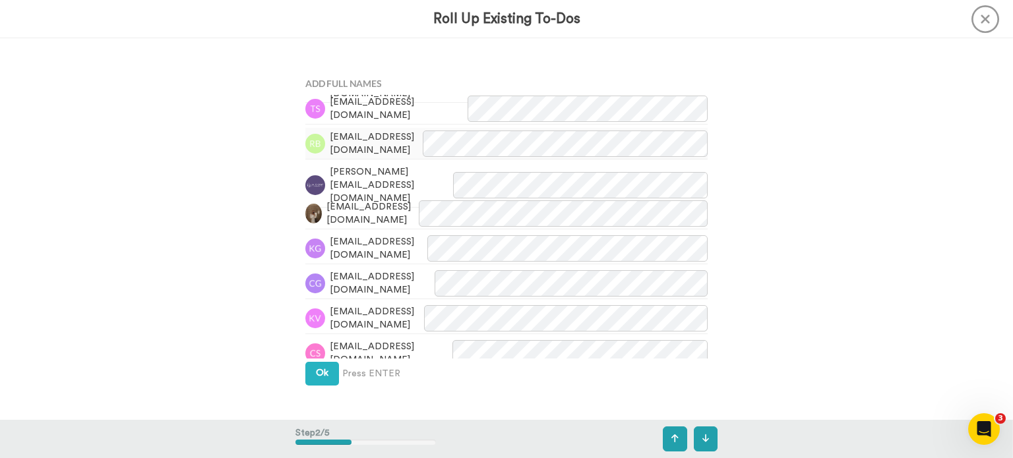
scroll to position [264, 0]
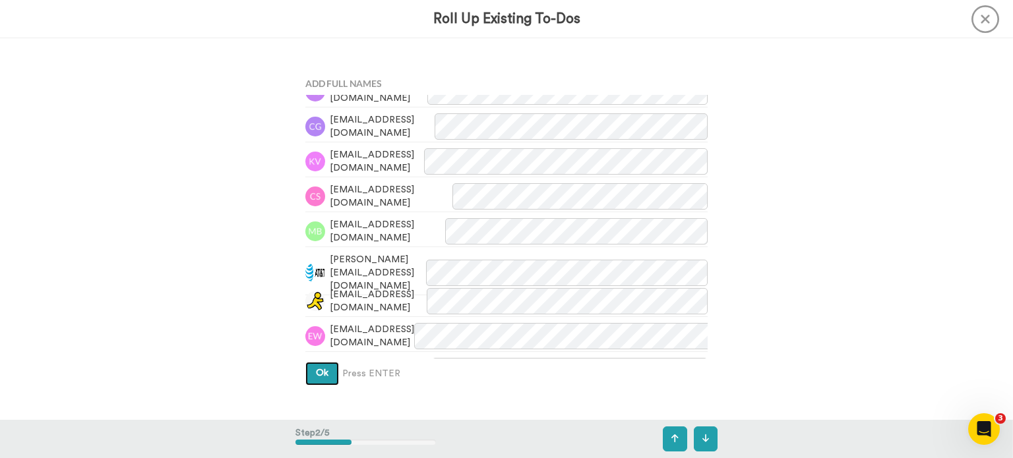
click at [321, 379] on button "Ok" at bounding box center [322, 374] width 34 height 24
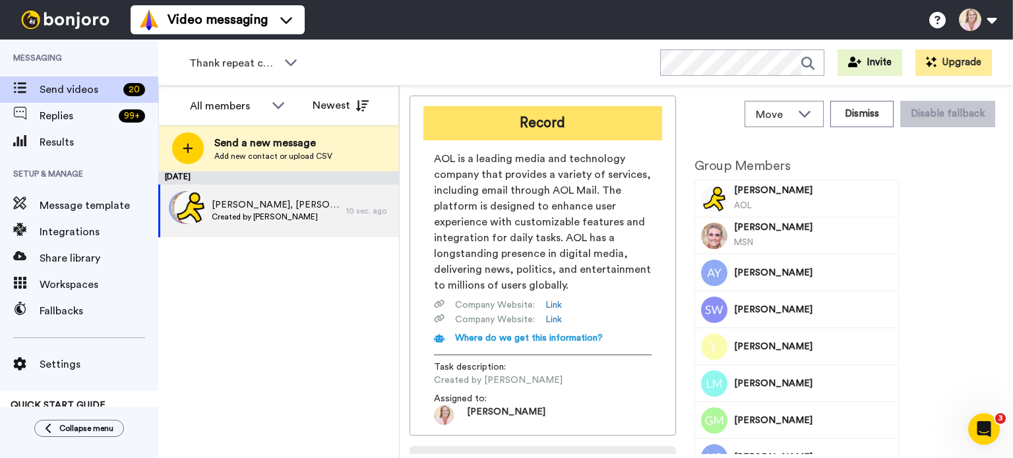
click at [533, 123] on button "Record" at bounding box center [542, 123] width 239 height 34
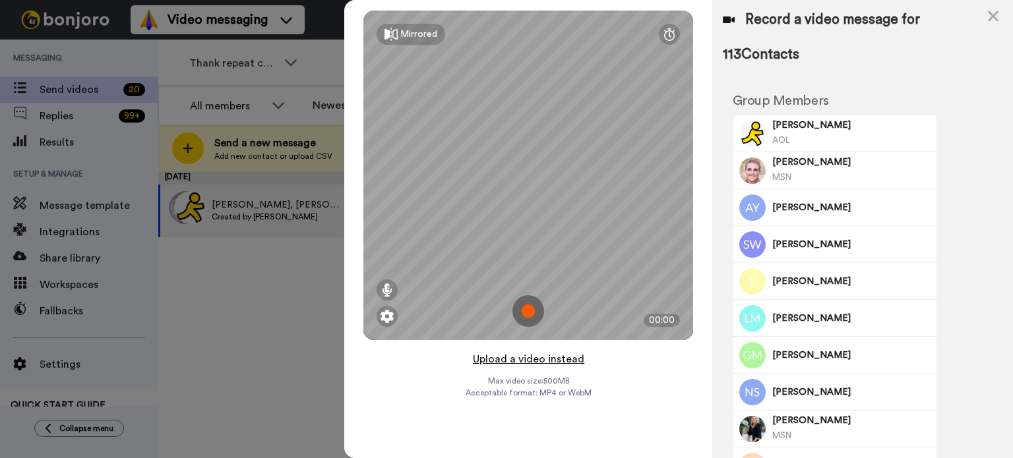
click at [541, 361] on button "Upload a video instead" at bounding box center [528, 359] width 119 height 17
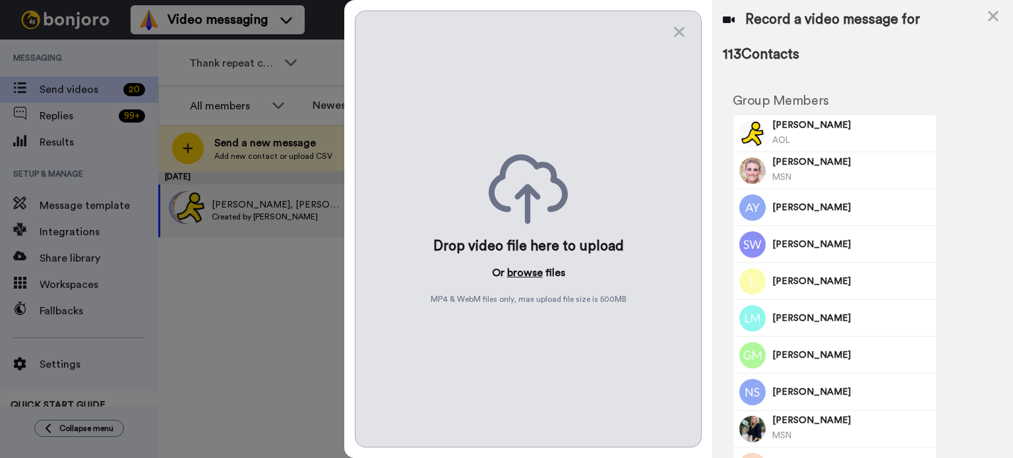
click at [514, 273] on button "browse" at bounding box center [525, 273] width 36 height 16
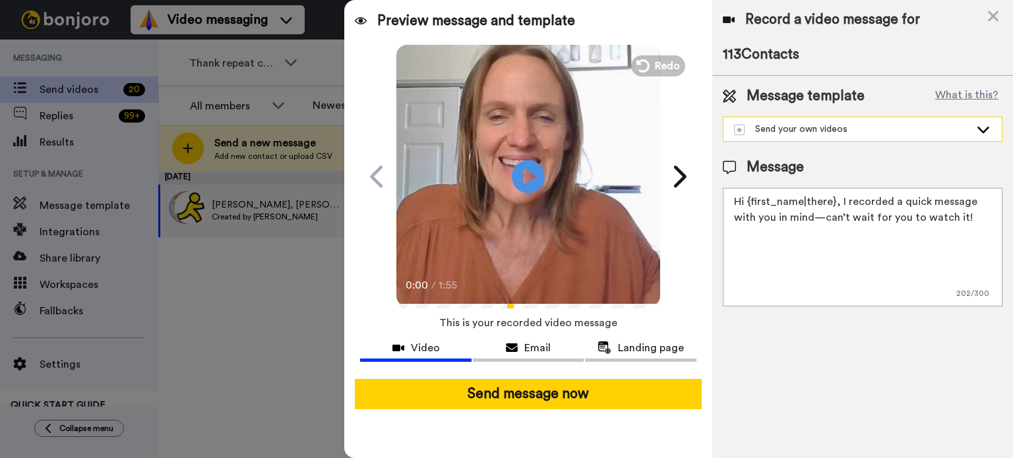
click at [908, 129] on div "Send your own videos" at bounding box center [852, 129] width 236 height 13
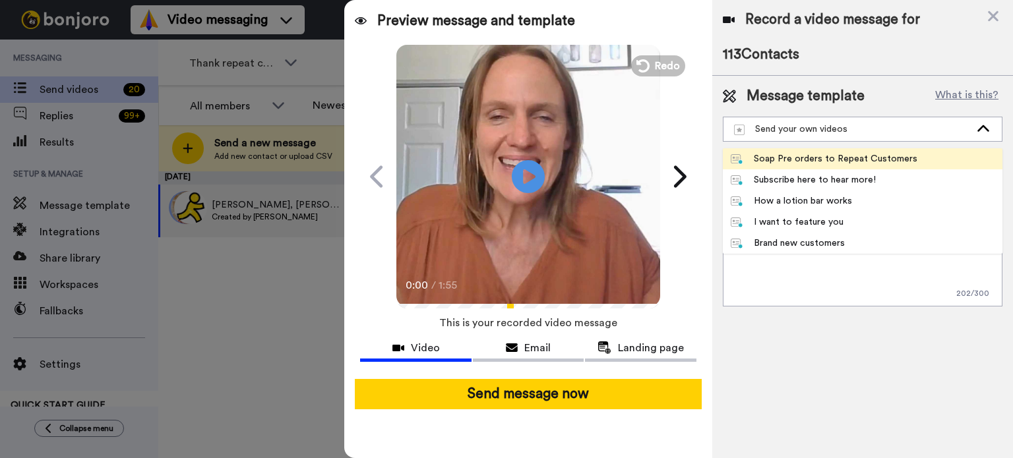
click at [886, 159] on div "Soap Pre orders to Repeat Customers" at bounding box center [823, 158] width 187 height 13
type textarea "Hello {first_name|friend}, Time for Christmas Soap Pre-orders! We have 10 soap …"
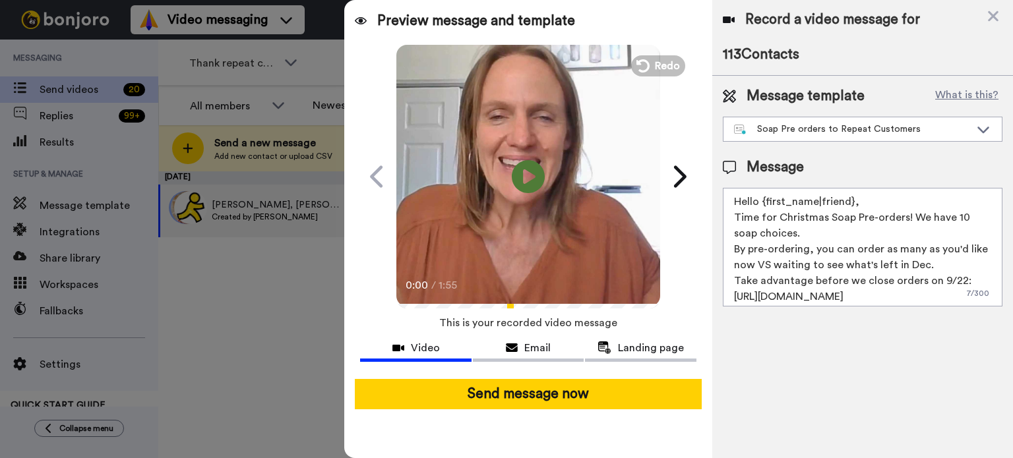
scroll to position [35, 0]
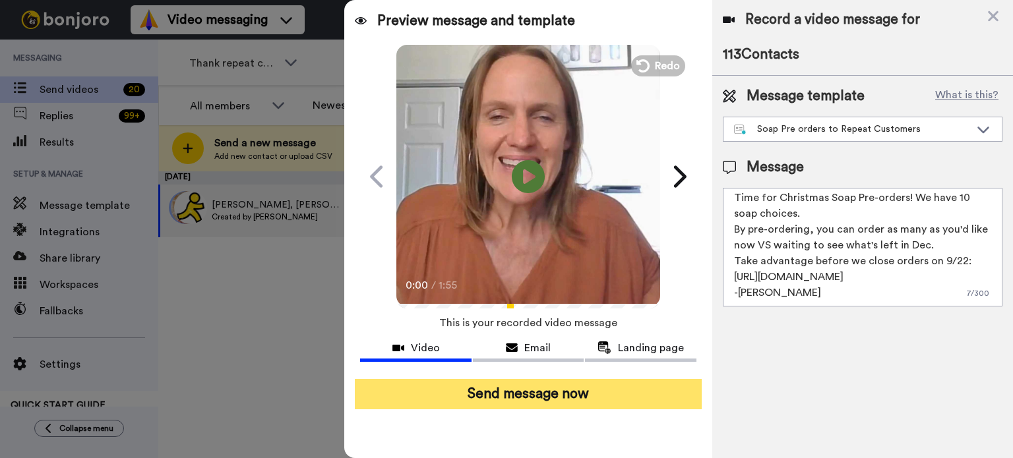
click at [543, 399] on button "Send message now" at bounding box center [528, 394] width 347 height 30
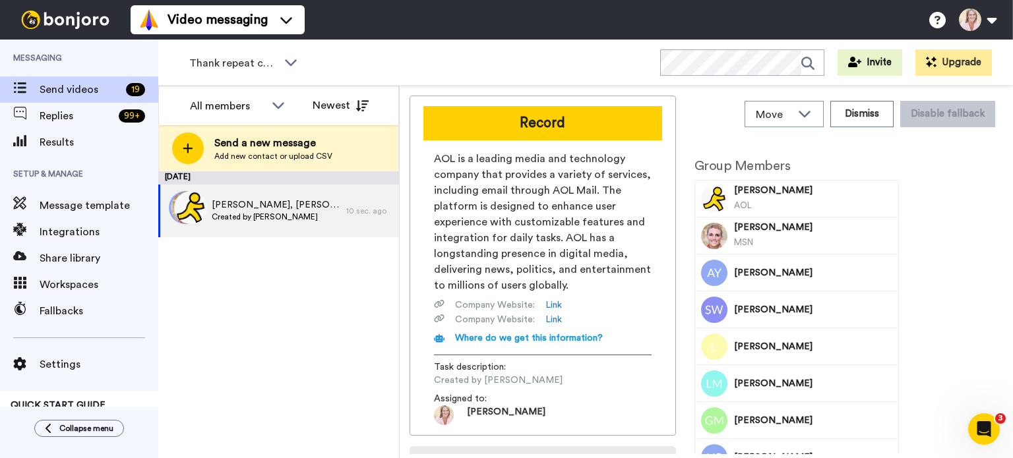
scroll to position [0, 0]
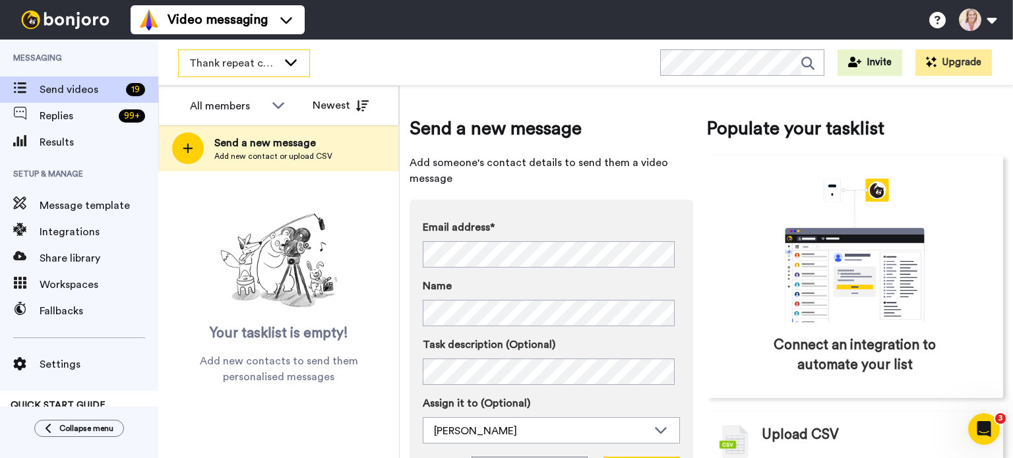
click at [288, 62] on icon at bounding box center [291, 62] width 12 height 7
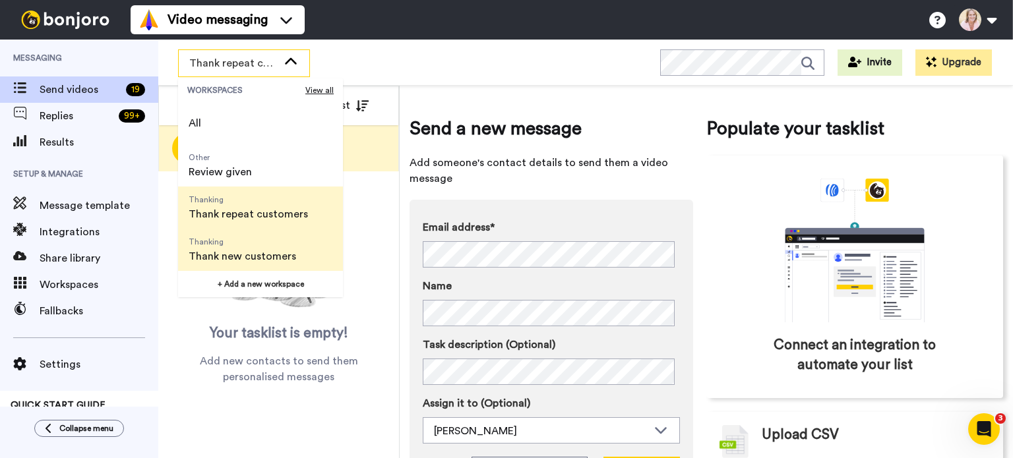
click at [212, 256] on span "Thank new customers" at bounding box center [242, 257] width 107 height 16
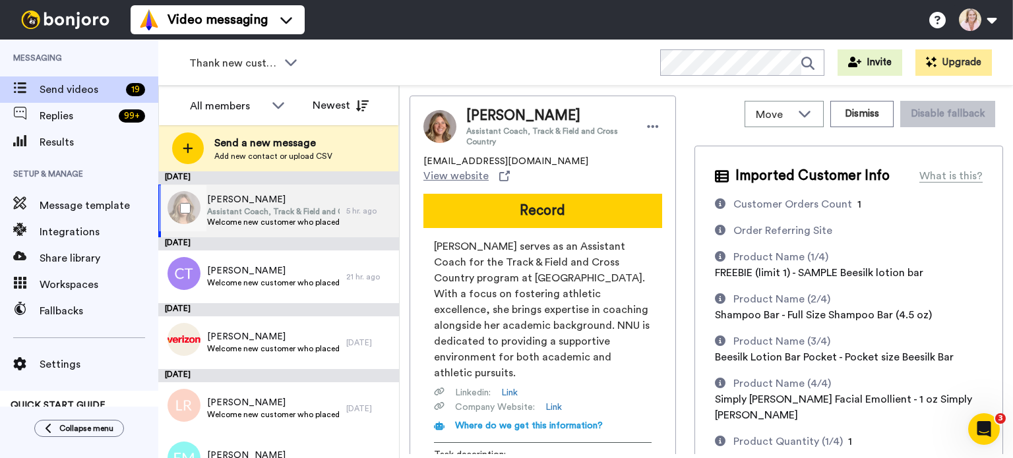
click at [280, 214] on span "Assistant Coach, Track & Field and Cross Country" at bounding box center [273, 211] width 133 height 11
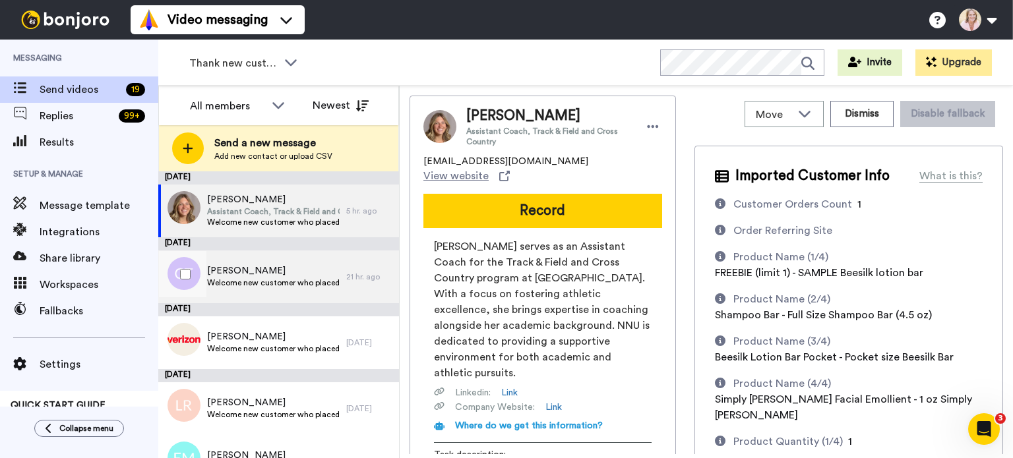
click at [270, 272] on span "[PERSON_NAME]" at bounding box center [273, 270] width 133 height 13
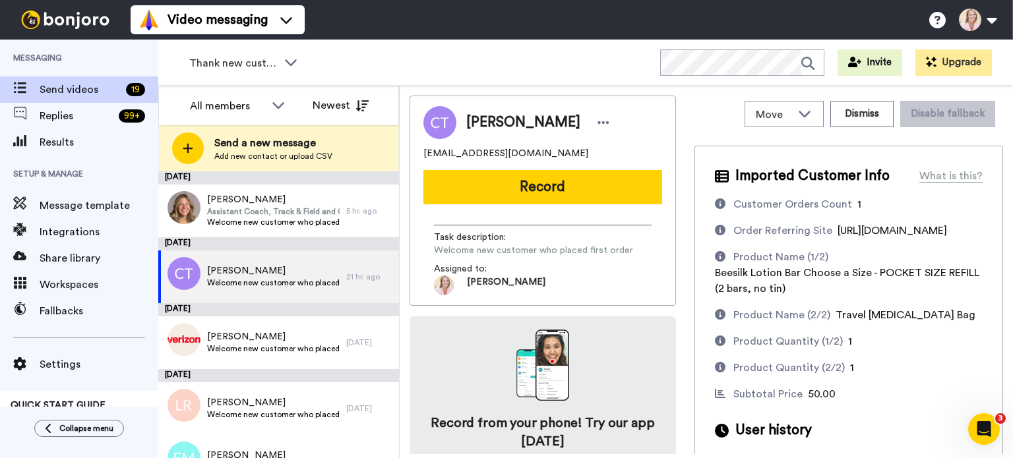
scroll to position [61, 0]
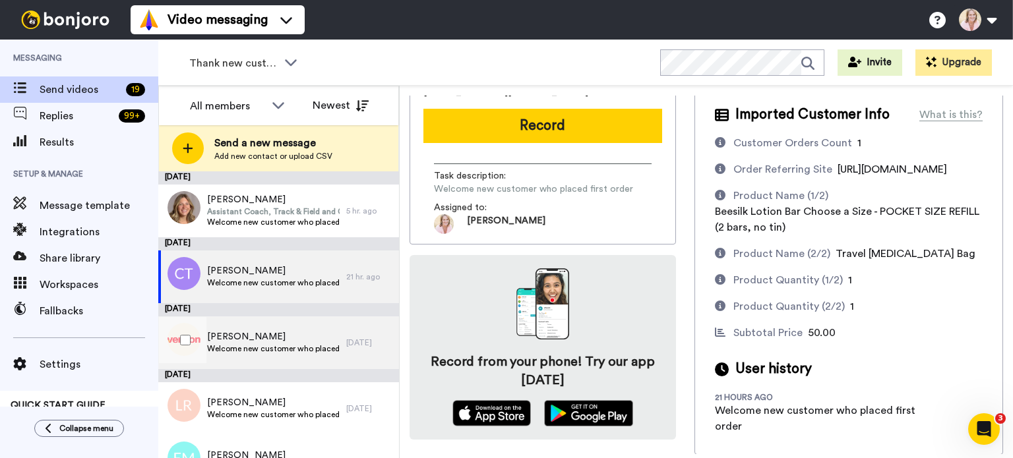
click at [233, 342] on span "[PERSON_NAME]" at bounding box center [273, 336] width 133 height 13
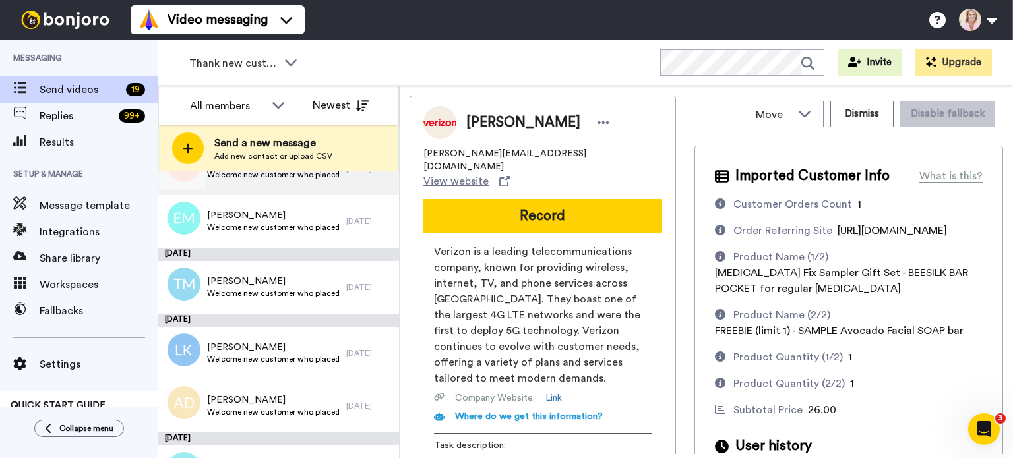
scroll to position [264, 0]
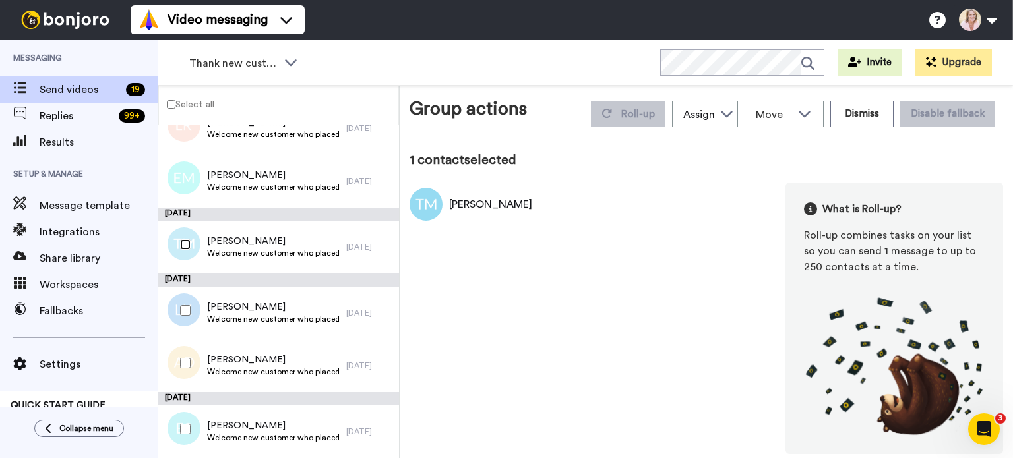
scroll to position [234, 0]
click at [848, 113] on button "Dismiss" at bounding box center [861, 114] width 63 height 26
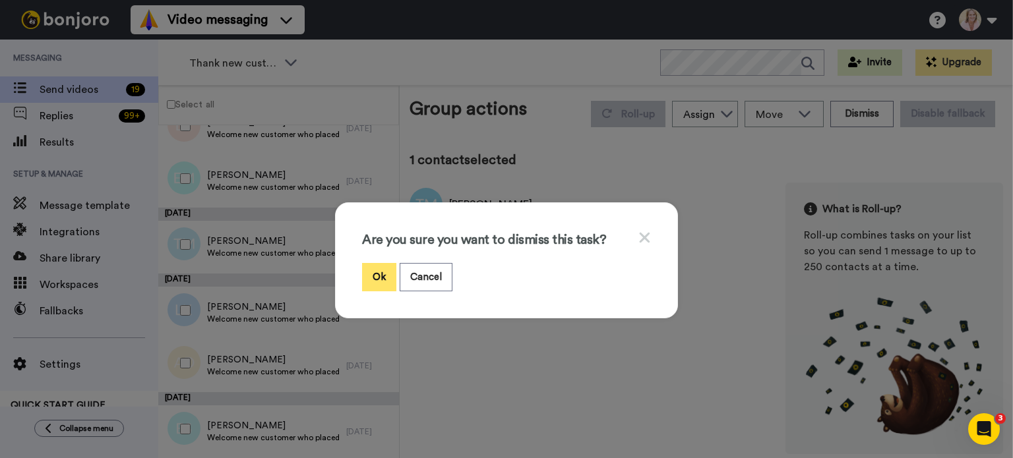
click at [370, 272] on button "Ok" at bounding box center [379, 277] width 34 height 28
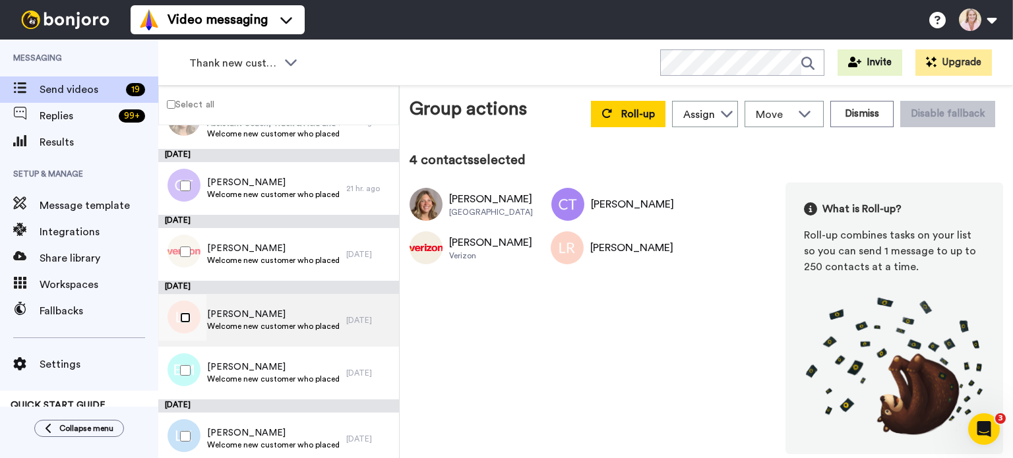
scroll to position [168, 0]
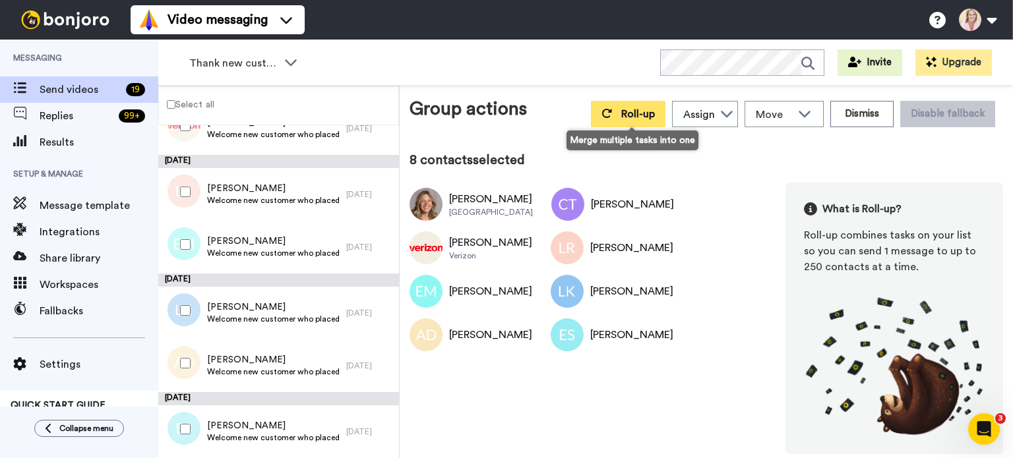
click at [639, 118] on span "Roll-up" at bounding box center [638, 114] width 34 height 11
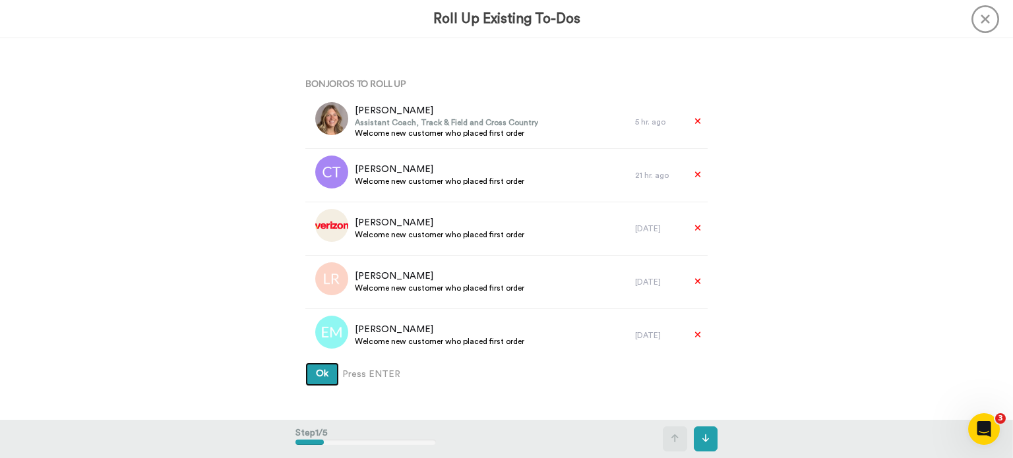
click at [320, 378] on span "Ok" at bounding box center [322, 373] width 13 height 9
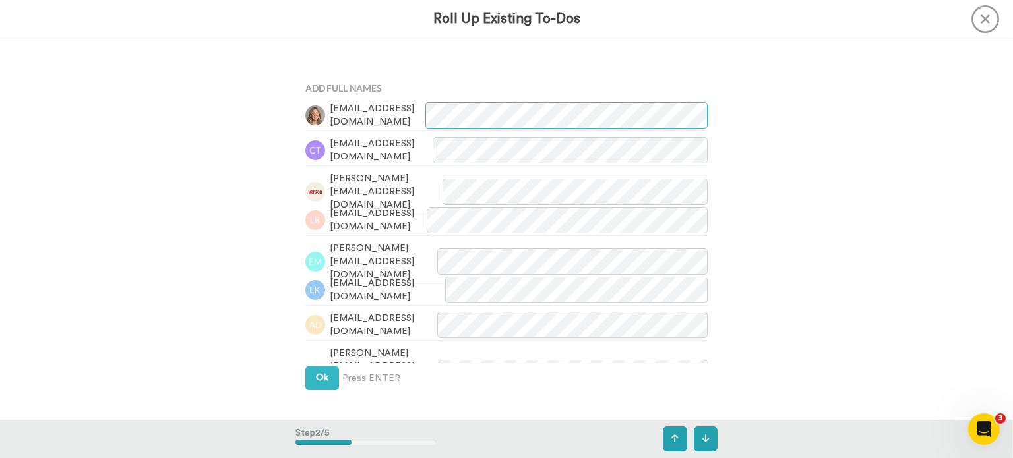
scroll to position [382, 0]
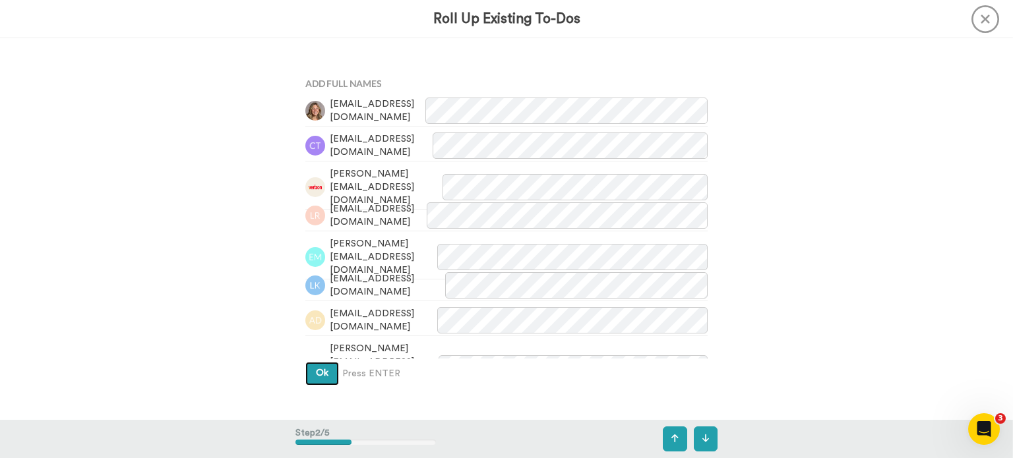
click at [319, 374] on span "Ok" at bounding box center [322, 373] width 13 height 9
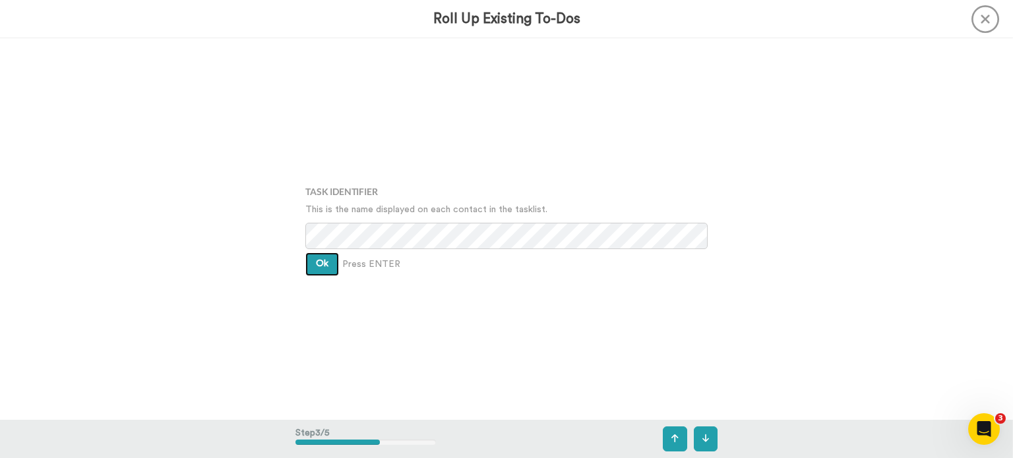
click at [318, 266] on span "Ok" at bounding box center [322, 263] width 13 height 9
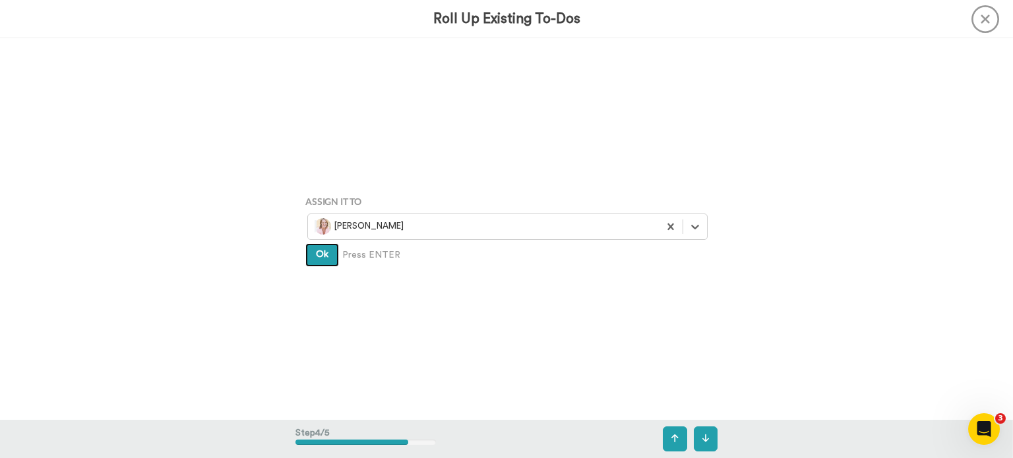
click at [326, 255] on button "Ok" at bounding box center [322, 255] width 34 height 24
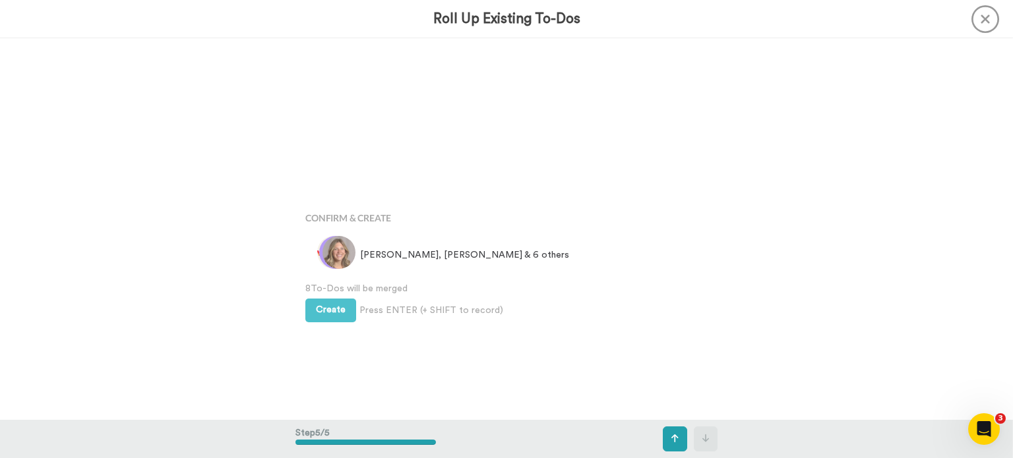
scroll to position [1525, 0]
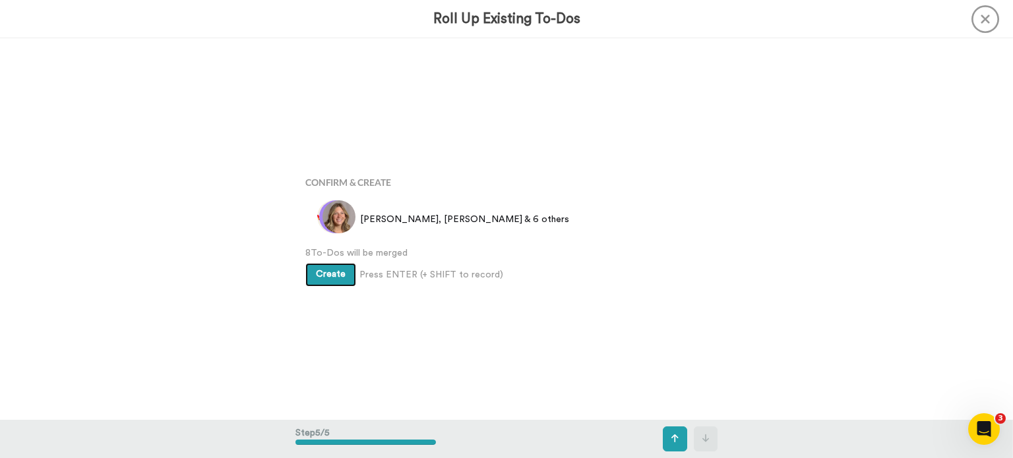
click at [328, 280] on button "Create" at bounding box center [330, 275] width 51 height 24
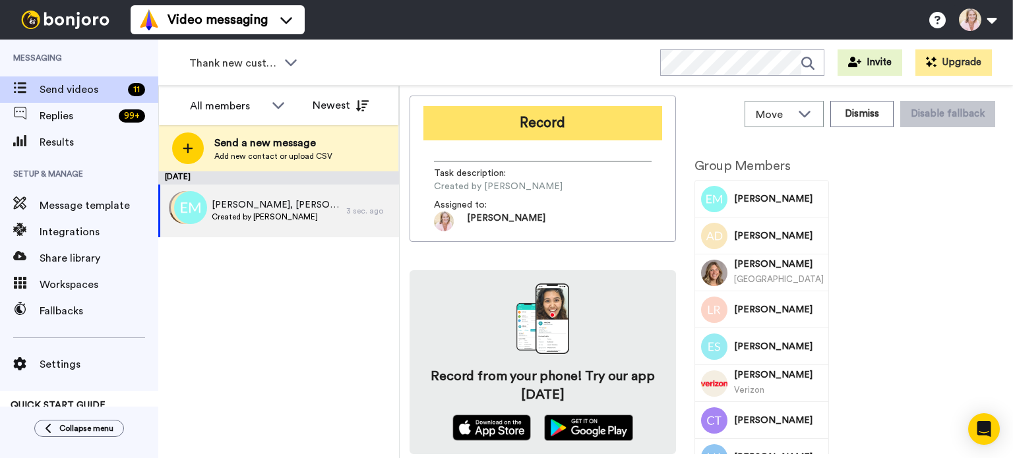
click at [512, 134] on button "Record" at bounding box center [542, 123] width 239 height 34
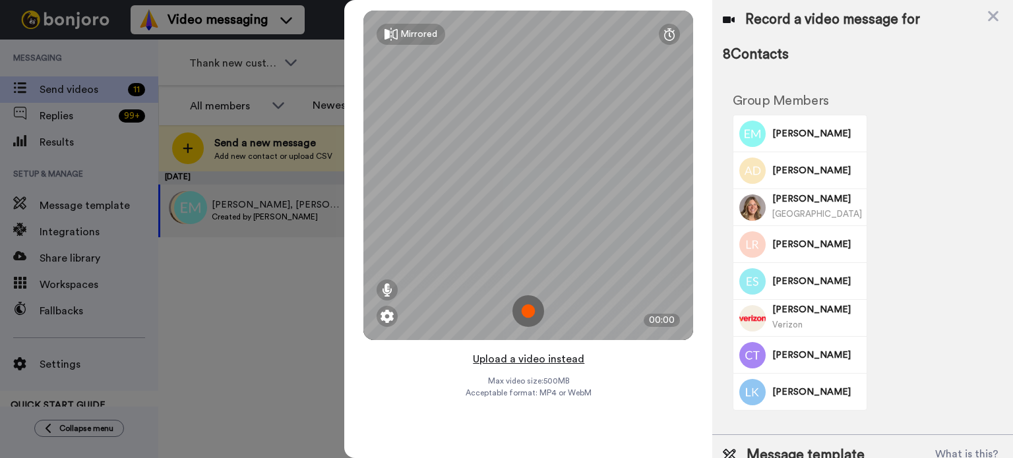
click at [541, 365] on button "Upload a video instead" at bounding box center [528, 359] width 119 height 17
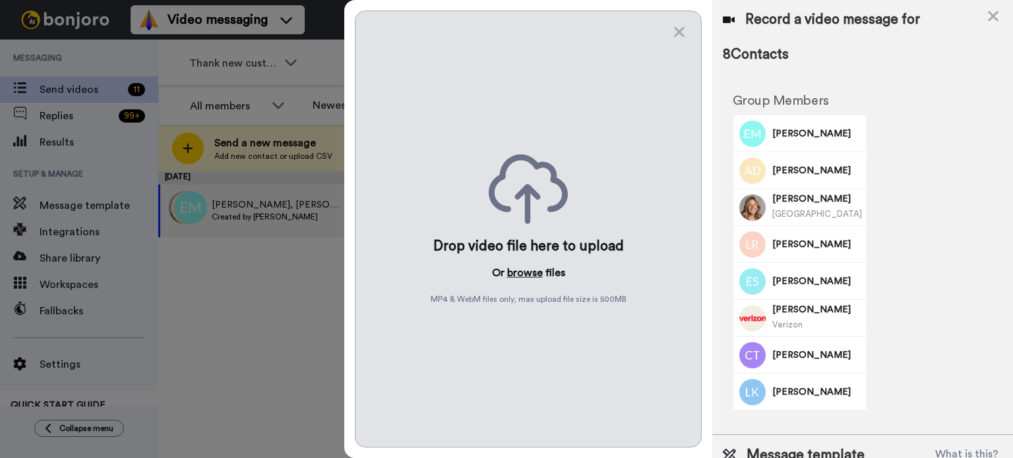
click at [527, 278] on button "browse" at bounding box center [525, 273] width 36 height 16
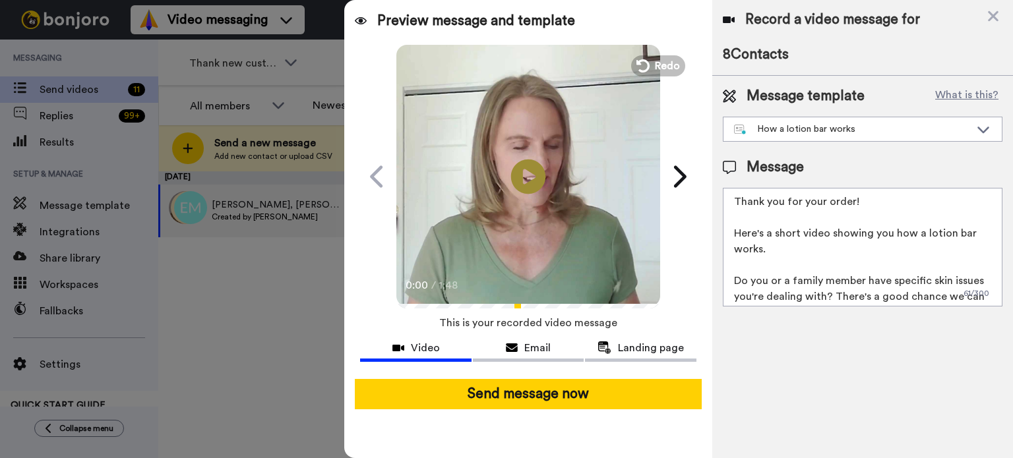
click at [528, 180] on icon "Play/Pause" at bounding box center [528, 176] width 35 height 63
click at [528, 180] on icon at bounding box center [528, 176] width 35 height 35
